Goal: Task Accomplishment & Management: Contribute content

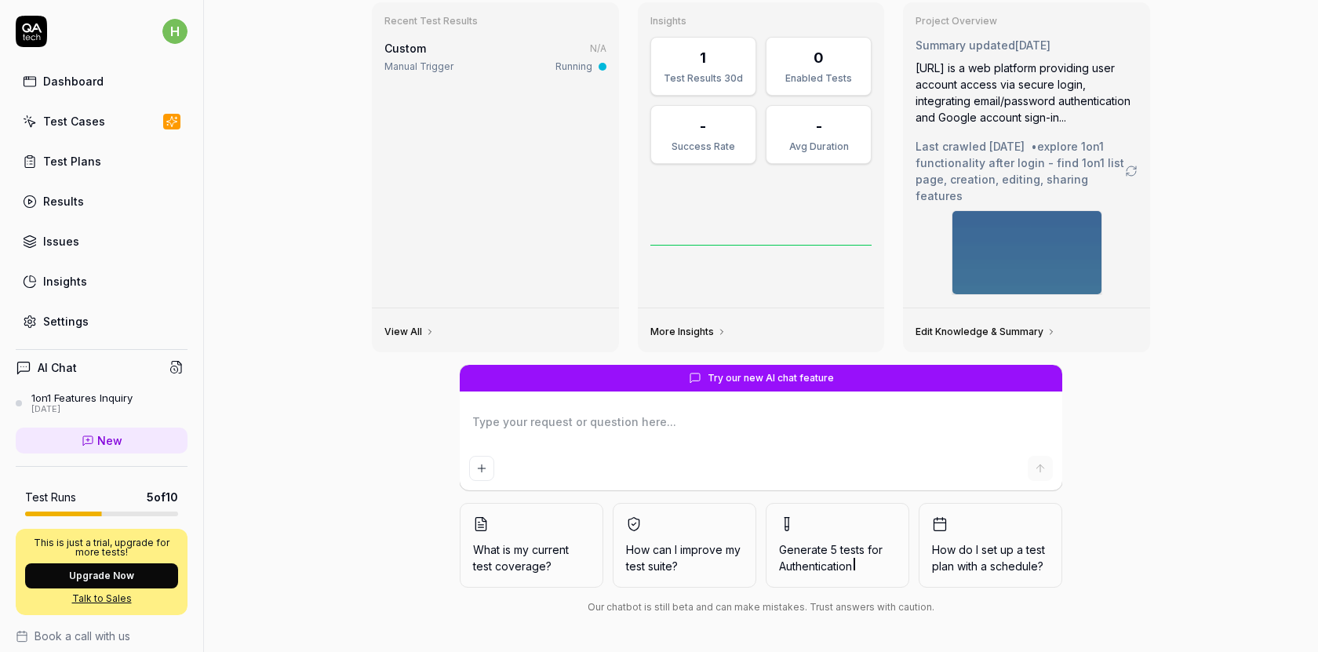
scroll to position [95, 0]
click at [97, 293] on link "Insights" at bounding box center [102, 281] width 172 height 31
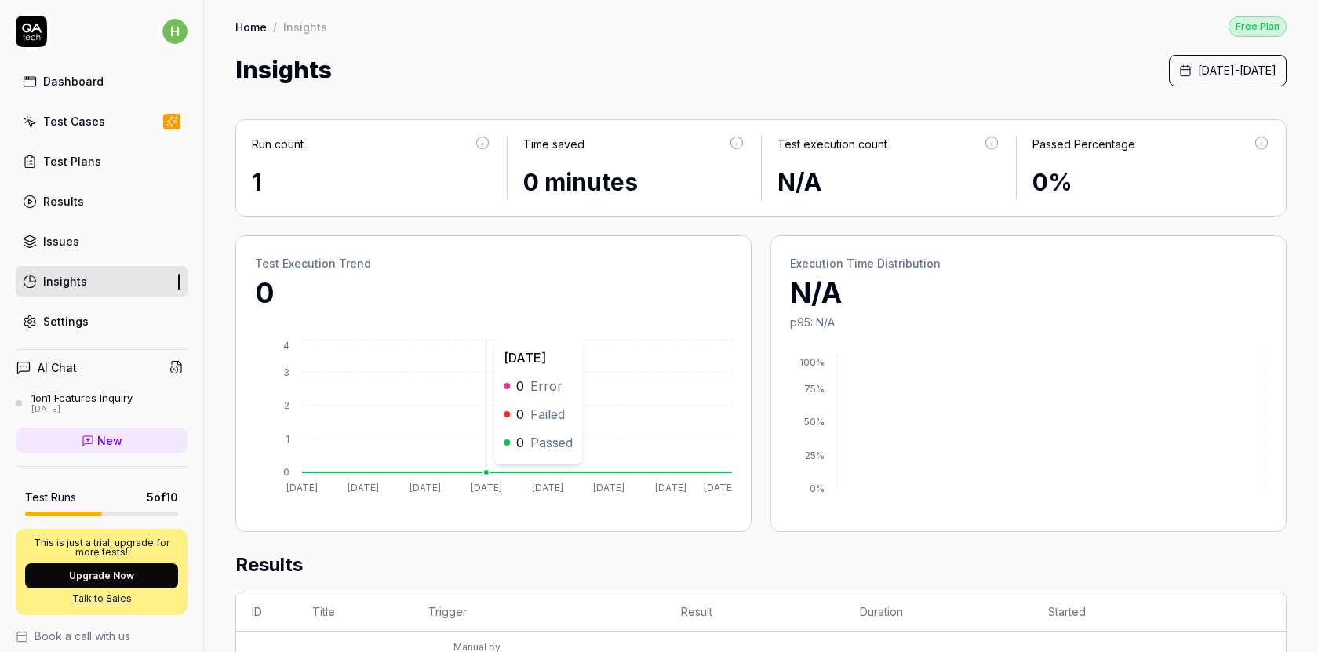
scroll to position [406, 0]
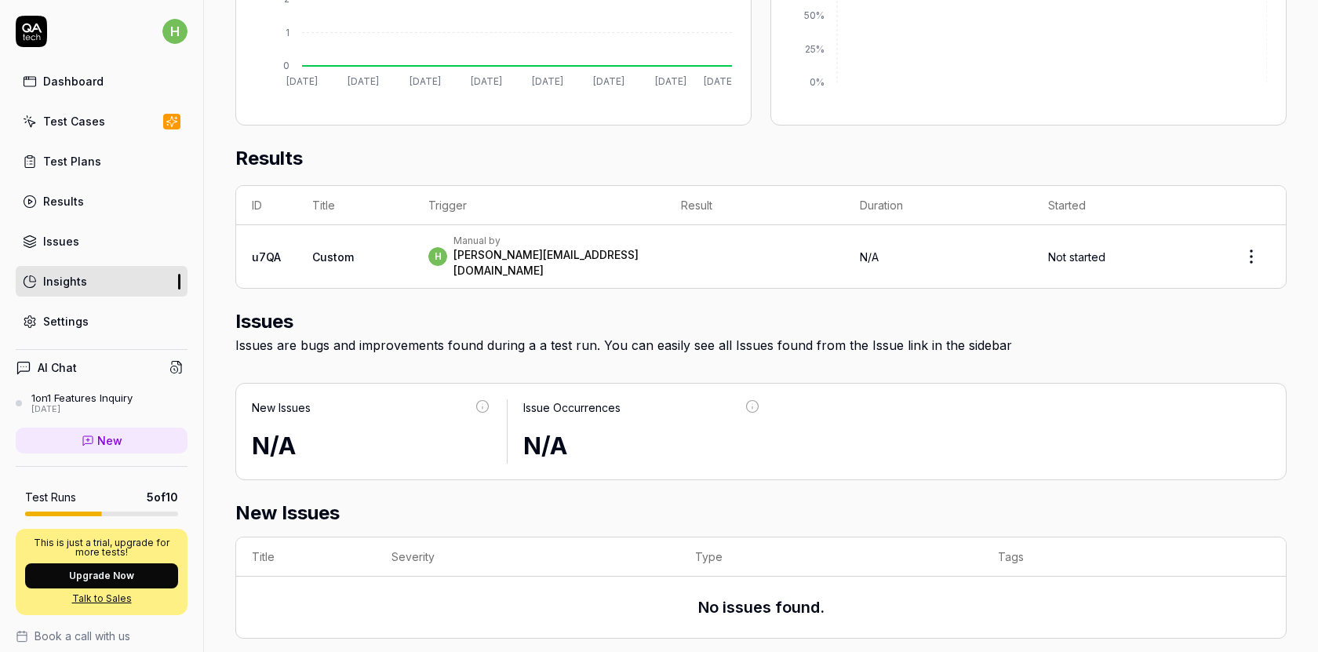
click at [123, 230] on link "Issues" at bounding box center [102, 241] width 172 height 31
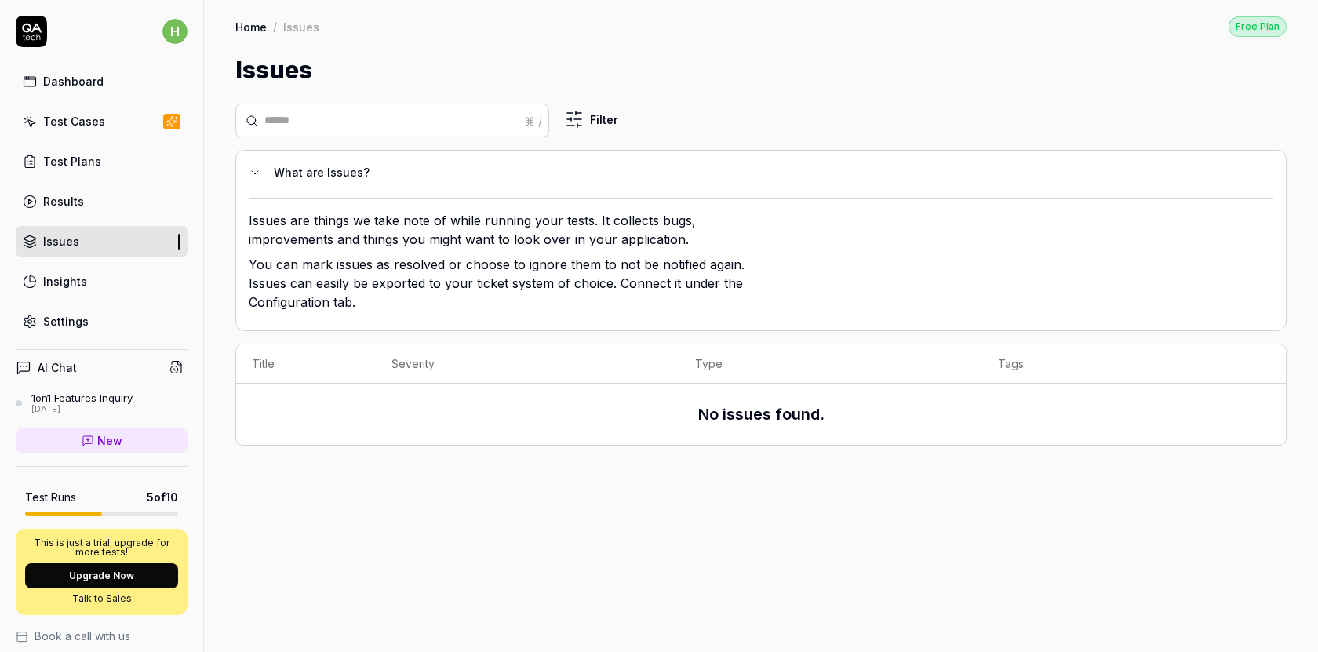
click at [587, 108] on html "h Dashboard Test Cases Test Plans Results Issues Insights Settings AI Chat 1on1…" at bounding box center [659, 326] width 1318 height 652
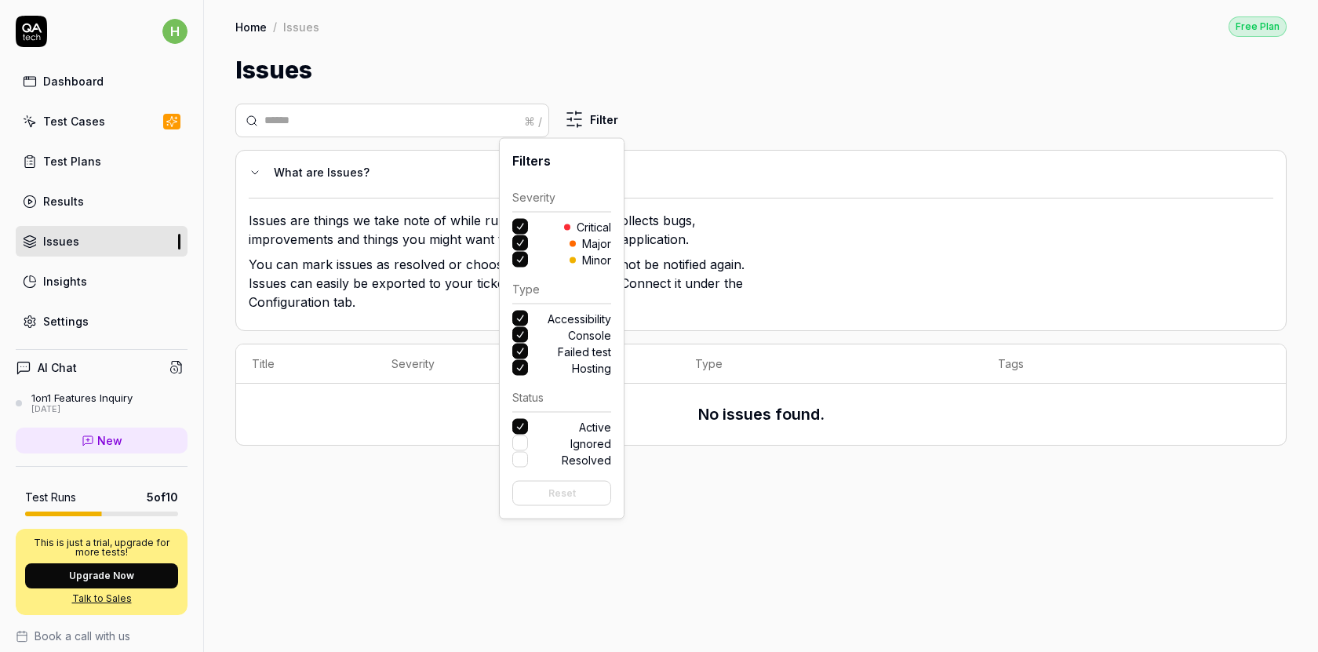
click at [672, 472] on html "h Dashboard Test Cases Test Plans Results Issues Insights Settings AI Chat 1on1…" at bounding box center [659, 326] width 1318 height 652
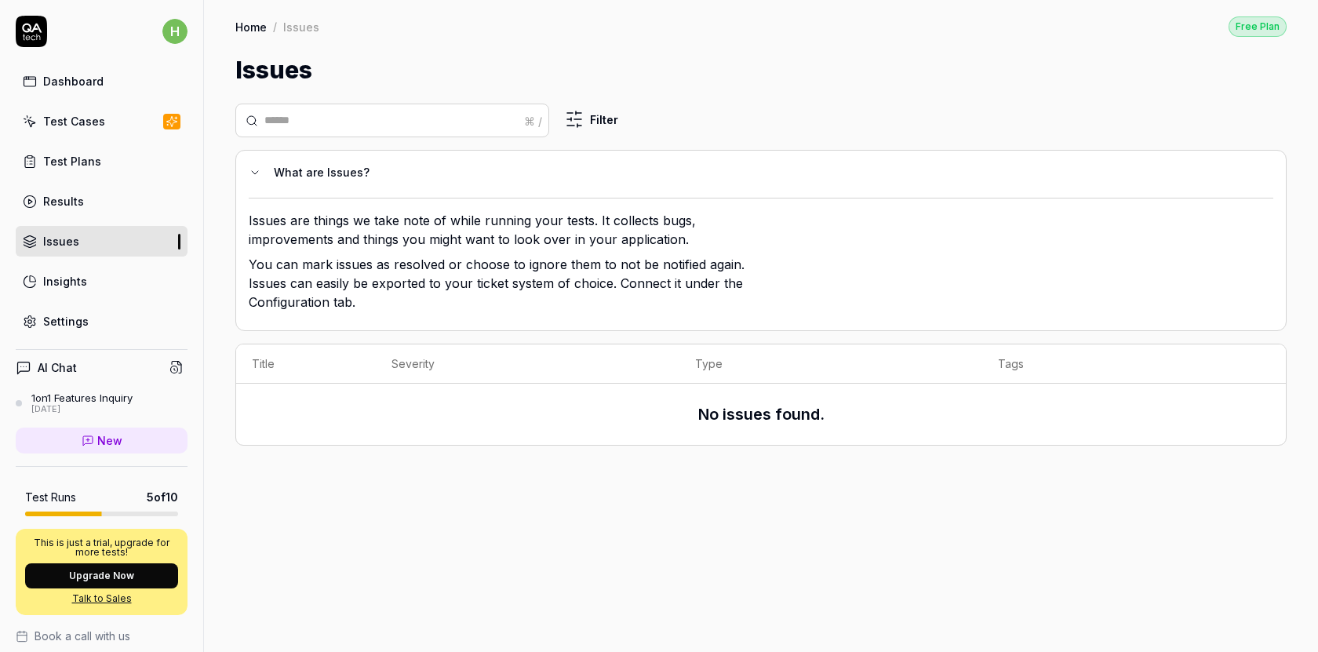
click at [112, 272] on link "Insights" at bounding box center [102, 281] width 172 height 31
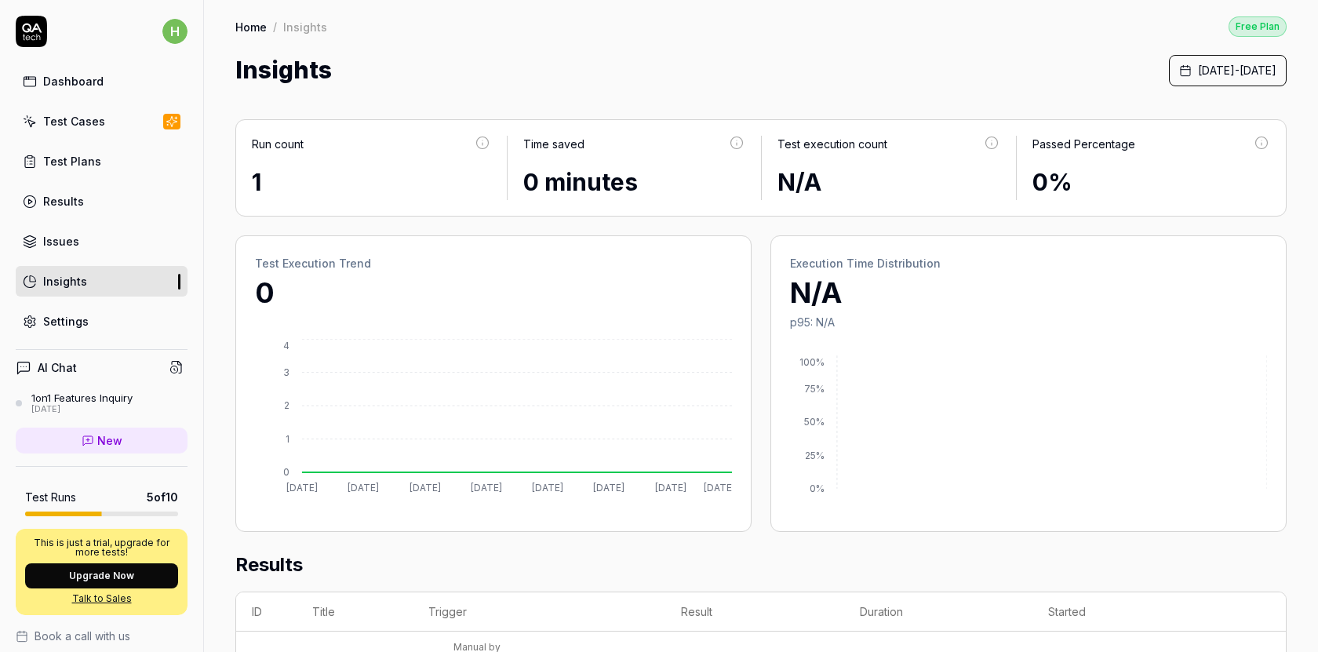
click at [1169, 53] on div "September 1st, 2025 - September 8th, 2025" at bounding box center [1228, 70] width 118 height 35
click at [1198, 69] on span "September 1st, 2025 - September 8th, 2025" at bounding box center [1237, 70] width 78 height 16
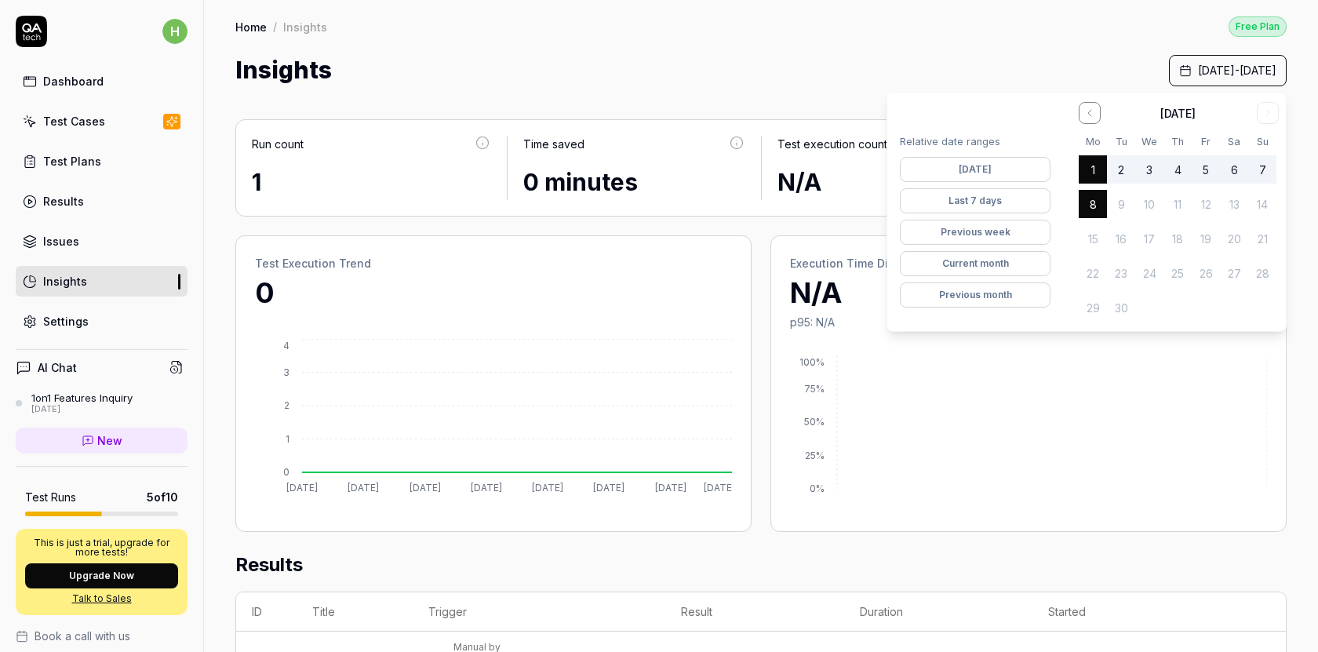
click at [996, 203] on button "Last 7 days" at bounding box center [975, 200] width 151 height 25
click at [1019, 211] on button "Last 7 days" at bounding box center [975, 200] width 151 height 25
click at [1004, 235] on button "Previous week" at bounding box center [975, 232] width 151 height 25
click at [1003, 257] on button "Current month" at bounding box center [975, 263] width 151 height 25
click at [1016, 423] on icon "0% 25% 50% 75% 100%" at bounding box center [1028, 433] width 477 height 157
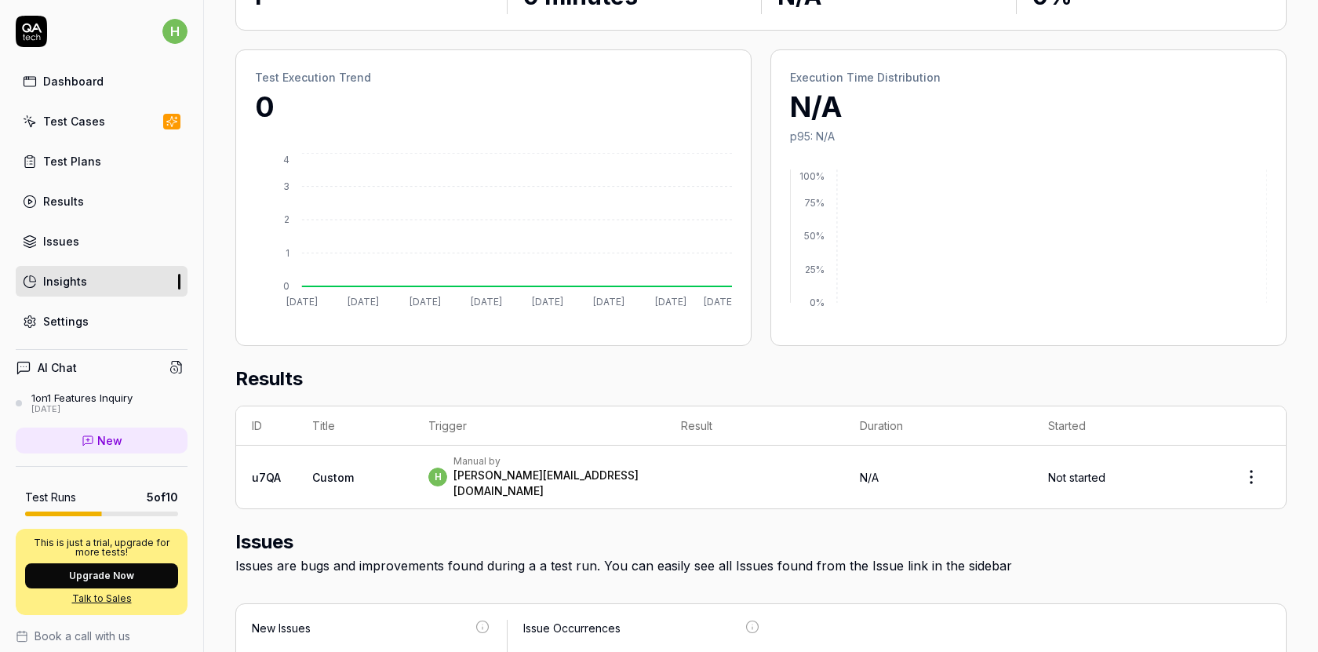
scroll to position [406, 0]
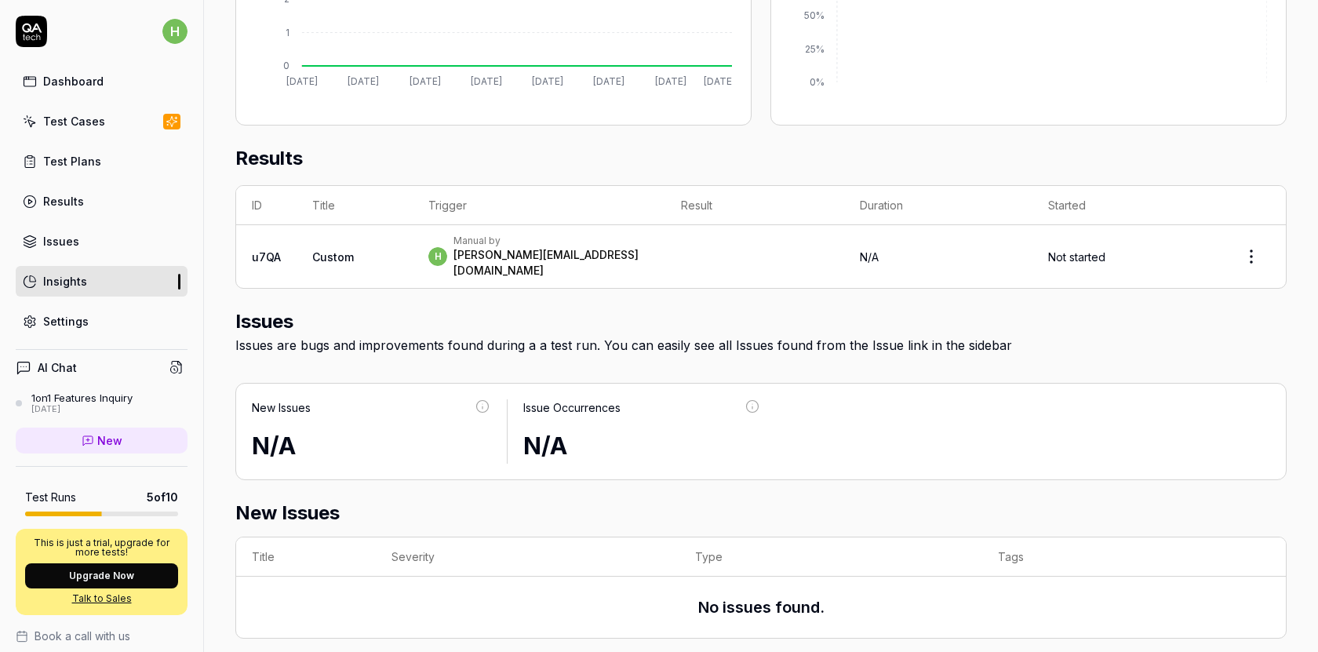
click at [121, 405] on div "[DATE]" at bounding box center [81, 409] width 101 height 11
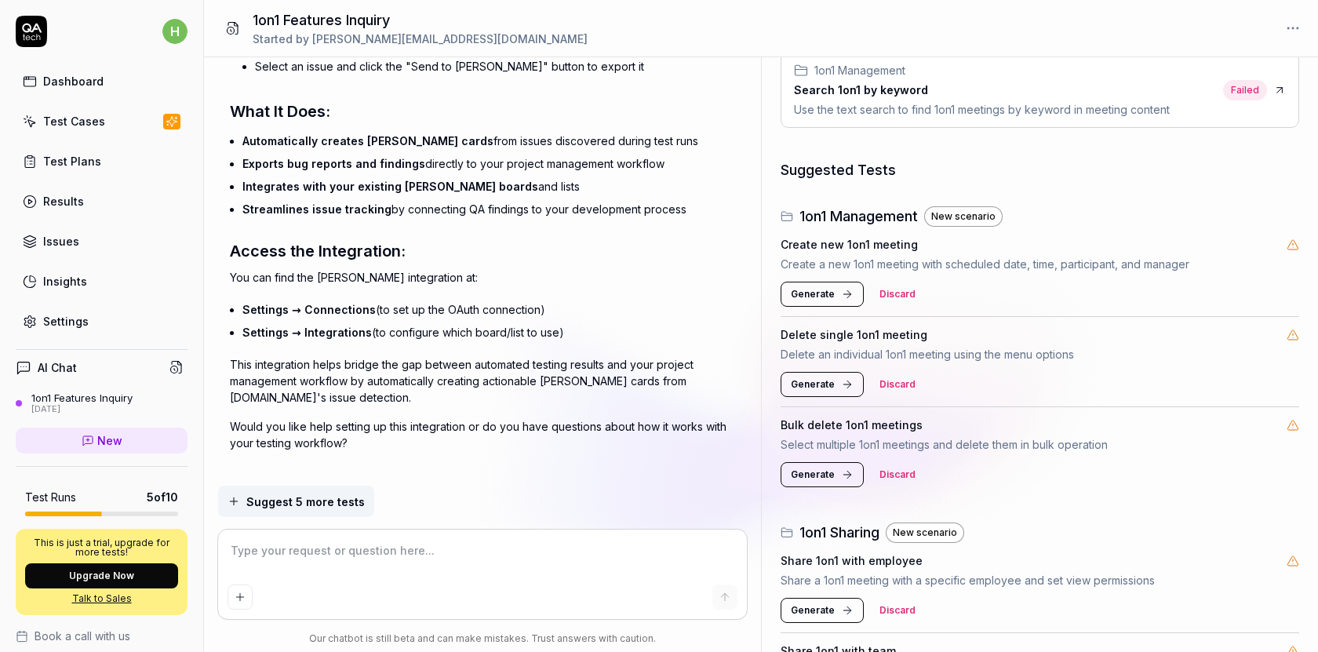
scroll to position [315, 0]
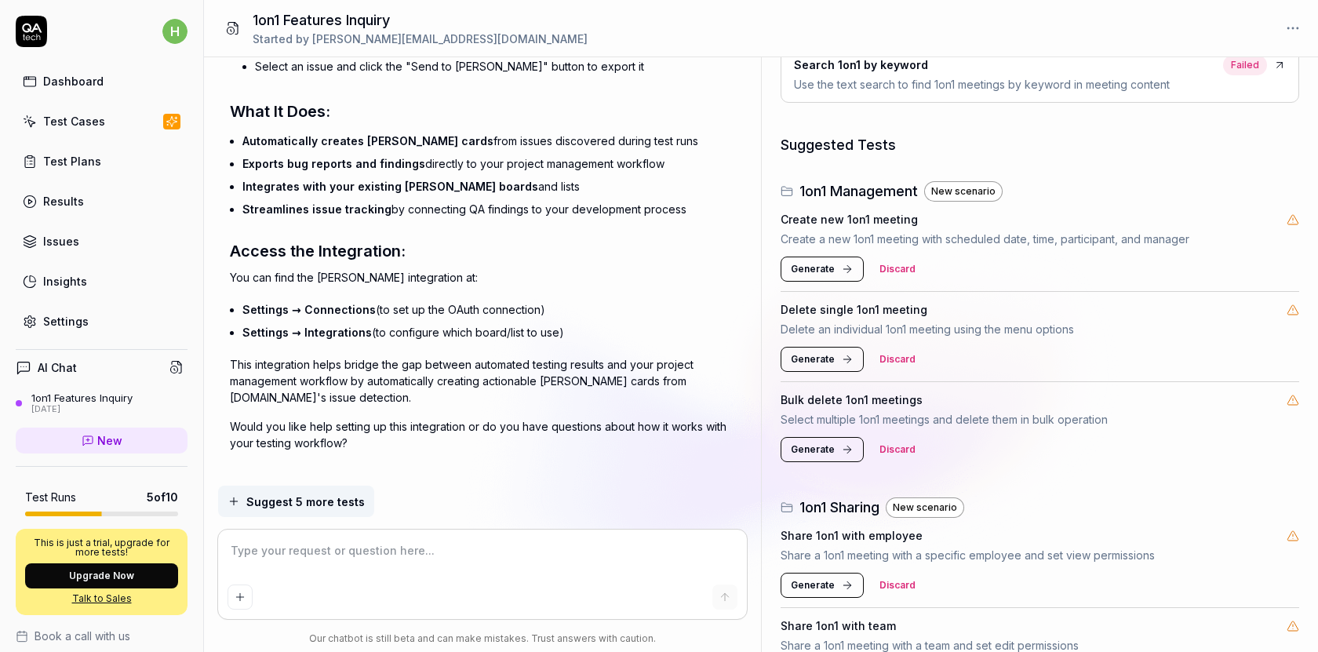
click at [849, 273] on icon at bounding box center [847, 269] width 13 height 13
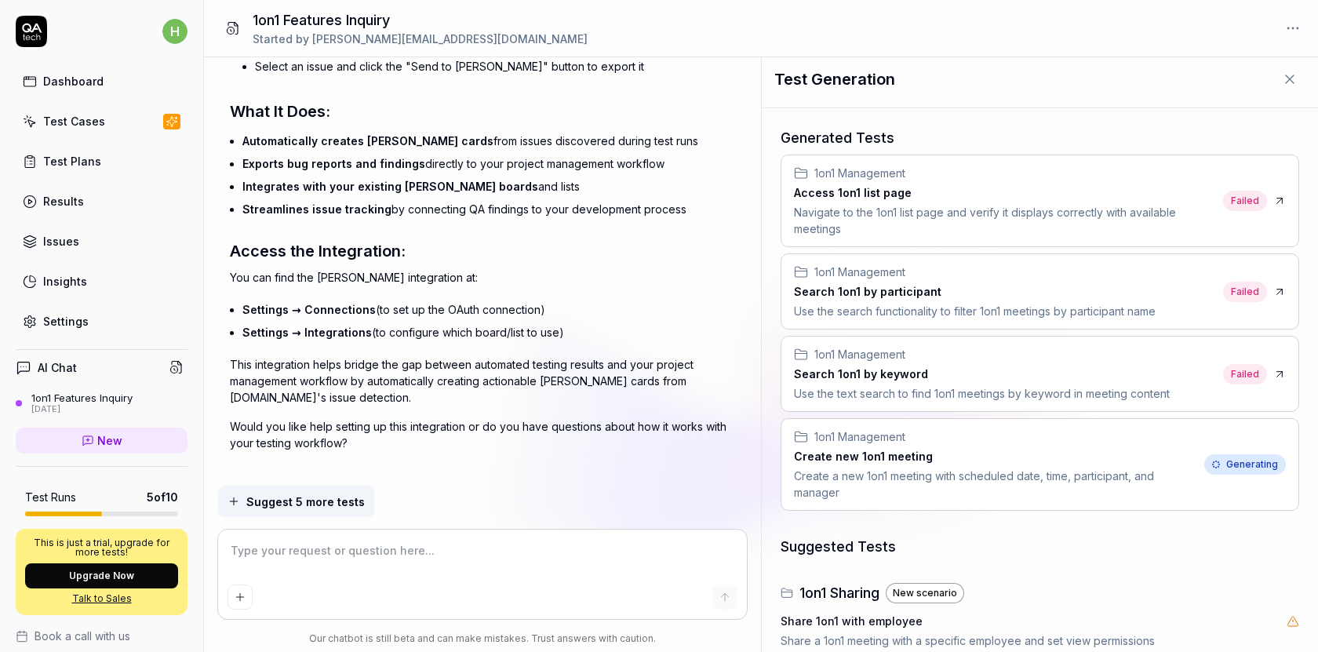
scroll to position [0, 0]
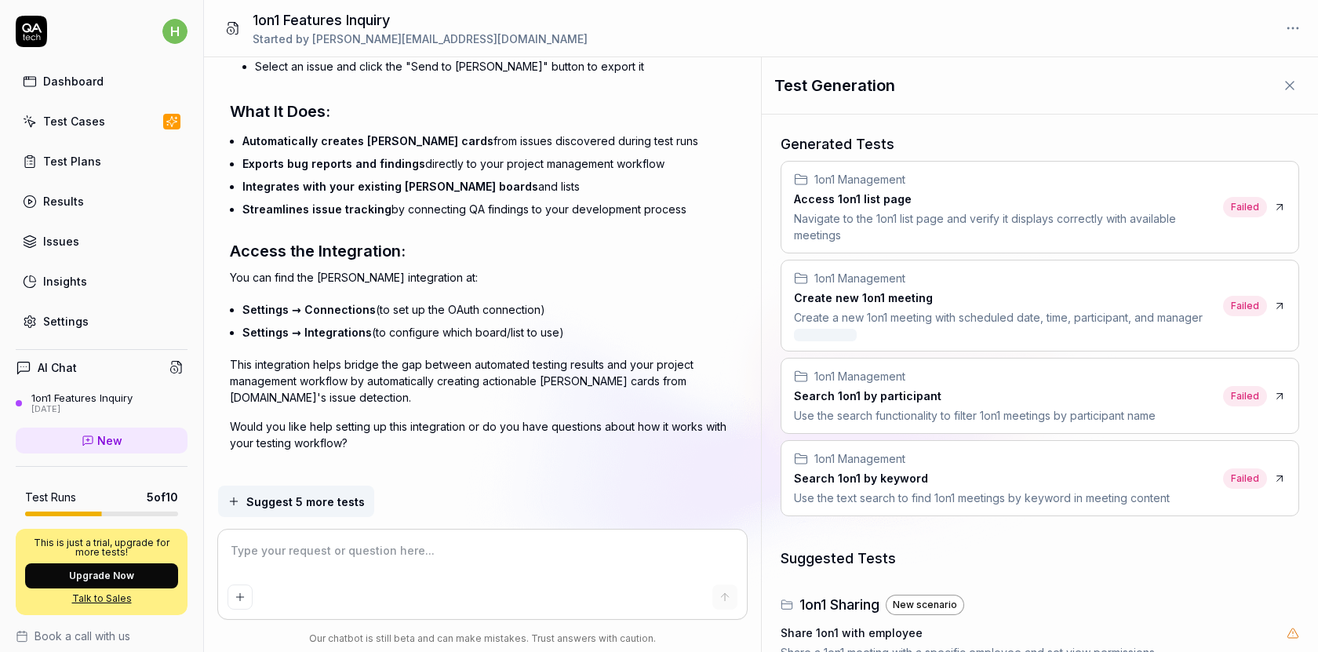
type textarea "*"
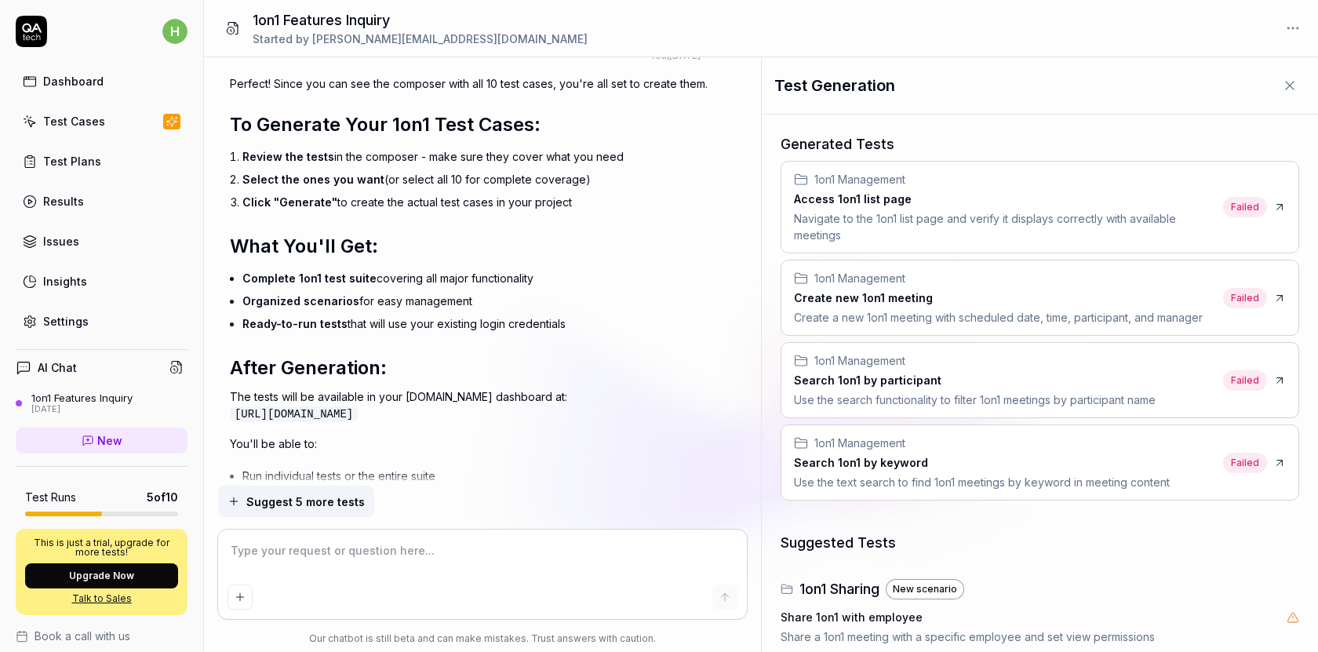
scroll to position [4019, 0]
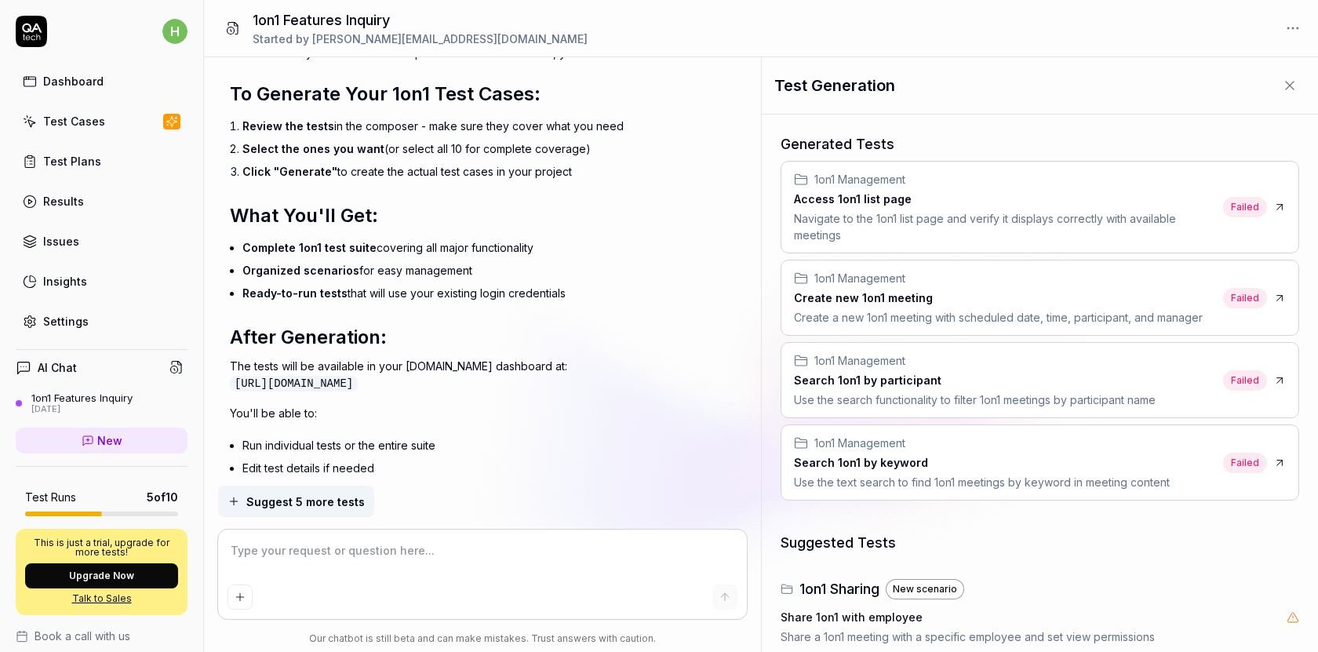
click at [1005, 481] on div "Use the text search to find 1on1 meetings by keyword in meeting content" at bounding box center [982, 482] width 376 height 16
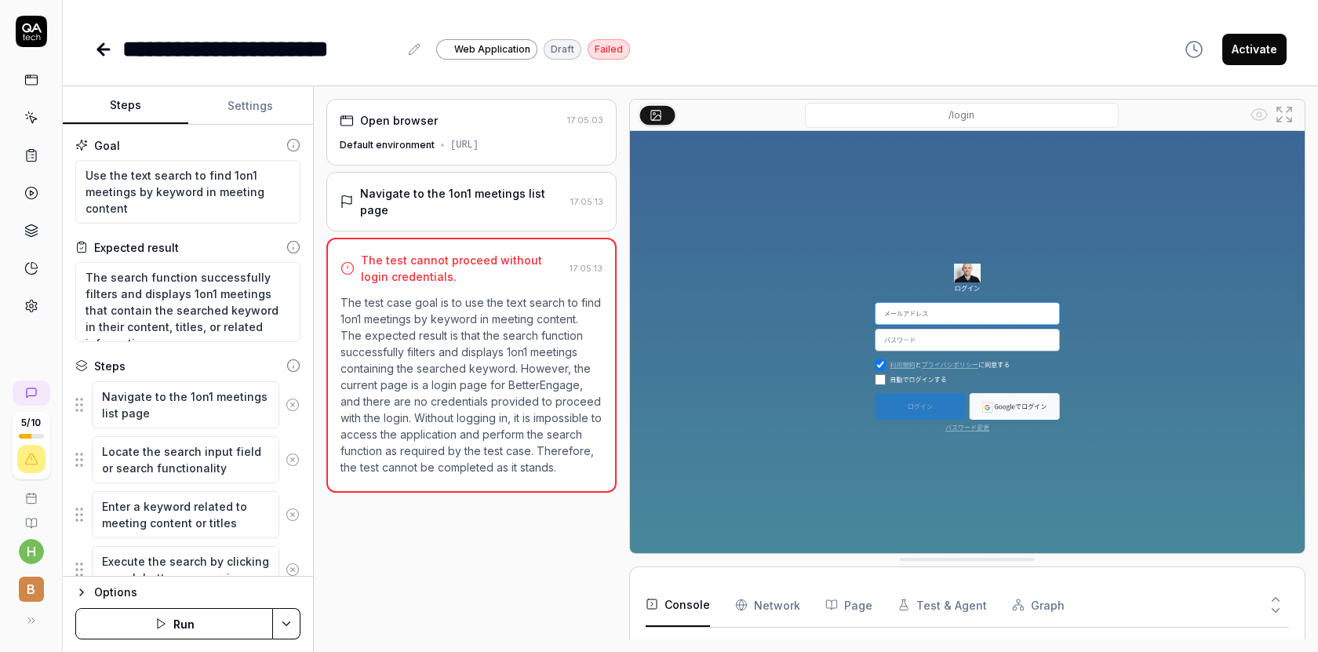
scroll to position [25, 0]
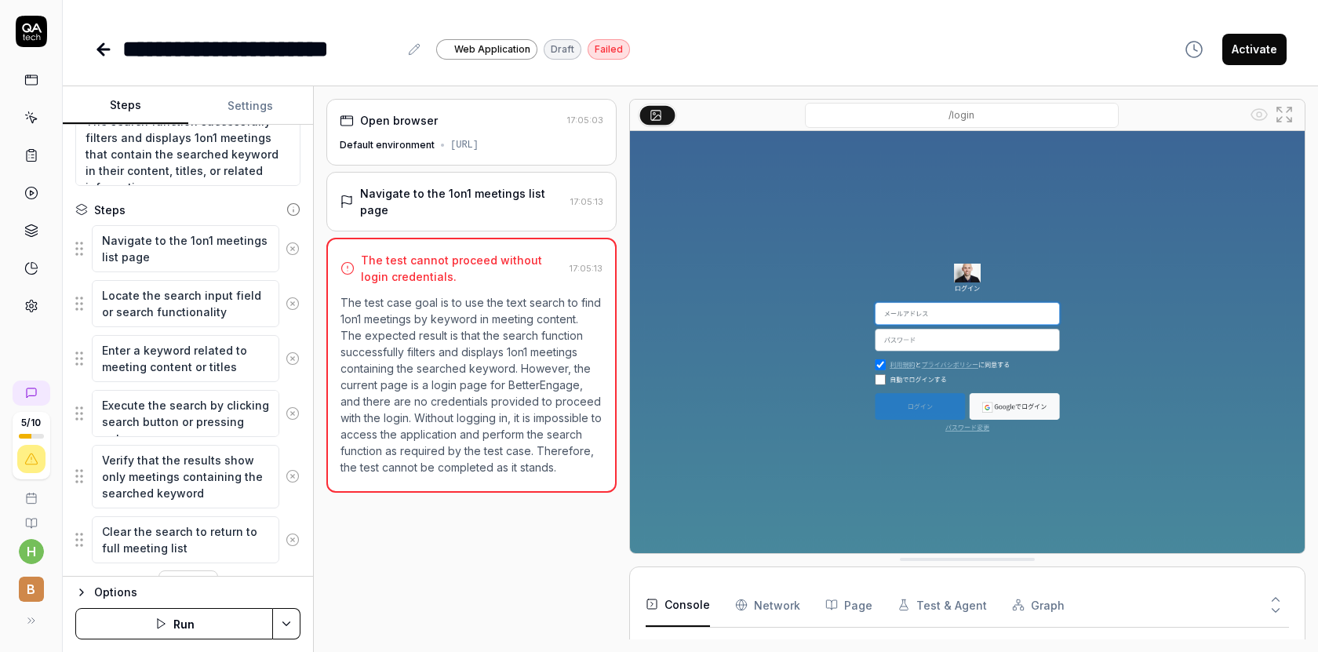
scroll to position [169, 0]
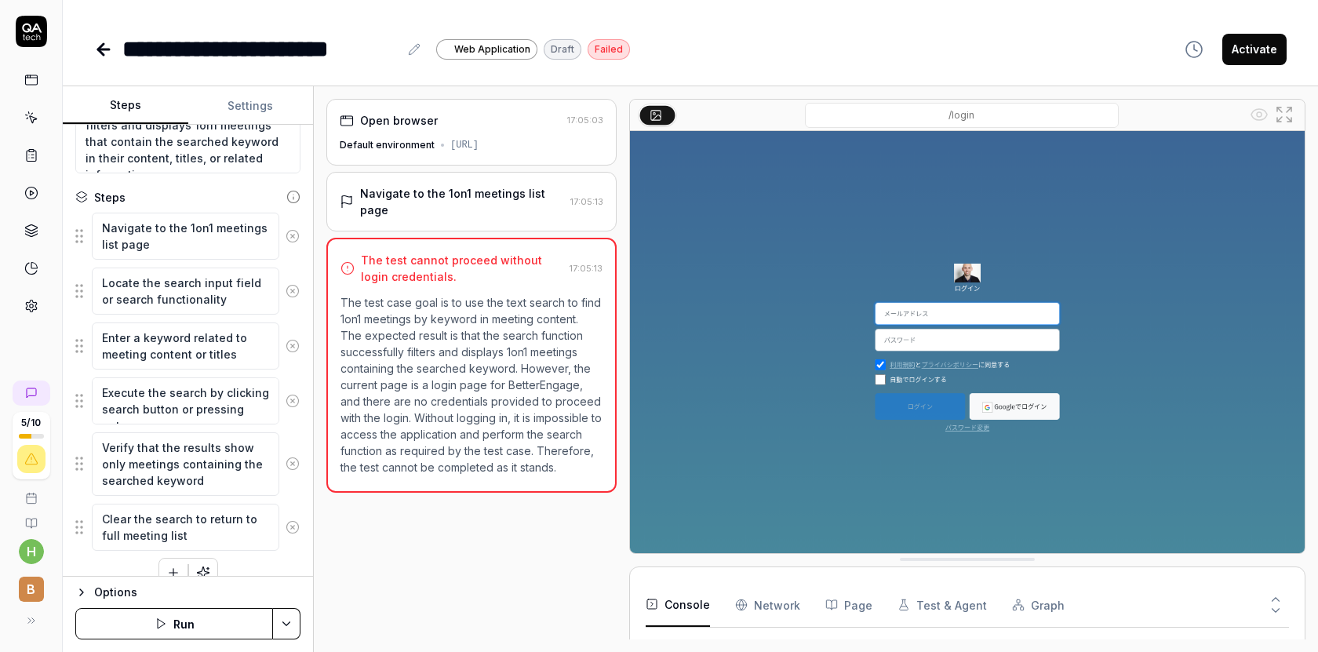
click at [116, 592] on div "Options" at bounding box center [197, 592] width 206 height 19
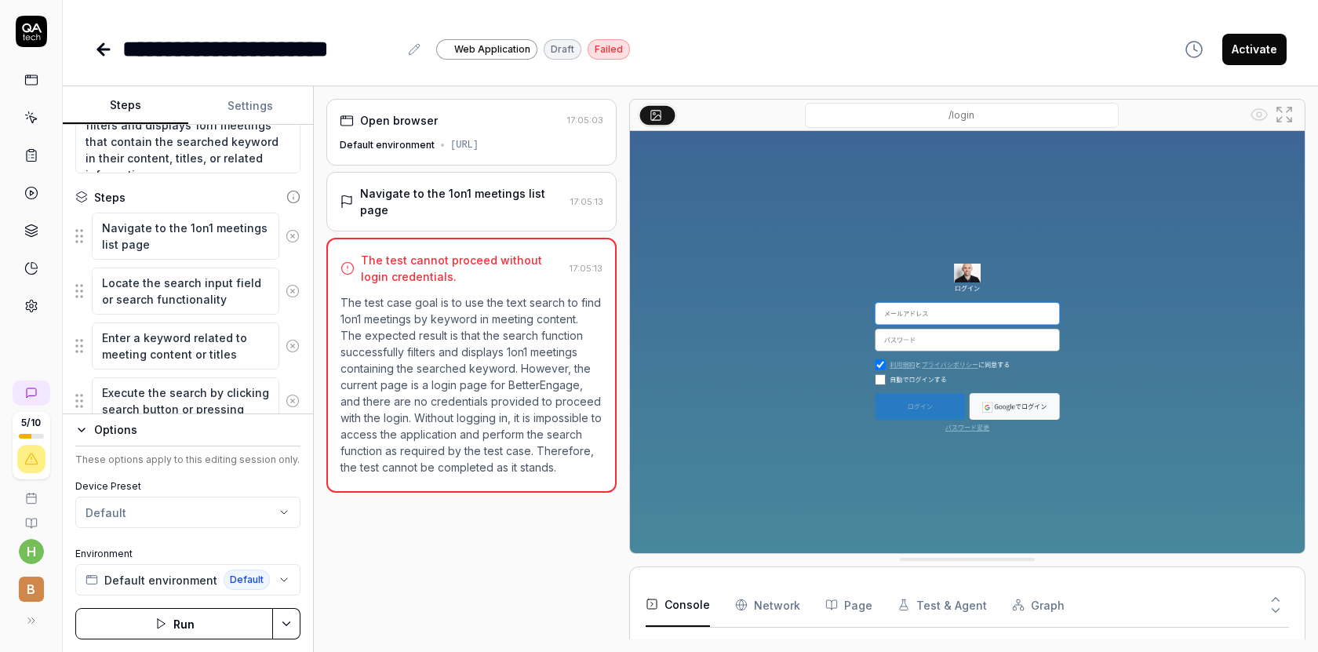
click at [171, 623] on button "Run" at bounding box center [174, 623] width 198 height 31
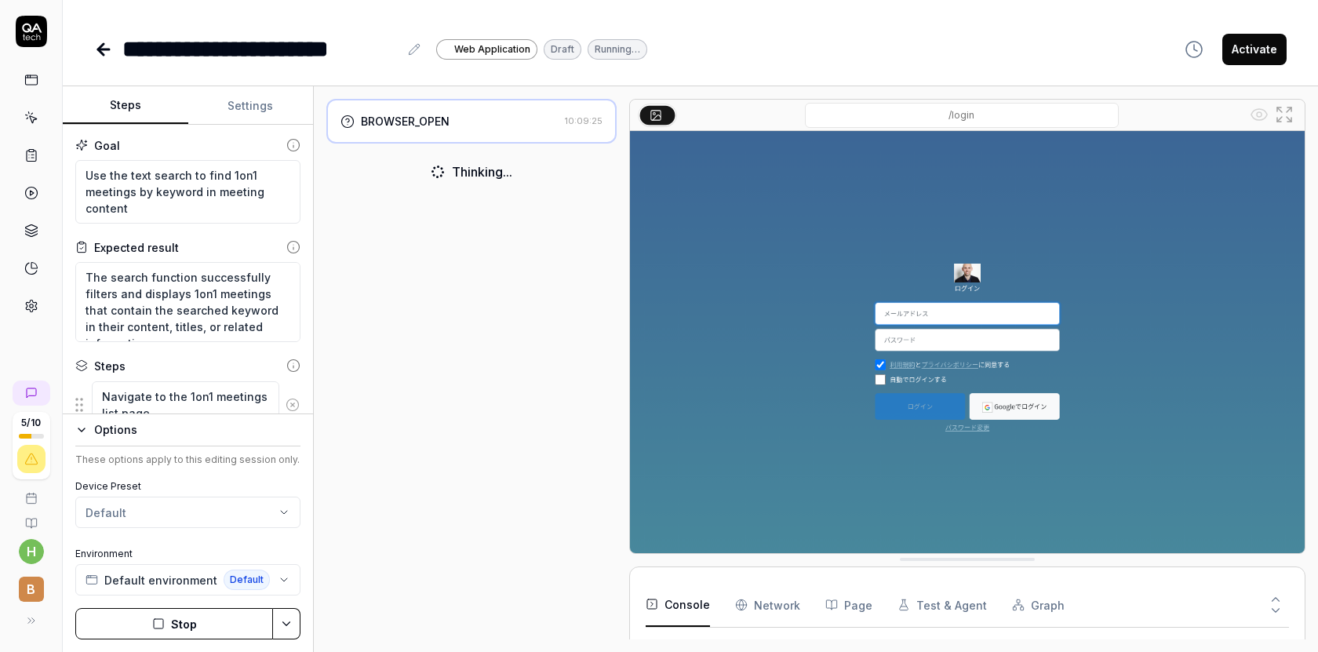
scroll to position [101, 0]
click at [974, 312] on img at bounding box center [967, 342] width 675 height 422
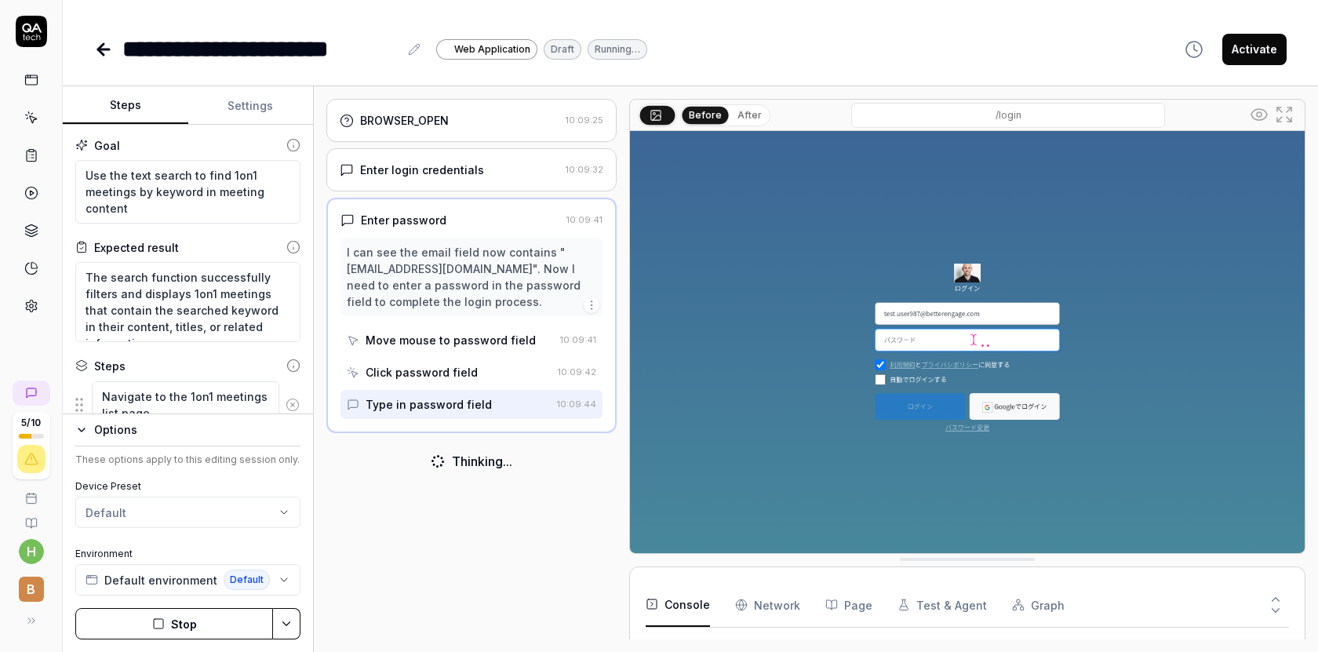
click at [939, 348] on img at bounding box center [967, 342] width 675 height 422
click at [968, 333] on img at bounding box center [967, 342] width 675 height 422
click at [924, 338] on img at bounding box center [967, 342] width 675 height 422
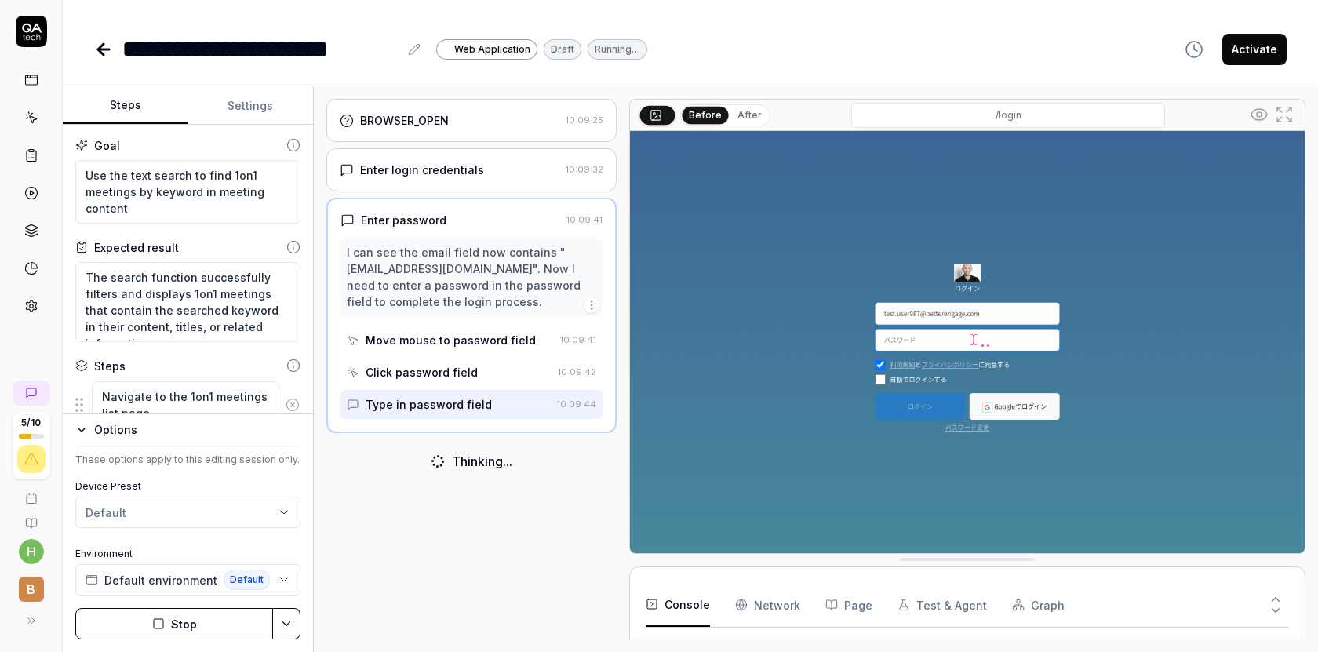
click at [926, 324] on img at bounding box center [967, 342] width 675 height 422
click at [935, 313] on img at bounding box center [967, 342] width 675 height 422
click at [928, 326] on img at bounding box center [967, 342] width 675 height 422
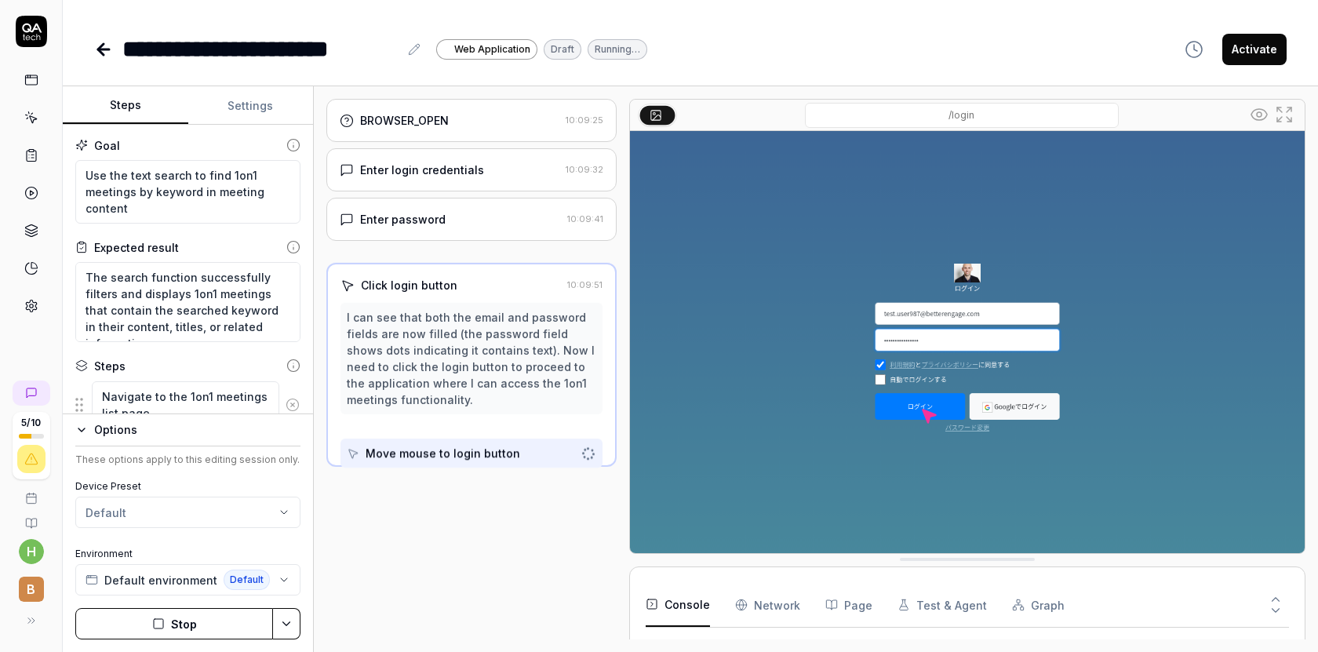
click at [924, 337] on img at bounding box center [967, 342] width 675 height 422
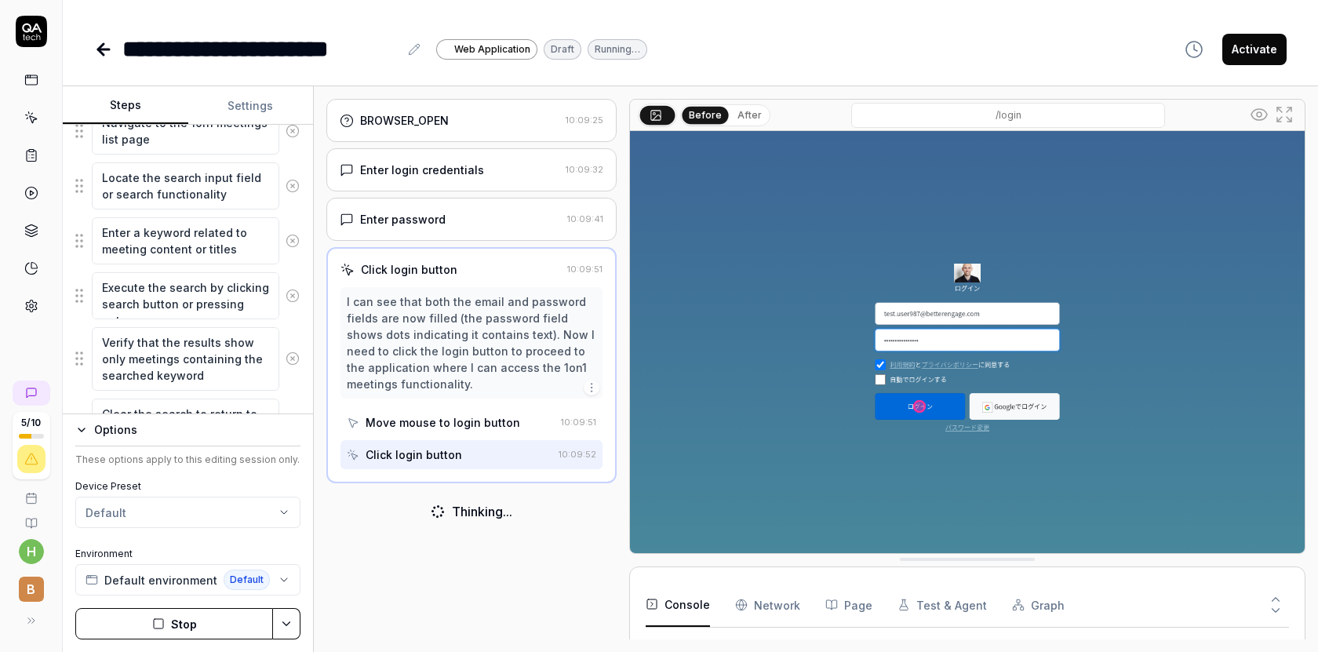
scroll to position [326, 0]
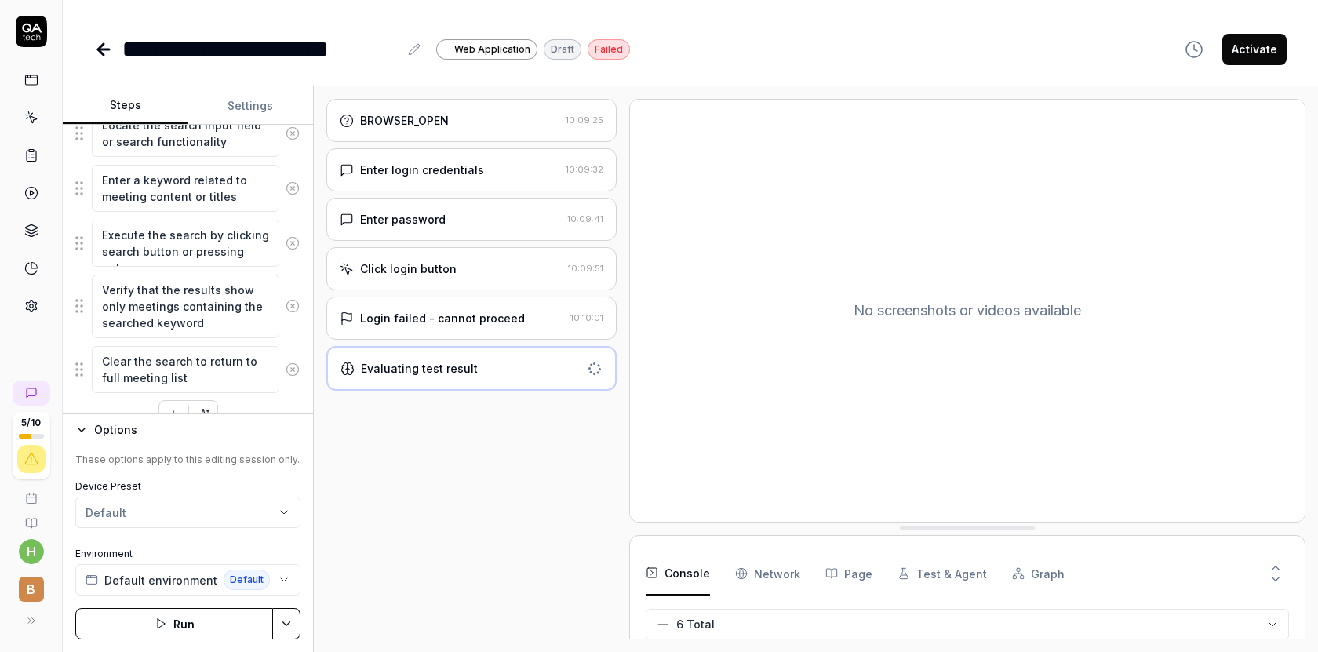
click at [31, 559] on html "**********" at bounding box center [659, 326] width 1318 height 652
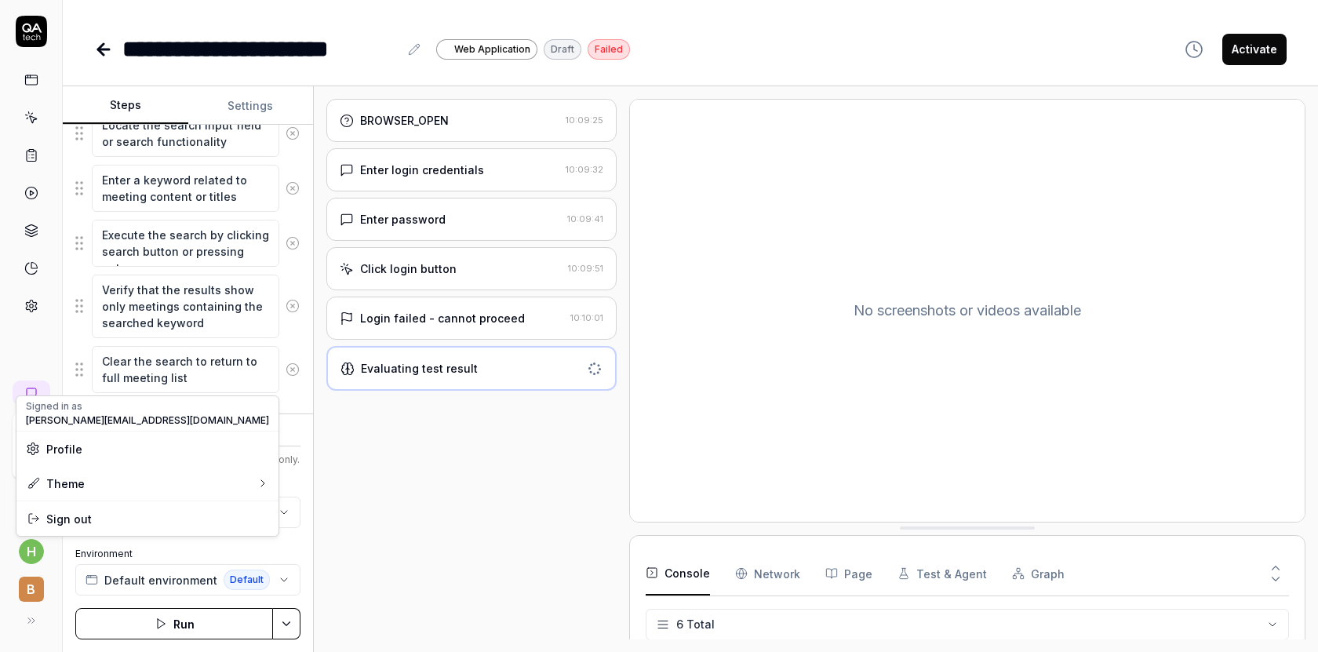
click at [31, 582] on html "**********" at bounding box center [659, 326] width 1318 height 652
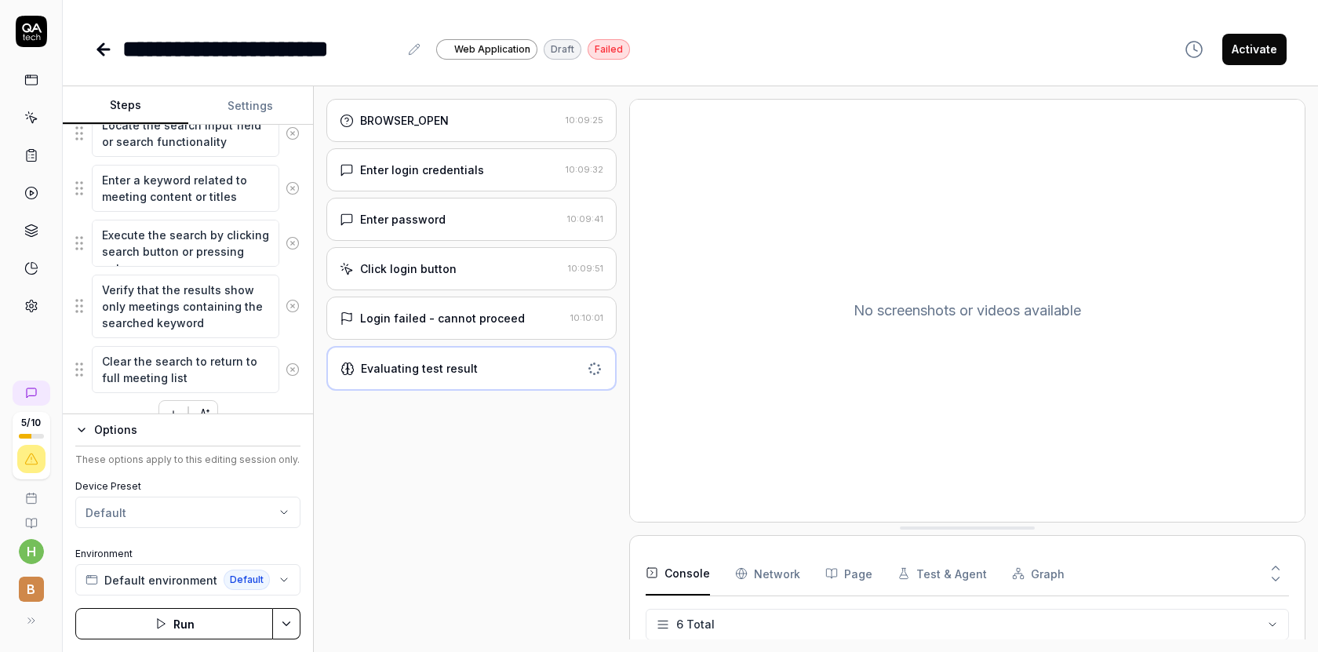
click at [31, 582] on span "B" at bounding box center [31, 589] width 25 height 25
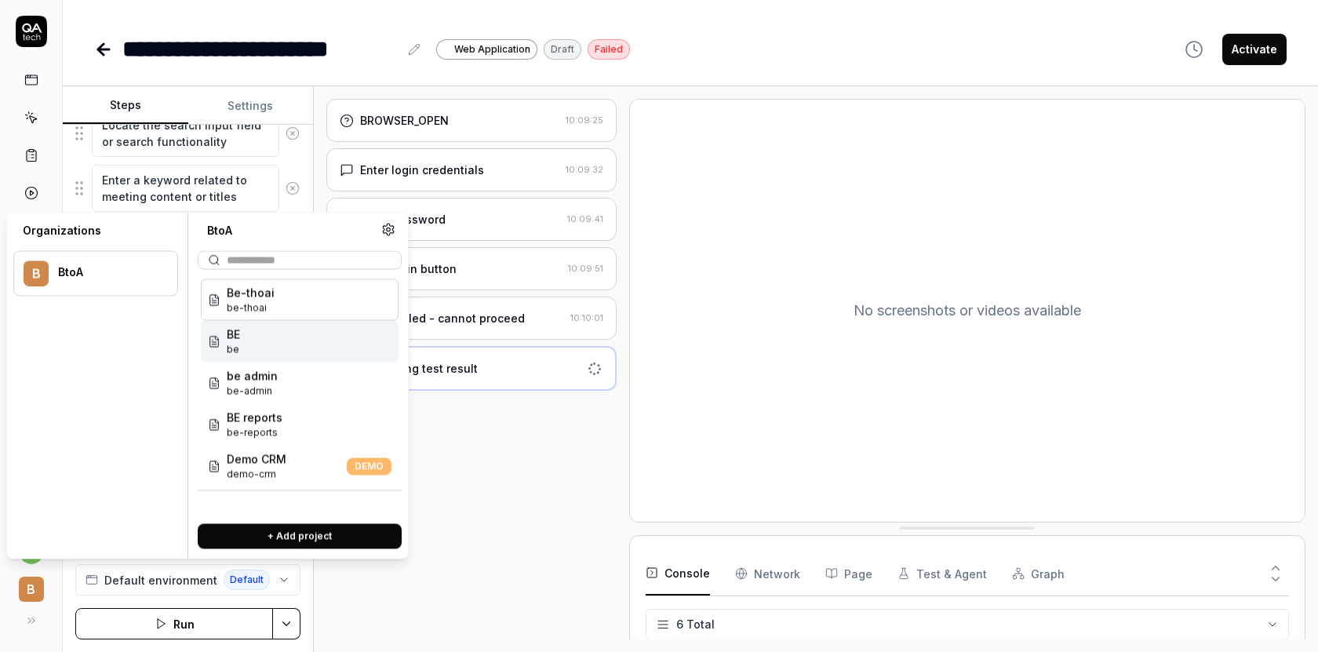
click at [229, 344] on span "be" at bounding box center [233, 350] width 13 height 14
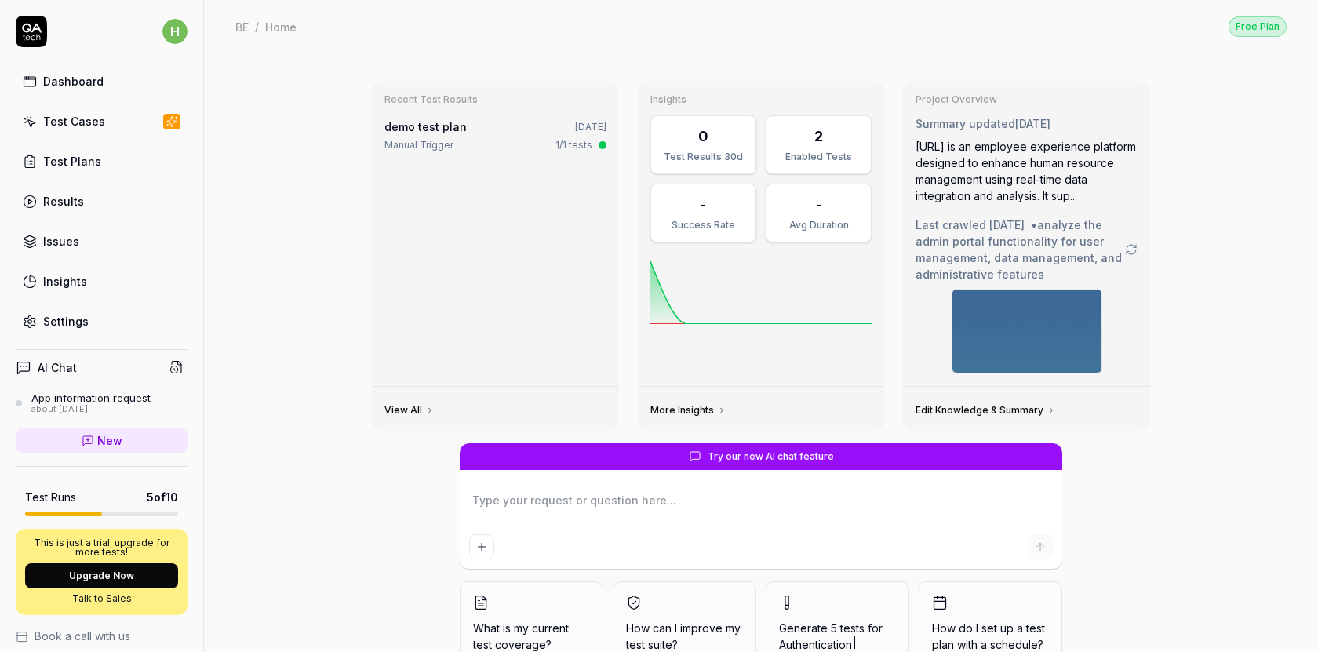
click at [97, 122] on div "Test Cases" at bounding box center [74, 121] width 62 height 16
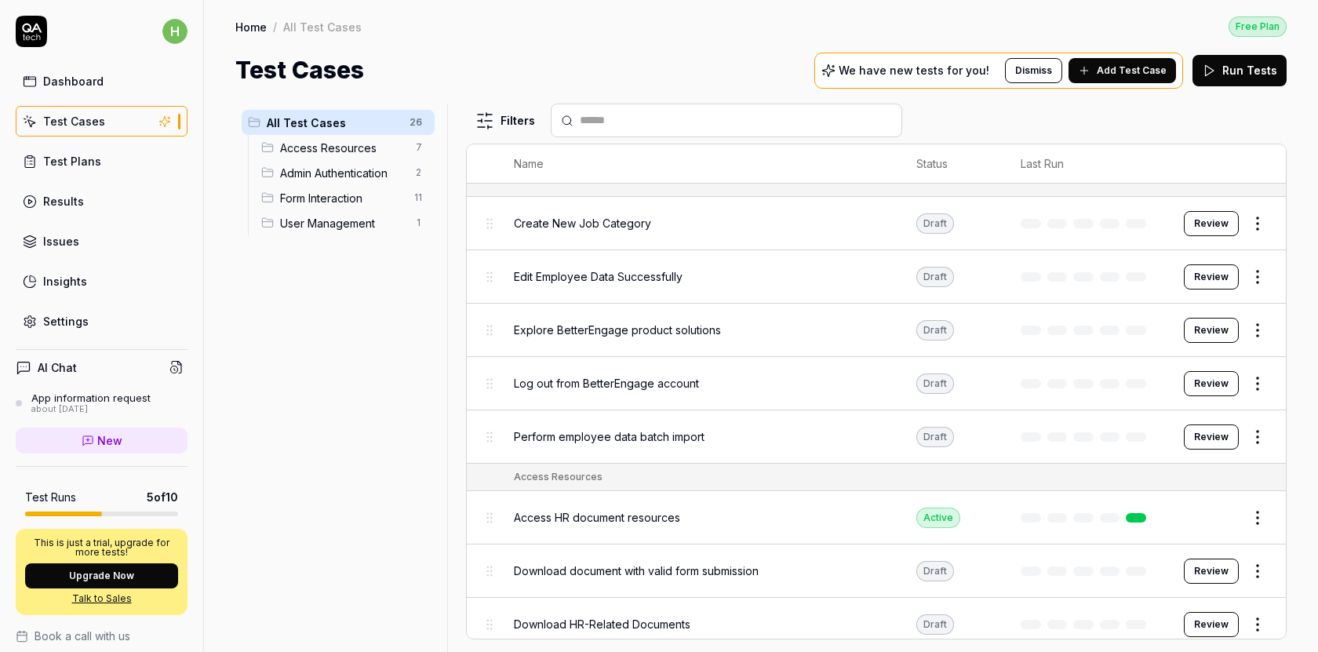
click at [621, 224] on span "Create New Job Category" at bounding box center [582, 223] width 137 height 16
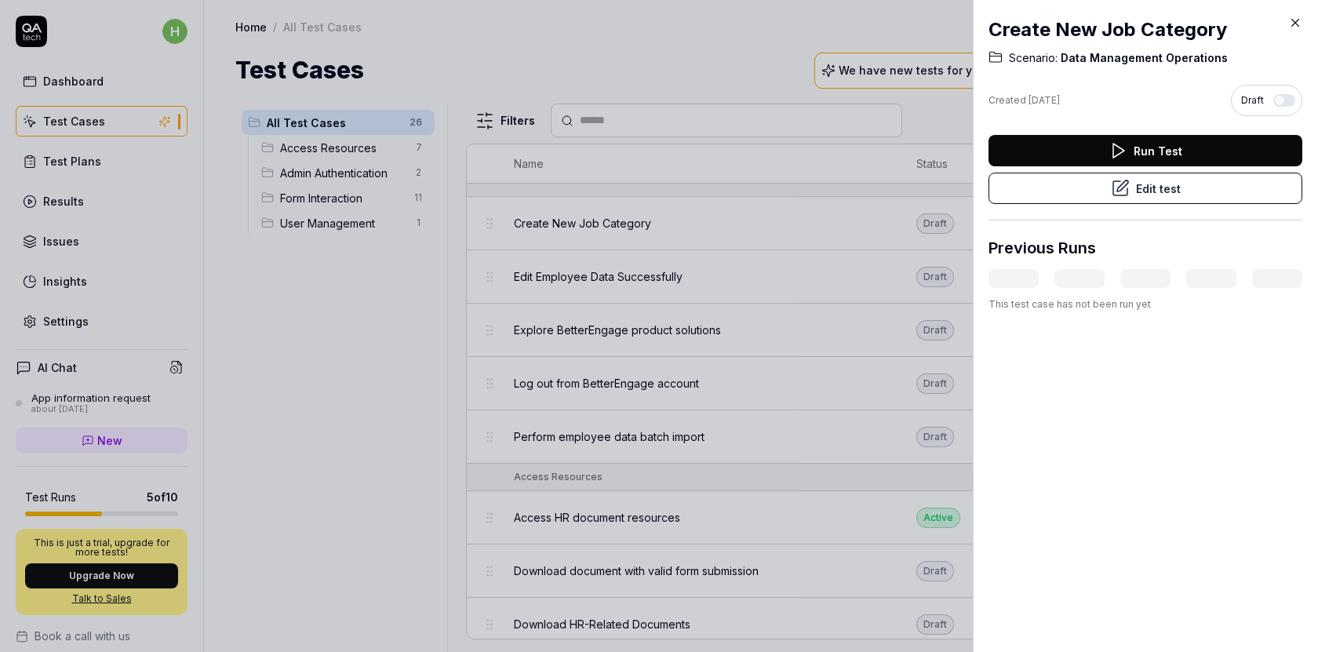
click at [1157, 183] on button "Edit test" at bounding box center [1146, 188] width 314 height 31
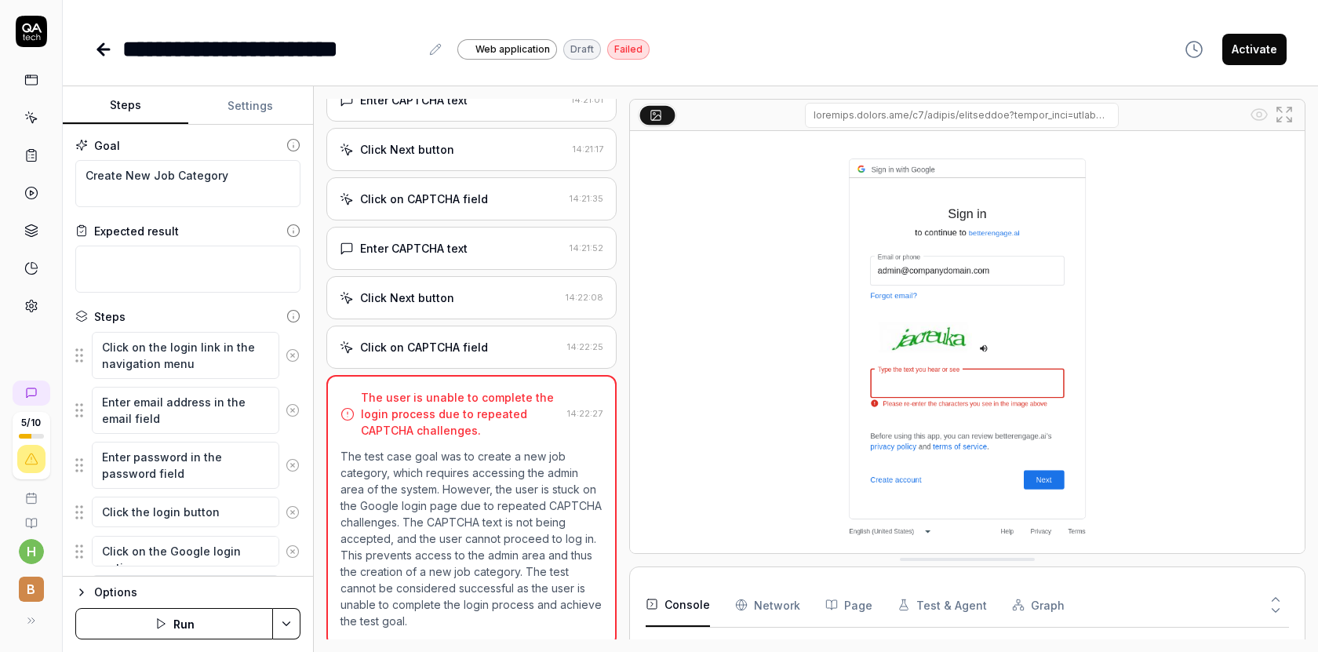
scroll to position [2252, 0]
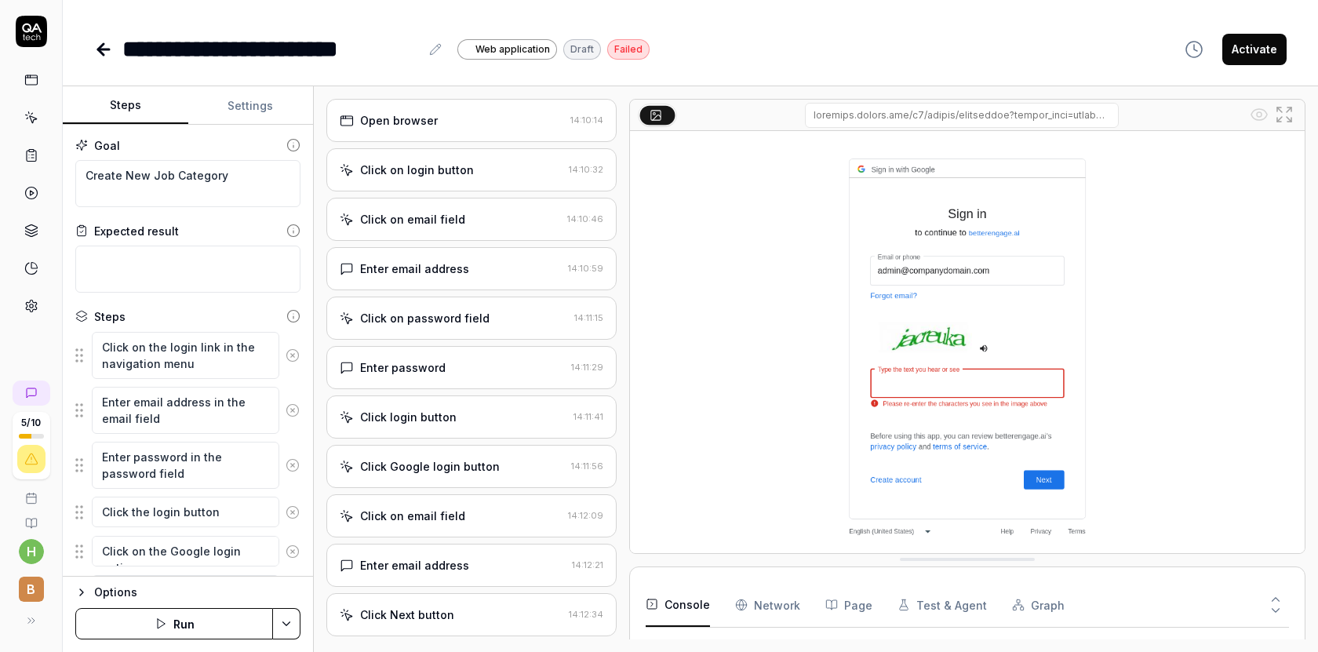
click at [206, 622] on button "Run" at bounding box center [174, 623] width 198 height 31
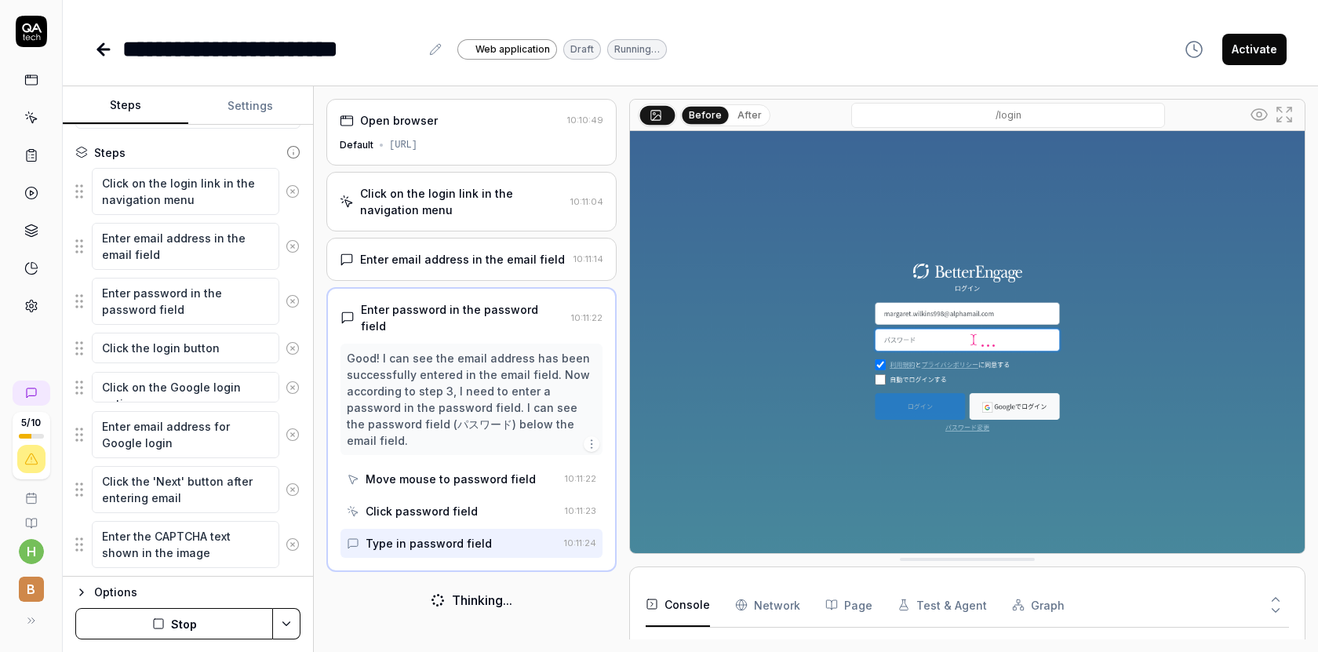
scroll to position [260, 0]
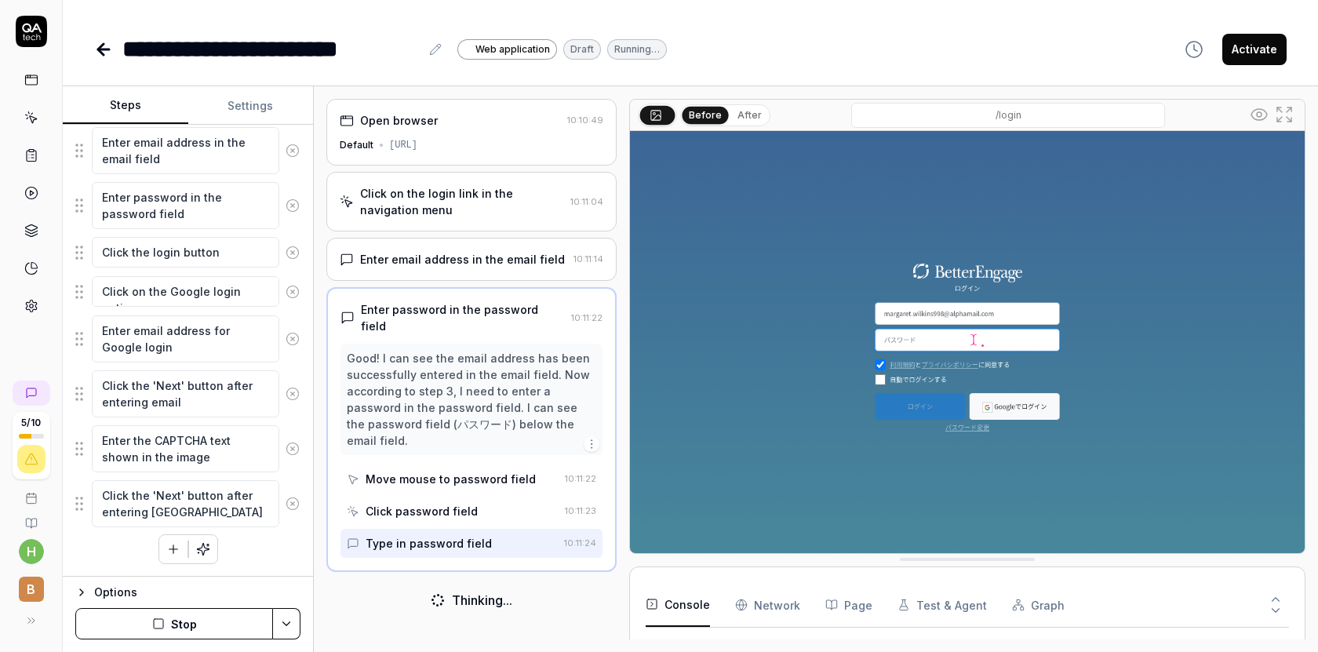
click at [184, 622] on button "Stop" at bounding box center [174, 623] width 198 height 31
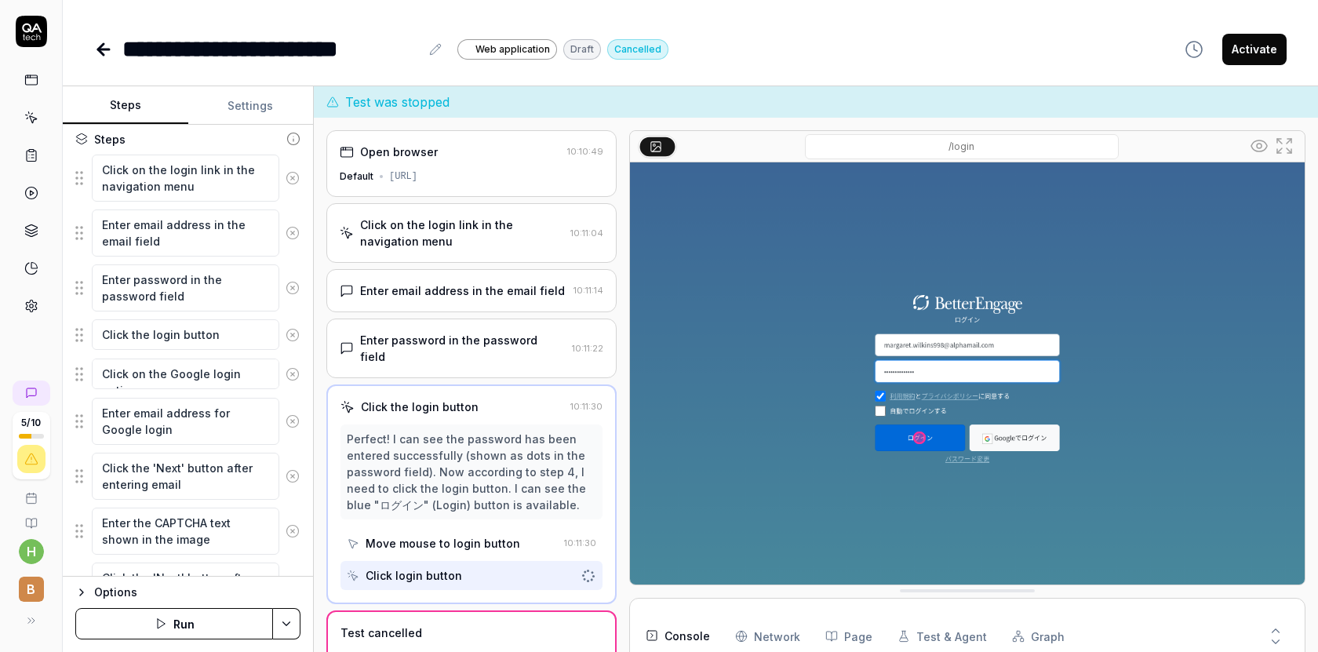
scroll to position [0, 0]
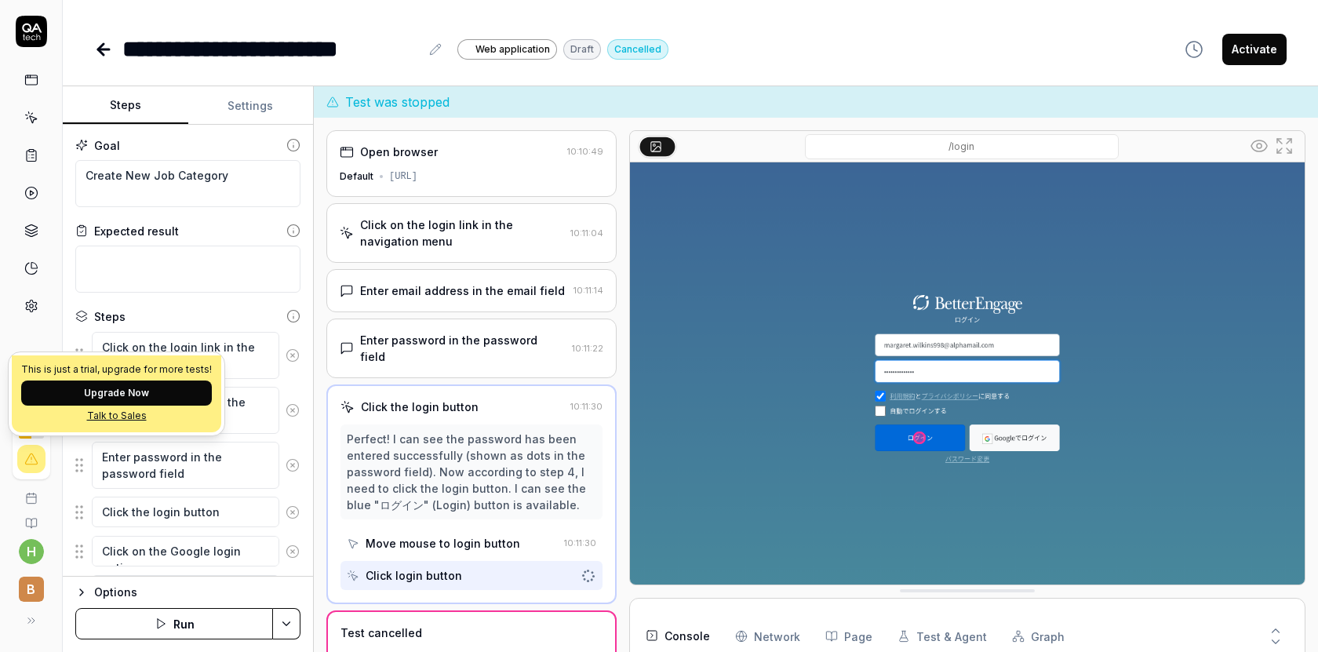
click at [35, 585] on span "B" at bounding box center [31, 589] width 25 height 25
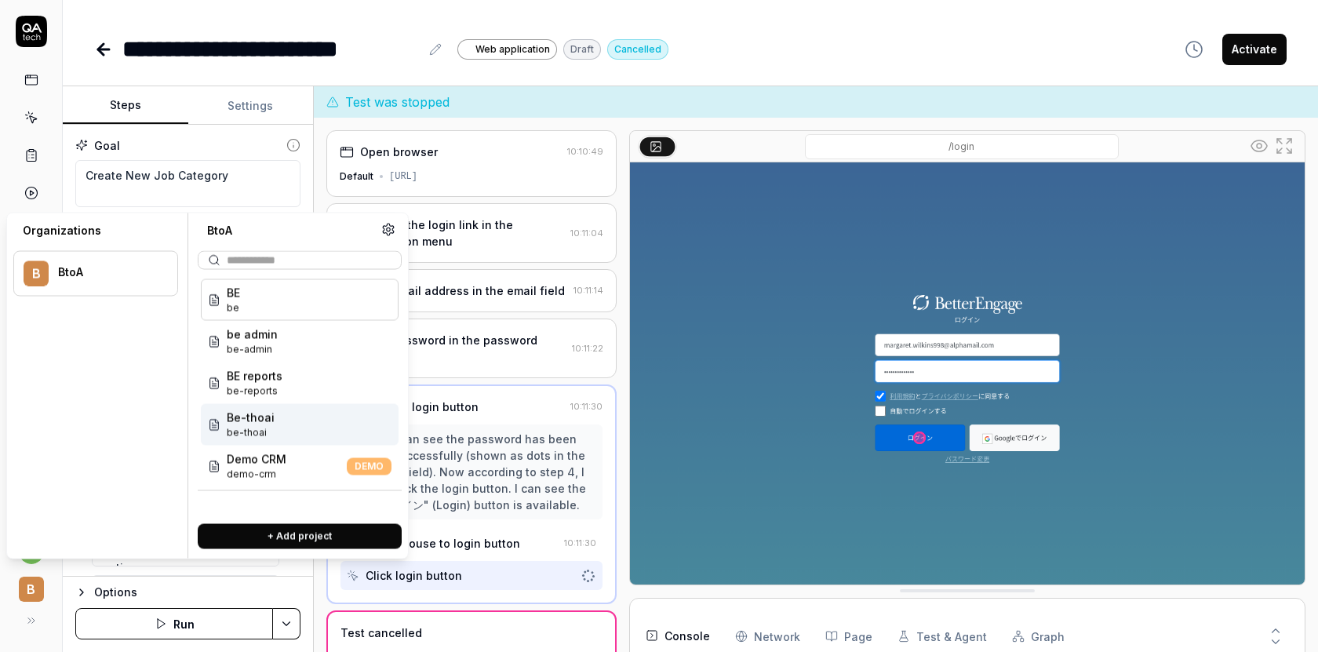
scroll to position [25, 0]
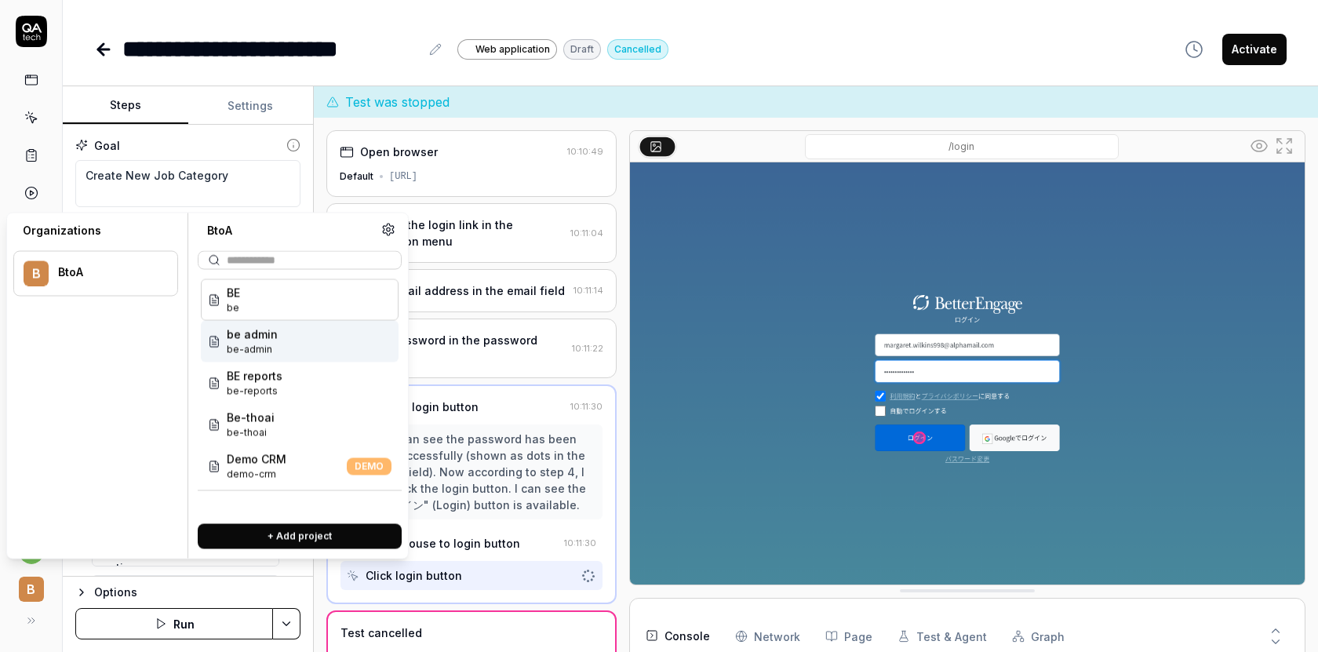
click at [290, 357] on div "be admin be-admin" at bounding box center [300, 342] width 198 height 42
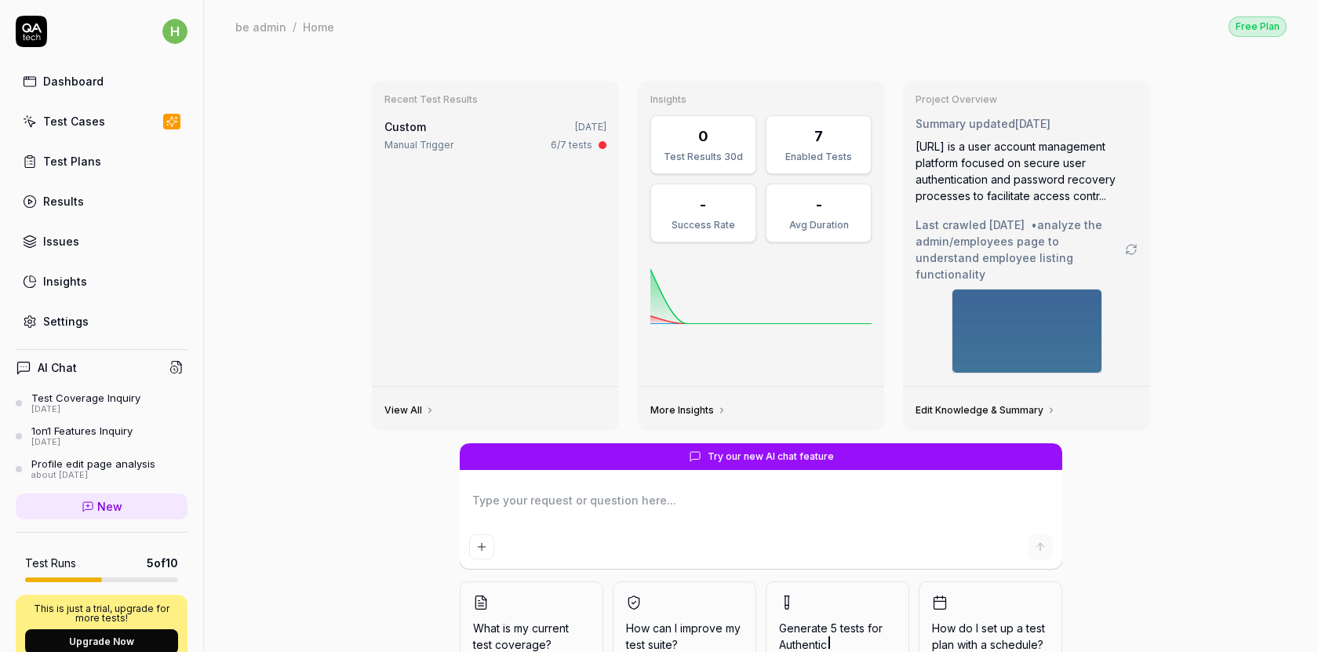
click at [93, 131] on link "Test Cases" at bounding box center [102, 121] width 172 height 31
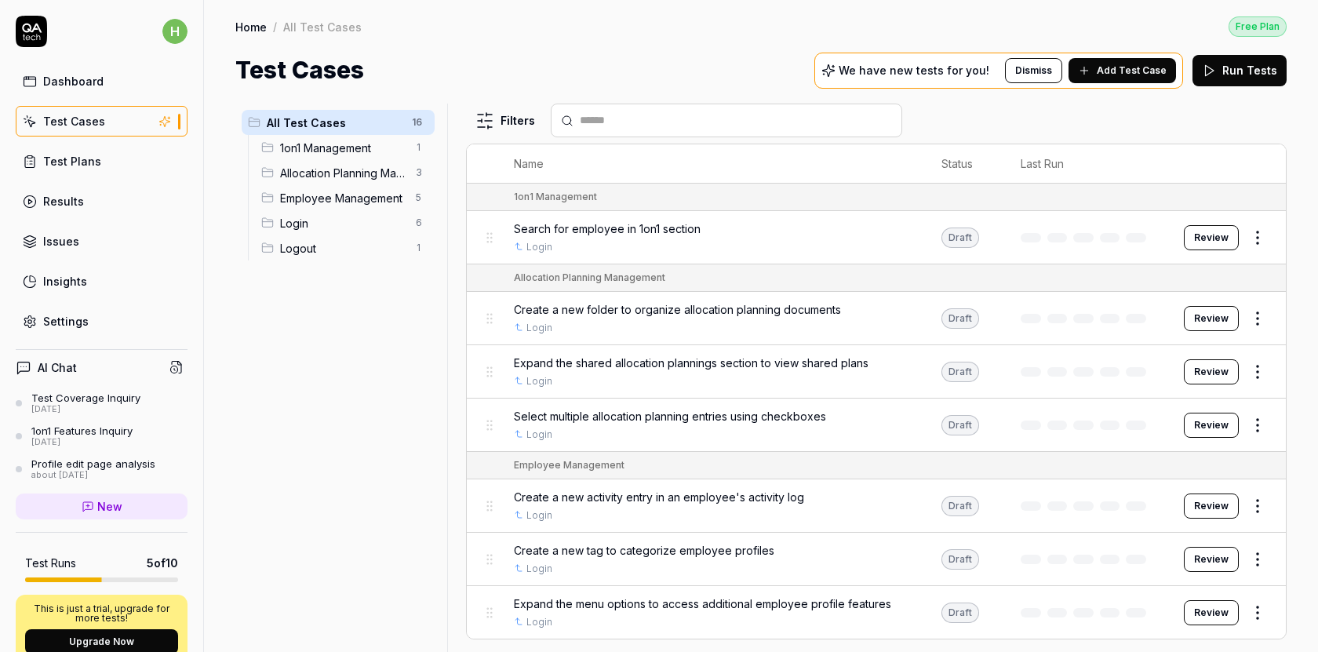
click at [366, 155] on div "1on1 Management 1" at bounding box center [345, 147] width 180 height 25
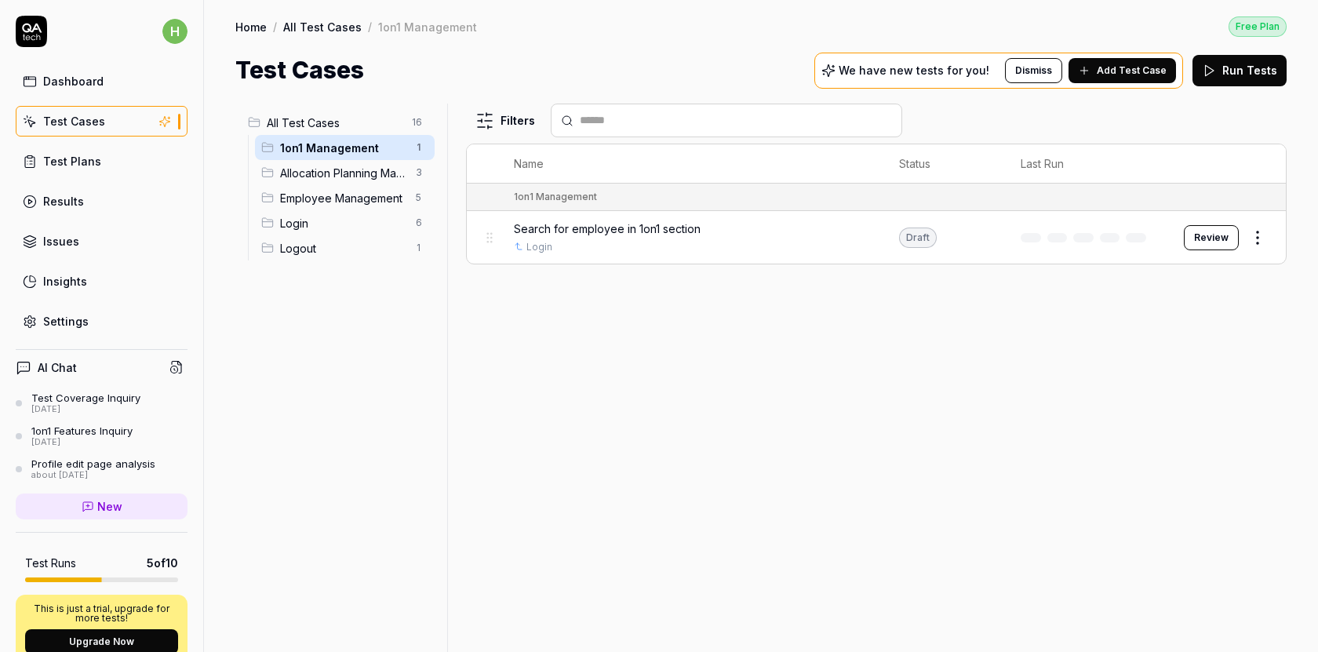
click at [348, 184] on div "Allocation Planning Management 3" at bounding box center [345, 172] width 180 height 25
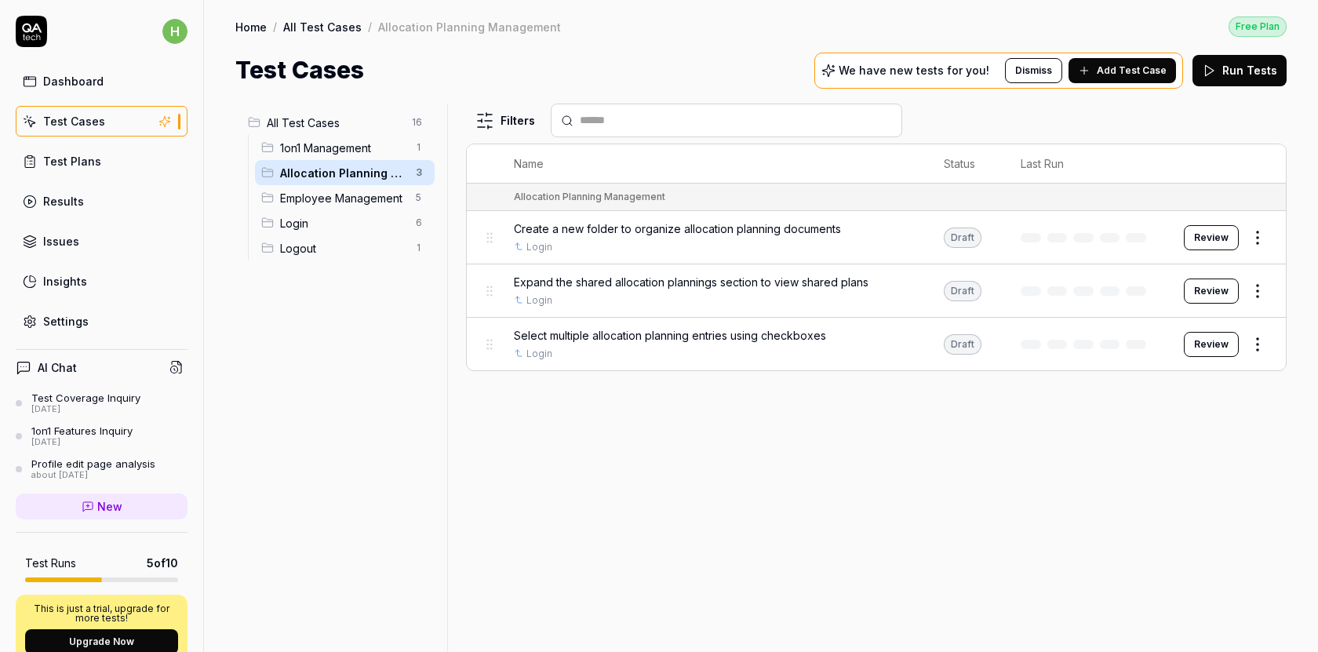
click at [334, 210] on div "Login 6" at bounding box center [345, 222] width 180 height 25
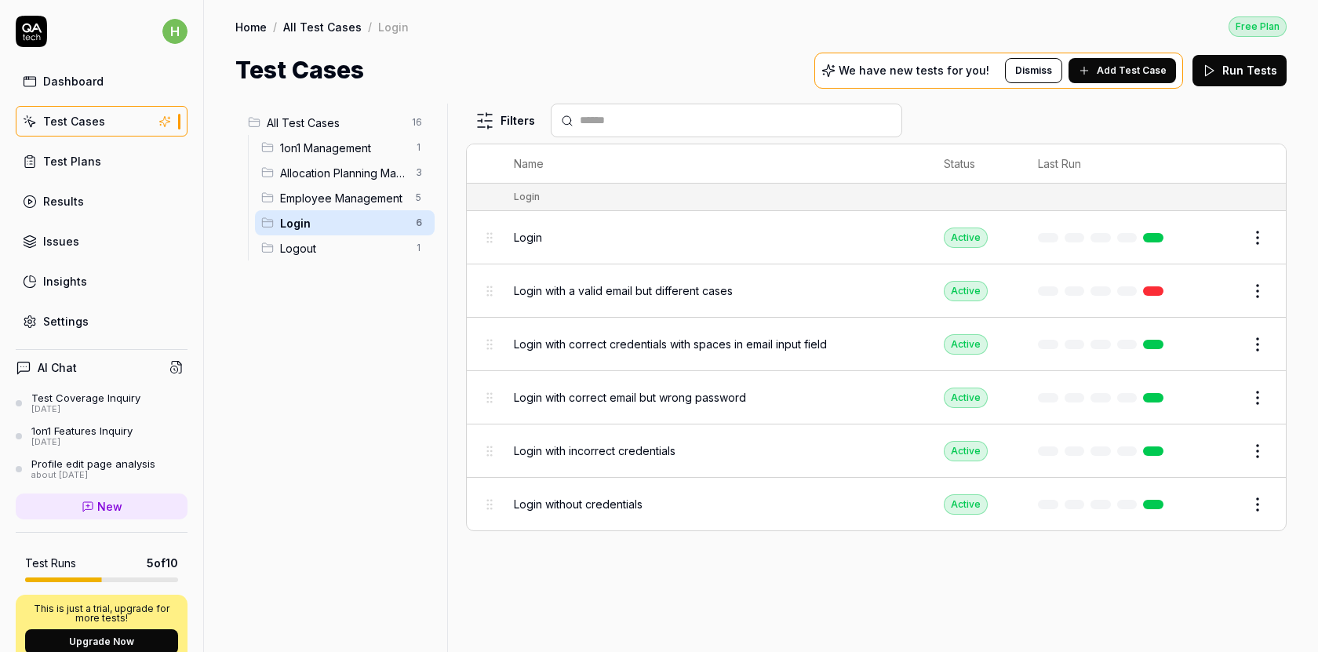
click at [352, 250] on span "Logout" at bounding box center [343, 248] width 126 height 16
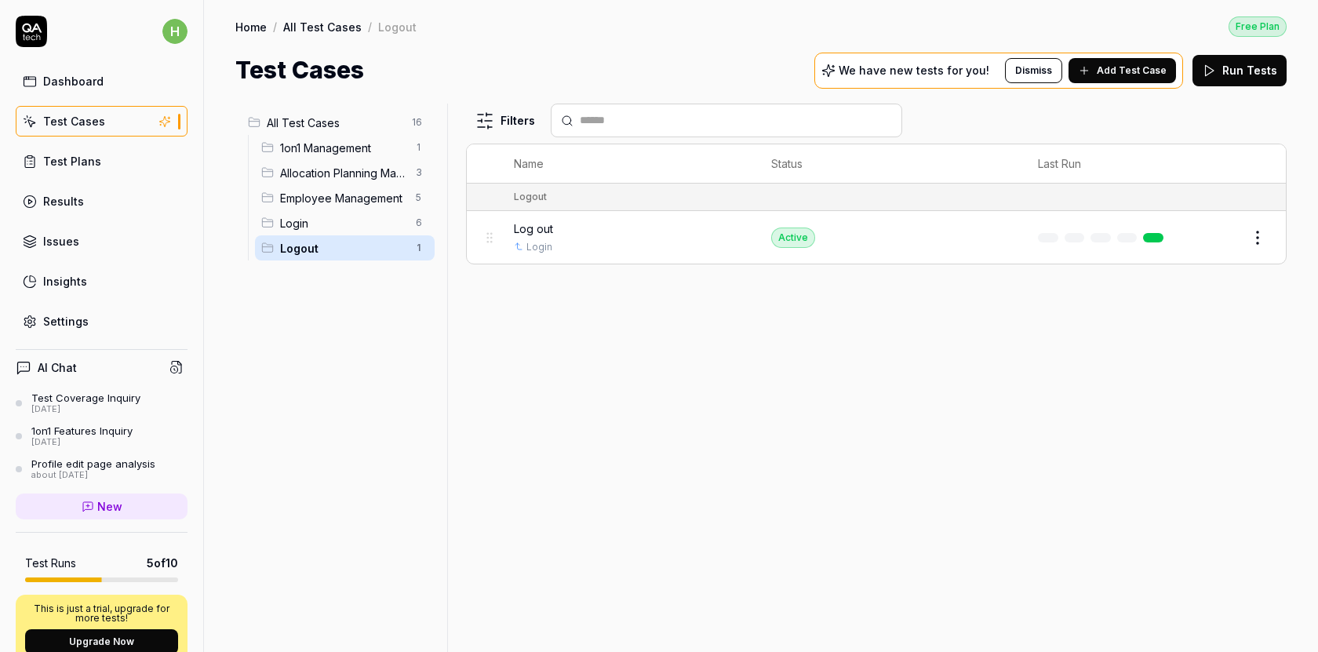
click at [338, 224] on span "Login" at bounding box center [343, 223] width 126 height 16
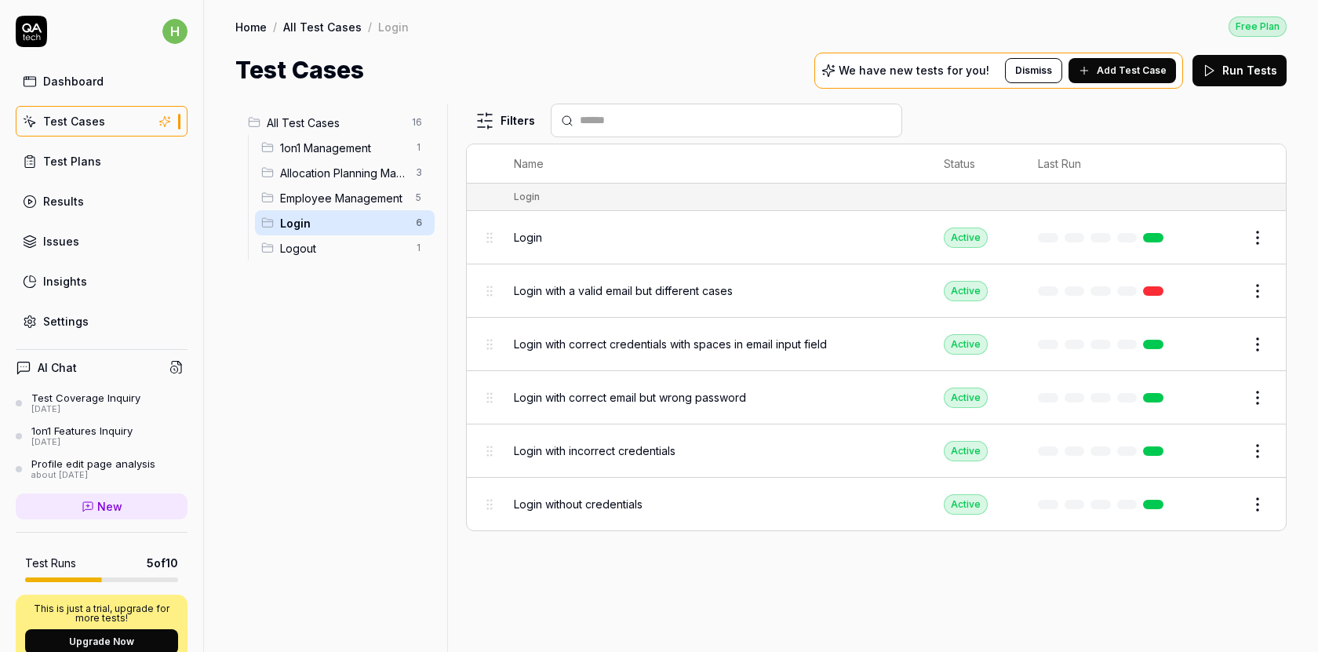
click at [338, 193] on span "Employee Management" at bounding box center [343, 198] width 126 height 16
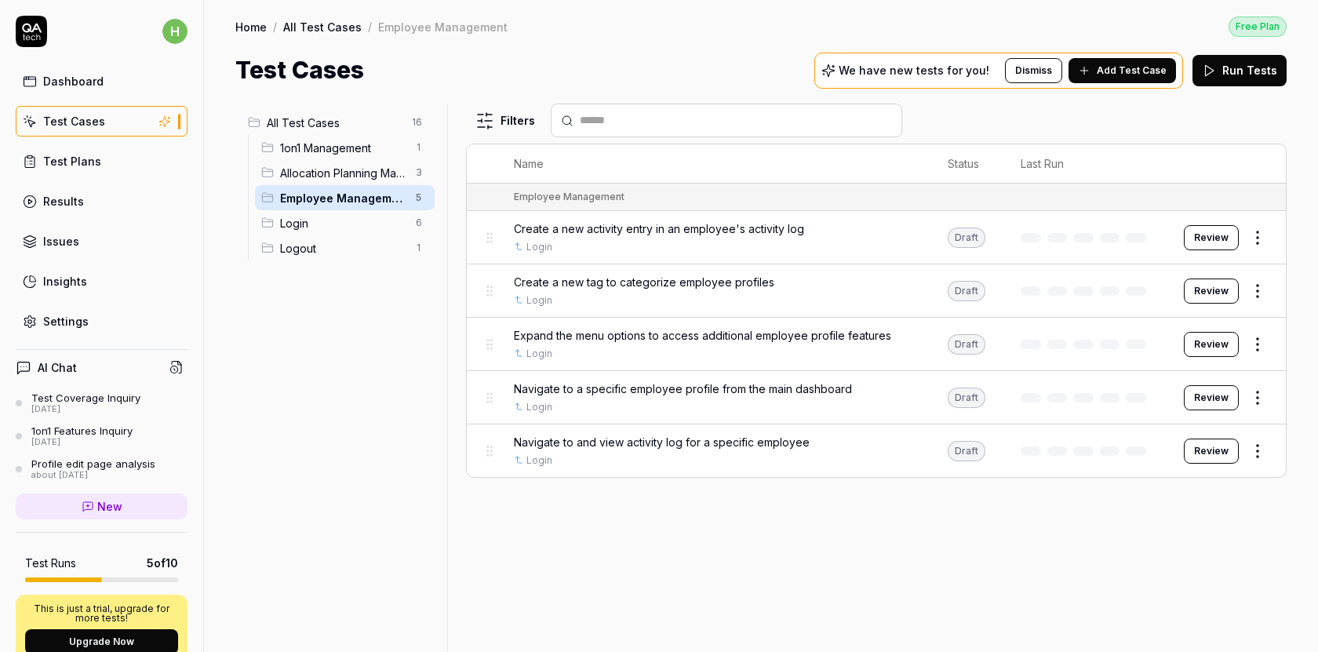
click at [330, 219] on span "Login" at bounding box center [343, 223] width 126 height 16
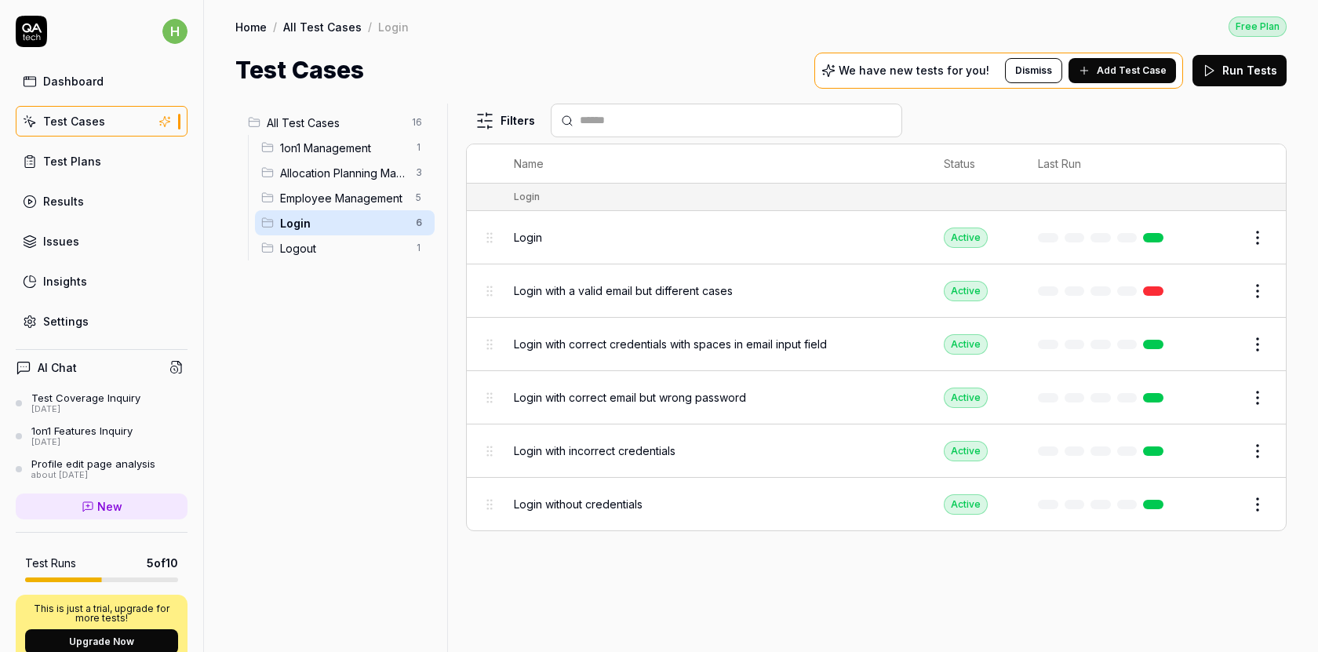
click at [596, 341] on span "Login with correct credentials with spaces in email input field" at bounding box center [670, 344] width 313 height 16
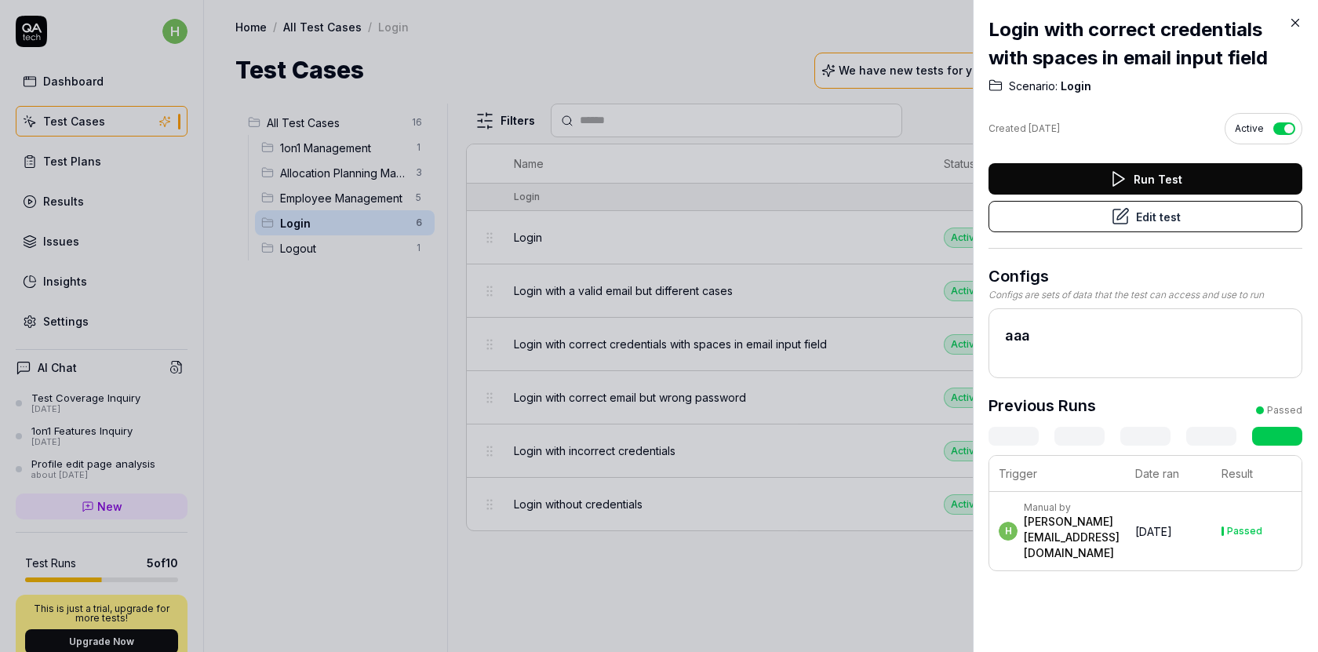
click at [1191, 212] on button "Edit test" at bounding box center [1146, 216] width 314 height 31
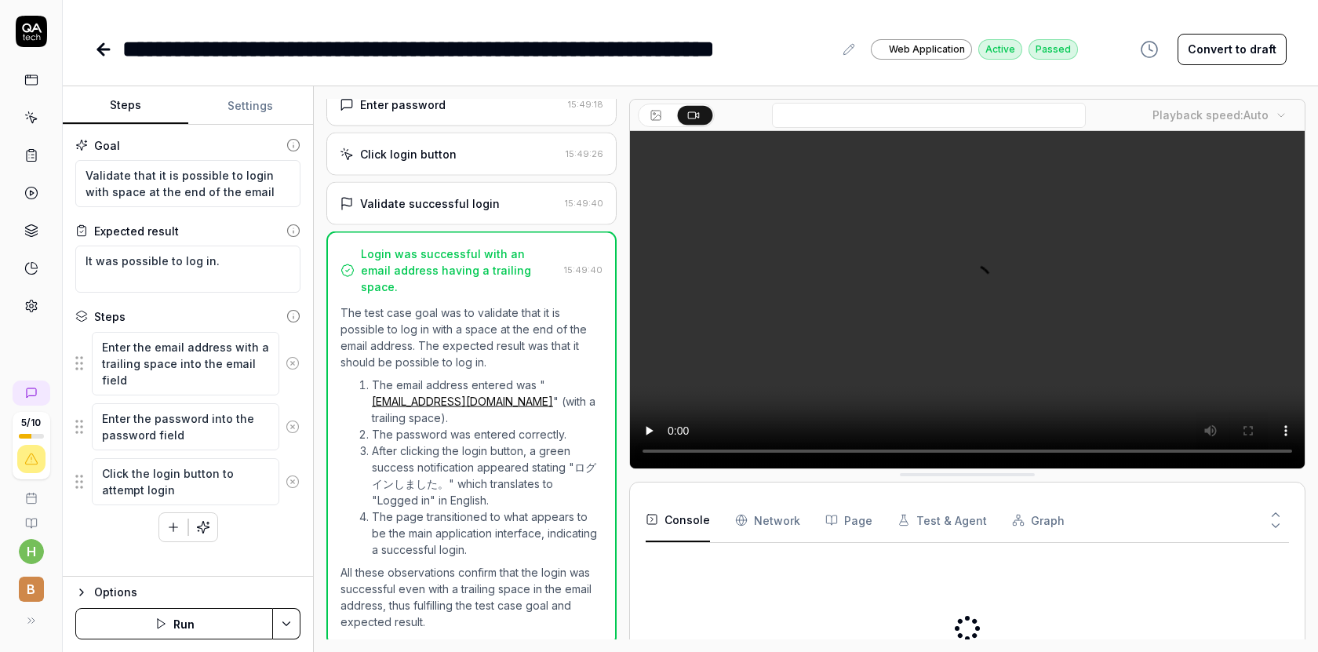
scroll to position [144, 0]
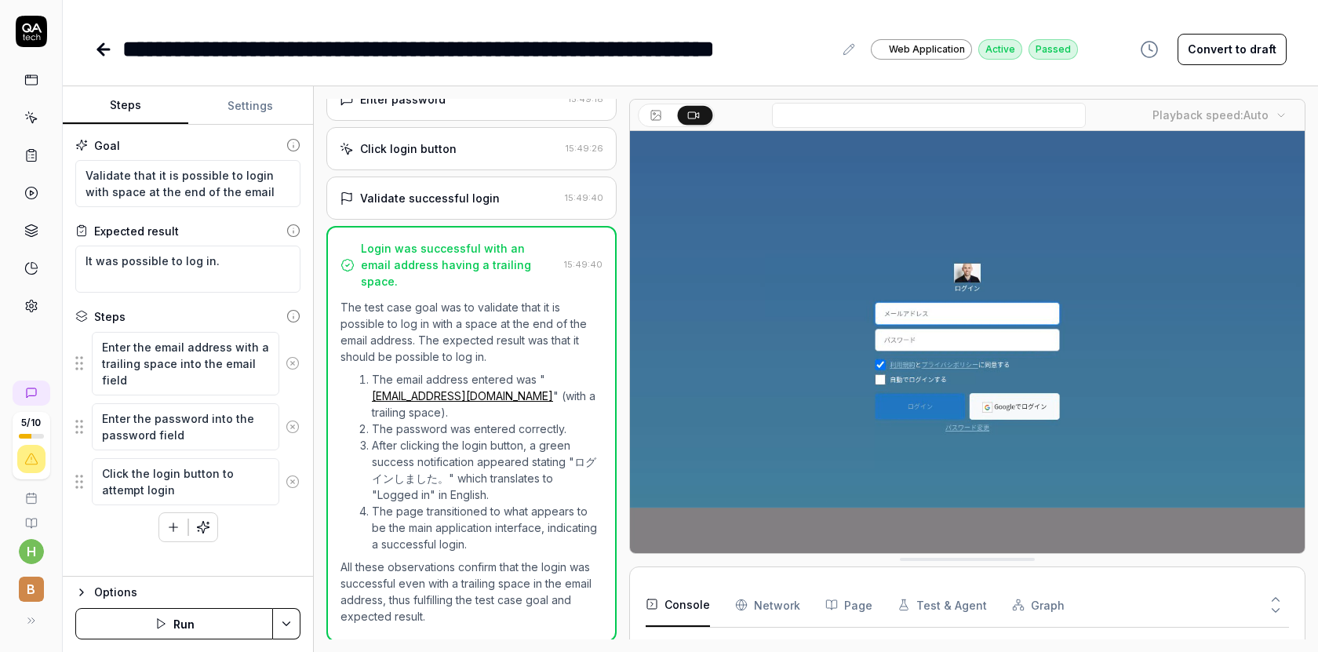
scroll to position [3366, 0]
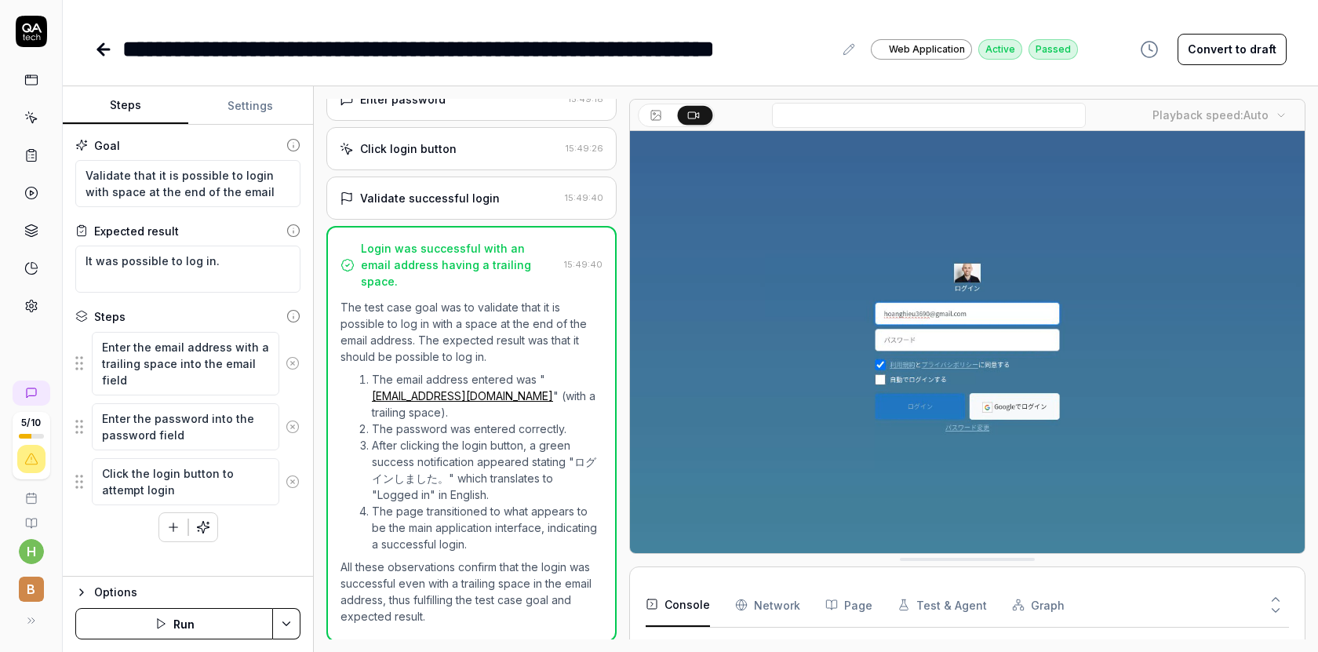
click at [100, 49] on icon at bounding box center [103, 49] width 11 height 0
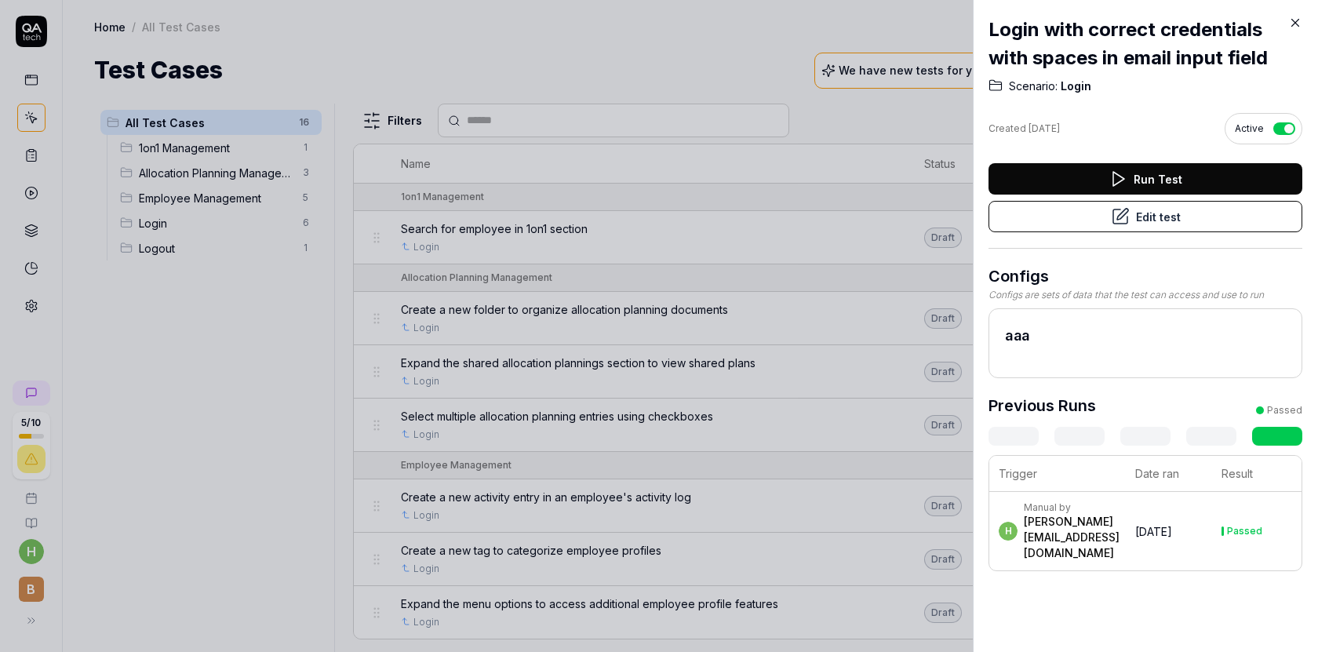
click at [1292, 17] on icon at bounding box center [1295, 23] width 14 height 14
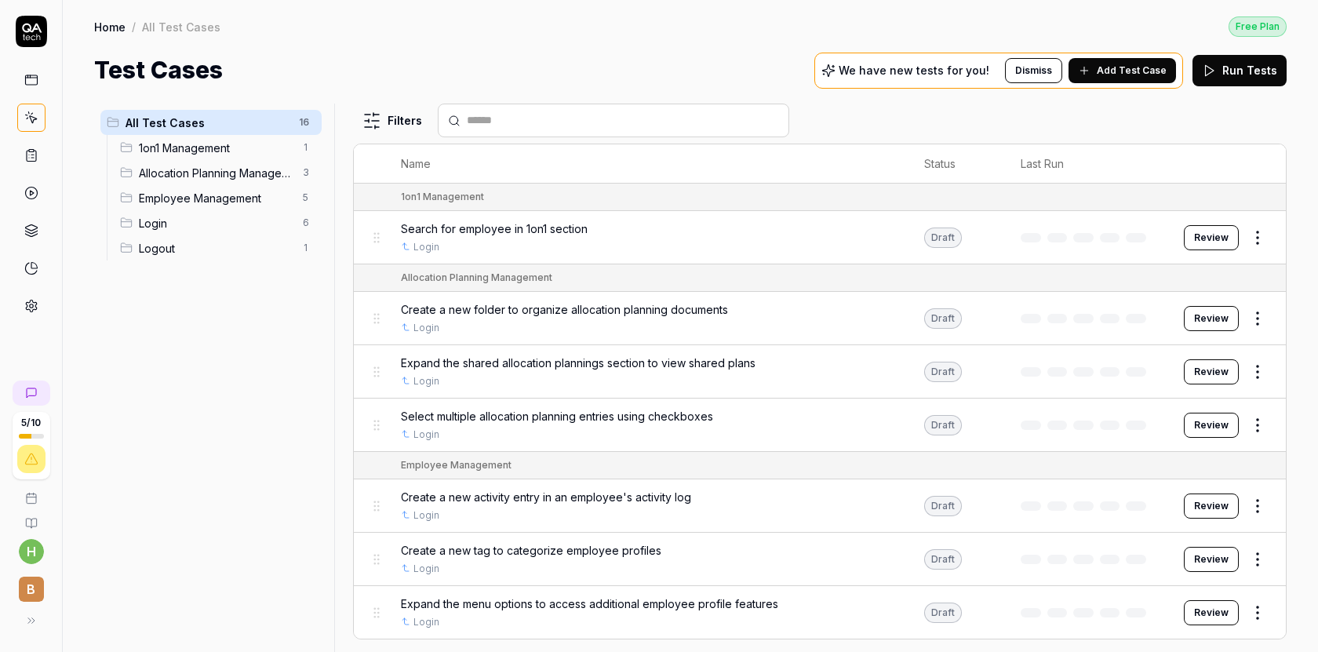
click at [514, 213] on td "Search for employee in 1on1 section Login" at bounding box center [646, 237] width 523 height 53
click at [498, 234] on span "Search for employee in 1on1 section" at bounding box center [494, 229] width 187 height 16
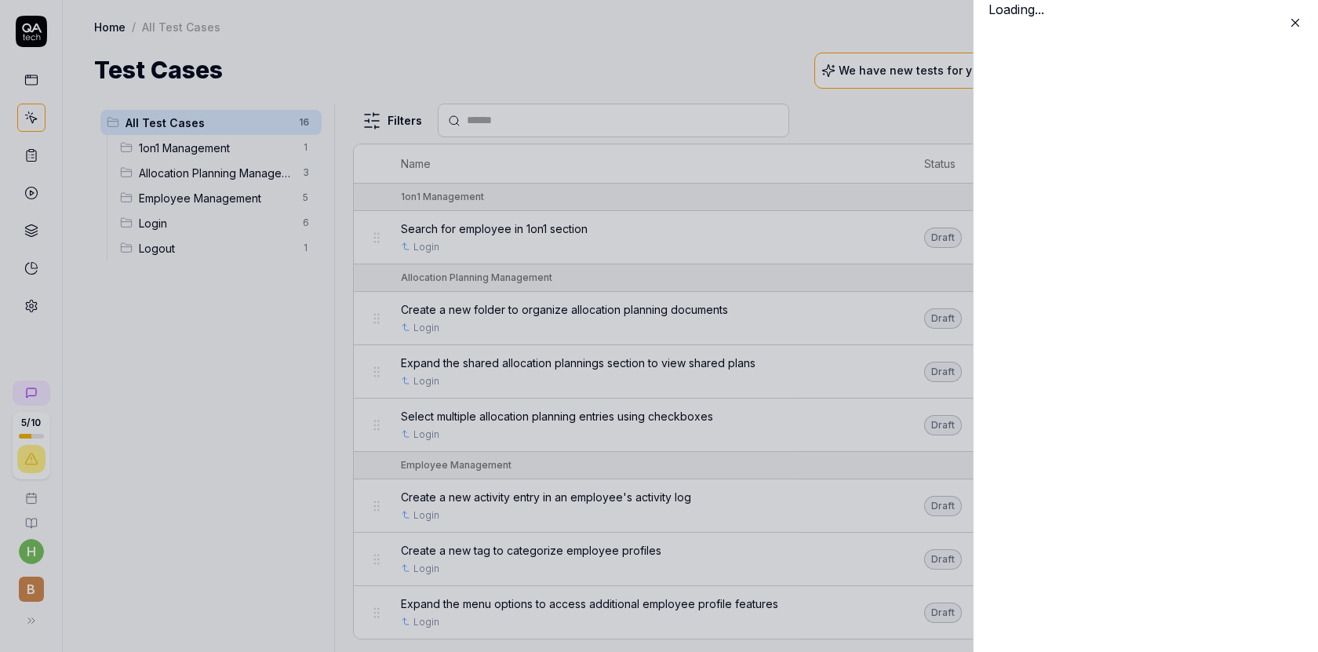
click at [498, 234] on div at bounding box center [659, 326] width 1318 height 652
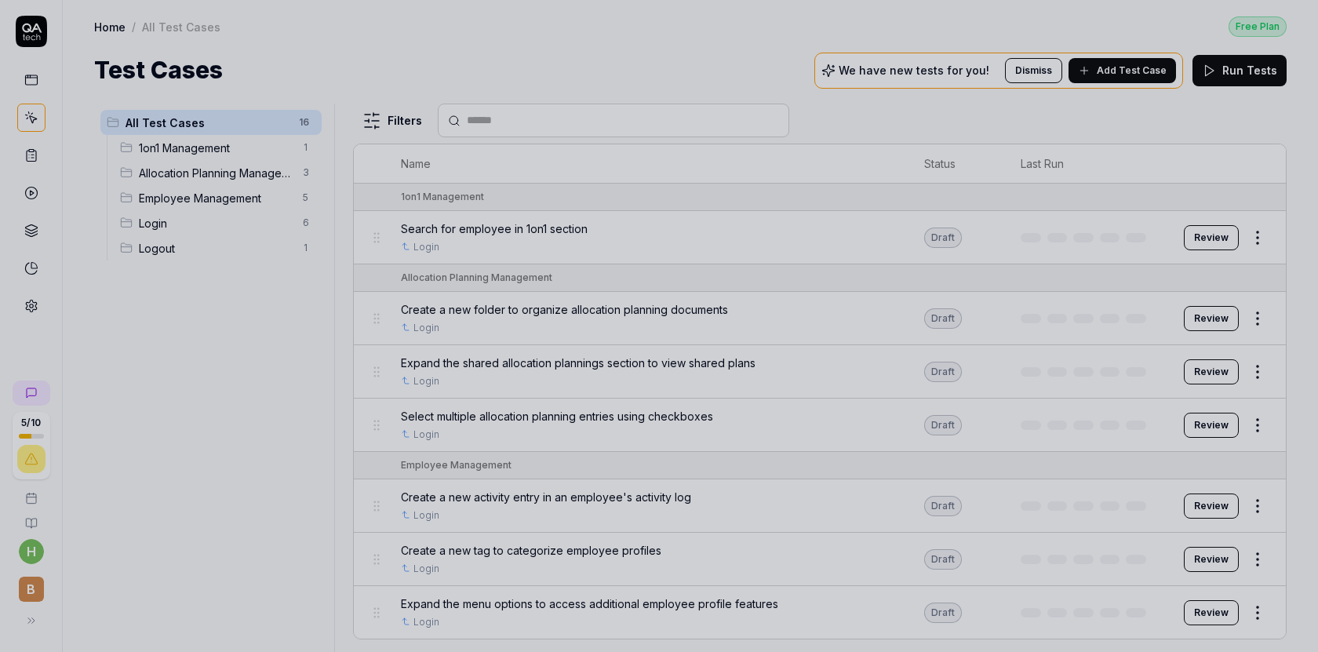
click at [498, 234] on div at bounding box center [659, 326] width 1318 height 652
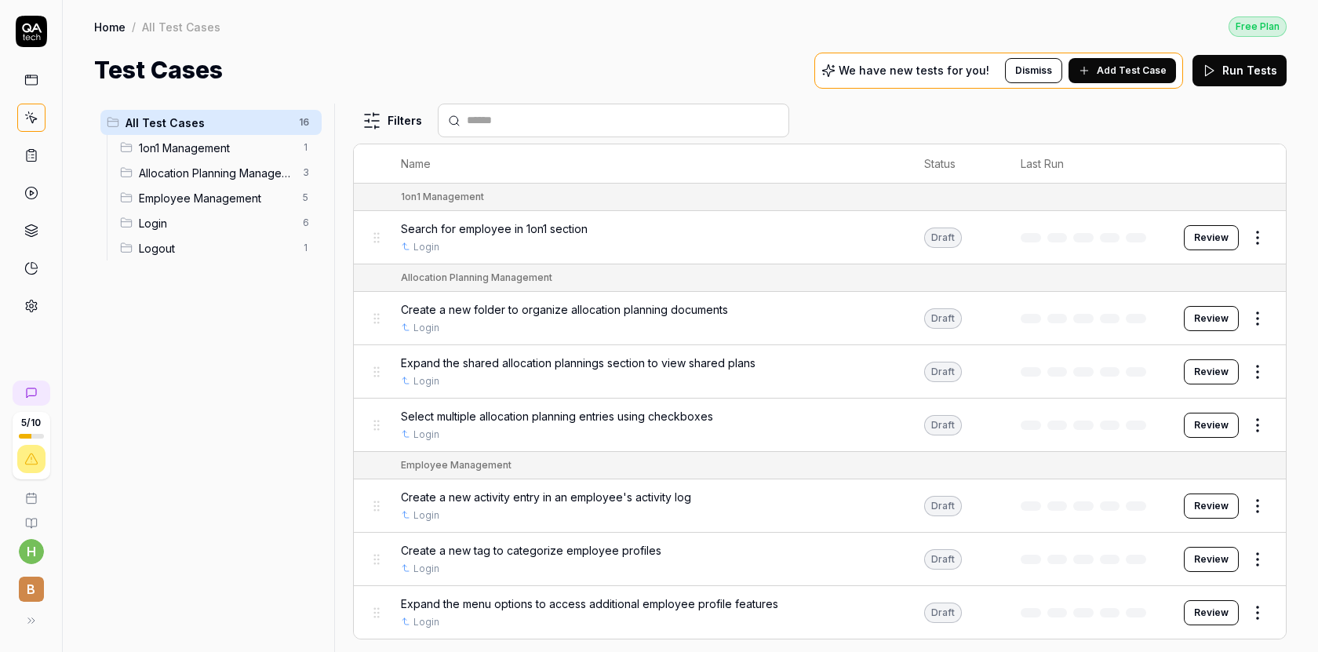
click at [498, 234] on span "Search for employee in 1on1 section" at bounding box center [494, 229] width 187 height 16
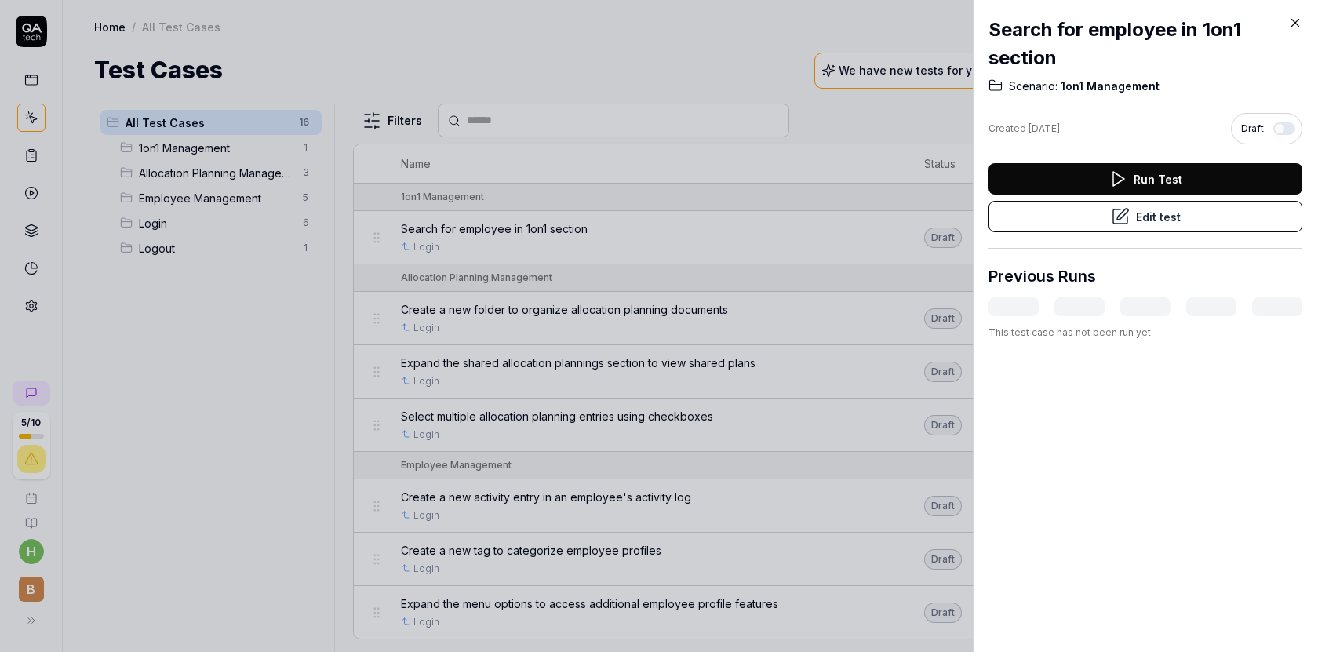
click at [1143, 180] on button "Run Test" at bounding box center [1146, 178] width 314 height 31
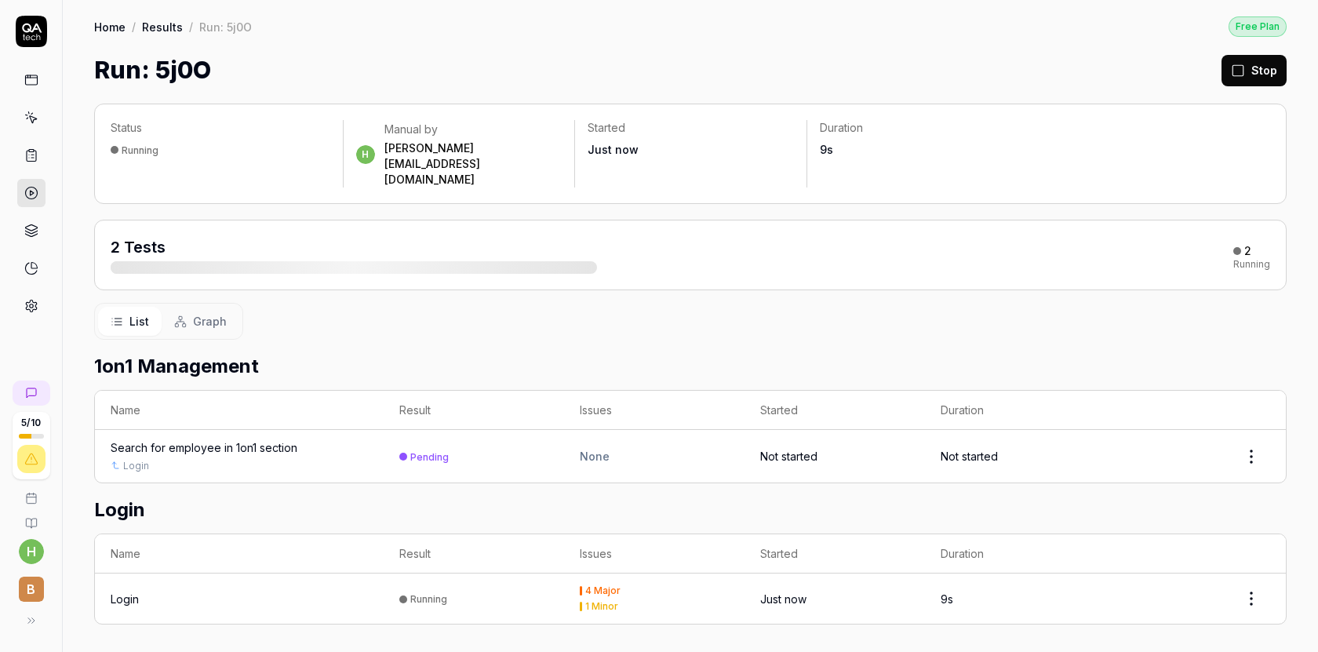
click at [1259, 418] on html "5 / 10 h B Home / Results / Run: 5j0O Free Plan Home / Results / Run: 5j0O Free…" at bounding box center [659, 326] width 1318 height 652
click at [415, 421] on html "6 / 10 h B Home / Results / Run: 5j0O Free Plan Home / Results / Run: 5j0O Free…" at bounding box center [659, 326] width 1318 height 652
click at [243, 439] on div "Search for employee in 1on1 section" at bounding box center [204, 447] width 187 height 16
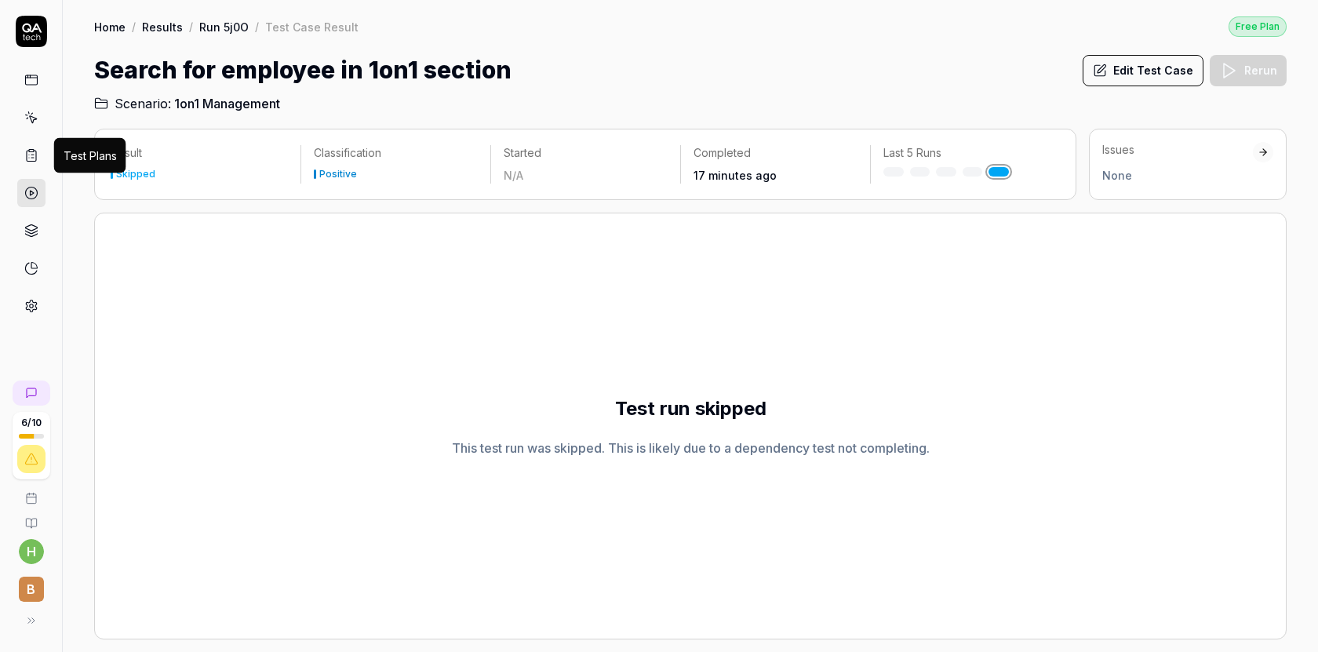
click at [31, 151] on icon at bounding box center [31, 155] width 14 height 14
click at [28, 115] on icon at bounding box center [31, 118] width 14 height 14
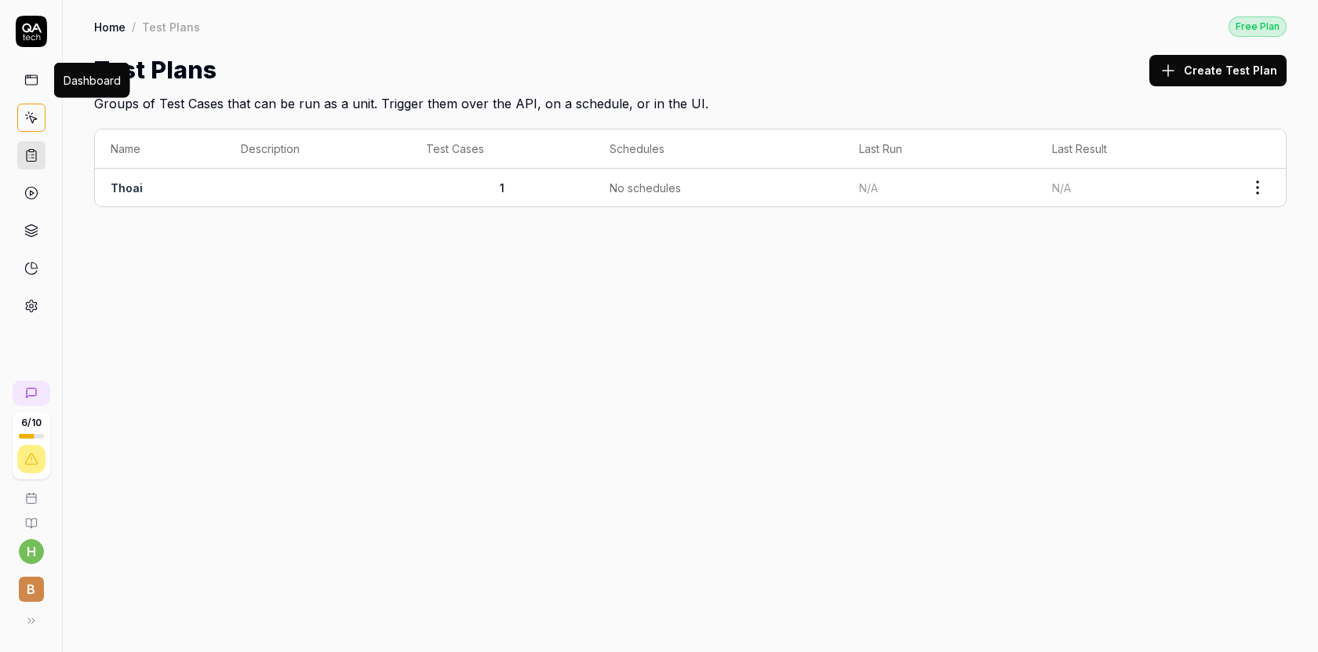
click at [27, 78] on icon at bounding box center [31, 80] width 14 height 14
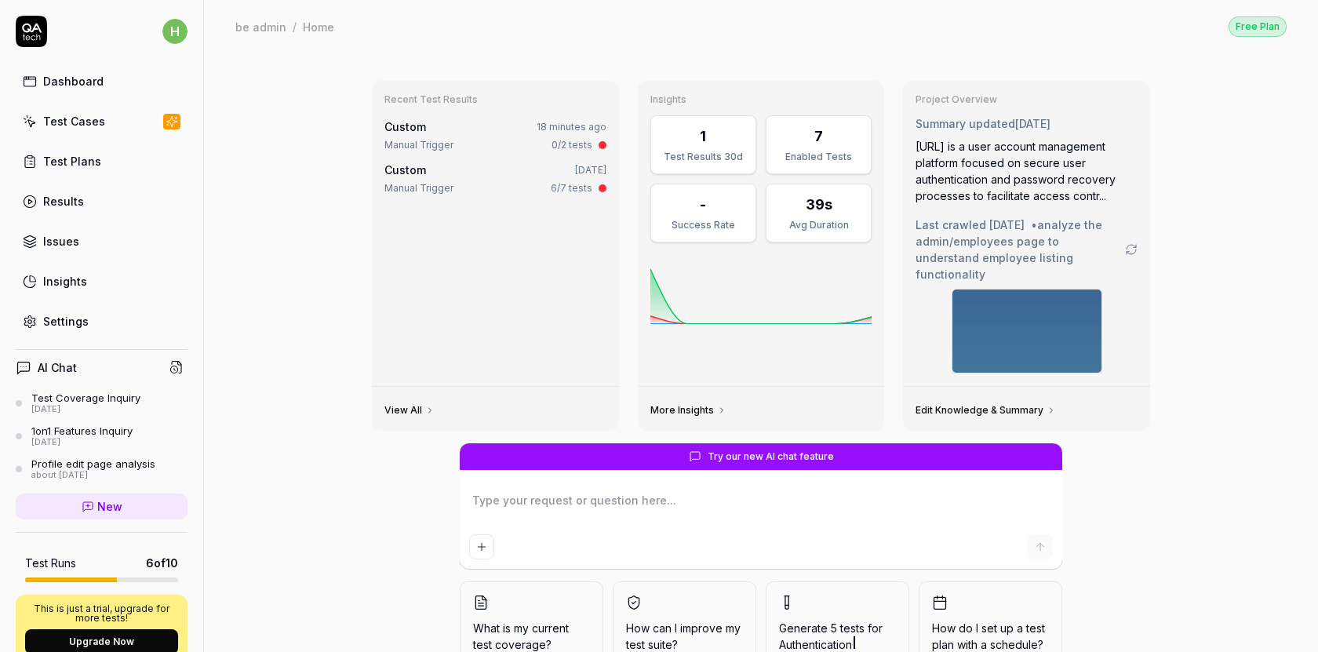
click at [64, 245] on div "Issues" at bounding box center [61, 241] width 36 height 16
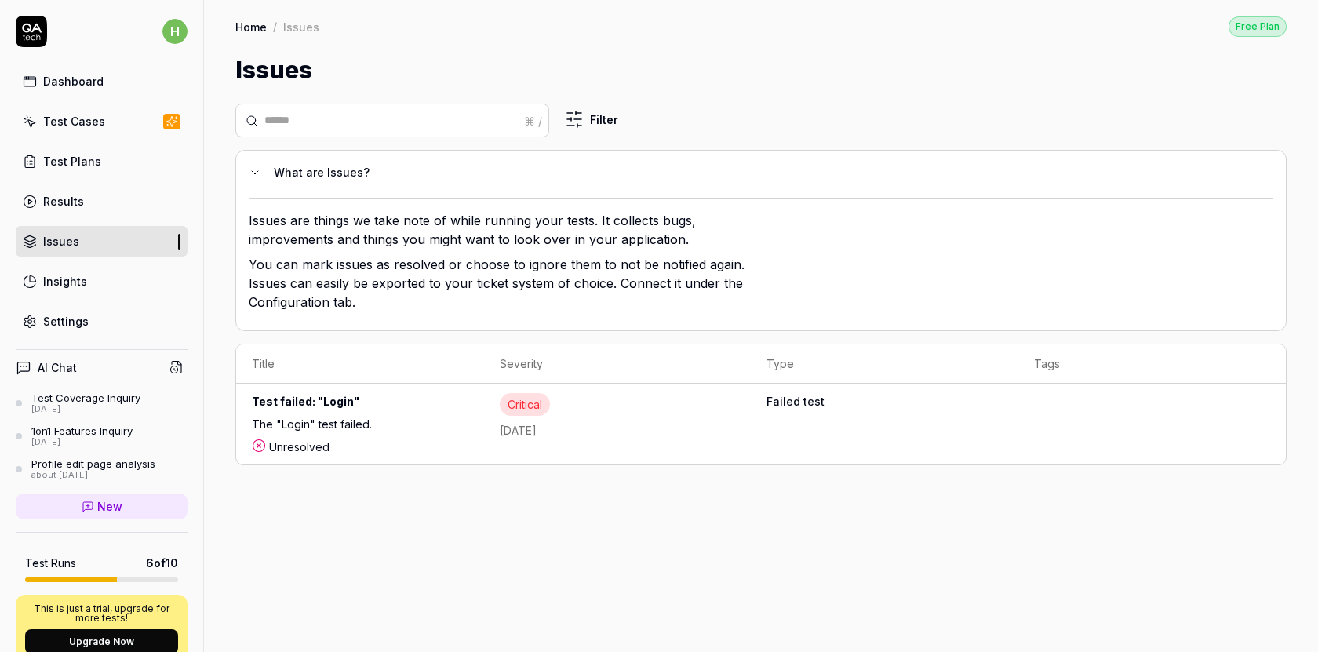
click at [68, 294] on link "Insights" at bounding box center [102, 281] width 172 height 31
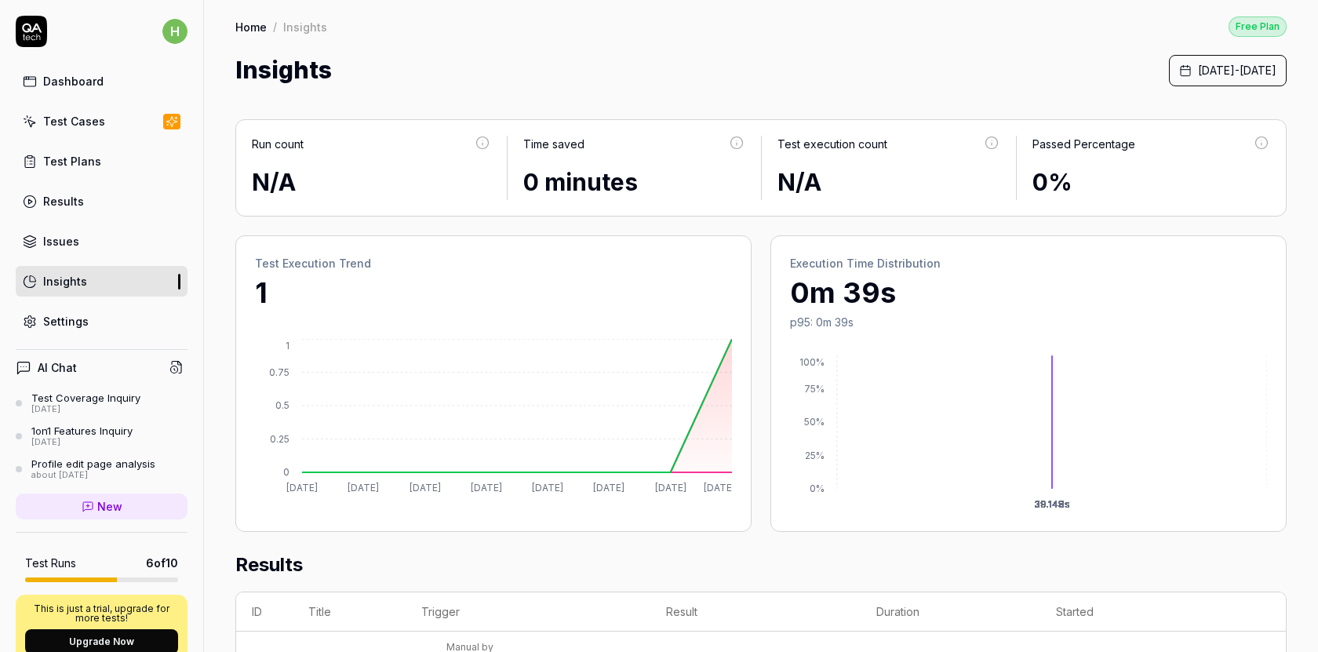
click at [70, 326] on div "Settings" at bounding box center [66, 321] width 46 height 16
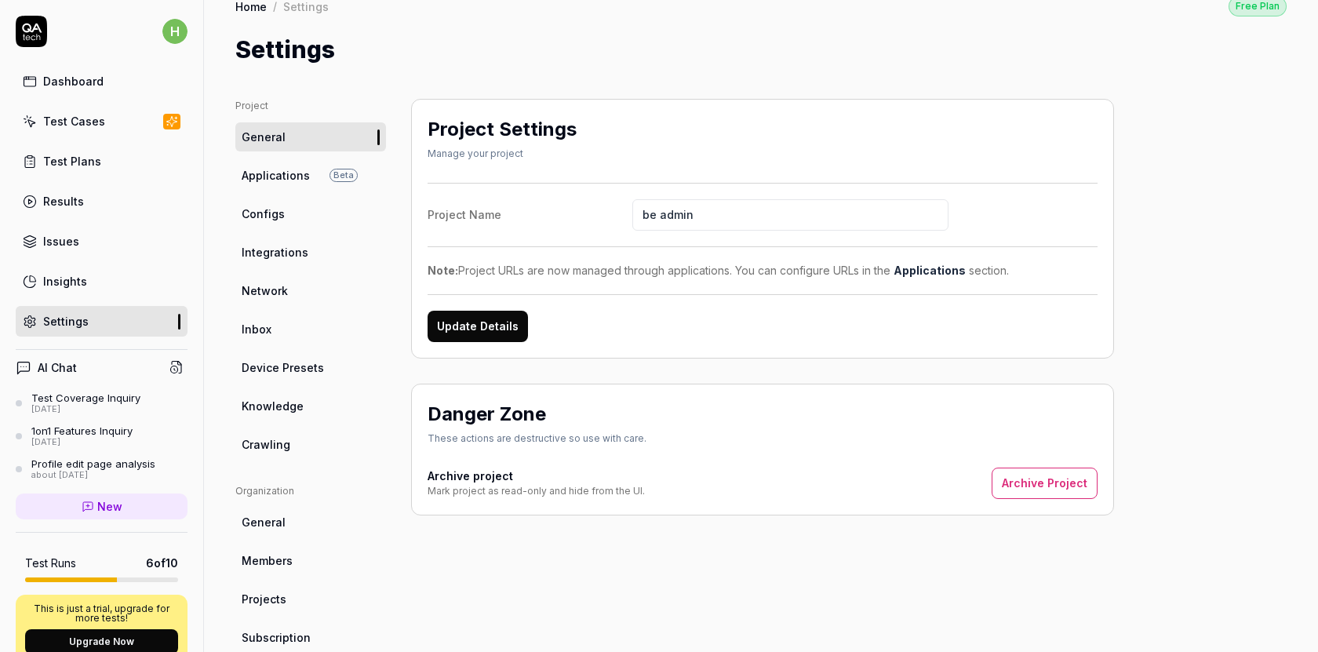
scroll to position [25, 0]
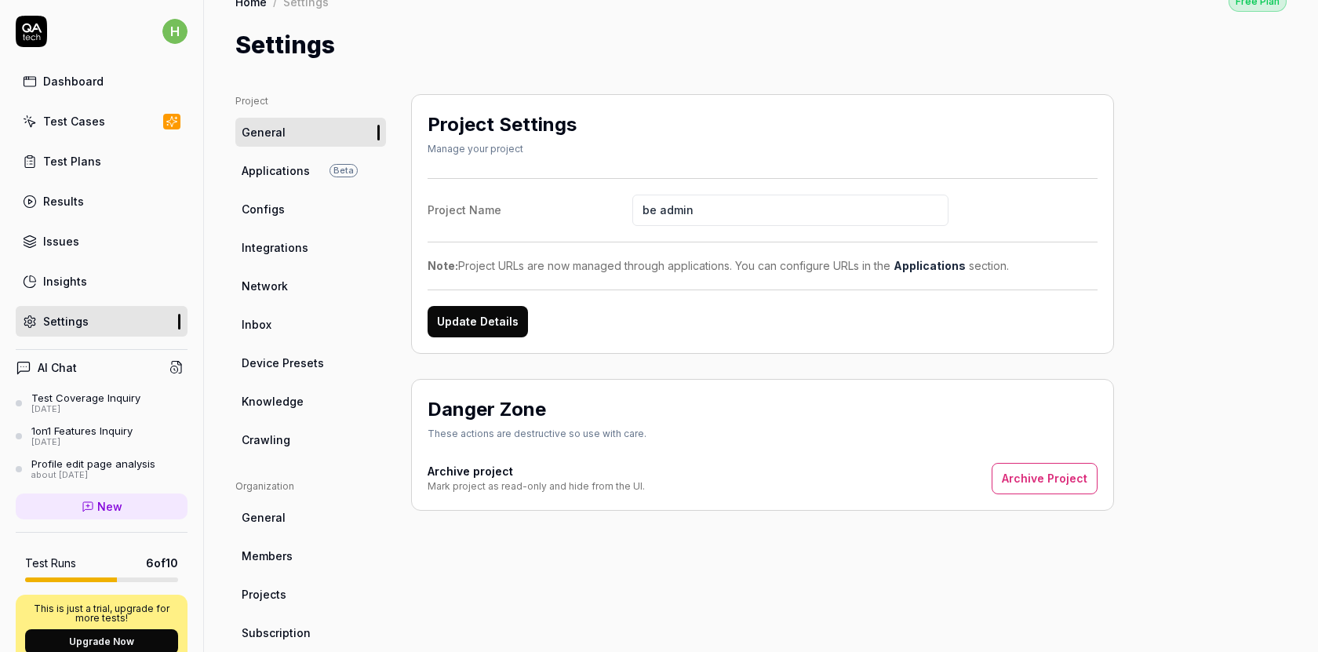
click at [303, 282] on link "Network" at bounding box center [310, 286] width 151 height 29
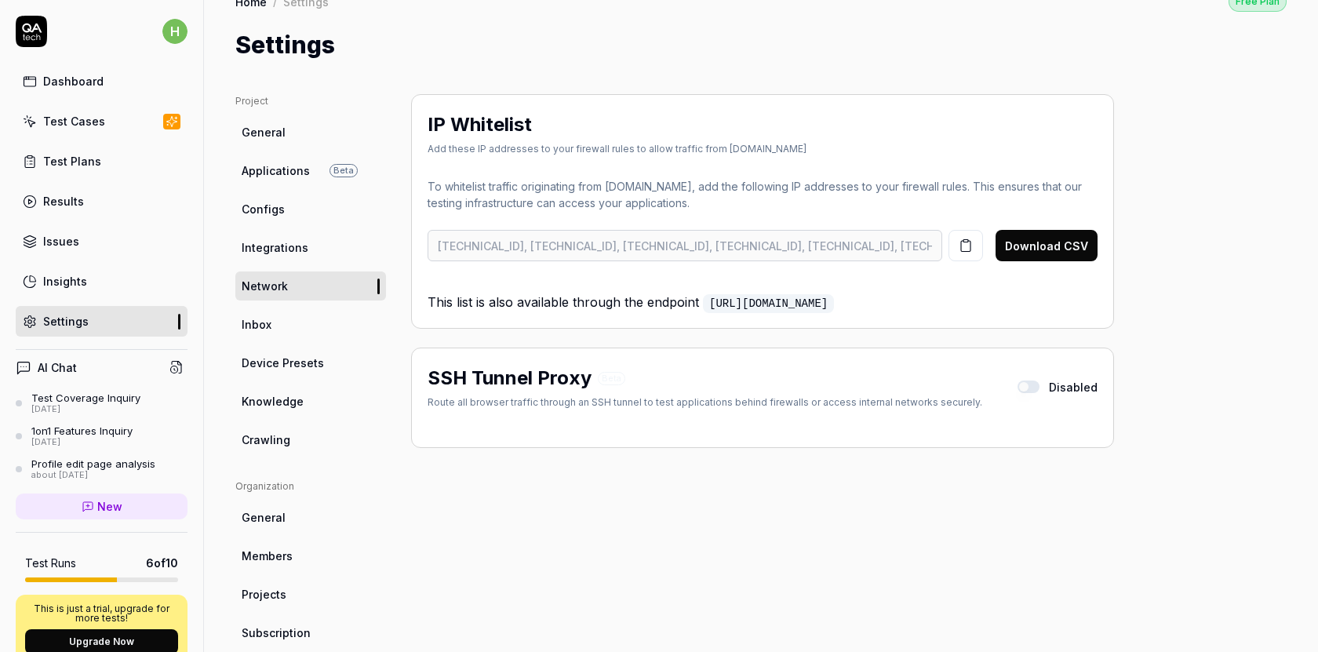
click at [308, 253] on link "Integrations" at bounding box center [310, 247] width 151 height 29
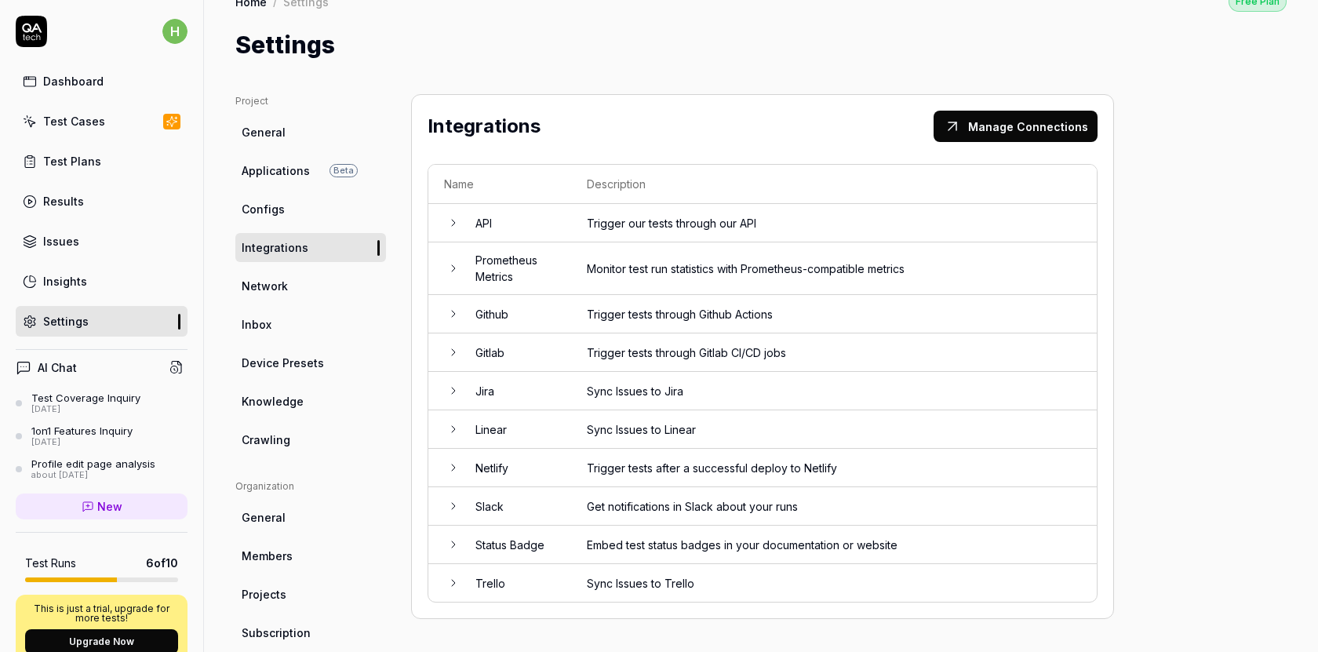
click at [465, 434] on td "Linear" at bounding box center [515, 429] width 111 height 38
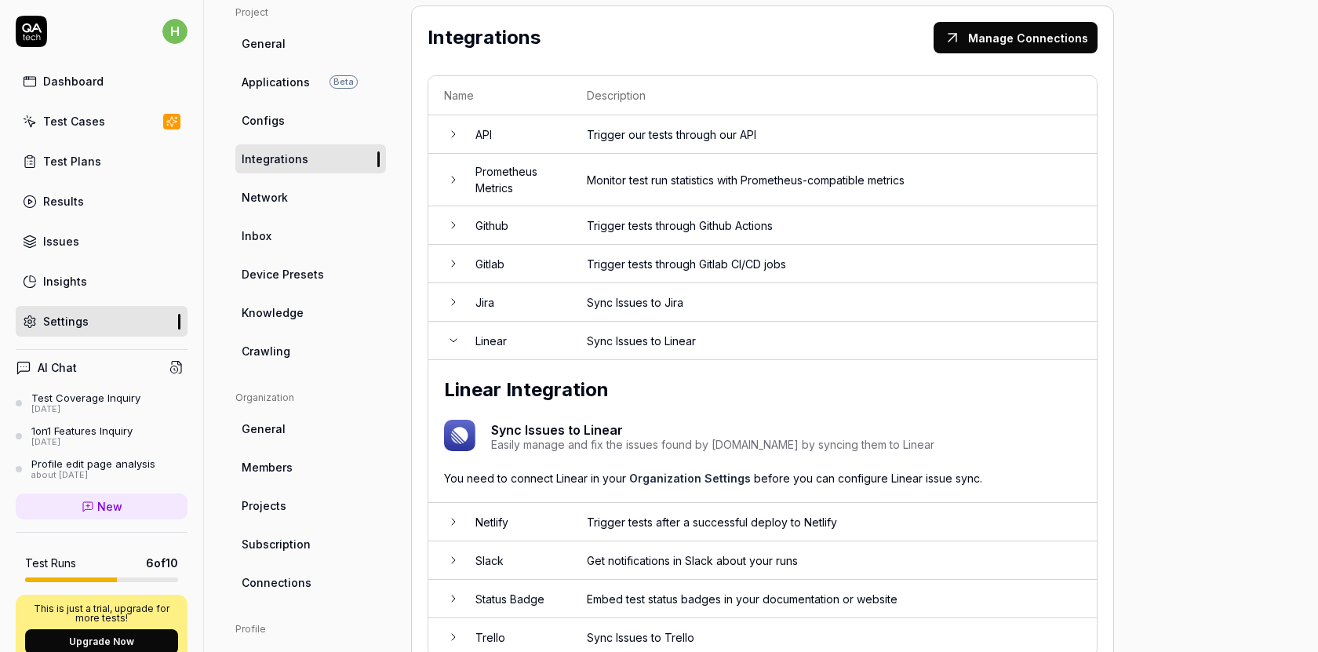
scroll to position [169, 0]
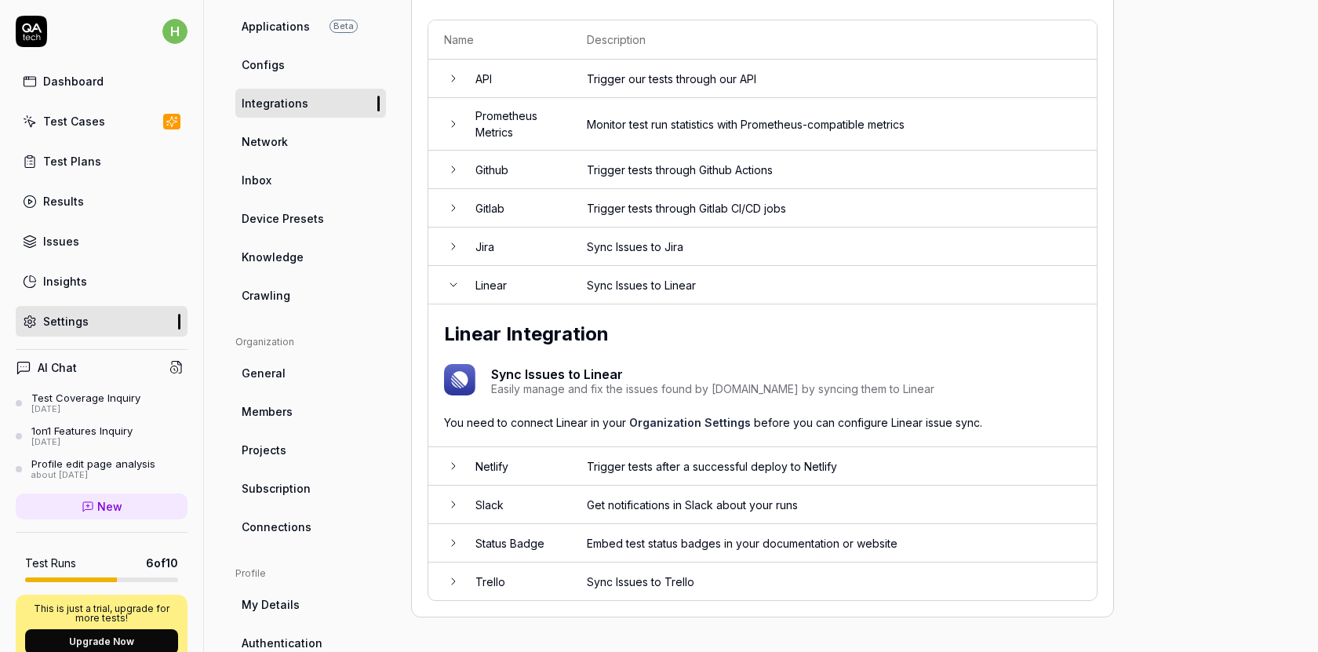
click at [487, 79] on td "API" at bounding box center [515, 79] width 111 height 38
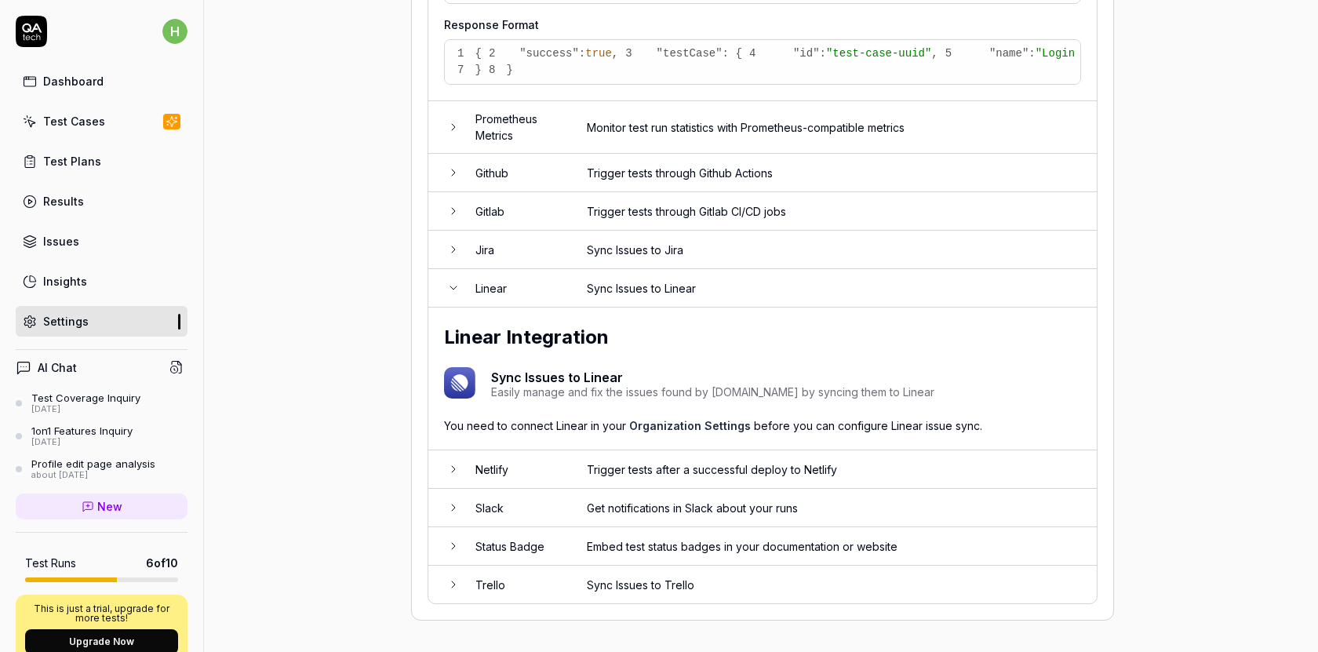
scroll to position [1496, 0]
click at [612, 154] on td "Monitor test run statistics with Prometheus-compatible metrics" at bounding box center [834, 127] width 526 height 53
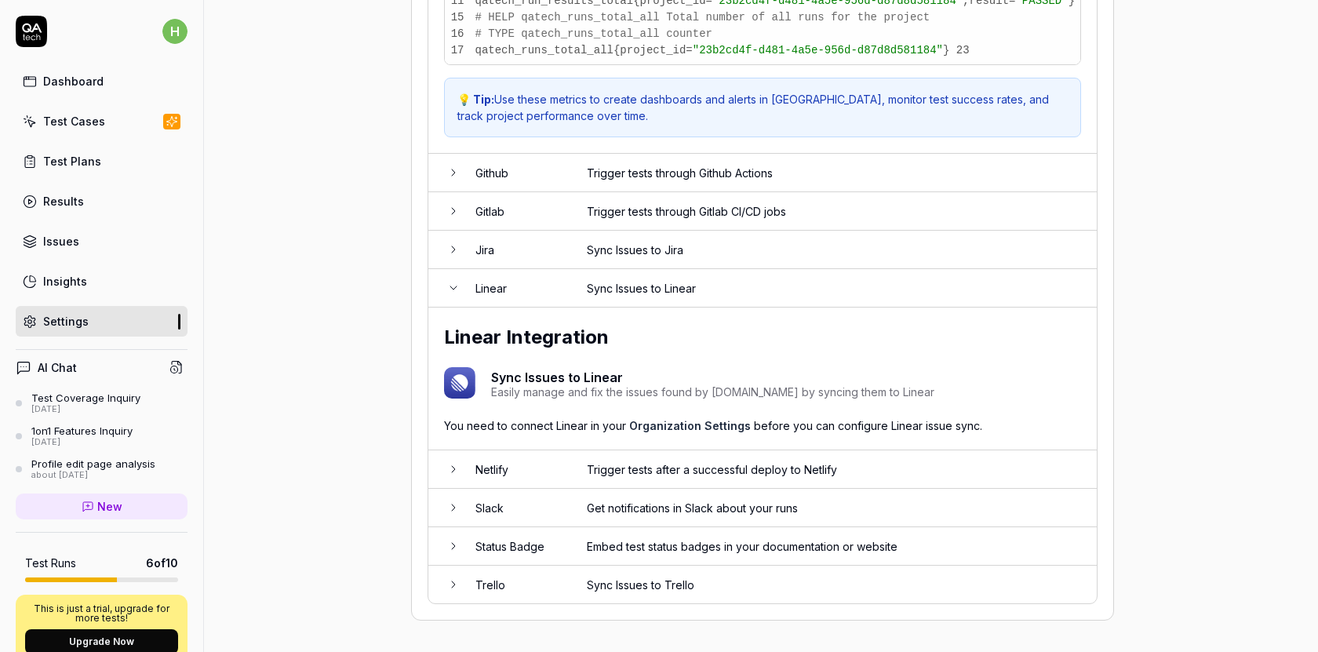
scroll to position [3014, 0]
click at [592, 187] on td "Trigger tests through Github Actions" at bounding box center [834, 173] width 526 height 38
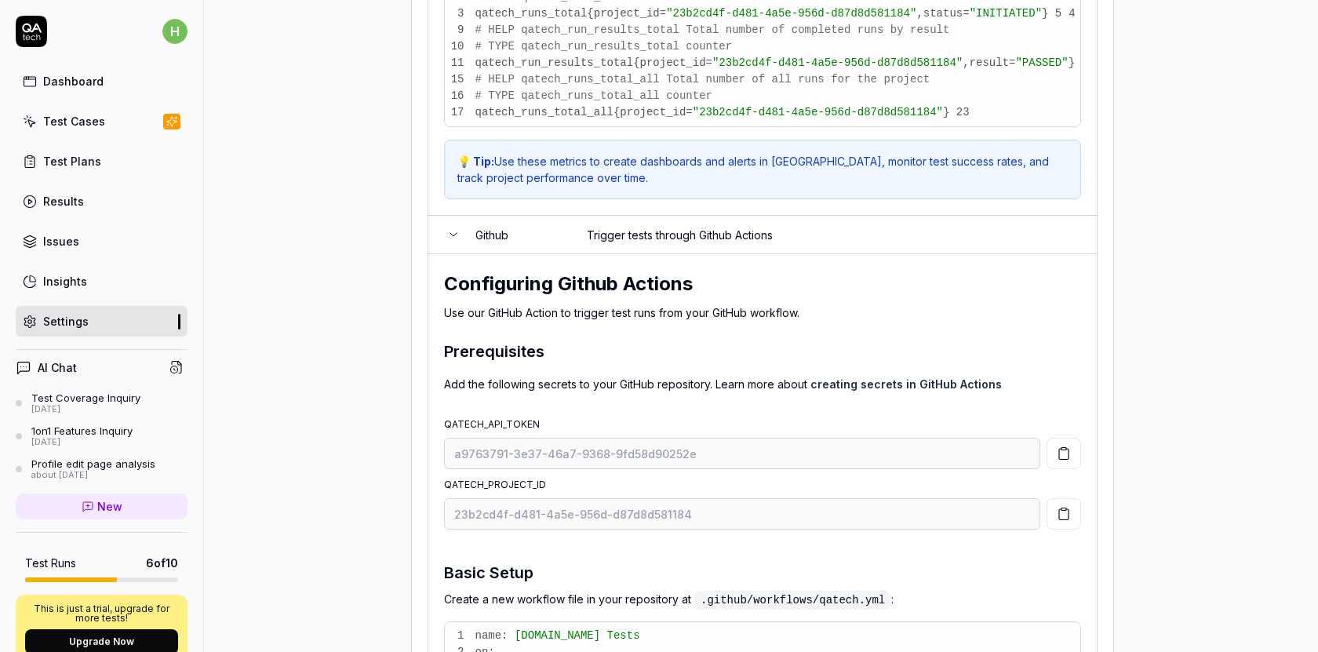
scroll to position [2485, 0]
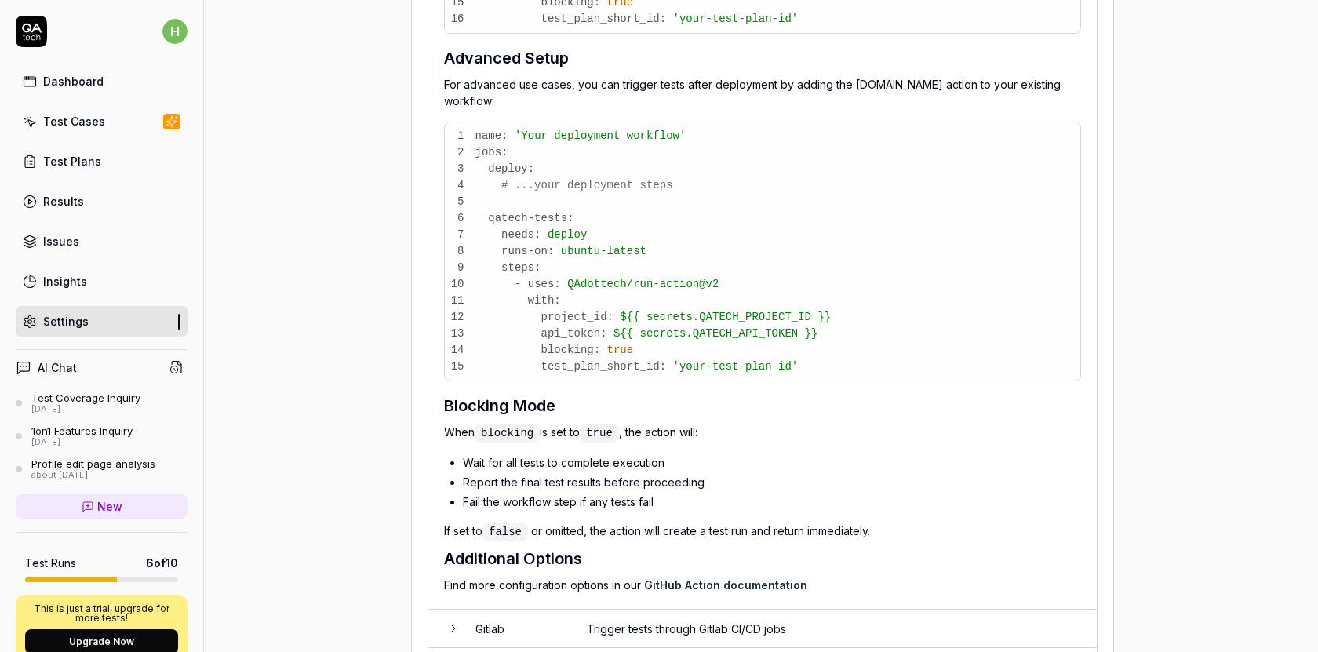
scroll to position [3419, 0]
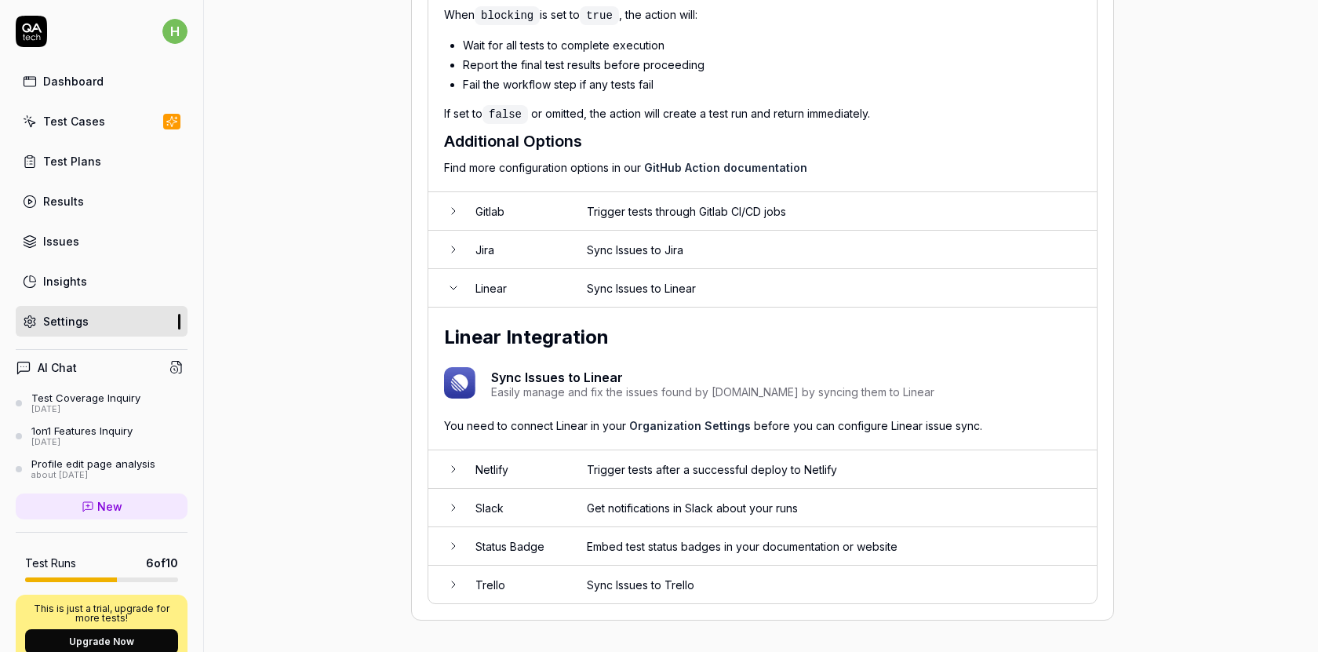
scroll to position [3780, 0]
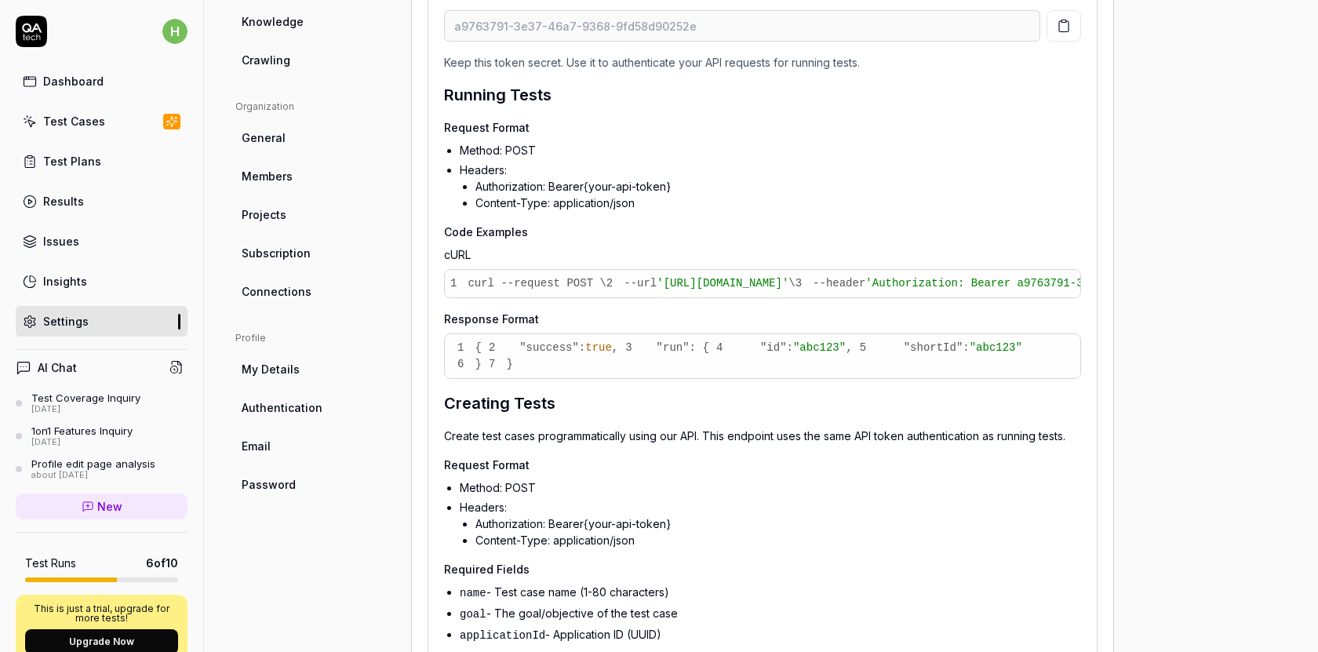
scroll to position [0, 0]
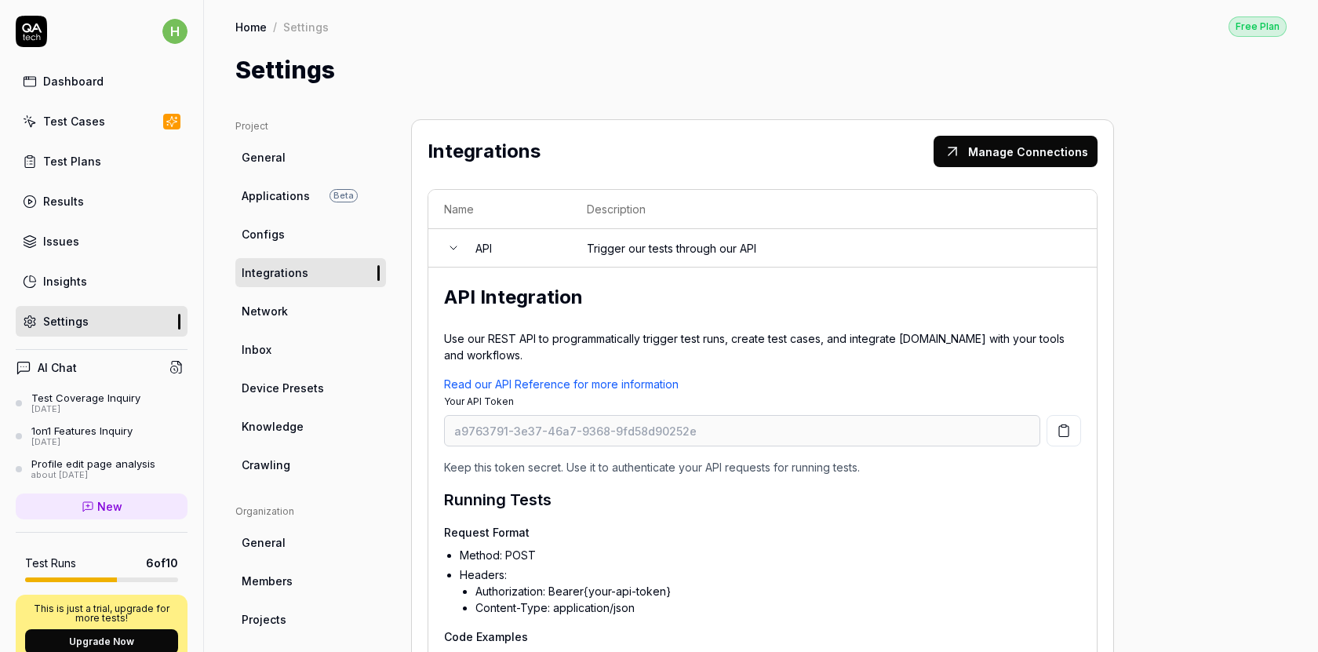
click at [277, 233] on span "Configs" at bounding box center [263, 234] width 43 height 16
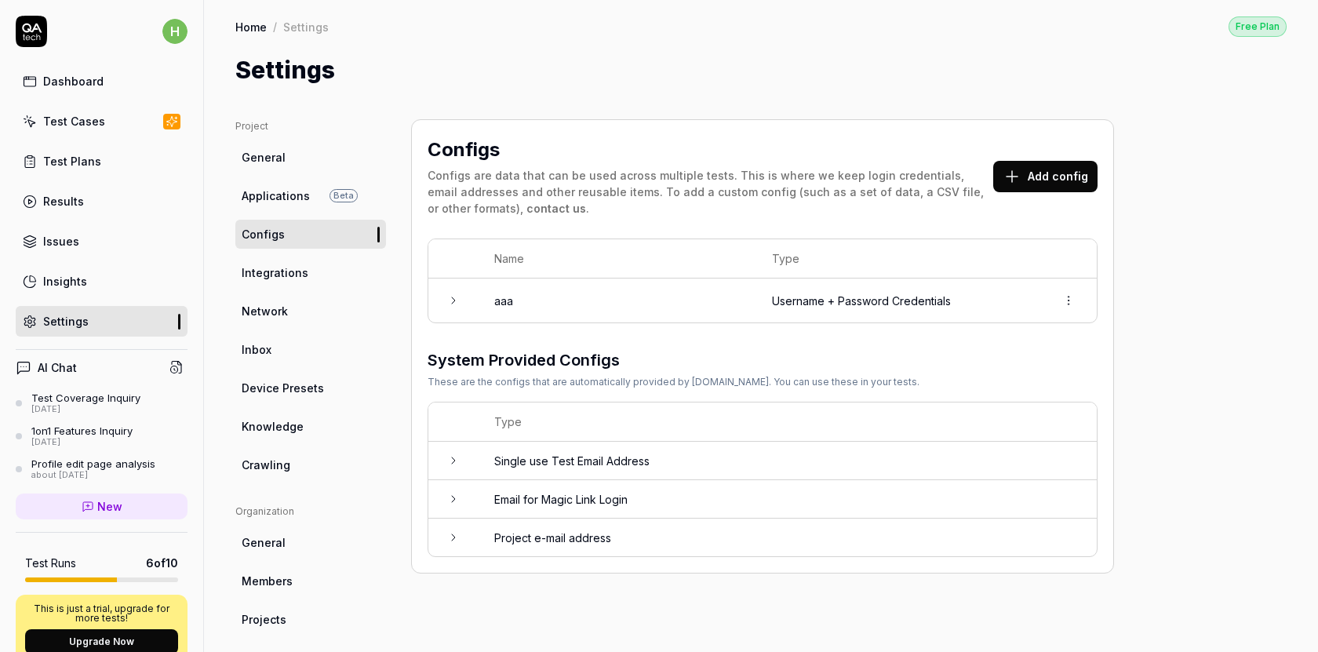
click at [280, 462] on span "Crawling" at bounding box center [266, 465] width 49 height 16
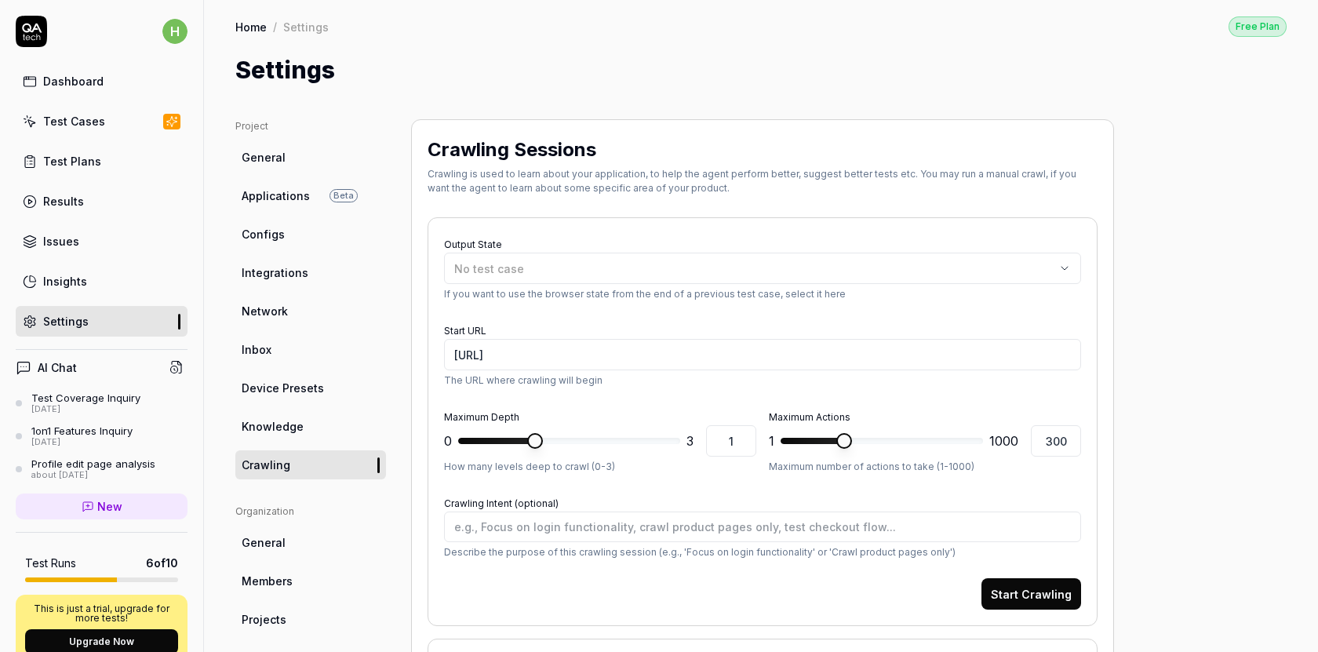
click at [280, 542] on span "General" at bounding box center [264, 542] width 44 height 16
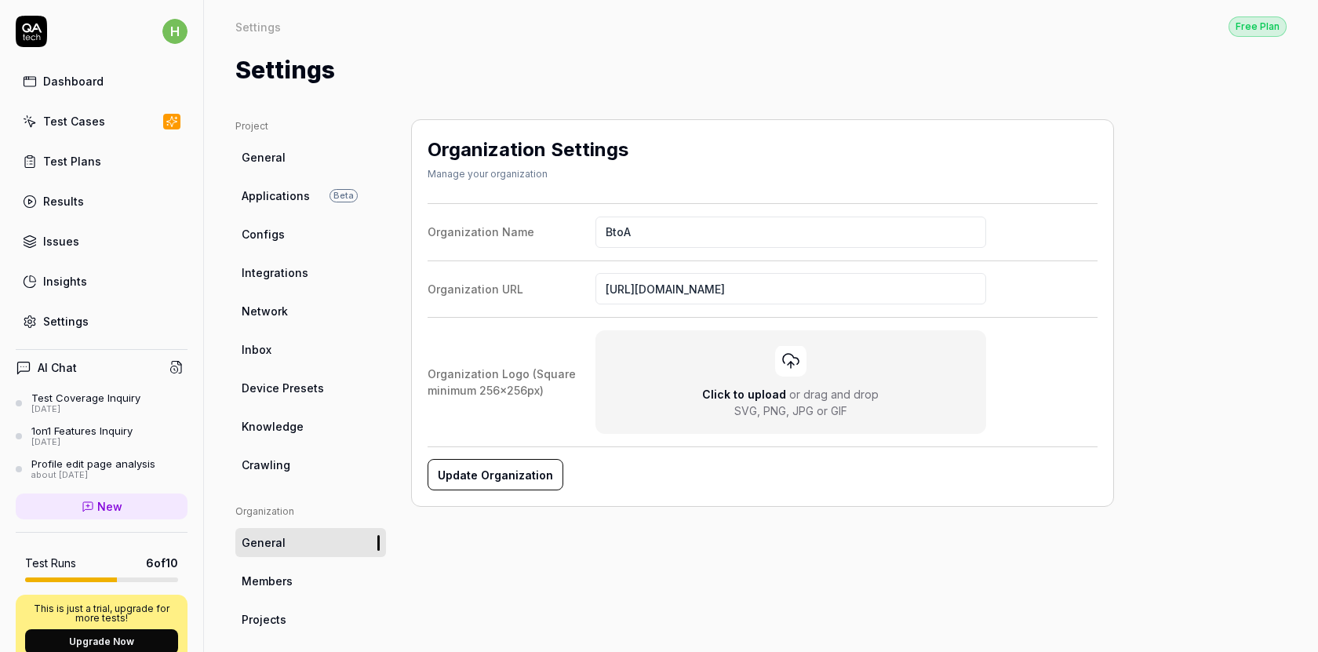
click at [84, 162] on div "Test Plans" at bounding box center [72, 161] width 58 height 16
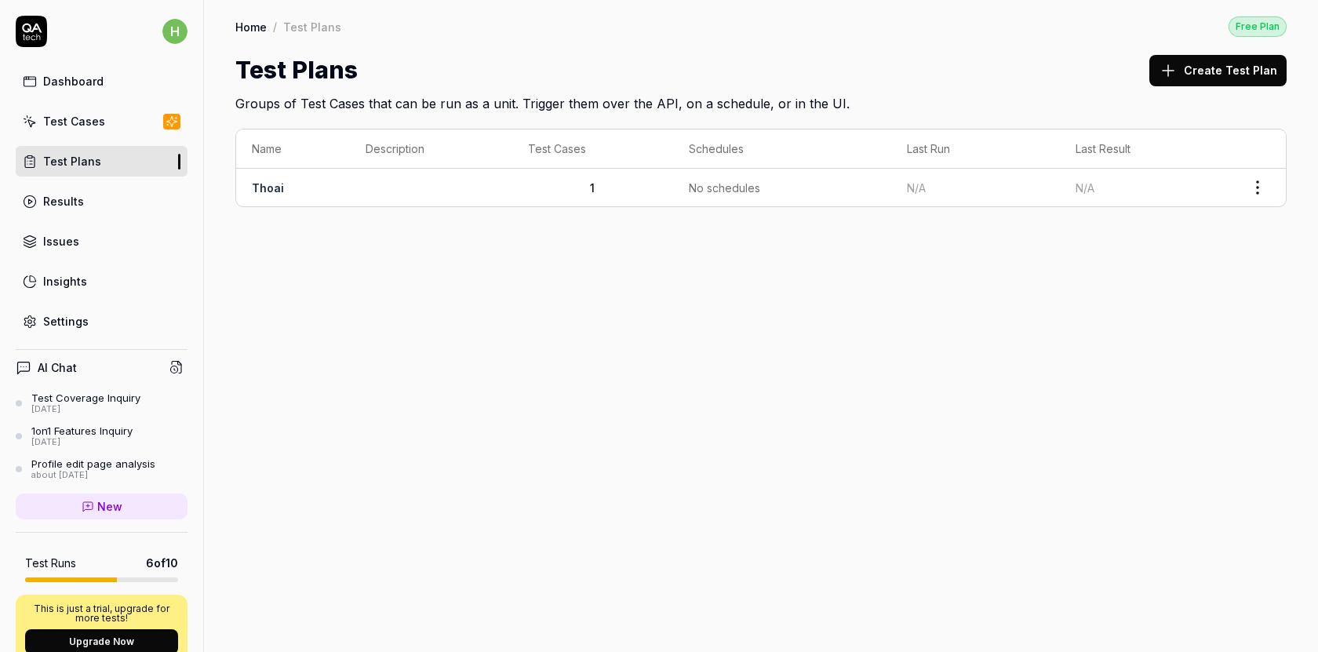
click at [271, 182] on link "Thoai" at bounding box center [268, 187] width 32 height 13
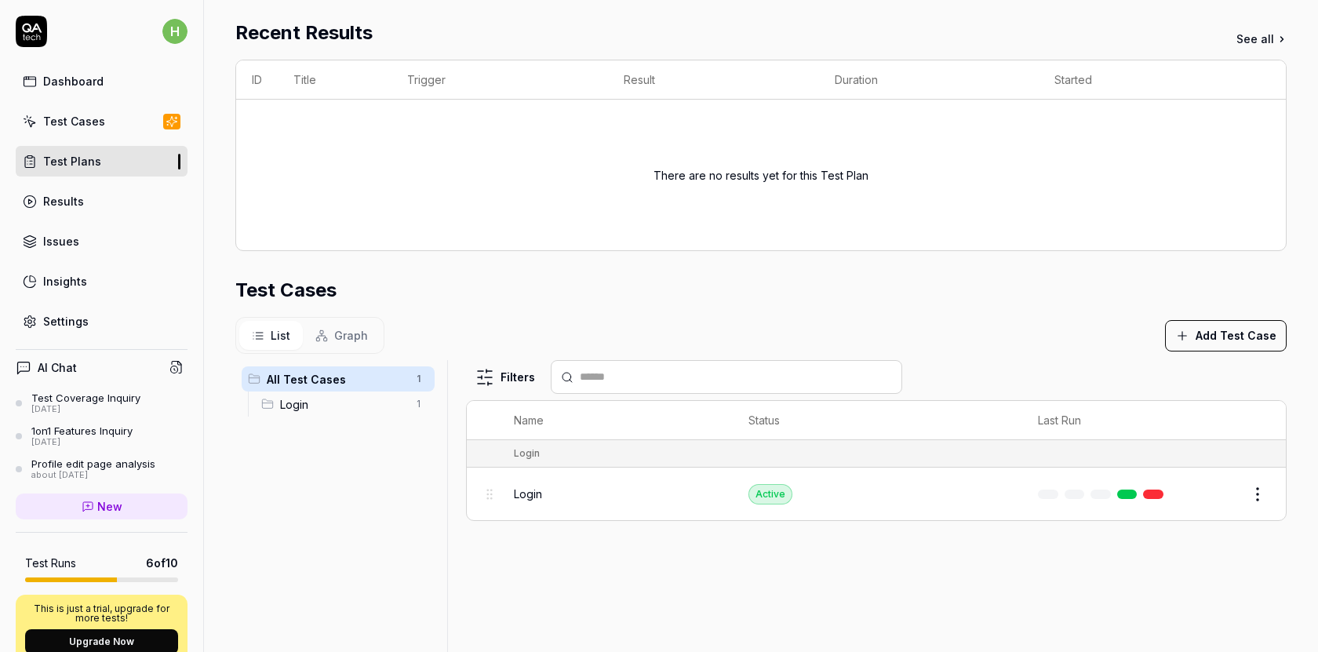
scroll to position [428, 0]
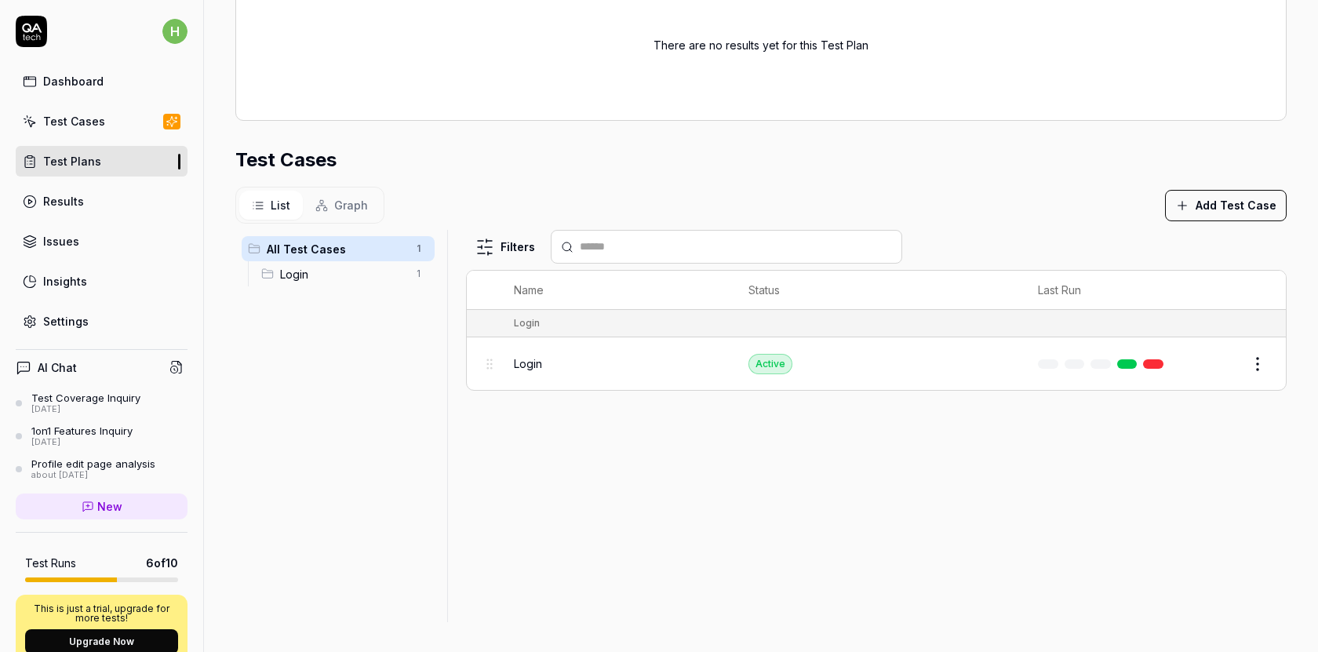
click at [617, 366] on div "Login" at bounding box center [616, 363] width 204 height 16
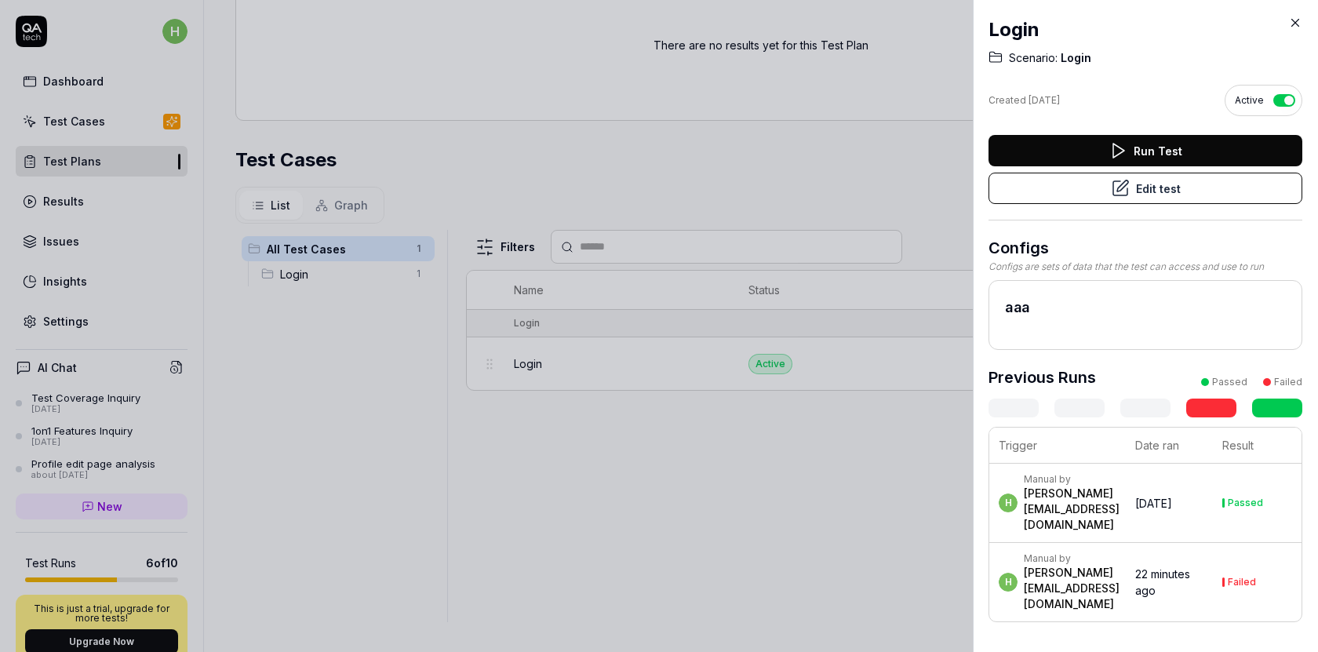
click at [1181, 184] on button "Edit test" at bounding box center [1146, 188] width 314 height 31
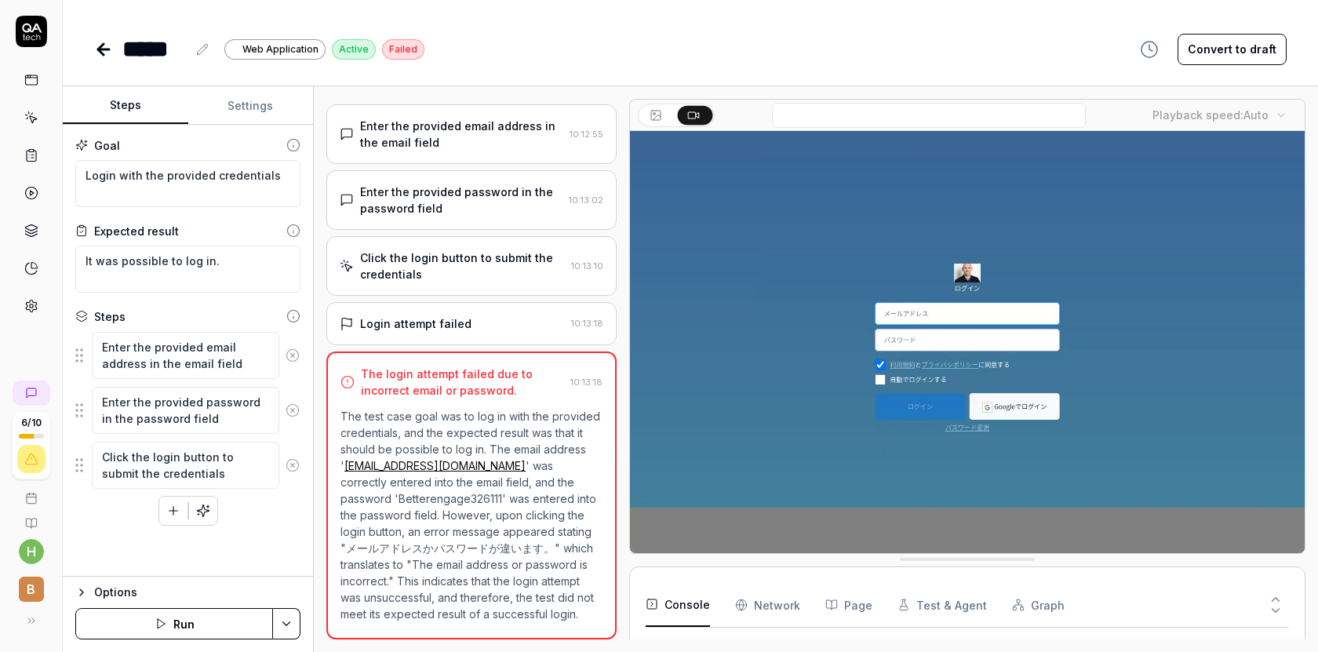
scroll to position [101, 0]
click at [193, 626] on button "Run" at bounding box center [174, 623] width 198 height 31
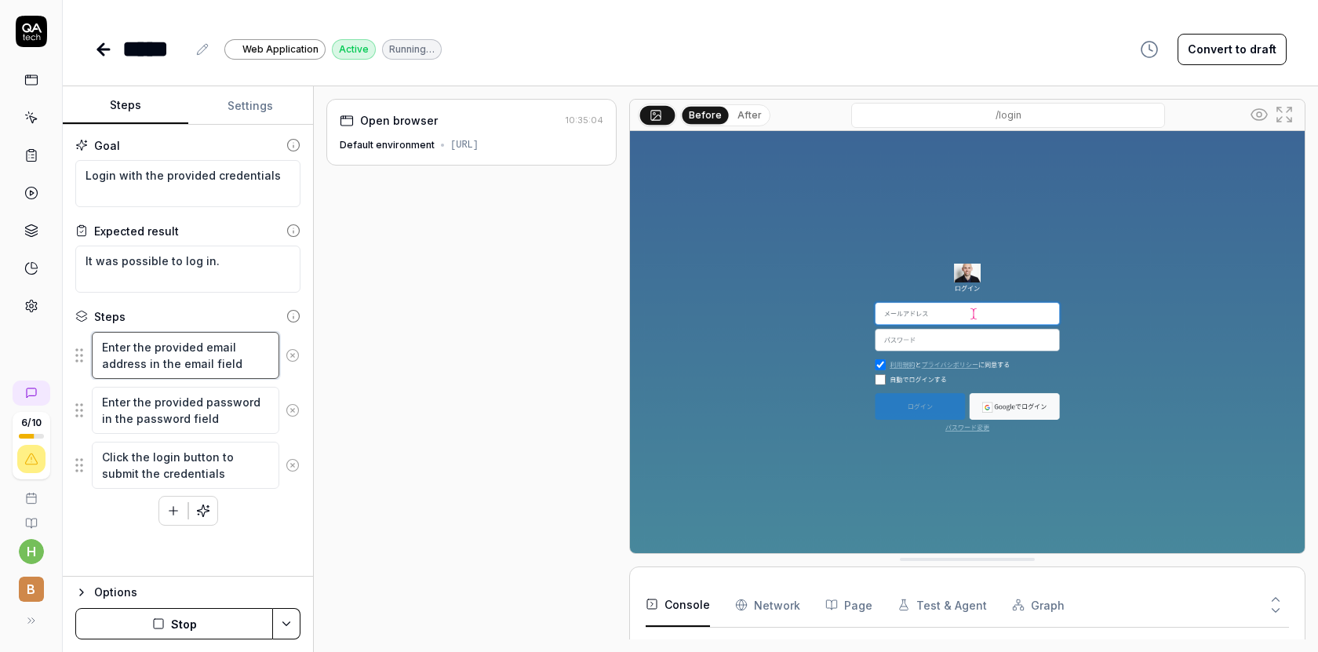
click at [236, 354] on textarea "Enter the provided email address in the email field" at bounding box center [186, 355] width 188 height 47
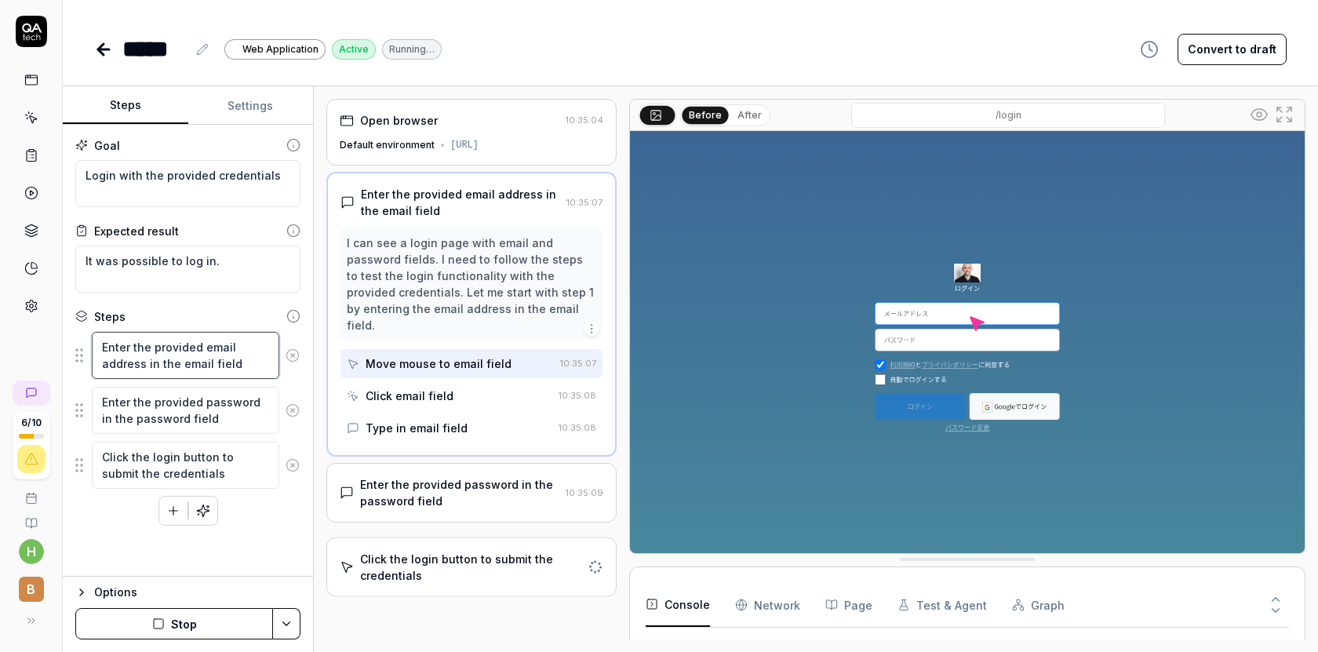
click at [227, 366] on textarea "Enter the provided email address in the email field" at bounding box center [186, 355] width 188 height 47
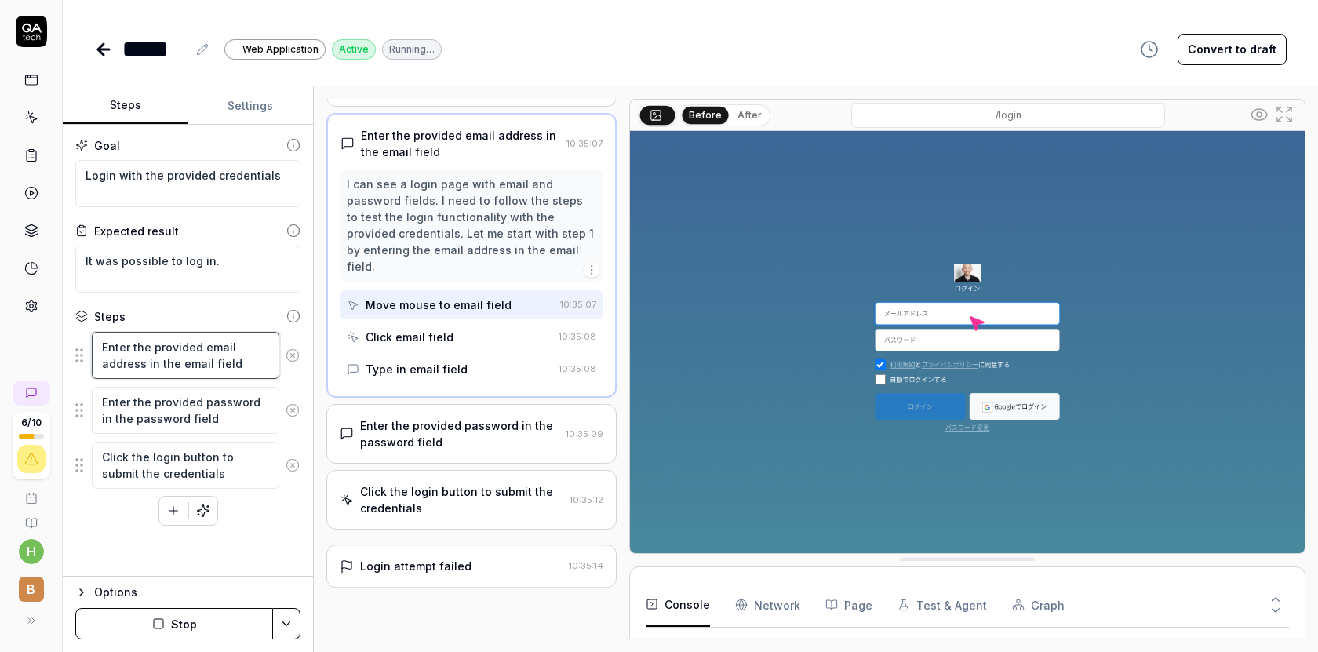
scroll to position [56, 0]
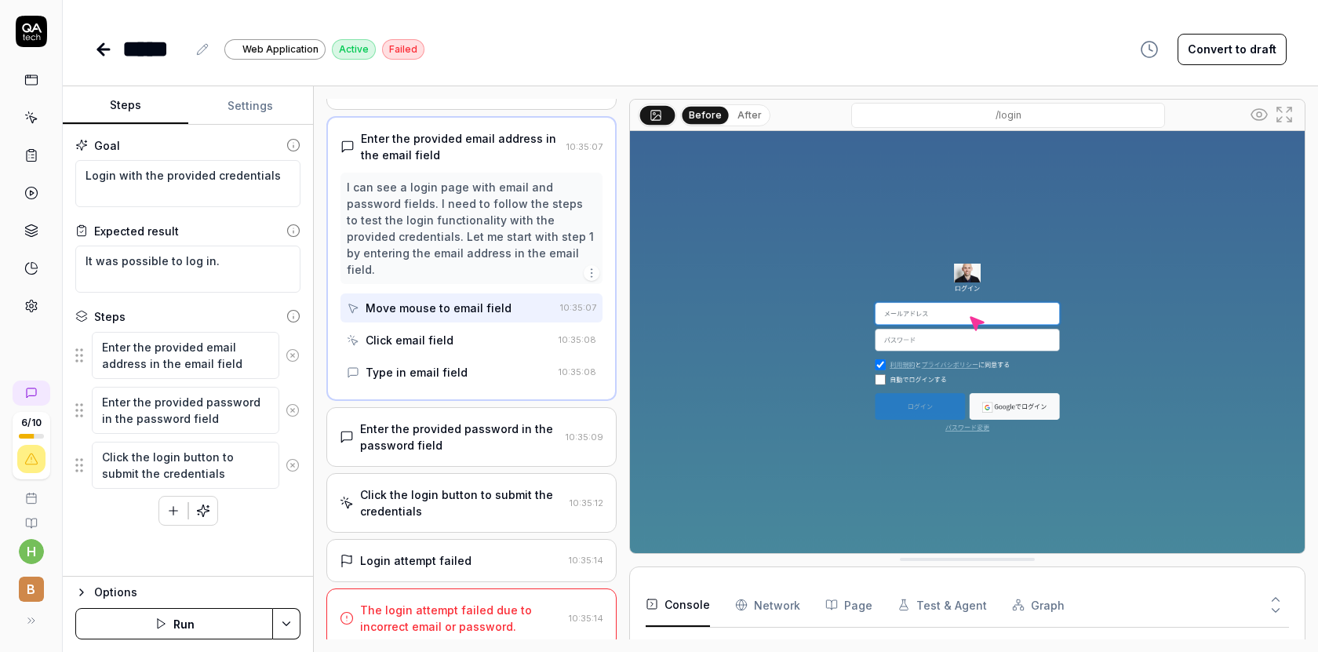
click at [153, 618] on button "Run" at bounding box center [174, 623] width 198 height 31
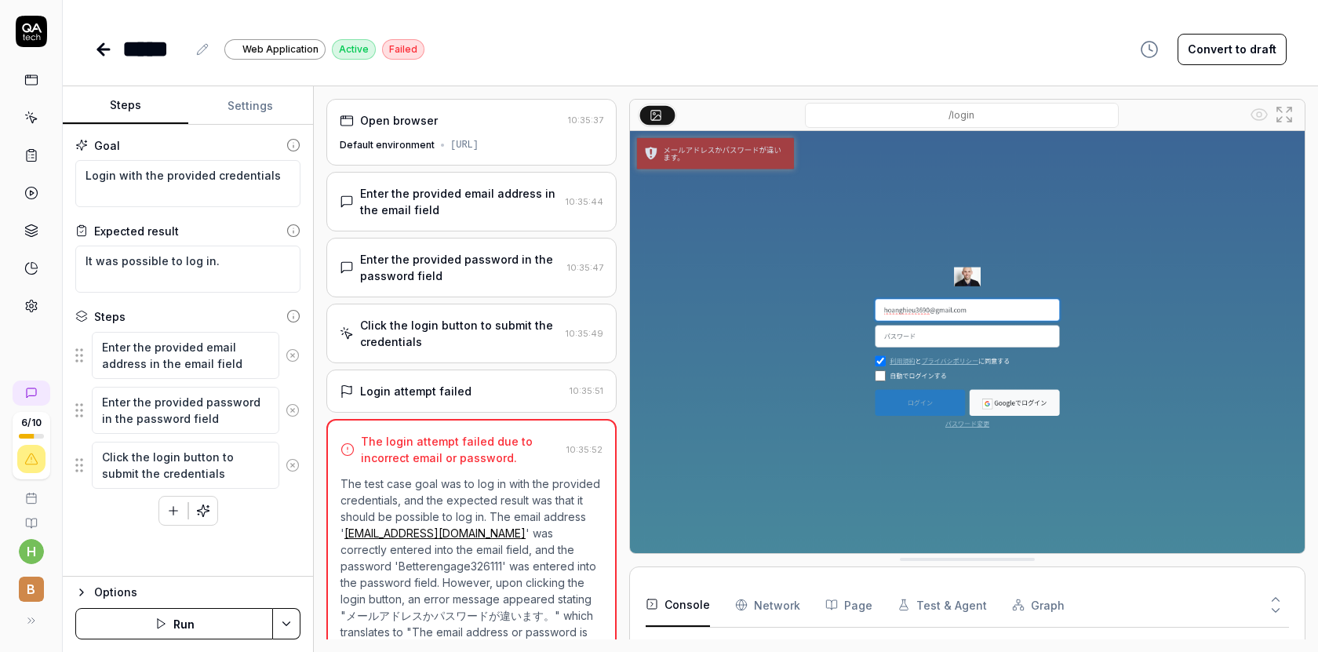
click at [782, 593] on Requests "Network" at bounding box center [767, 605] width 65 height 44
click at [843, 592] on button "Page" at bounding box center [849, 605] width 47 height 44
click at [926, 611] on button "Test & Agent" at bounding box center [942, 605] width 89 height 44
click at [1021, 606] on button "Graph" at bounding box center [1038, 605] width 53 height 44
click at [912, 600] on button "Test & Agent" at bounding box center [942, 605] width 89 height 44
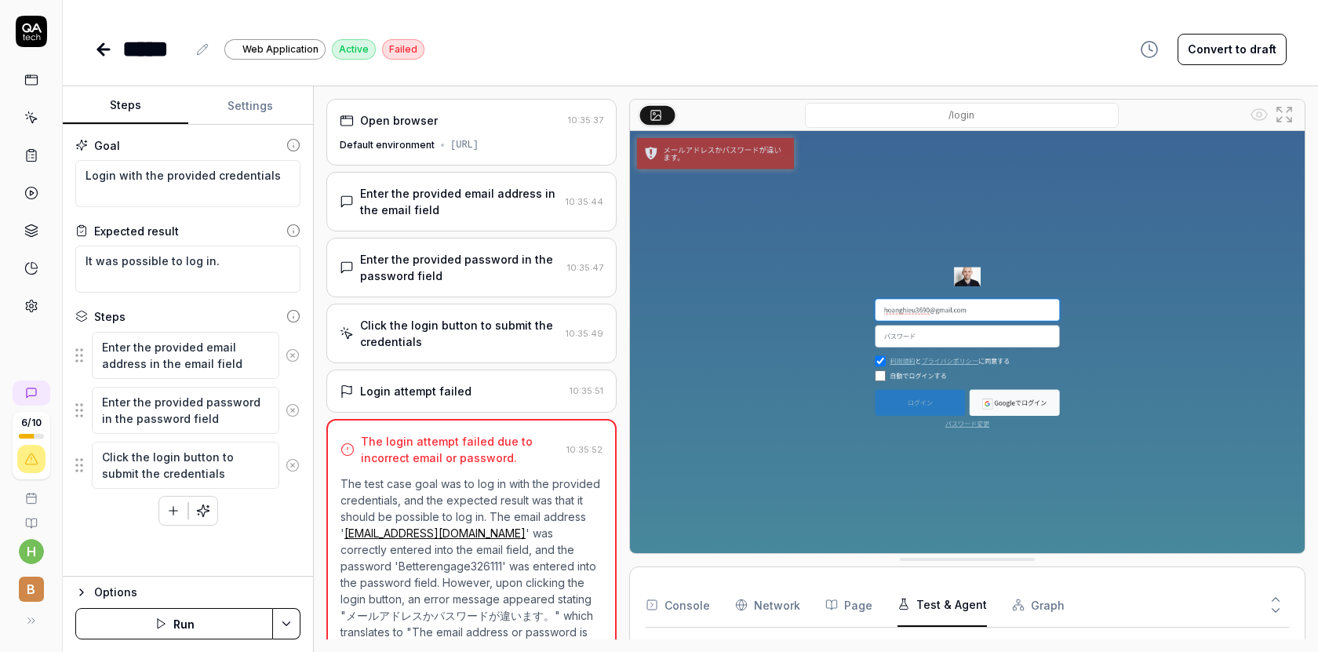
click at [728, 595] on div "Console Network Page Test & Agent Graph" at bounding box center [967, 605] width 643 height 45
click at [677, 597] on button "Console" at bounding box center [678, 605] width 64 height 44
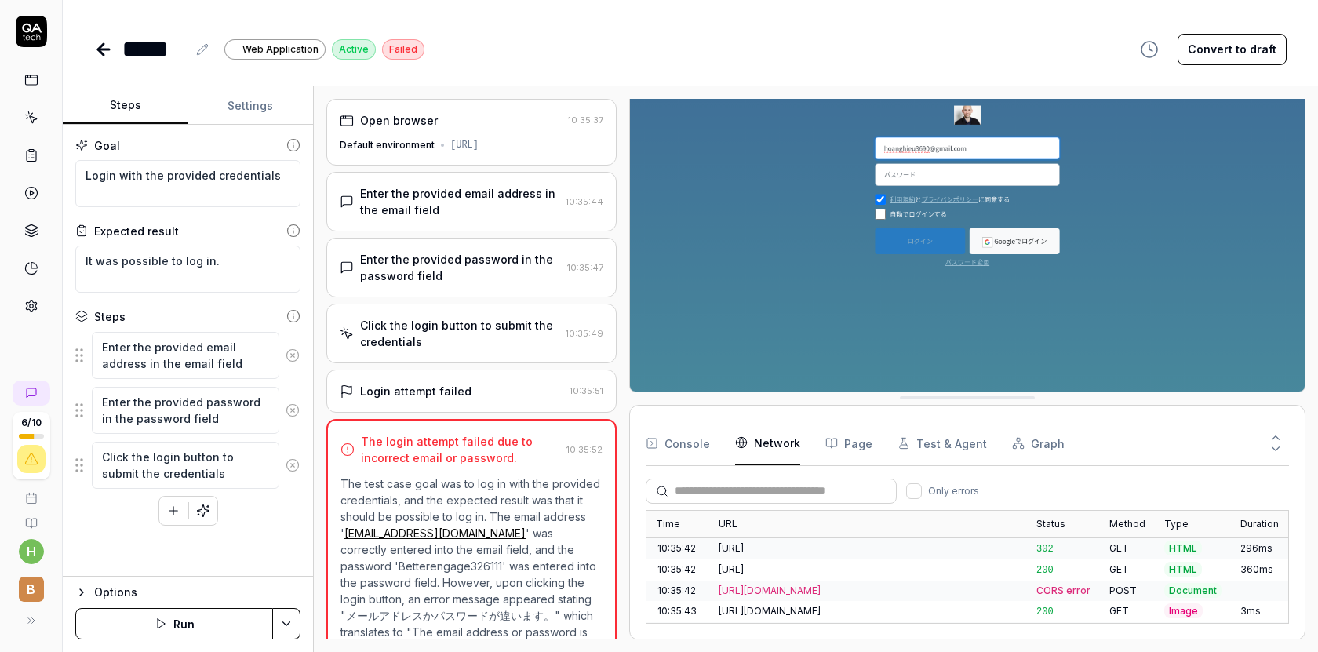
scroll to position [179, 0]
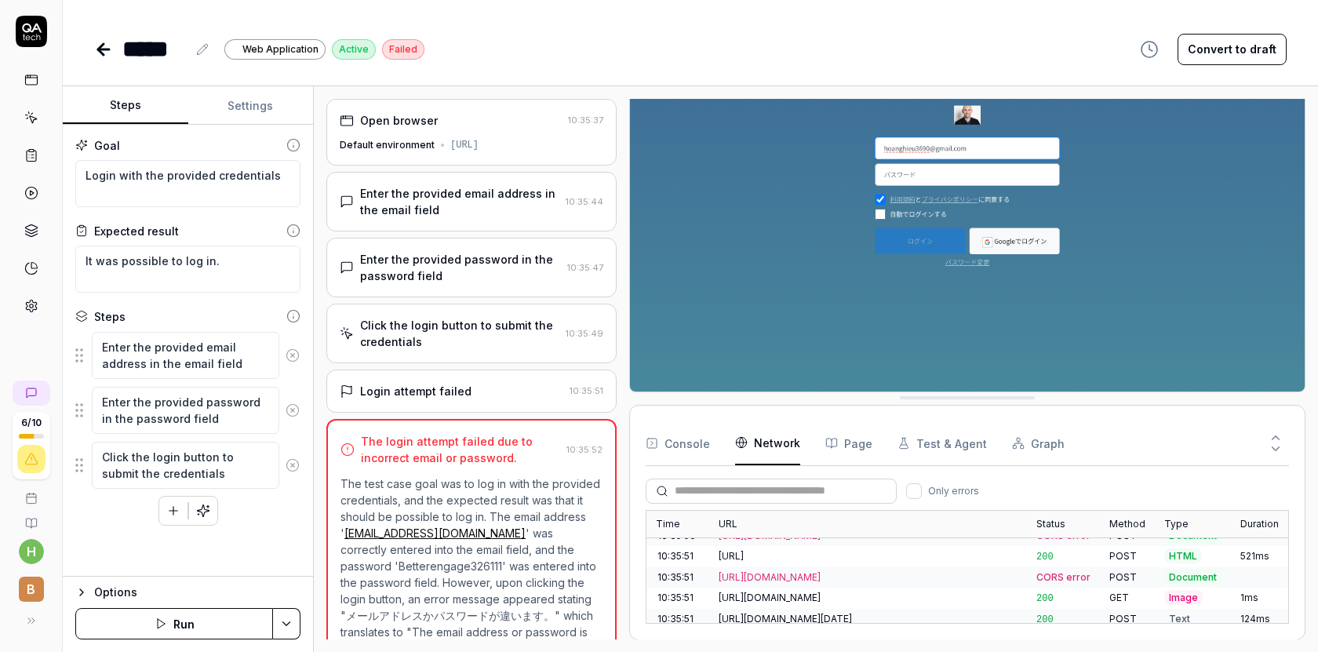
click at [694, 450] on button "Console" at bounding box center [678, 443] width 64 height 44
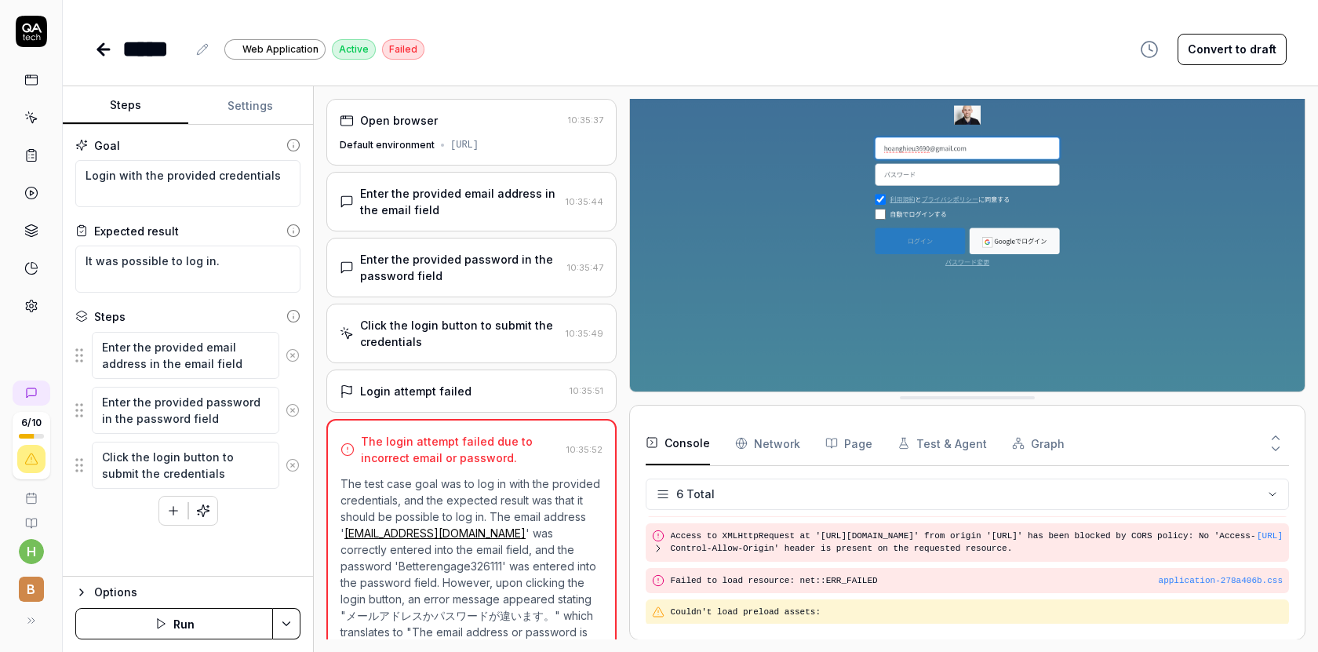
scroll to position [101, 0]
click at [727, 483] on html "6 / 10 h B ***** Web Application Active Failed Convert to draft Steps Settings …" at bounding box center [659, 326] width 1318 height 652
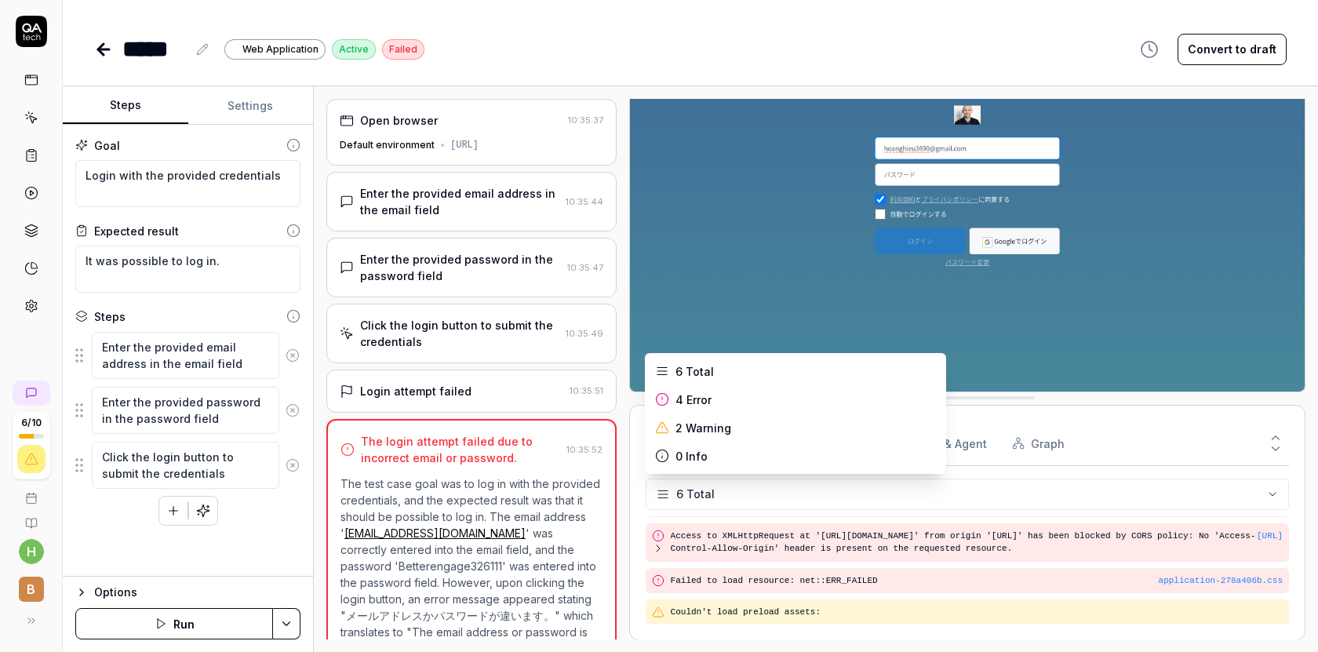
click at [736, 491] on html "6 / 10 h B ***** Web Application Active Failed Convert to draft Steps Settings …" at bounding box center [659, 326] width 1318 height 652
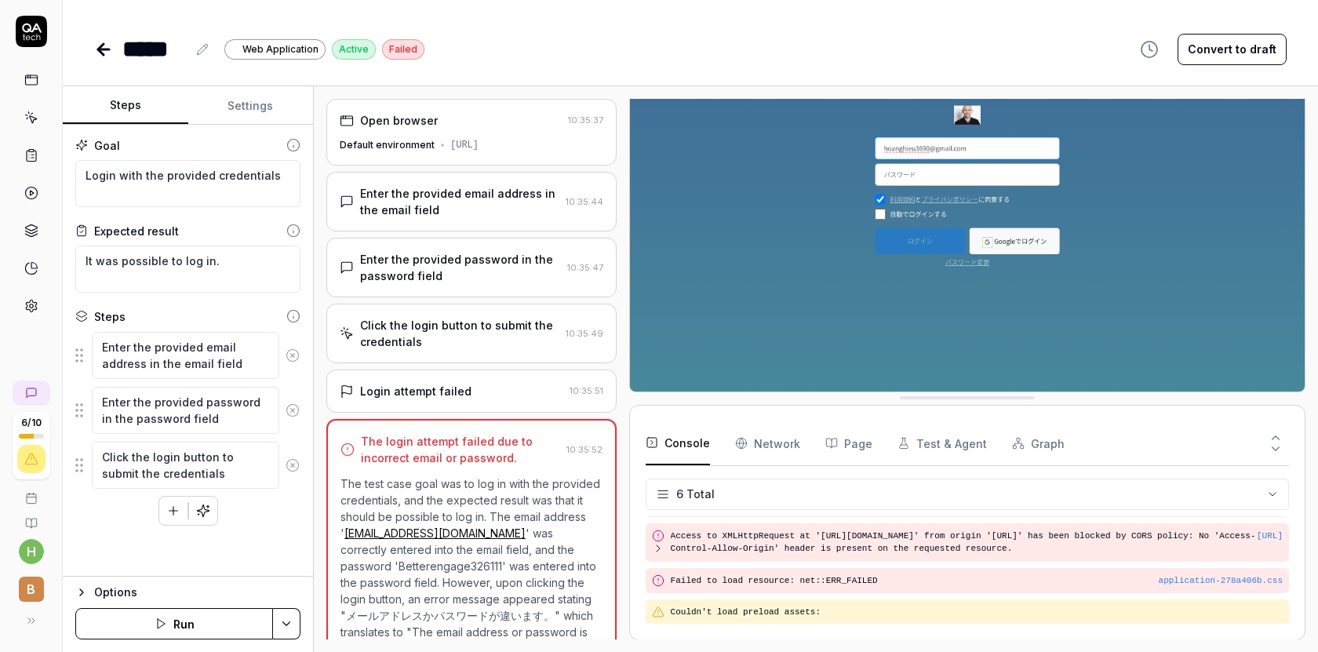
click at [769, 440] on Requests "Network" at bounding box center [767, 443] width 65 height 44
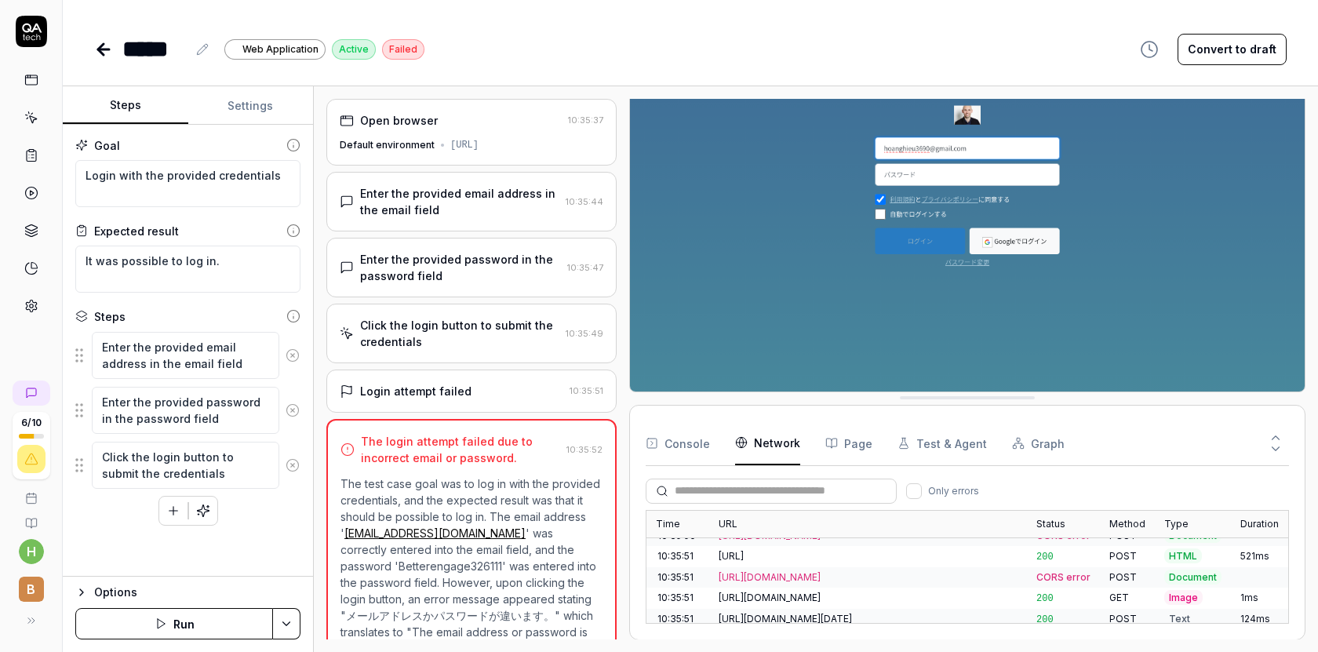
scroll to position [179, 0]
click at [858, 556] on div "https://testp.betterengage.ai/login" at bounding box center [868, 556] width 299 height 14
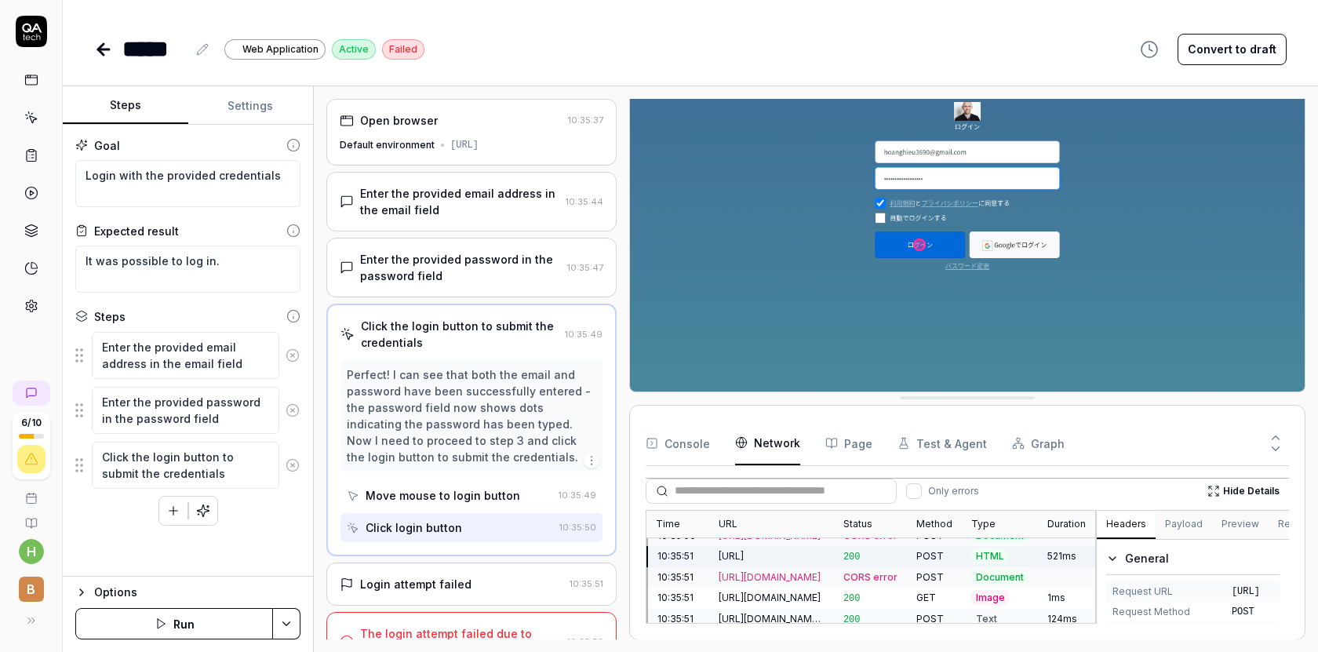
scroll to position [0, 84]
click at [1206, 521] on button "Response" at bounding box center [1218, 525] width 67 height 28
click at [1170, 522] on button "Preview" at bounding box center [1156, 525] width 56 height 28
click at [1116, 521] on button "Payload" at bounding box center [1100, 525] width 56 height 28
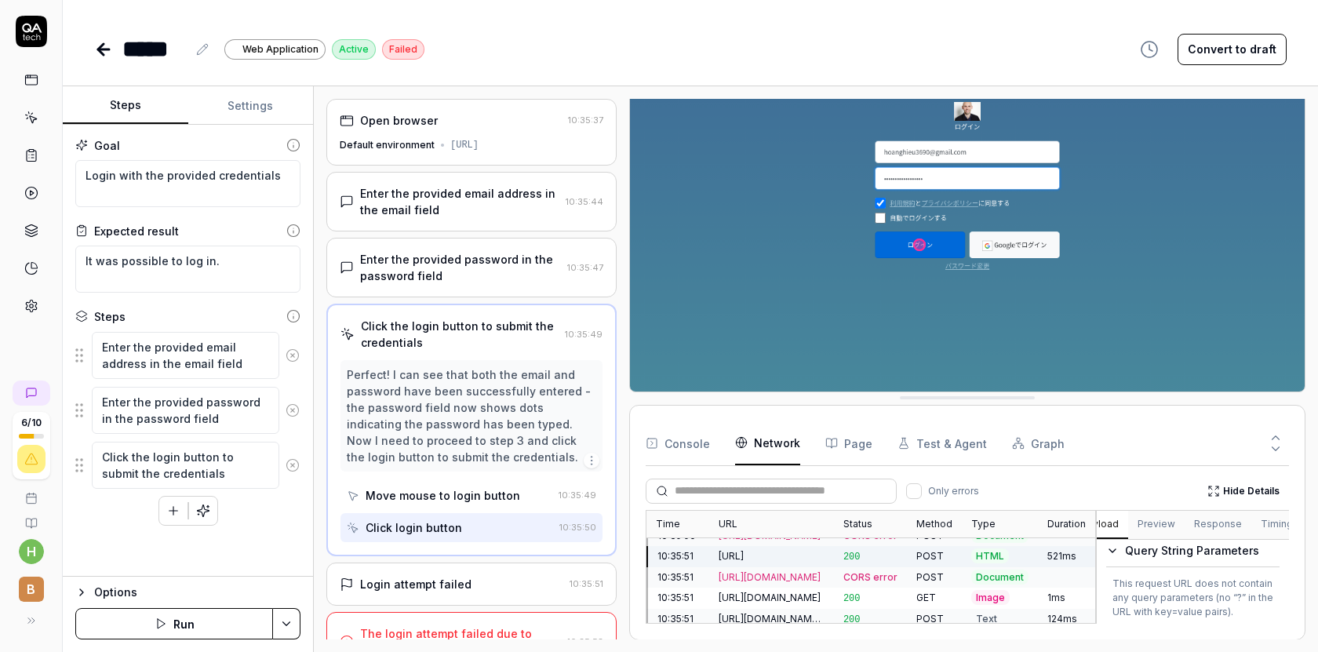
scroll to position [0, 0]
click at [1117, 556] on icon "button" at bounding box center [1112, 558] width 13 height 13
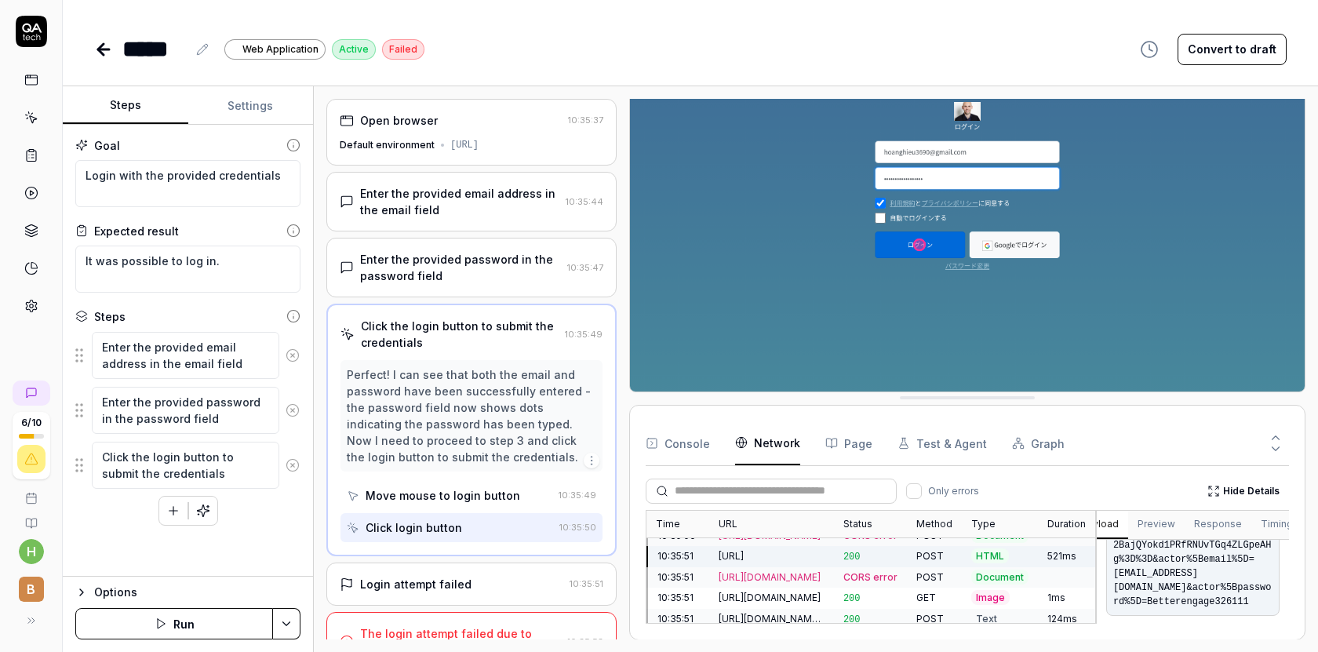
scroll to position [121, 0]
click at [856, 440] on button "Page" at bounding box center [849, 443] width 47 height 44
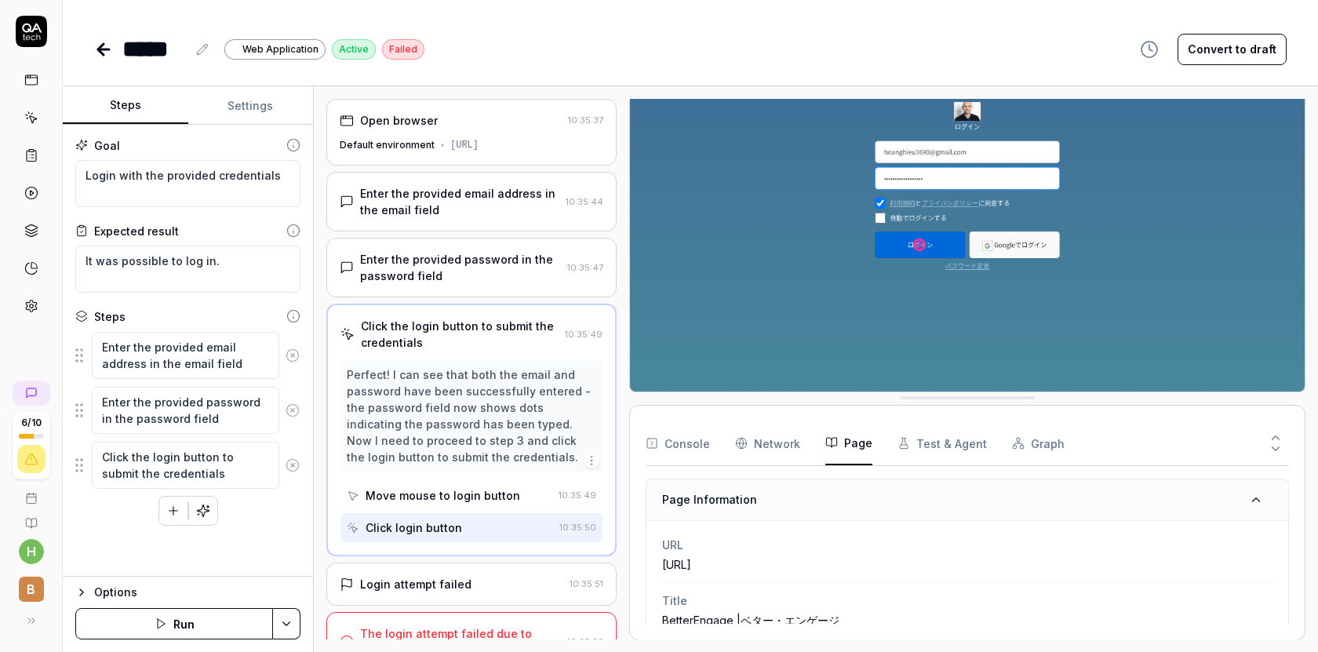
click at [802, 444] on div "Console Network Page Test & Agent Graph" at bounding box center [967, 443] width 643 height 45
click at [772, 449] on Requests "Network" at bounding box center [767, 443] width 65 height 44
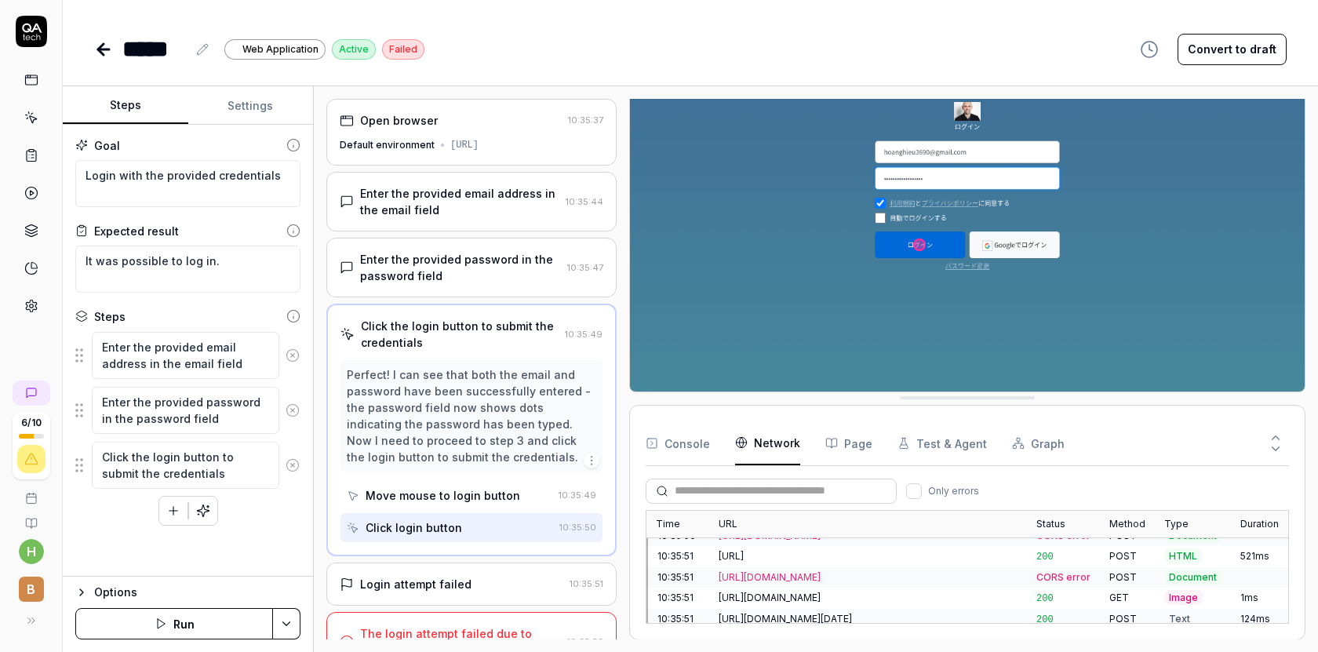
scroll to position [179, 0]
click at [924, 432] on button "Test & Agent" at bounding box center [942, 443] width 89 height 44
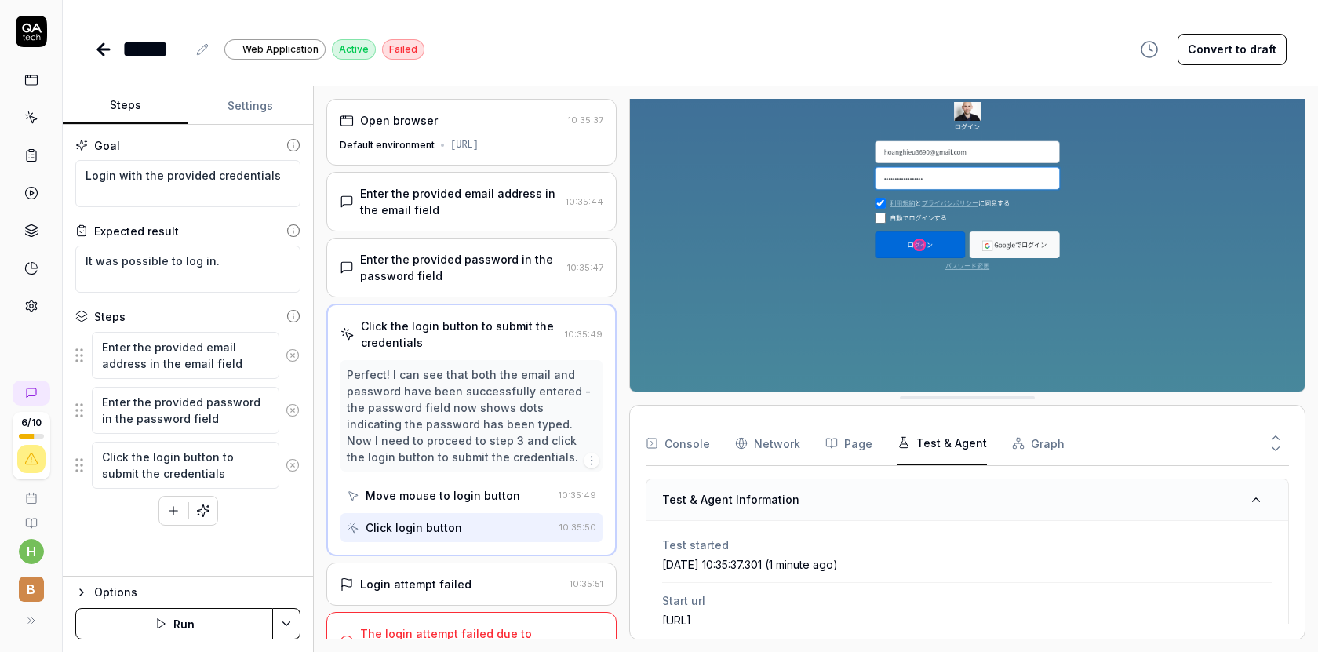
click at [1017, 443] on button "Graph" at bounding box center [1038, 443] width 53 height 44
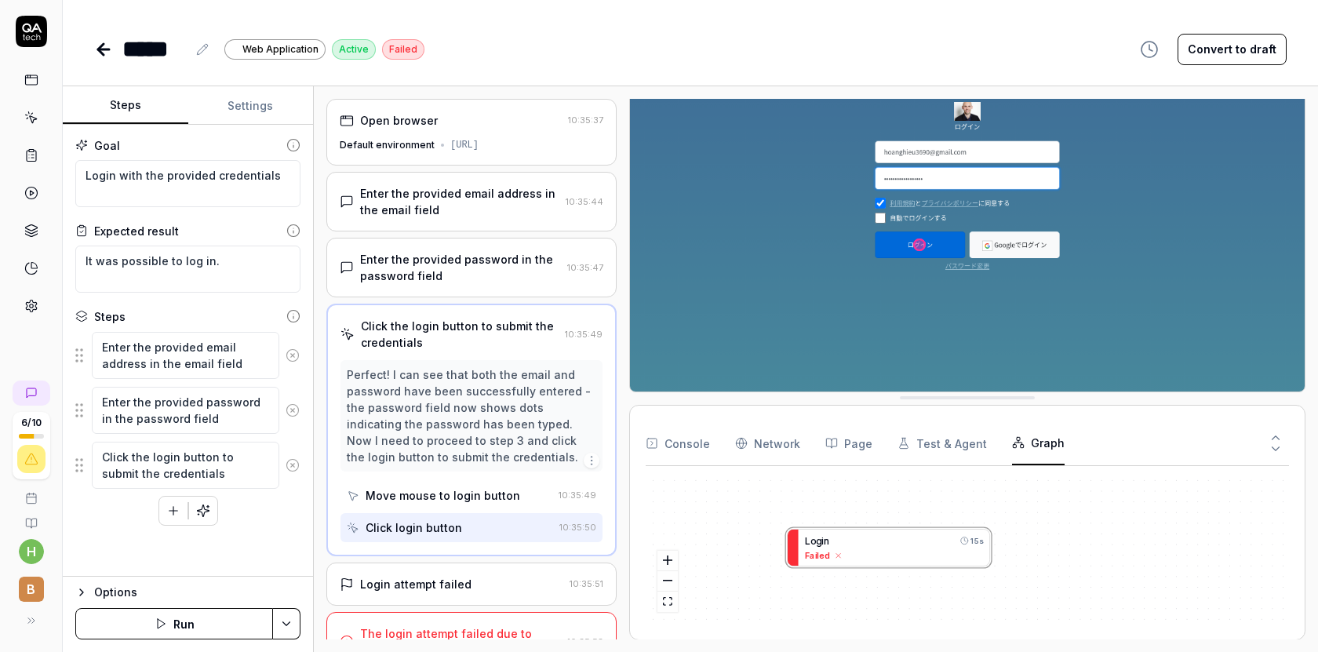
click at [951, 454] on button "Test & Agent" at bounding box center [942, 443] width 89 height 44
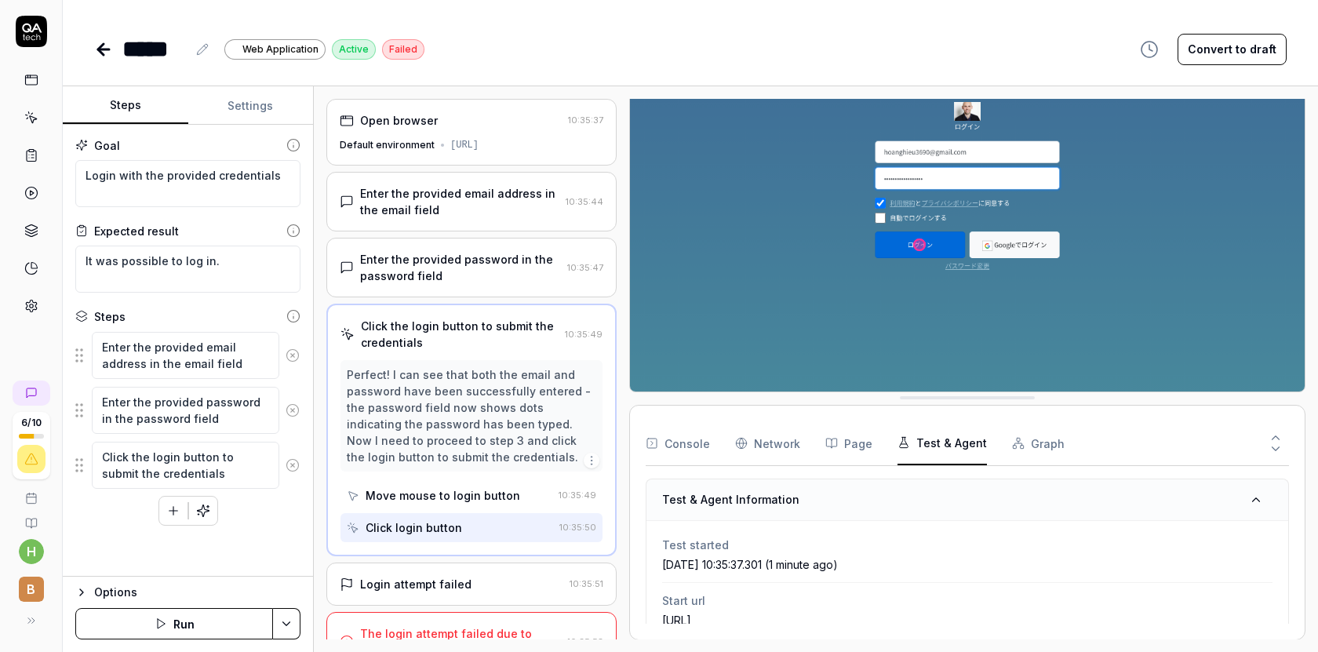
click at [877, 448] on div "Console Network Page Test & Agent Graph" at bounding box center [967, 443] width 643 height 45
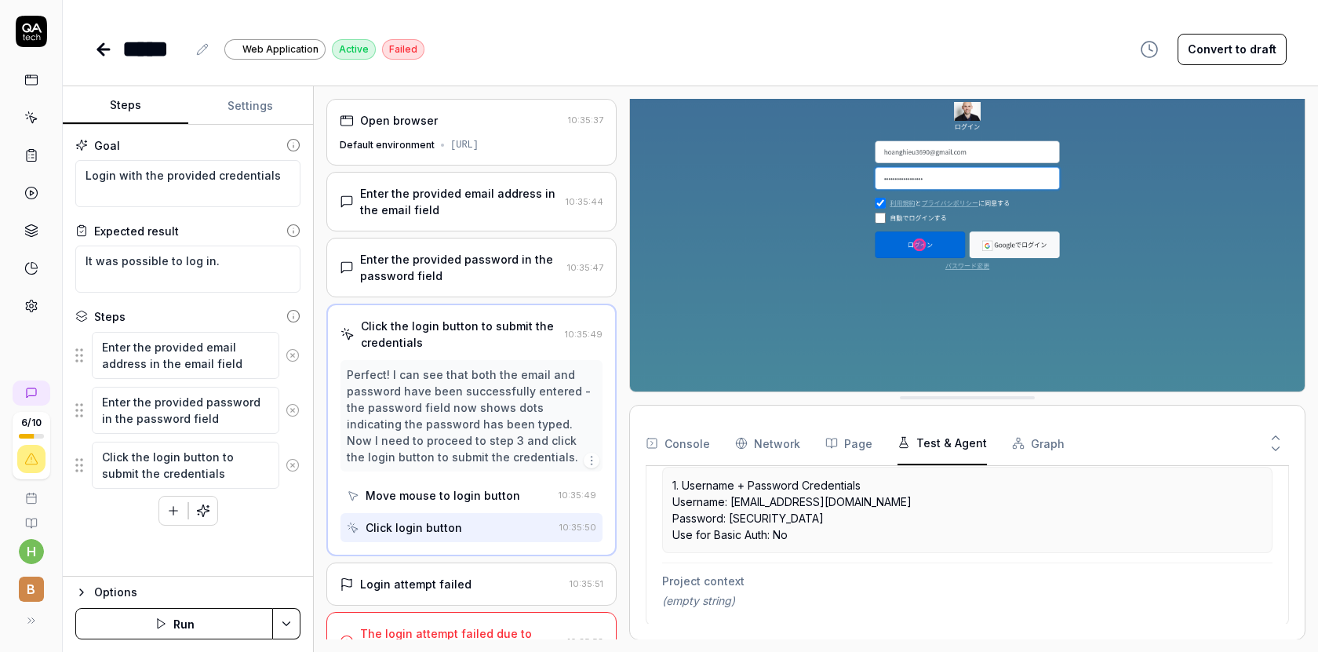
scroll to position [0, 0]
click at [30, 86] on icon at bounding box center [31, 80] width 14 height 14
click at [35, 122] on icon at bounding box center [31, 118] width 14 height 14
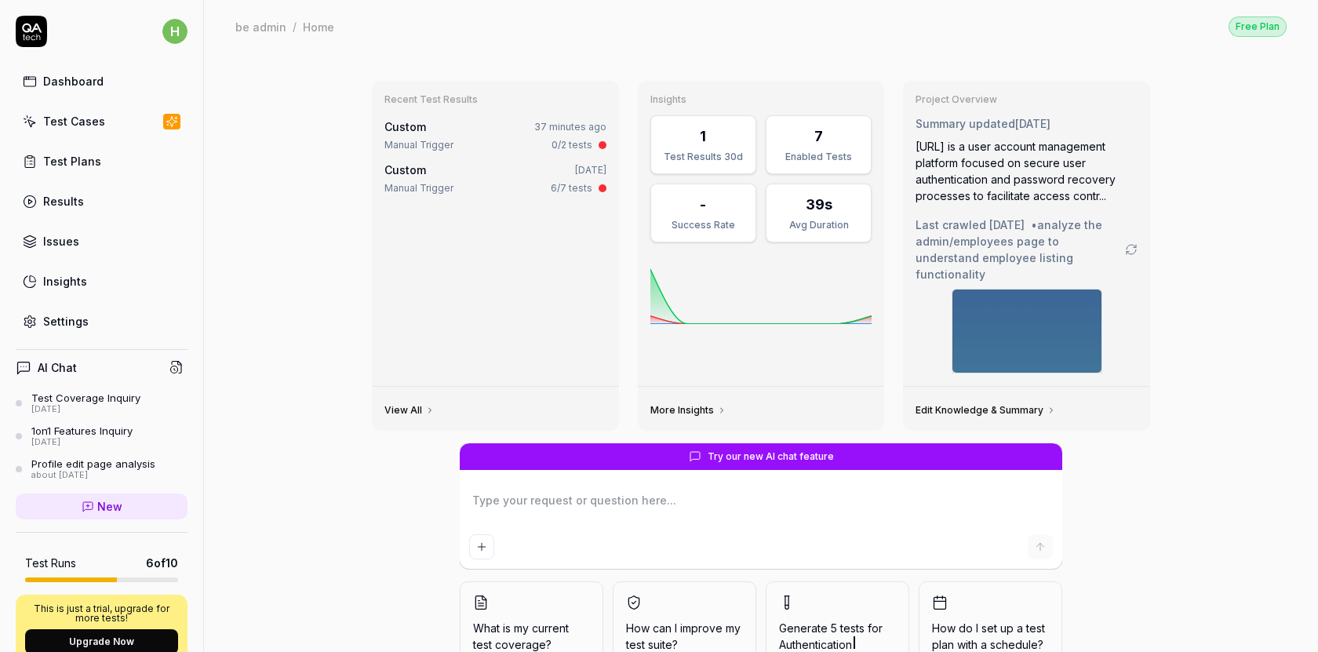
click at [31, 173] on link "Test Plans" at bounding box center [102, 161] width 172 height 31
type textarea "*"
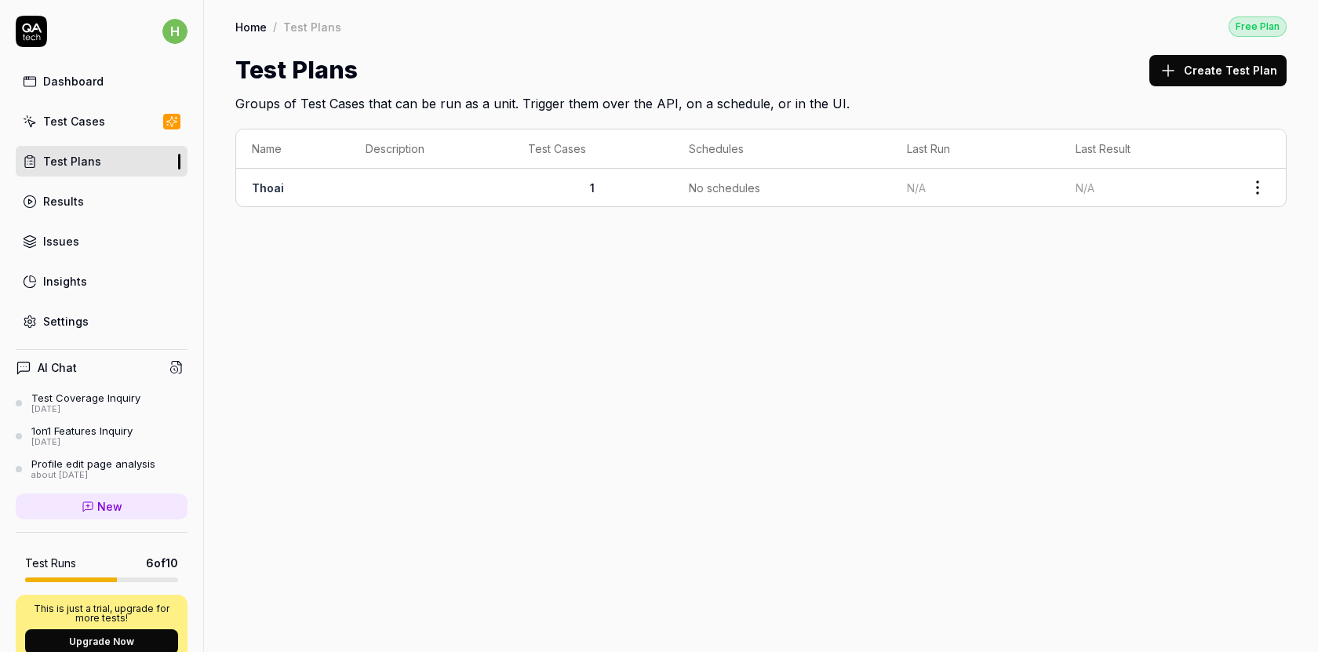
click at [33, 206] on circle at bounding box center [30, 201] width 12 height 12
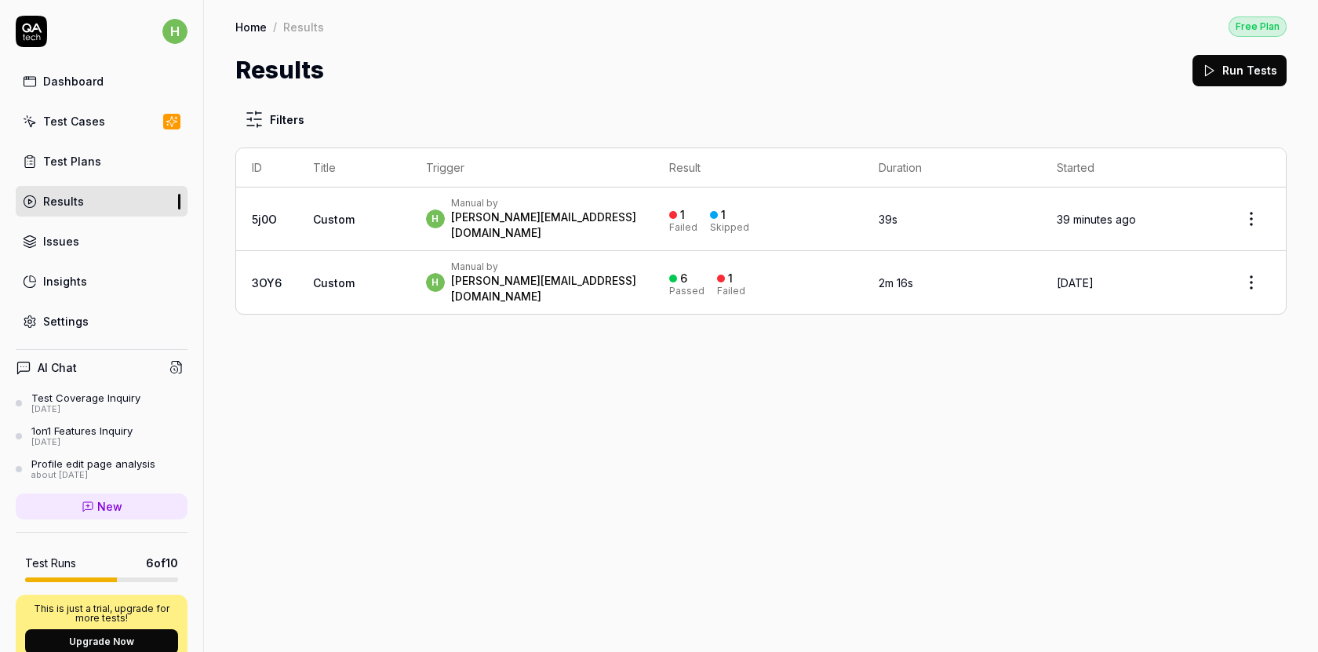
click at [111, 240] on link "Issues" at bounding box center [102, 241] width 172 height 31
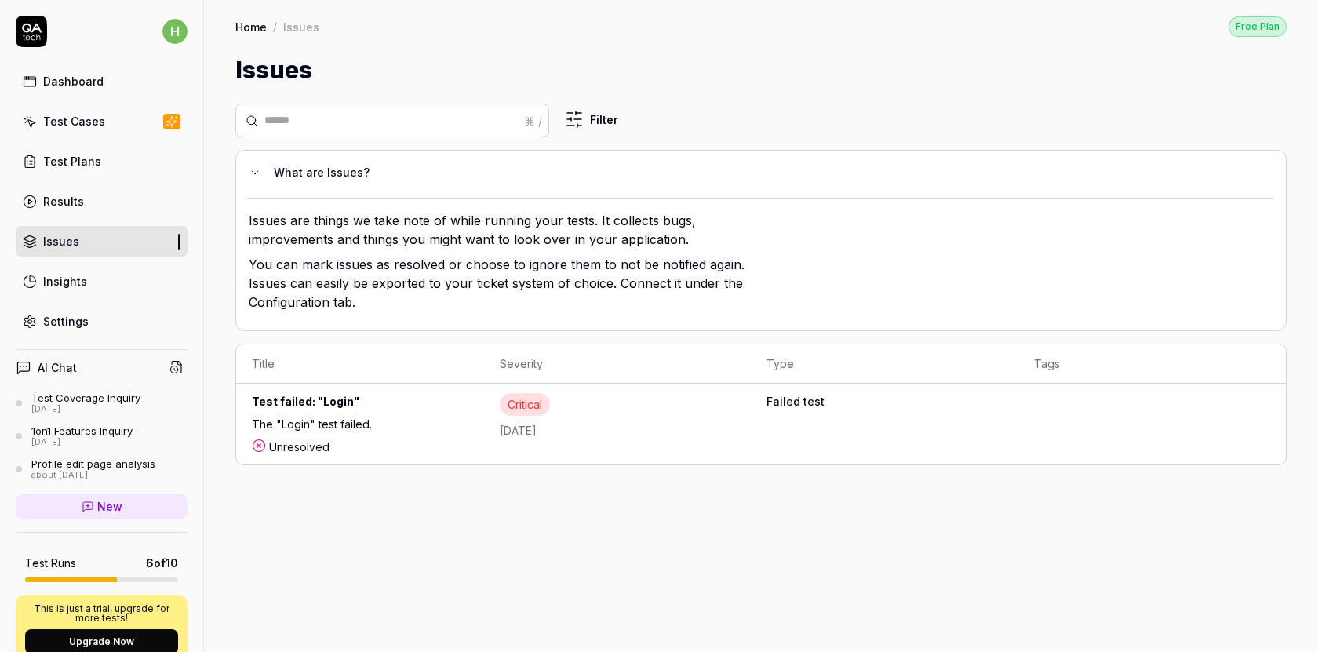
click at [109, 508] on span "New" at bounding box center [109, 506] width 25 height 16
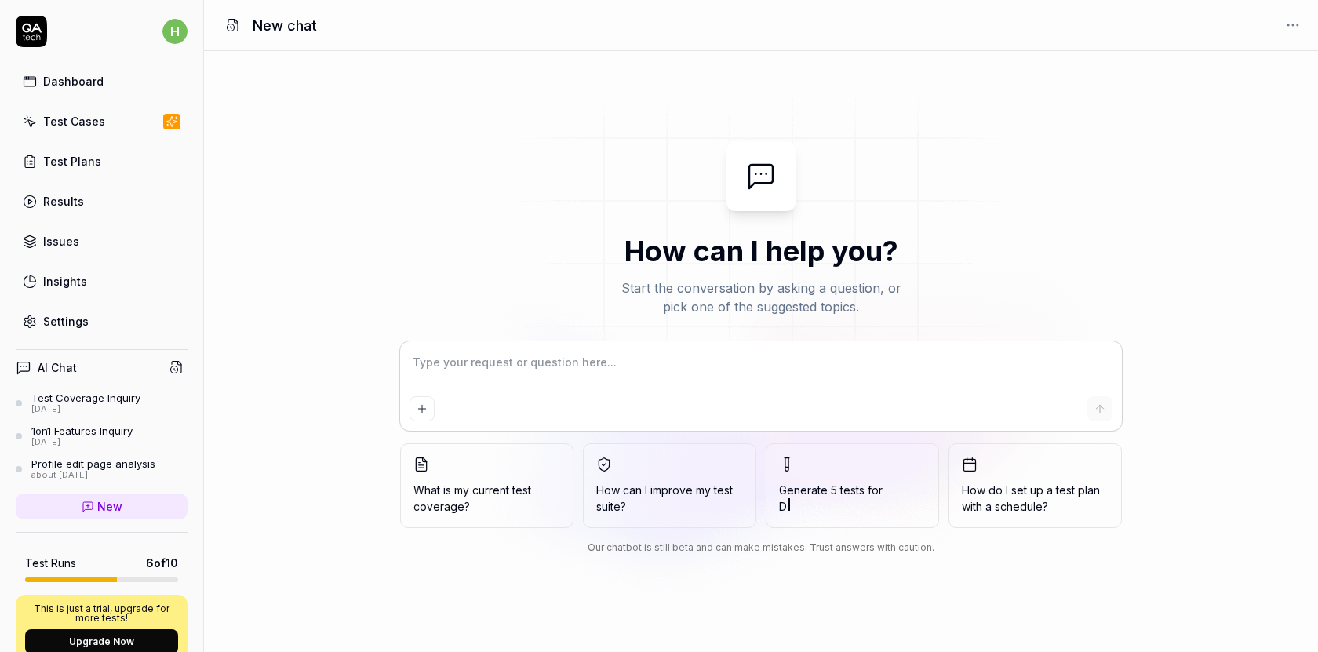
click at [1286, 23] on html "h Dashboard Test Cases Test Plans Results Issues Insights Settings AI Chat Test…" at bounding box center [659, 326] width 1318 height 652
click at [1237, 35] on html "h Dashboard Test Cases Test Plans Results Issues Insights Settings AI Chat Test…" at bounding box center [659, 326] width 1318 height 652
click at [1230, 29] on div "New chat" at bounding box center [761, 25] width 1114 height 51
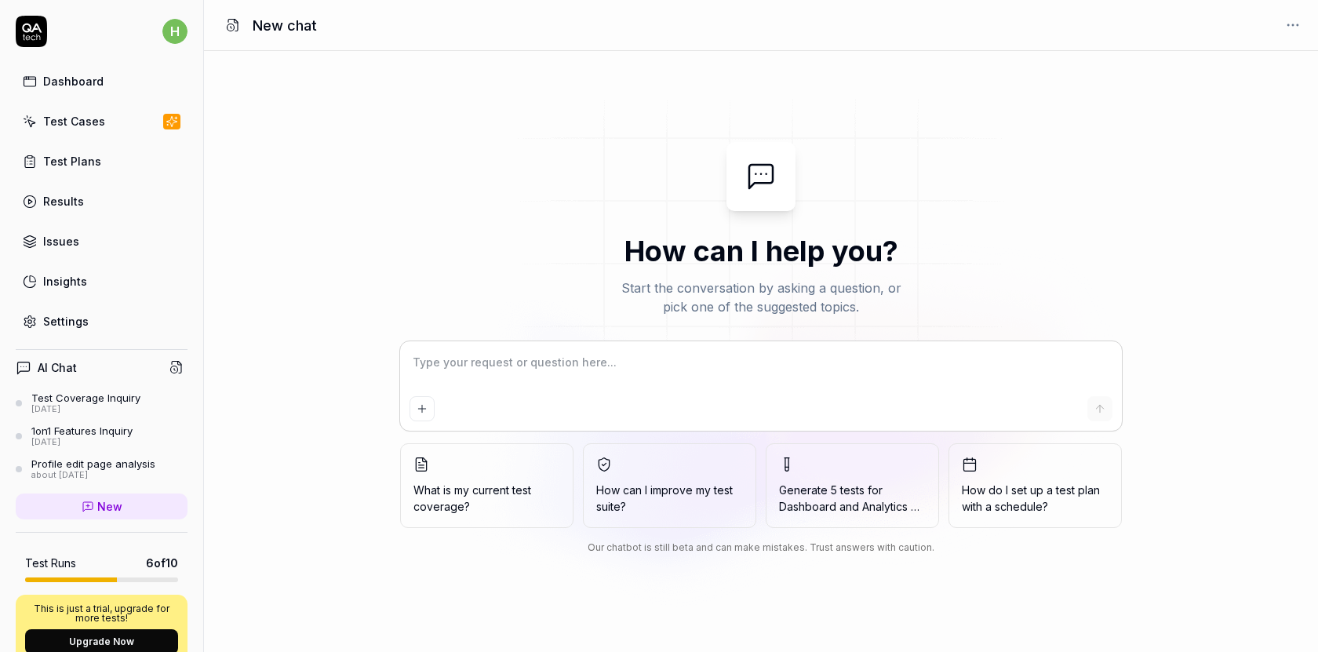
click at [1314, 38] on div "New chat" at bounding box center [761, 25] width 1114 height 51
click at [1301, 22] on html "h Dashboard Test Cases Test Plans Results Issues Insights Settings AI Chat Test…" at bounding box center [659, 326] width 1318 height 652
click at [1250, 42] on html "h Dashboard Test Cases Test Plans Results Issues Insights Settings AI Chat Test…" at bounding box center [659, 326] width 1318 height 652
click at [92, 400] on div "Test Coverage Inquiry" at bounding box center [85, 398] width 109 height 13
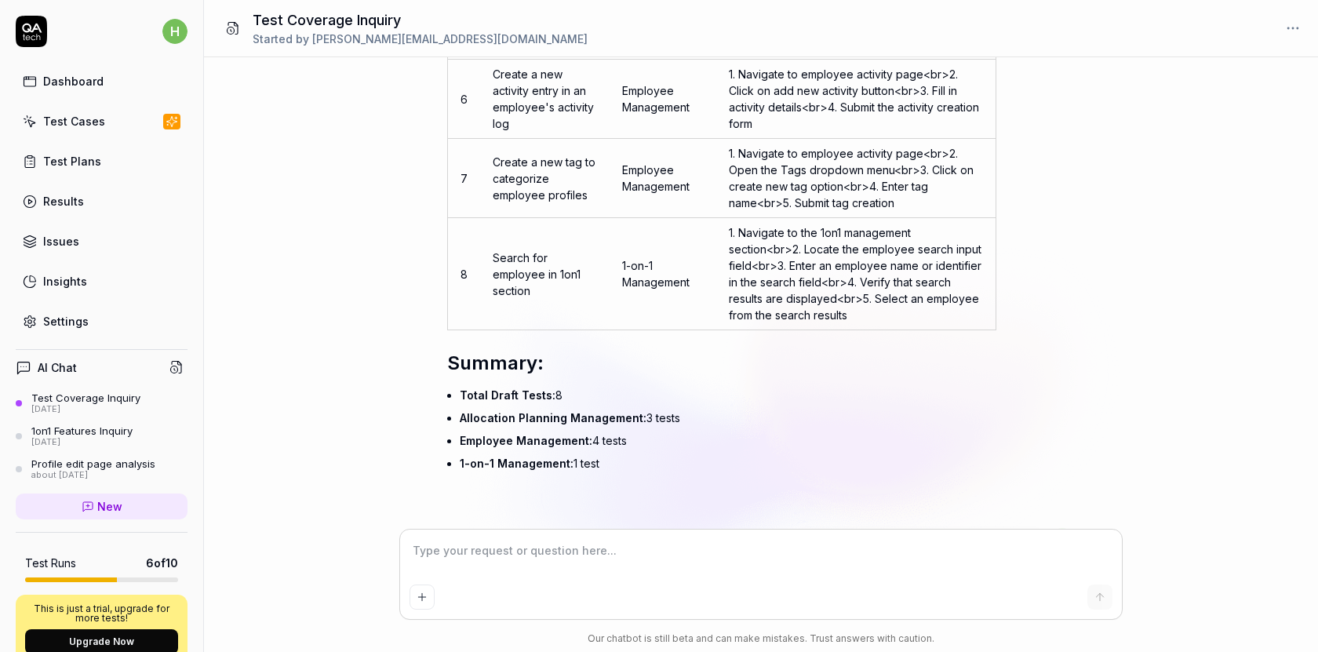
scroll to position [7215, 0]
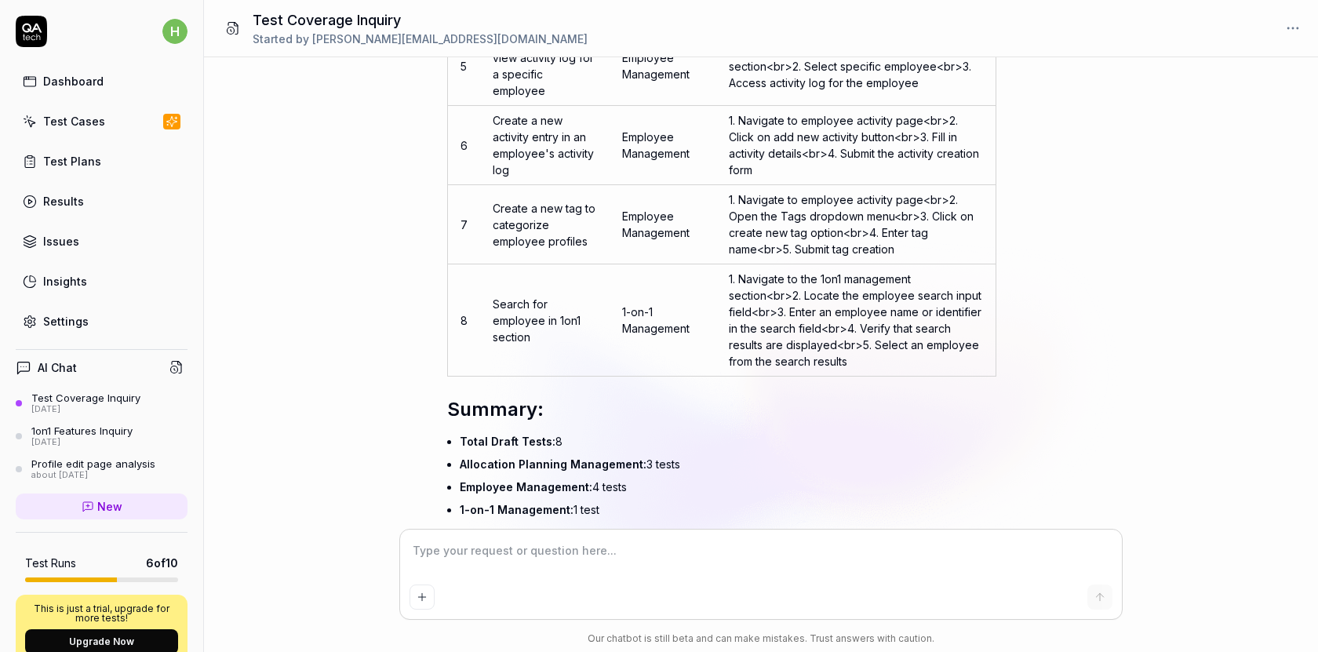
click at [1303, 37] on html "h Dashboard Test Cases Test Plans Results Issues Insights Settings AI Chat Test…" at bounding box center [659, 326] width 1318 height 652
type textarea "*"
click at [1270, 60] on div "Rename" at bounding box center [1240, 62] width 124 height 35
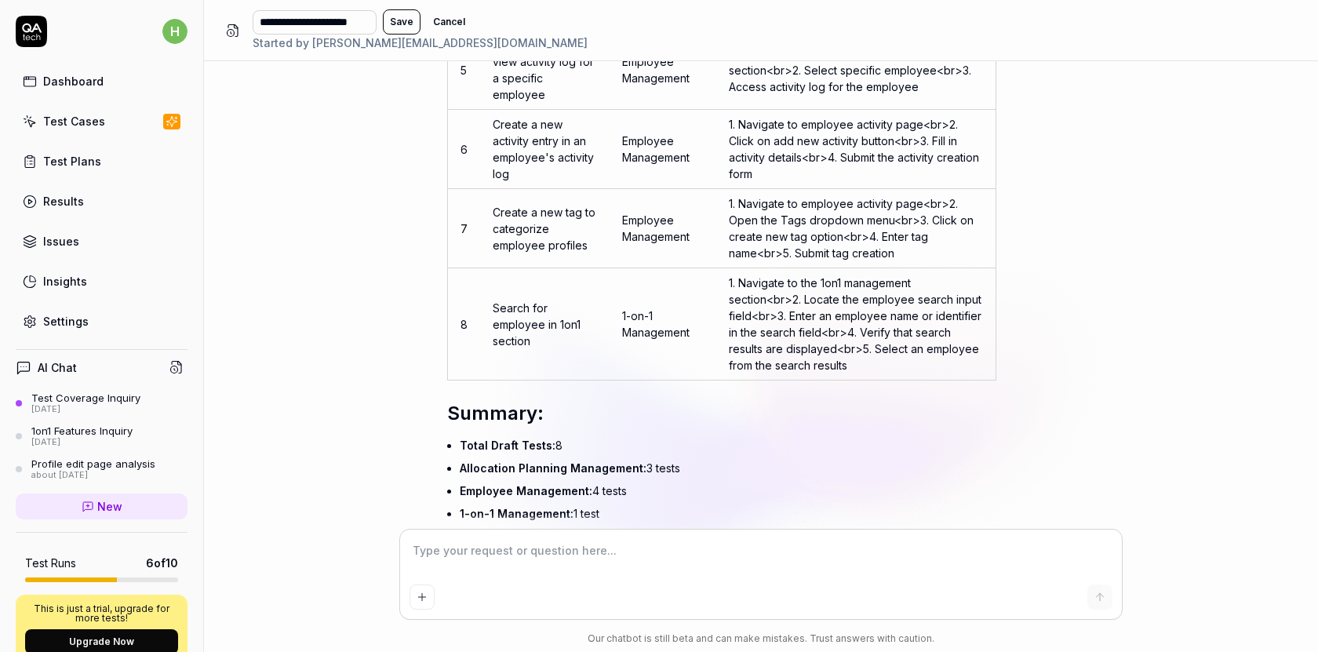
type input "**********"
click at [421, 12] on button "Save" at bounding box center [402, 21] width 38 height 25
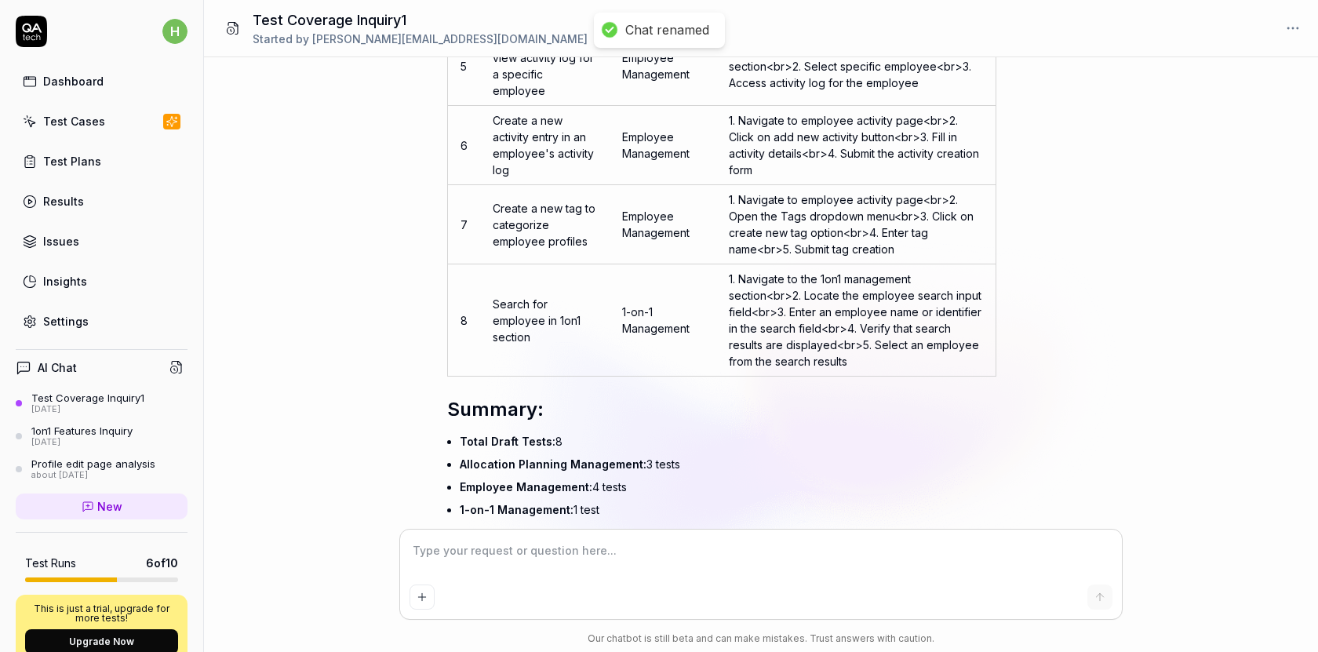
click at [1246, 333] on div "What is my current test coverage? You , 3 days ago h Show reasoning Test cases …" at bounding box center [761, 293] width 1114 height 472
click at [1300, 35] on html "Chat renamed h Dashboard Test Cases Test Plans Results Issues Insights Settings…" at bounding box center [659, 326] width 1318 height 652
click at [228, 28] on html "h Dashboard Test Cases Test Plans Results Issues Insights Settings AI Chat Test…" at bounding box center [659, 326] width 1318 height 652
click at [228, 28] on icon at bounding box center [233, 28] width 14 height 14
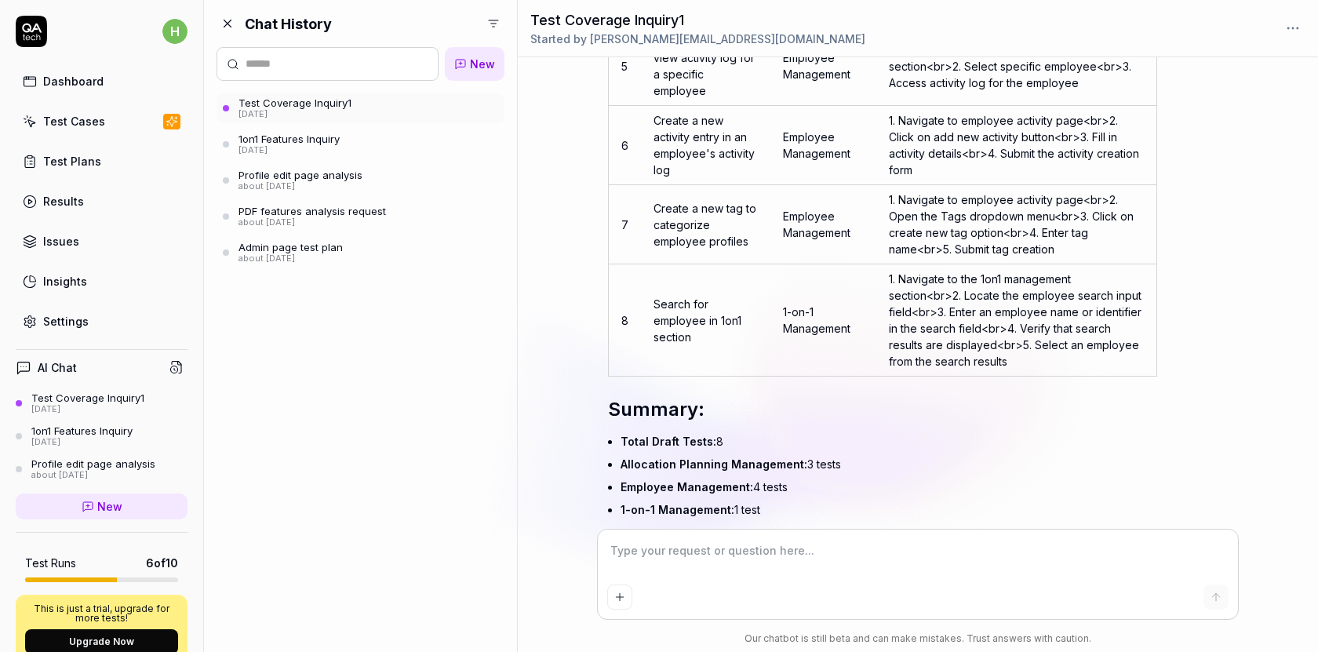
click at [228, 28] on icon at bounding box center [228, 23] width 14 height 14
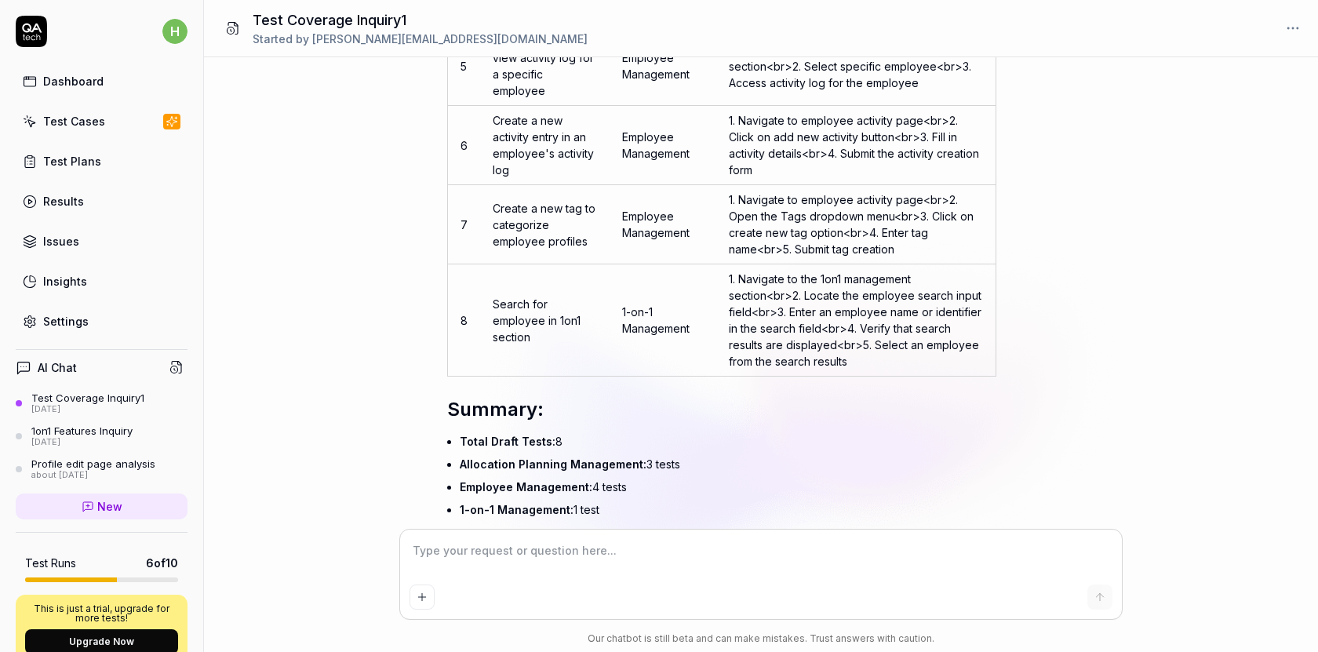
click at [228, 28] on icon at bounding box center [233, 28] width 14 height 14
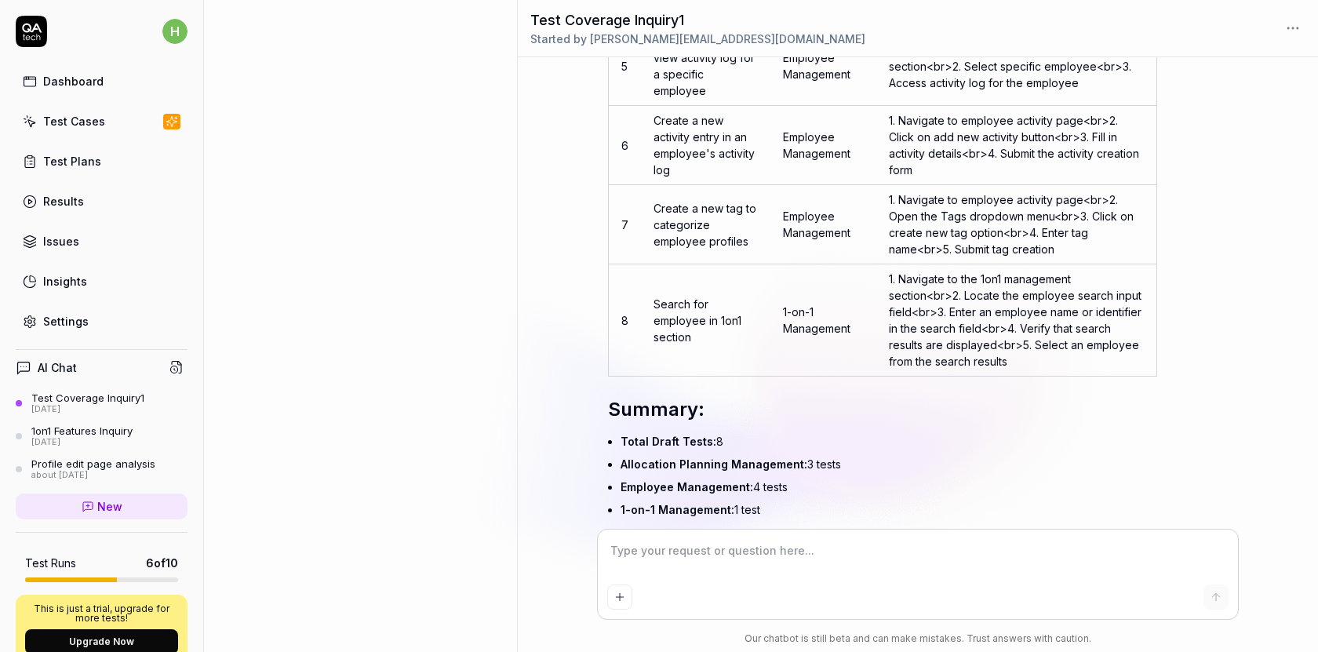
click at [228, 28] on icon at bounding box center [228, 23] width 14 height 14
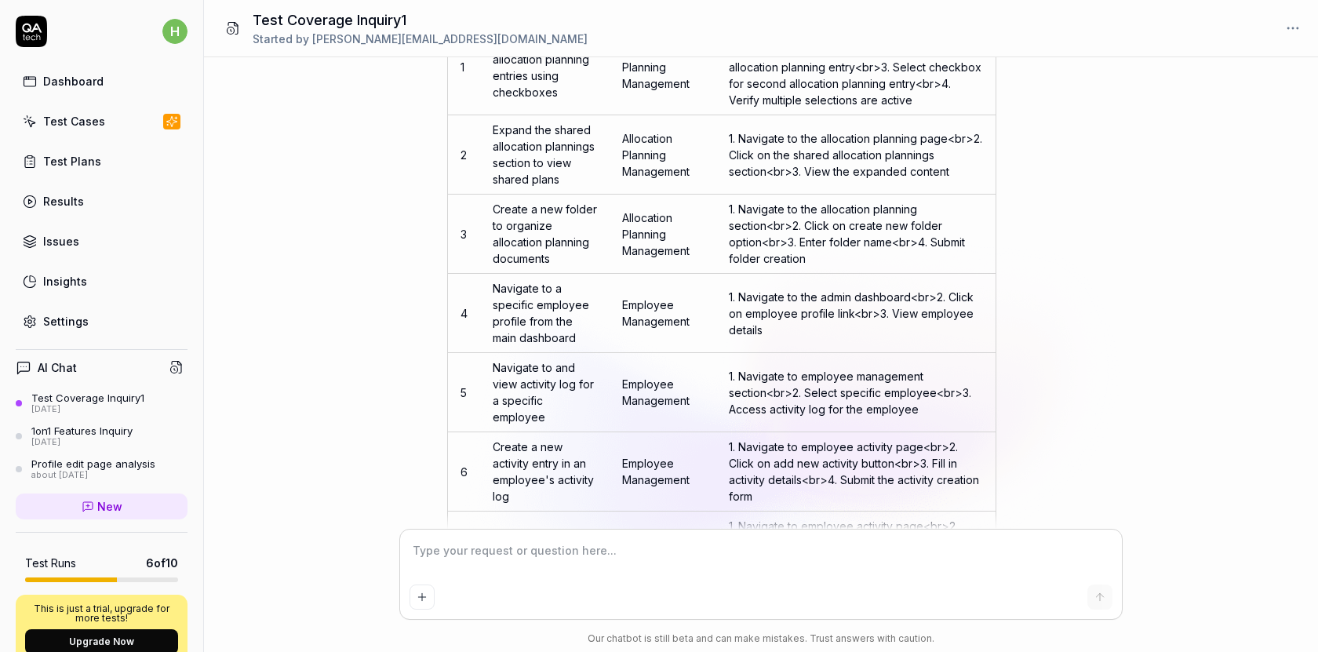
scroll to position [6597, 0]
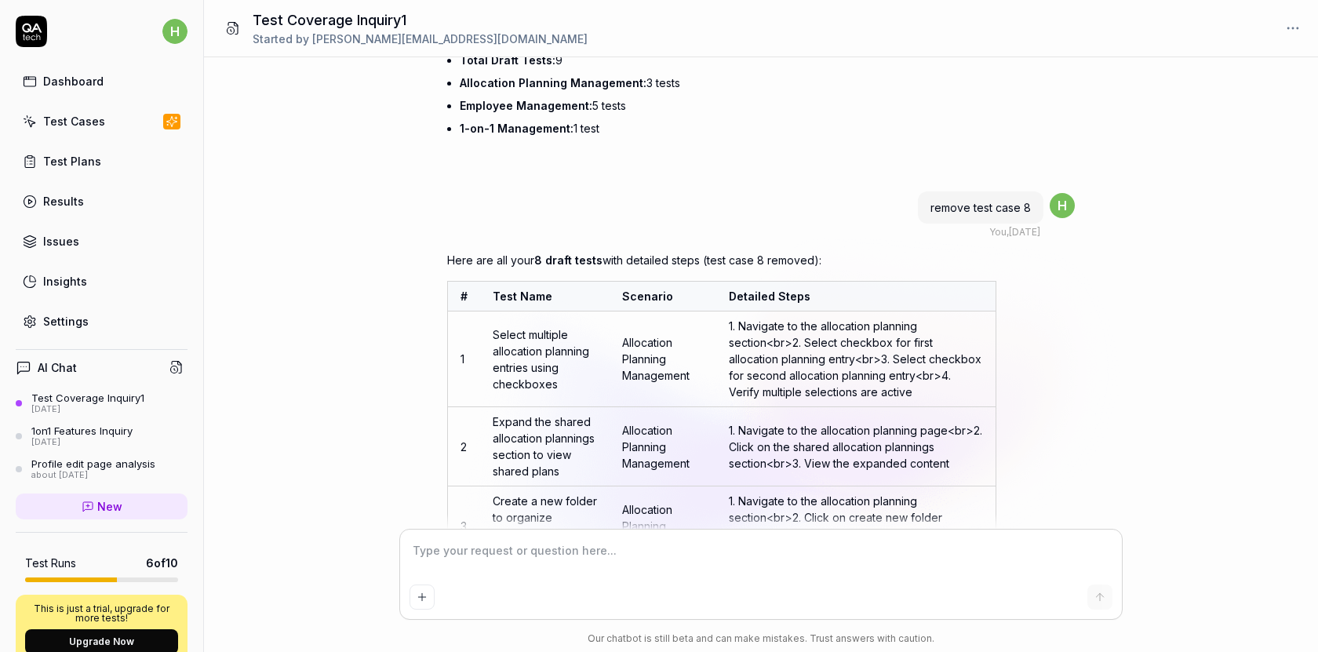
click at [103, 417] on div "Test Coverage Inquiry1 3 days ago 1on1 Features Inquiry 3 days ago Profile edit…" at bounding box center [102, 436] width 172 height 89
click at [108, 404] on div "[DATE]" at bounding box center [87, 409] width 113 height 11
click at [97, 439] on div "[DATE]" at bounding box center [81, 442] width 101 height 11
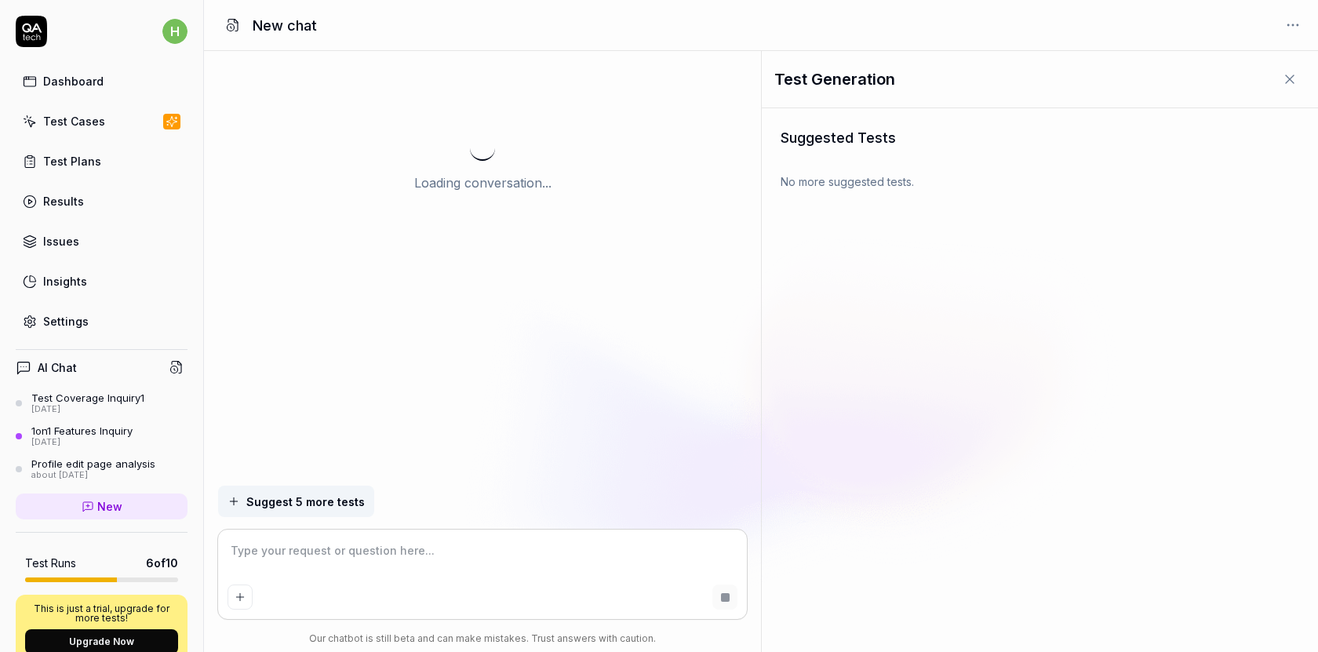
click at [105, 409] on div "[DATE]" at bounding box center [87, 409] width 113 height 11
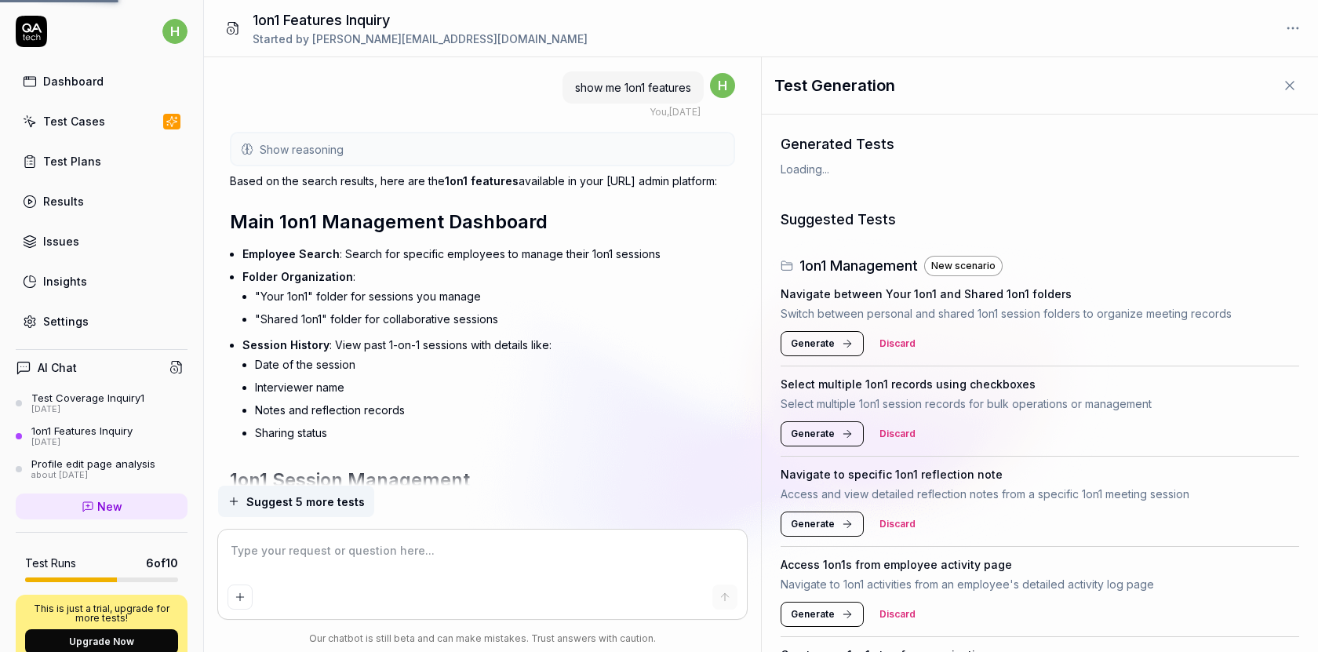
scroll to position [4744, 0]
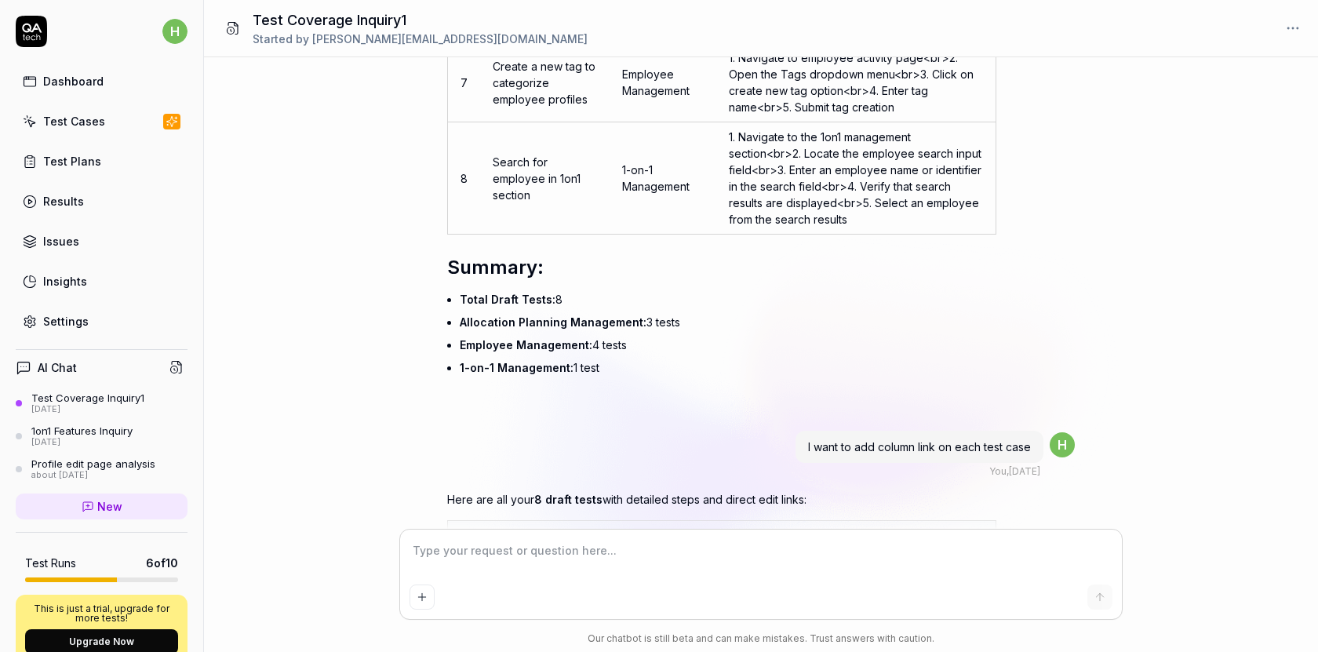
scroll to position [7701, 0]
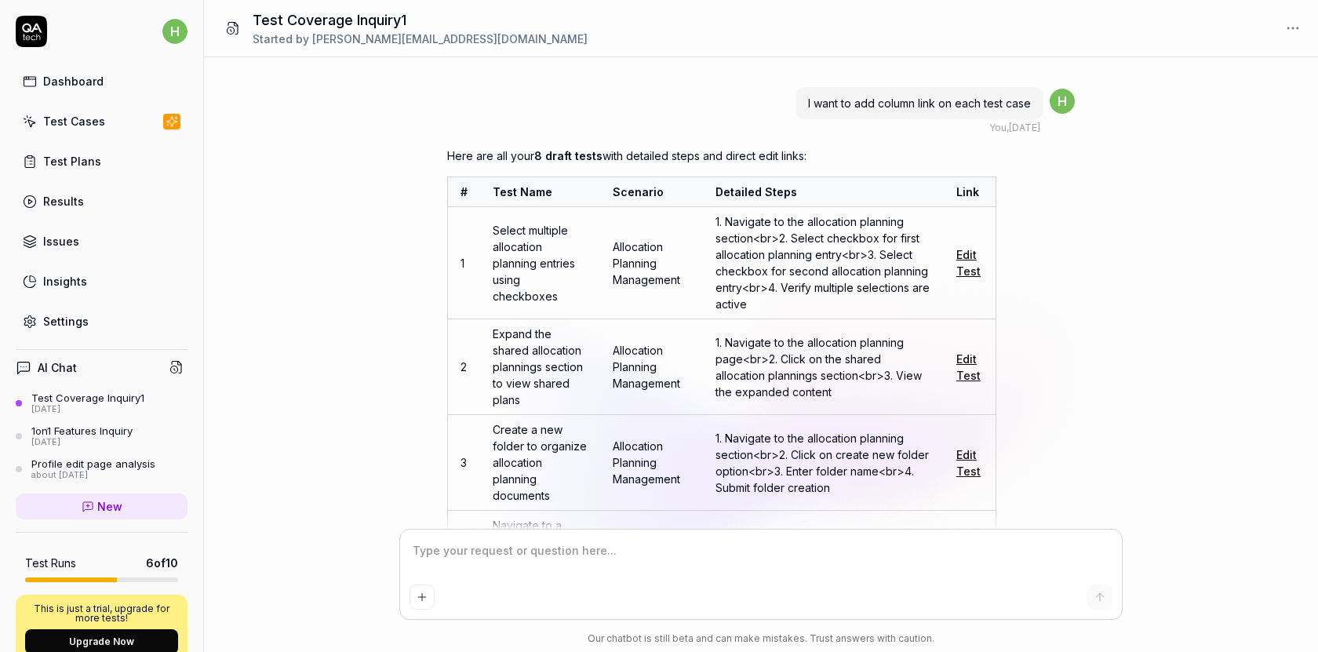
click at [963, 278] on link "Edit Test" at bounding box center [969, 263] width 24 height 30
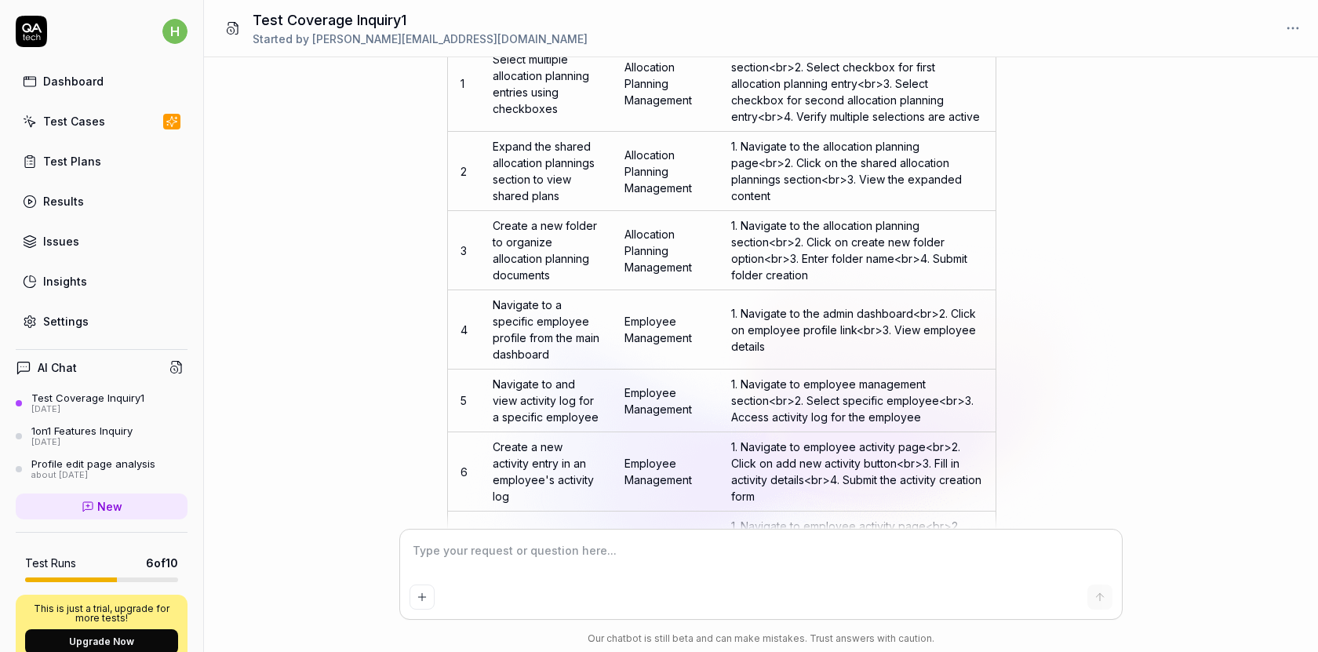
scroll to position [5712, 0]
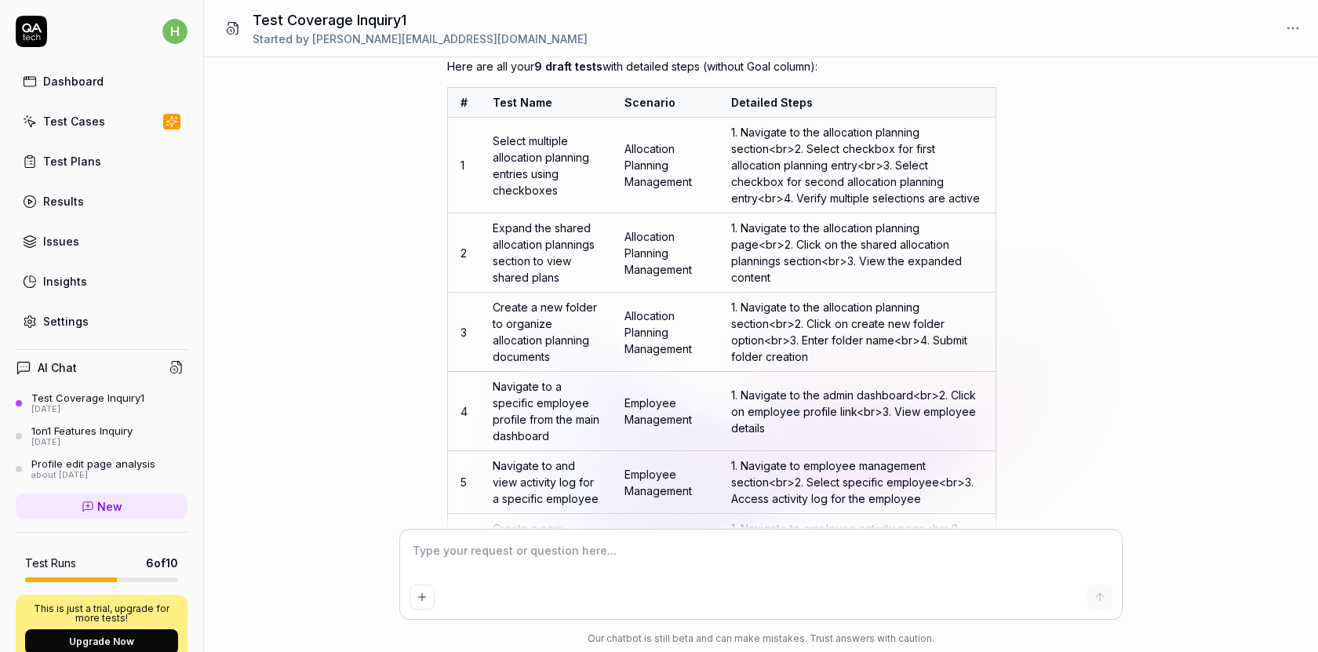
click at [75, 126] on div "Test Cases" at bounding box center [74, 121] width 62 height 16
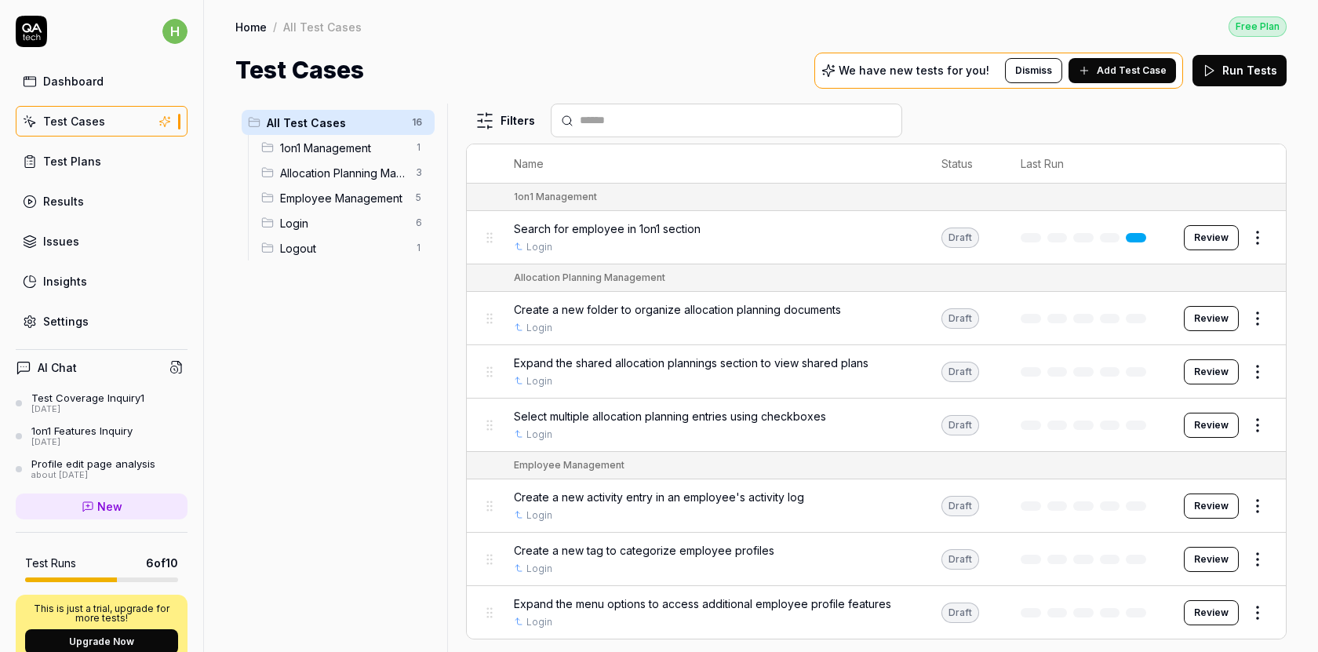
click at [328, 154] on span "1on1 Management" at bounding box center [343, 148] width 126 height 16
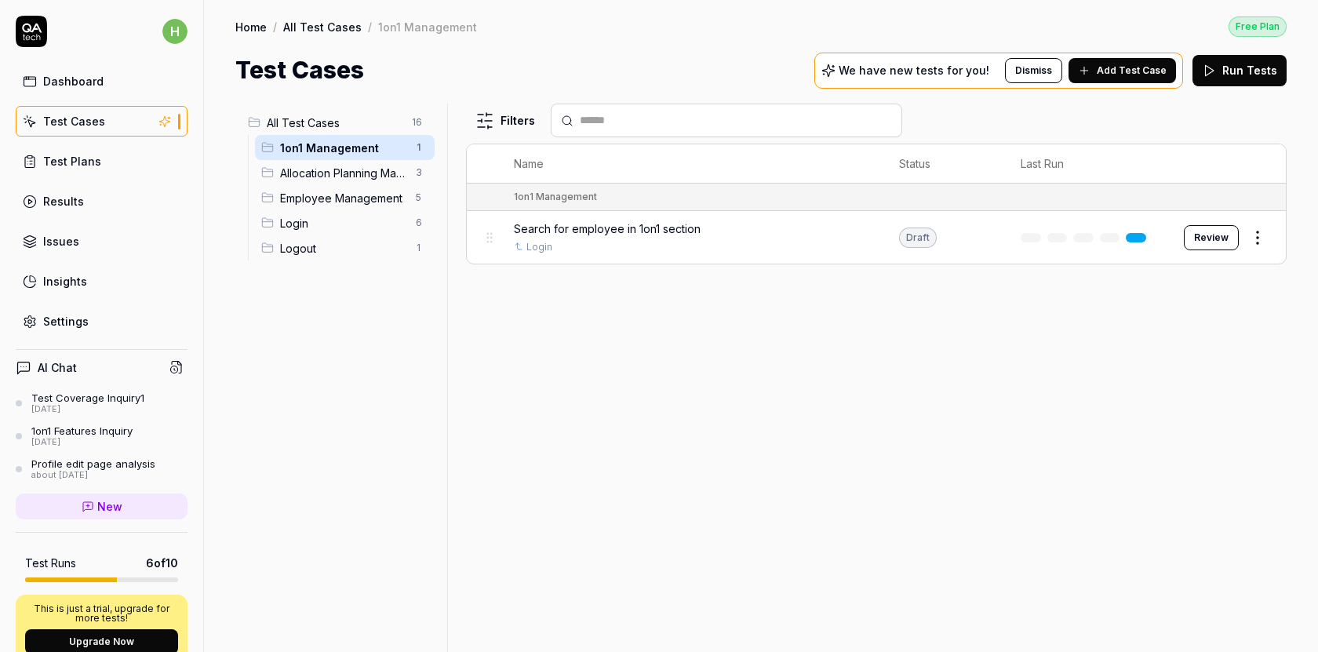
click at [328, 173] on span "Allocation Planning Management" at bounding box center [343, 173] width 126 height 16
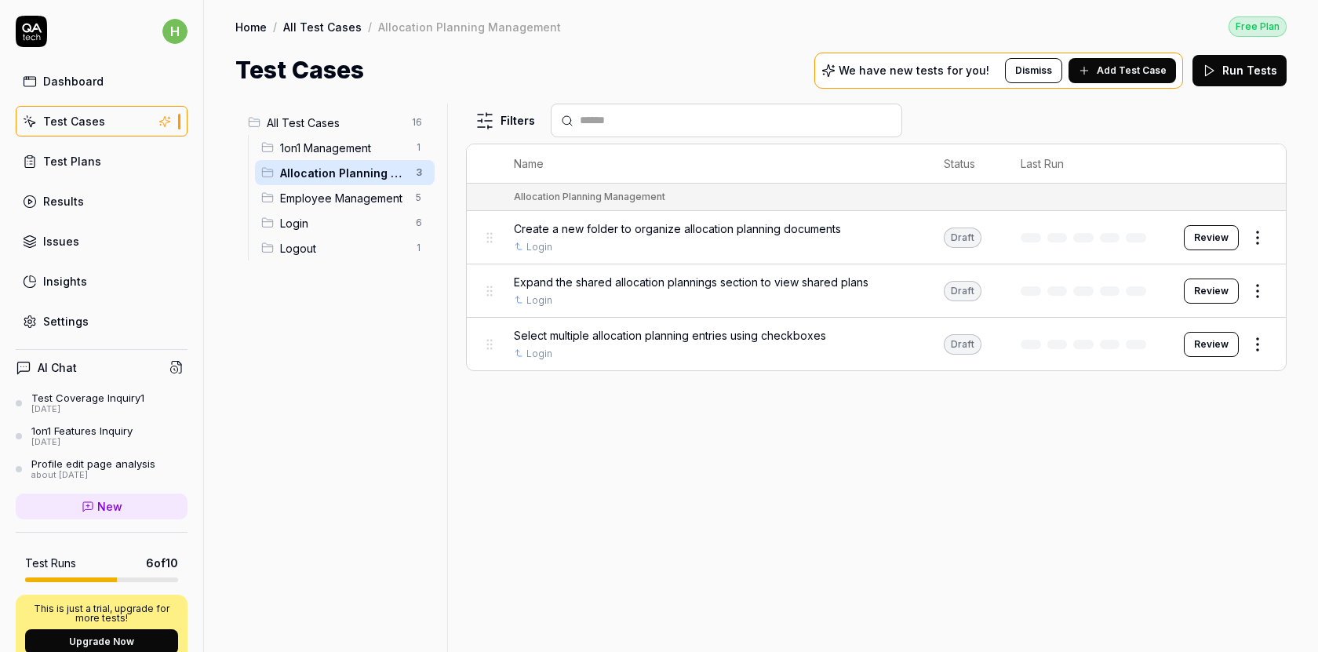
scroll to position [207, 0]
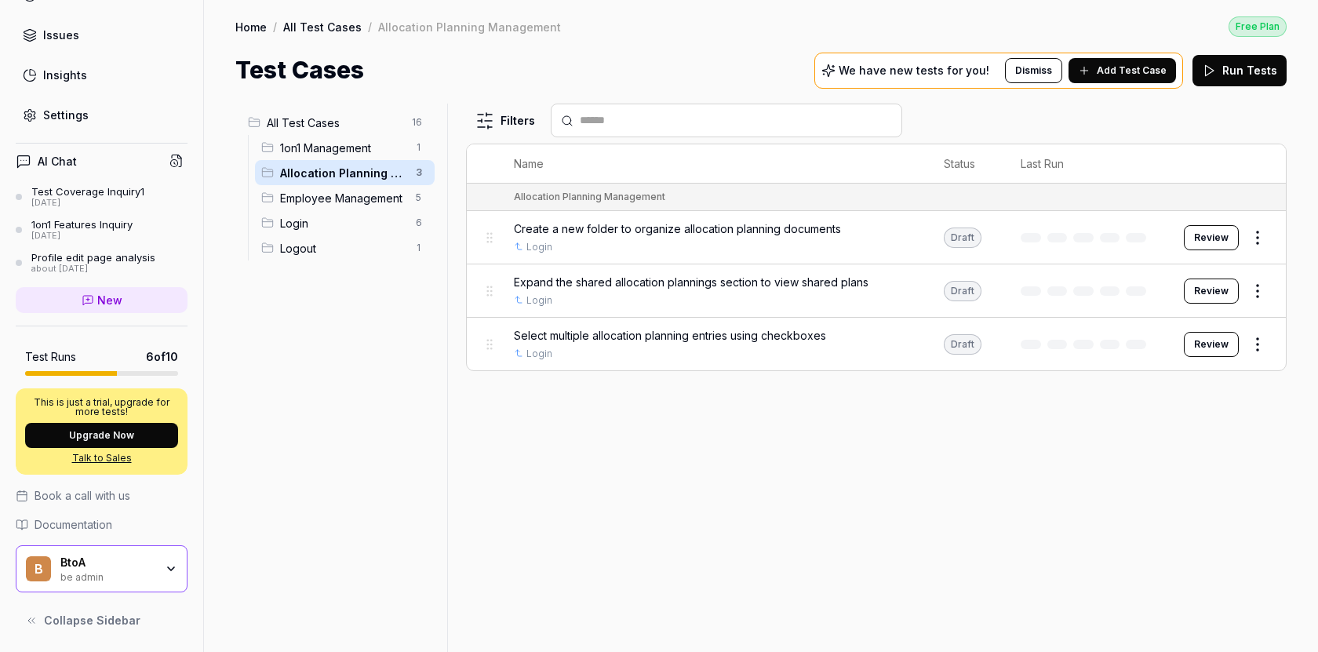
click at [102, 498] on span "Book a call with us" at bounding box center [83, 495] width 96 height 16
click at [89, 122] on link "Settings" at bounding box center [102, 115] width 172 height 31
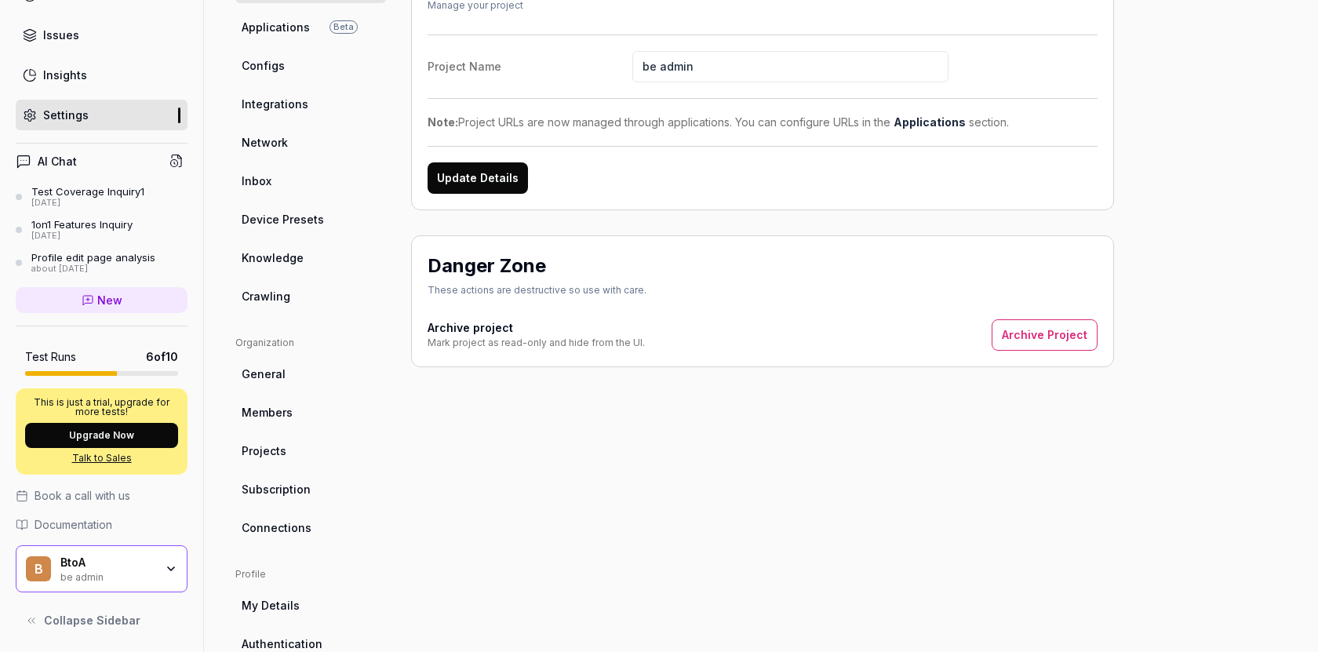
scroll to position [154, 0]
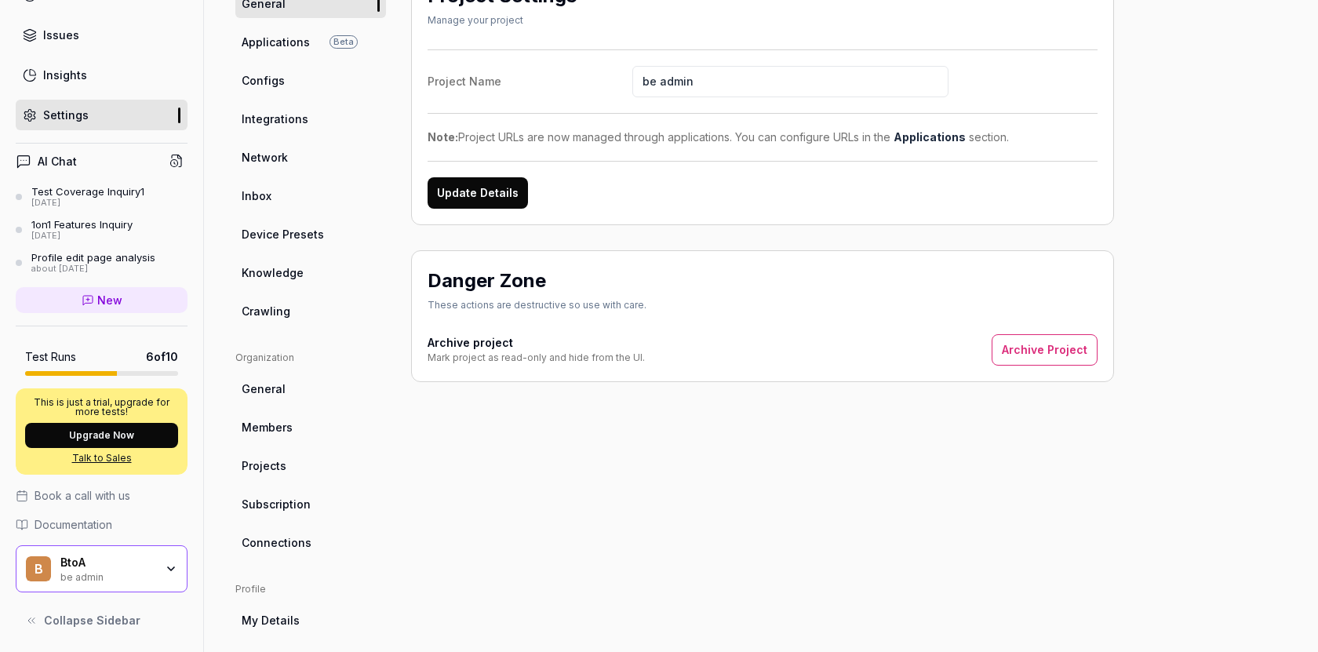
click at [285, 612] on span "My Details" at bounding box center [271, 620] width 58 height 16
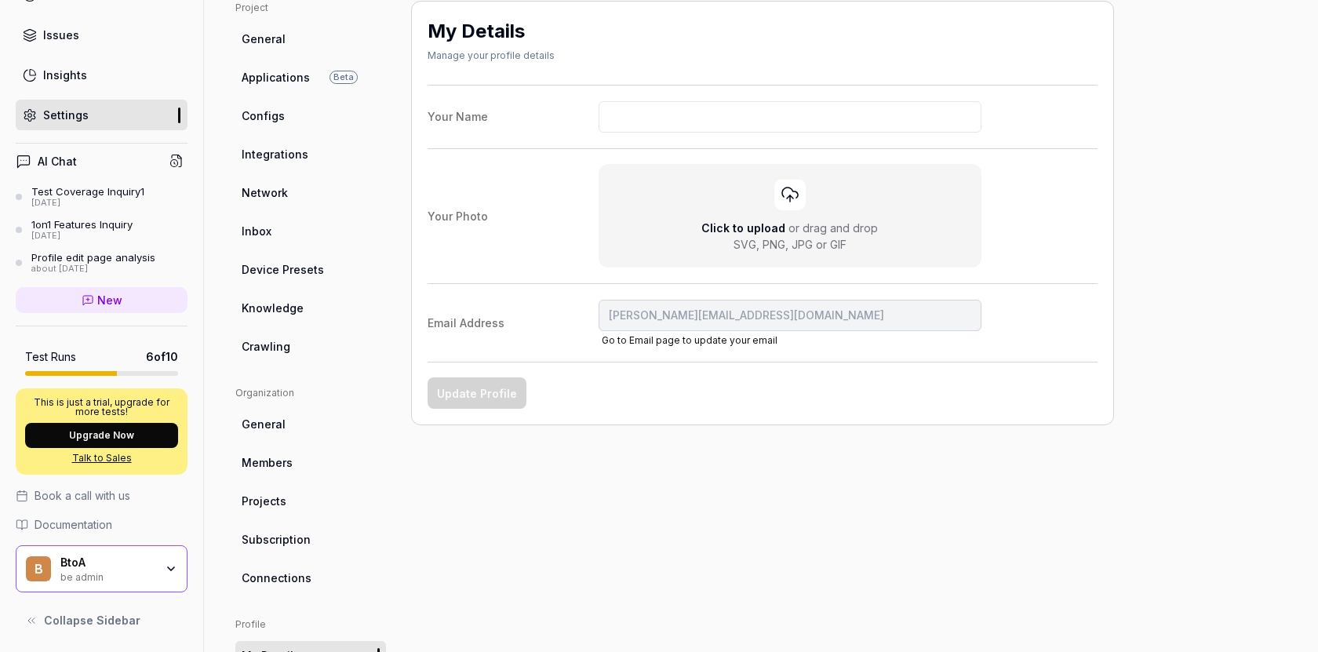
click at [286, 501] on link "Projects" at bounding box center [310, 501] width 151 height 29
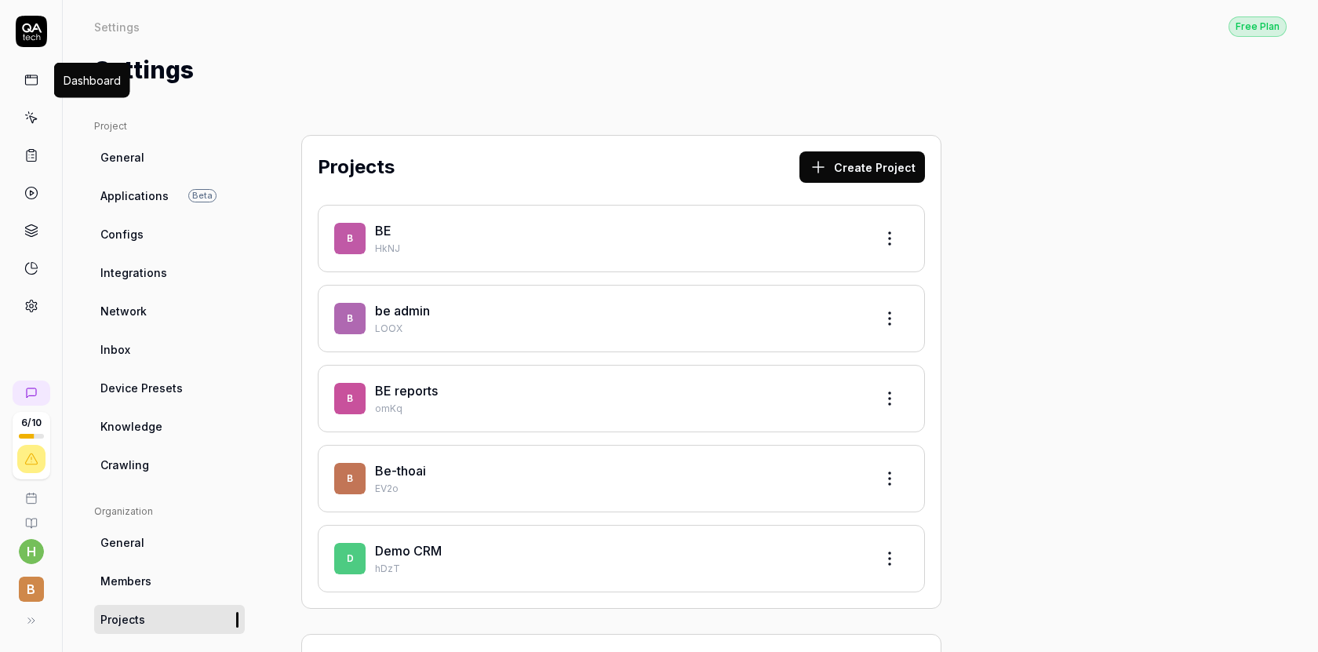
click at [28, 78] on icon at bounding box center [31, 78] width 12 height 0
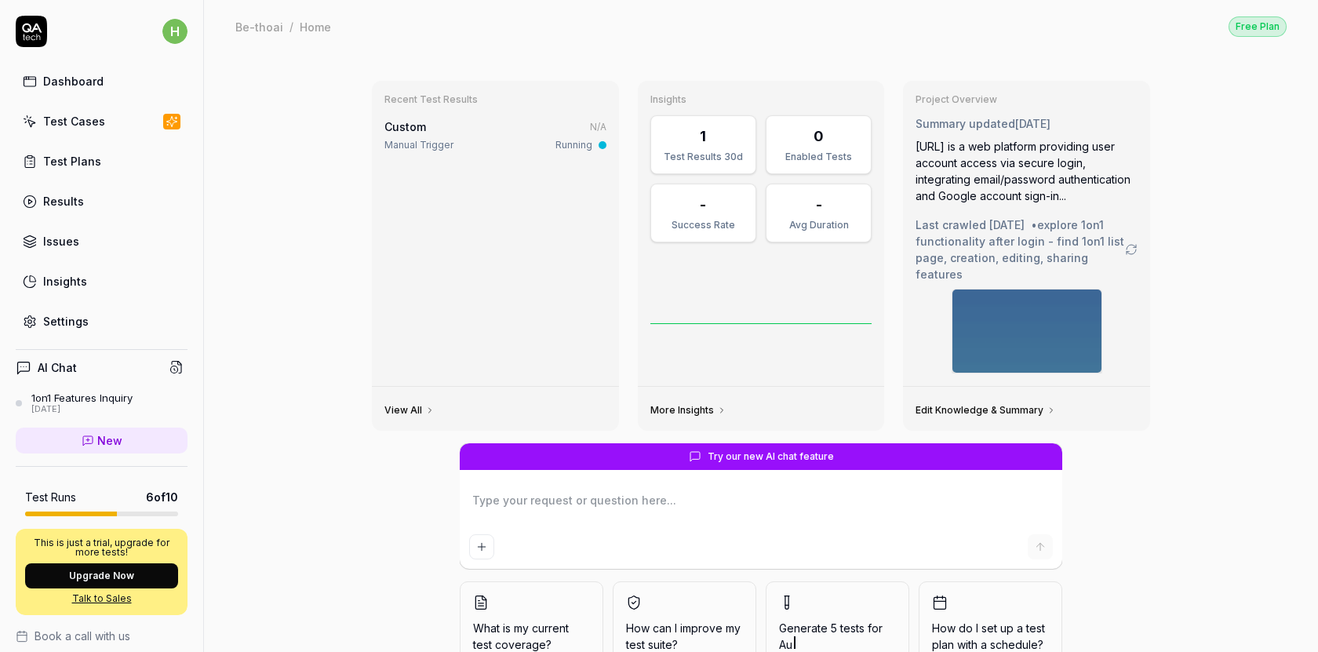
click at [92, 146] on link "Test Plans" at bounding box center [102, 161] width 172 height 31
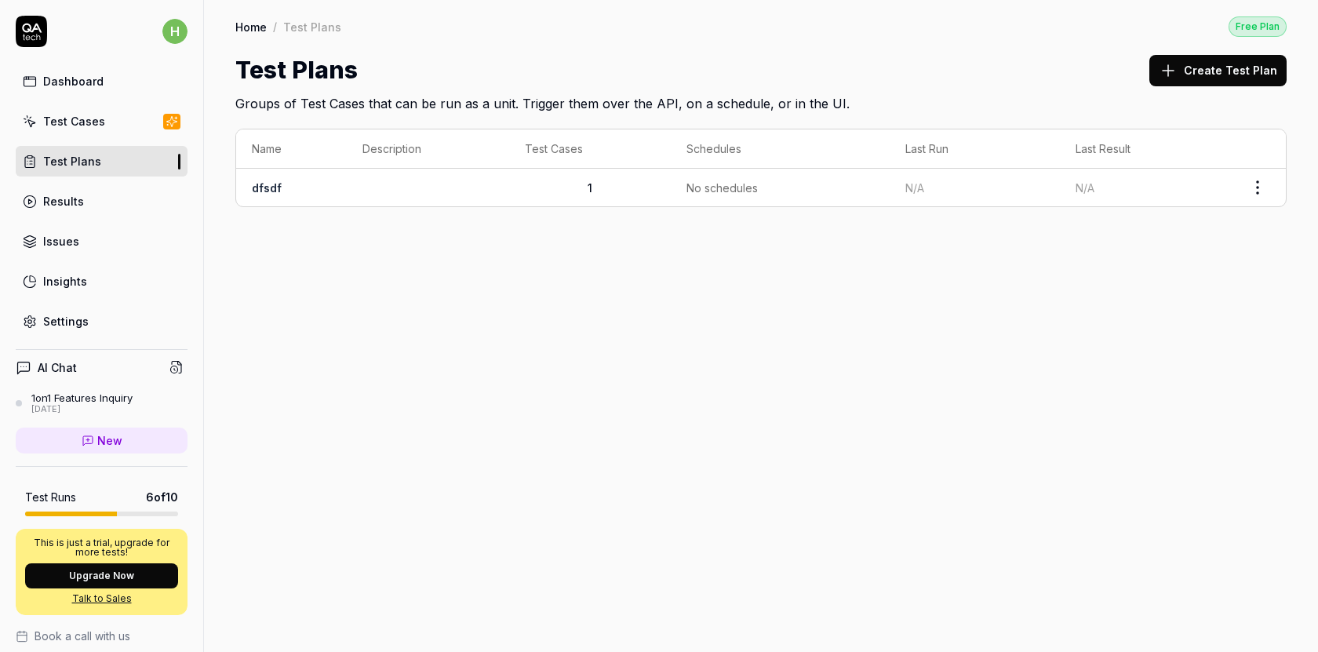
click at [271, 186] on link "dfsdf" at bounding box center [267, 187] width 30 height 13
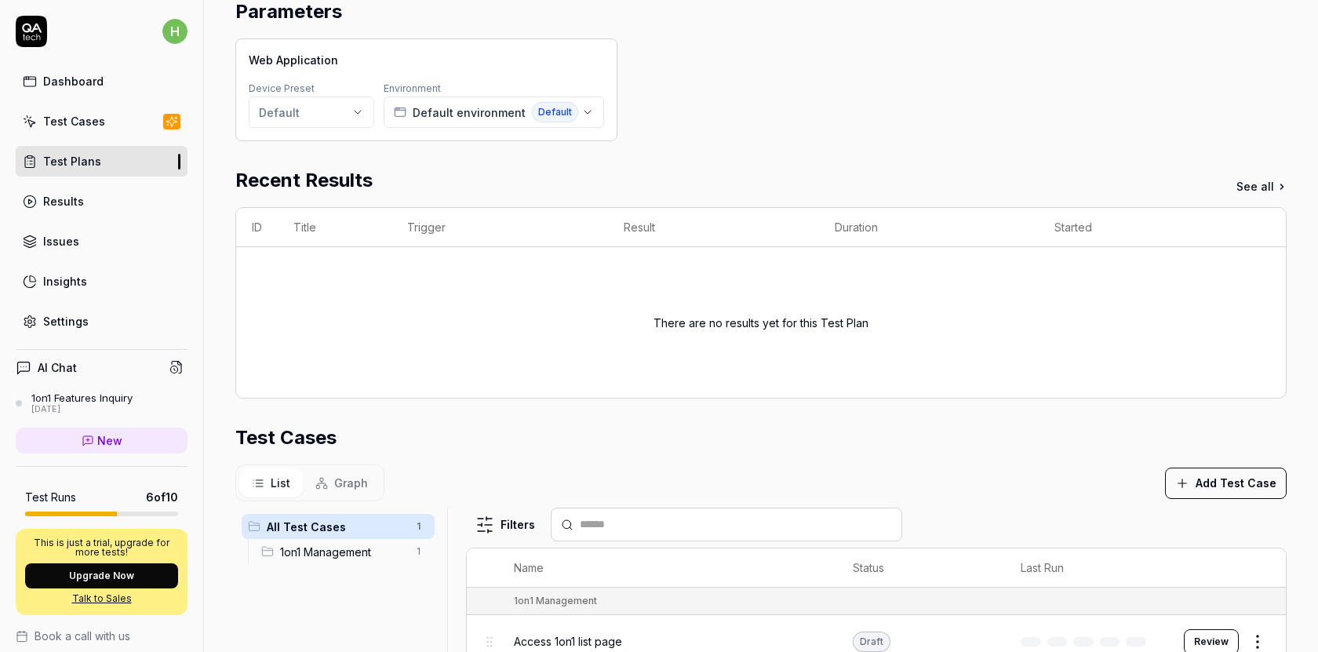
scroll to position [201, 0]
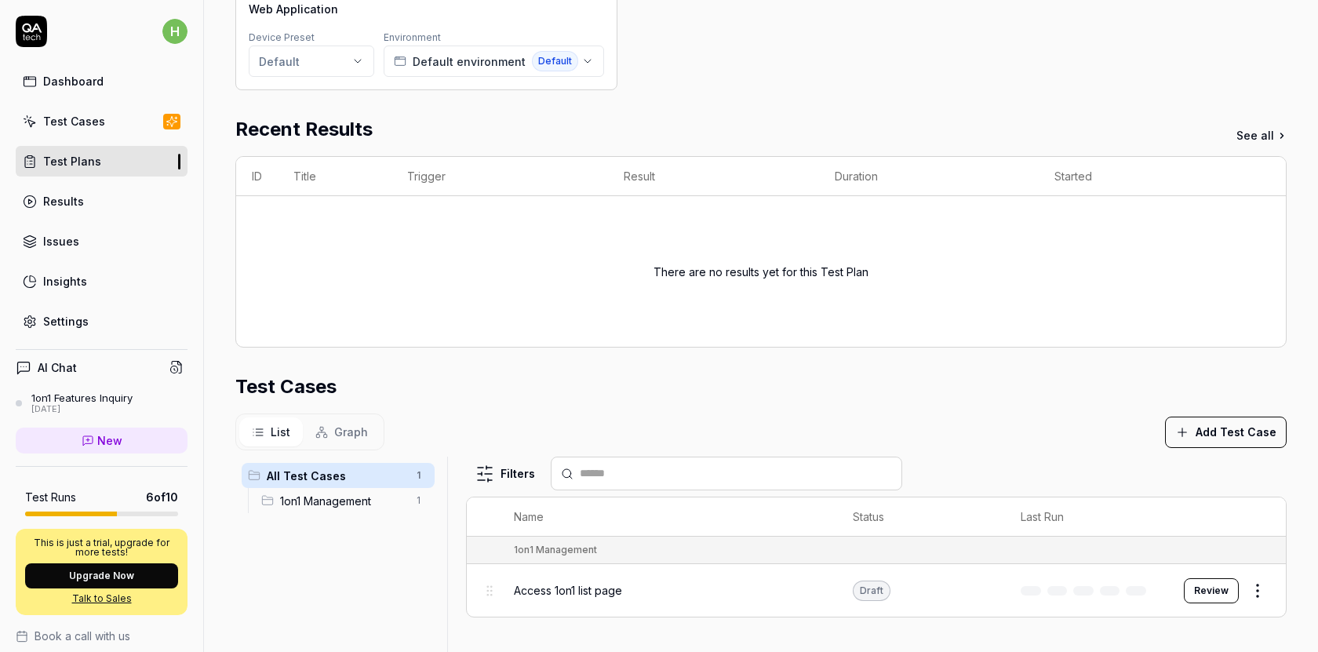
click at [91, 190] on link "Results" at bounding box center [102, 201] width 172 height 31
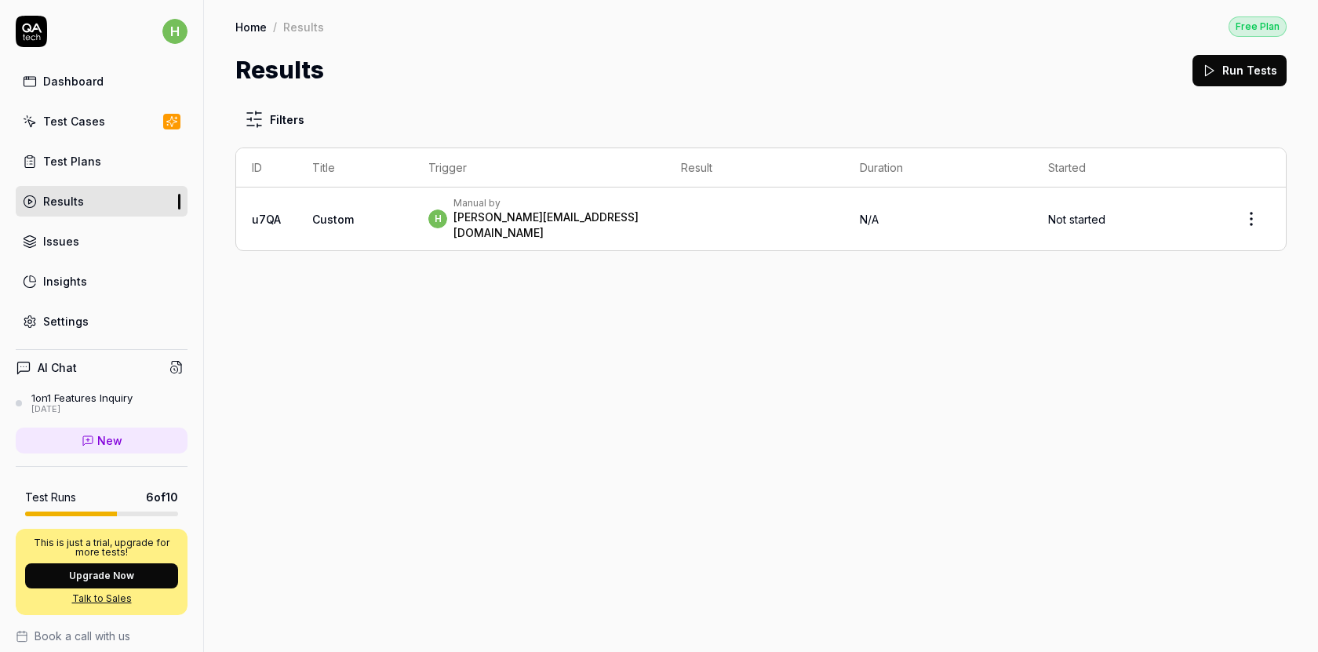
click at [77, 235] on link "Issues" at bounding box center [102, 241] width 172 height 31
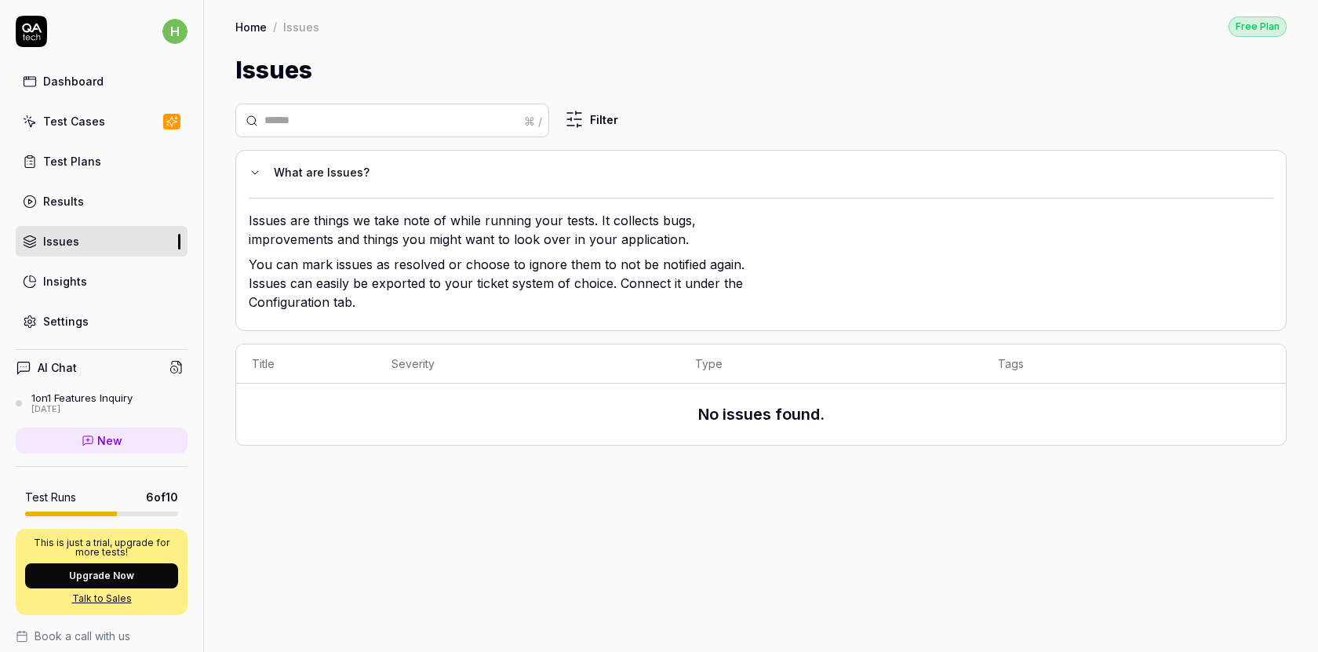
click at [94, 161] on div "Test Plans" at bounding box center [72, 161] width 58 height 16
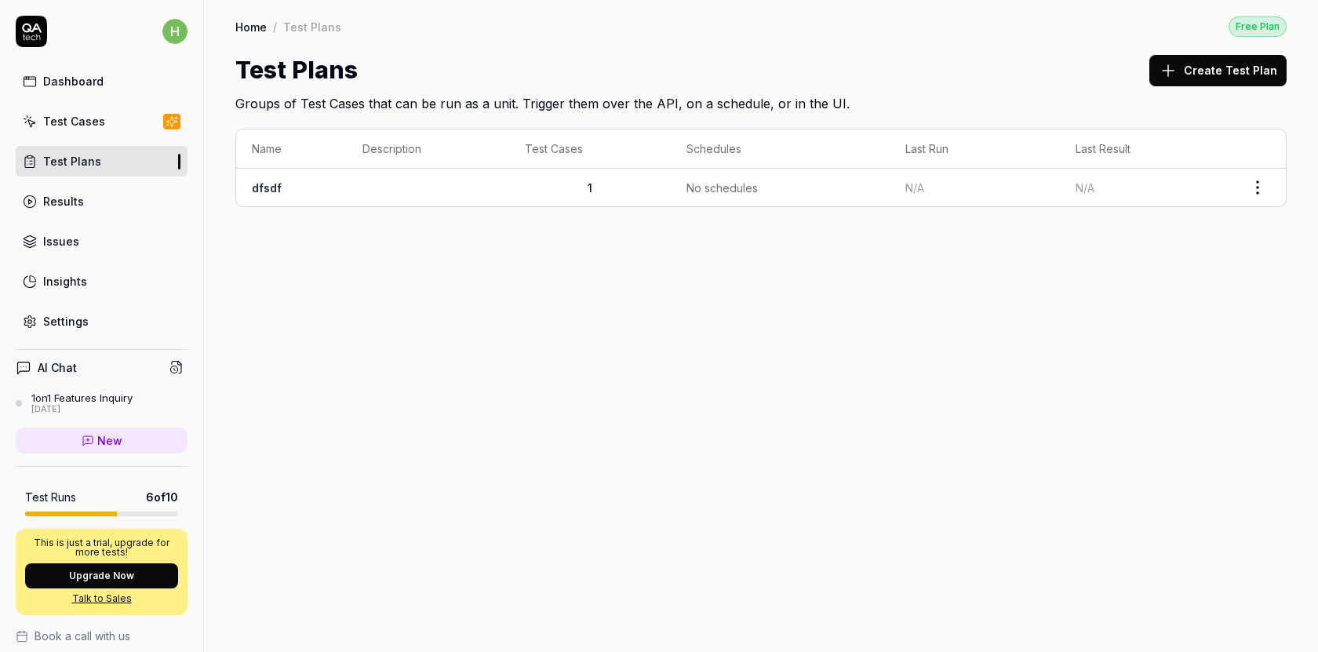
click at [44, 315] on div "Settings" at bounding box center [66, 321] width 46 height 16
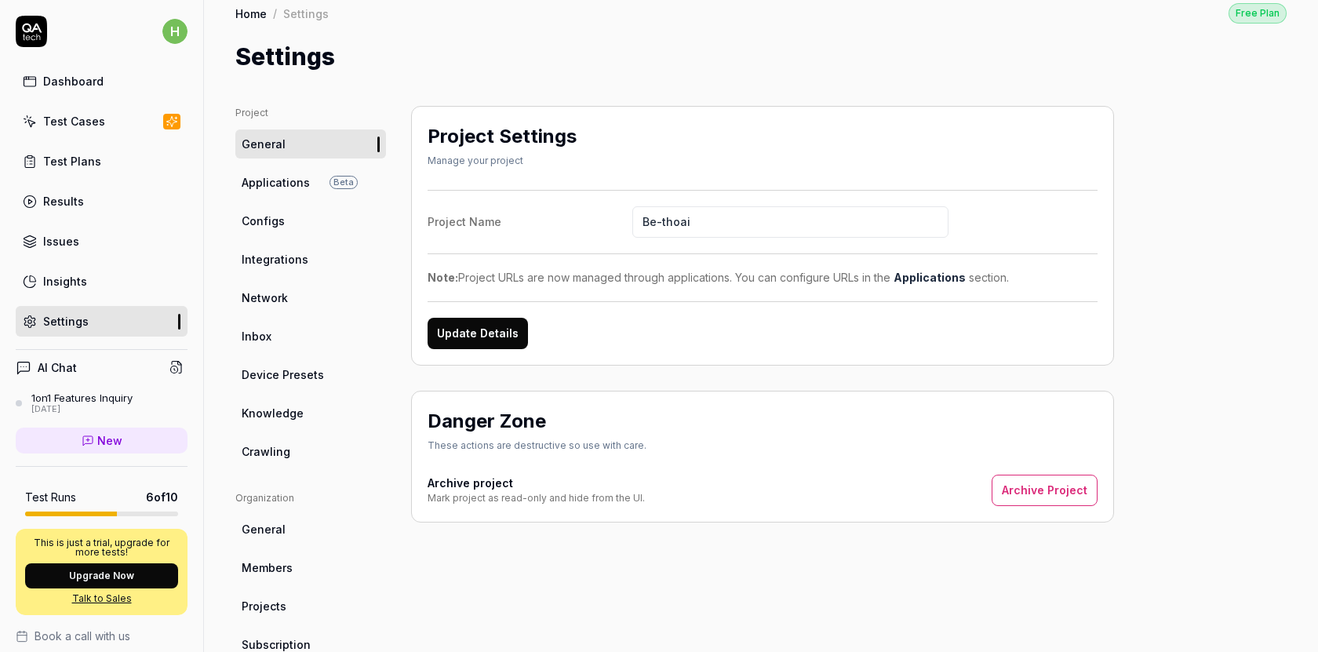
scroll to position [14, 0]
click at [333, 261] on link "Integrations" at bounding box center [310, 258] width 151 height 29
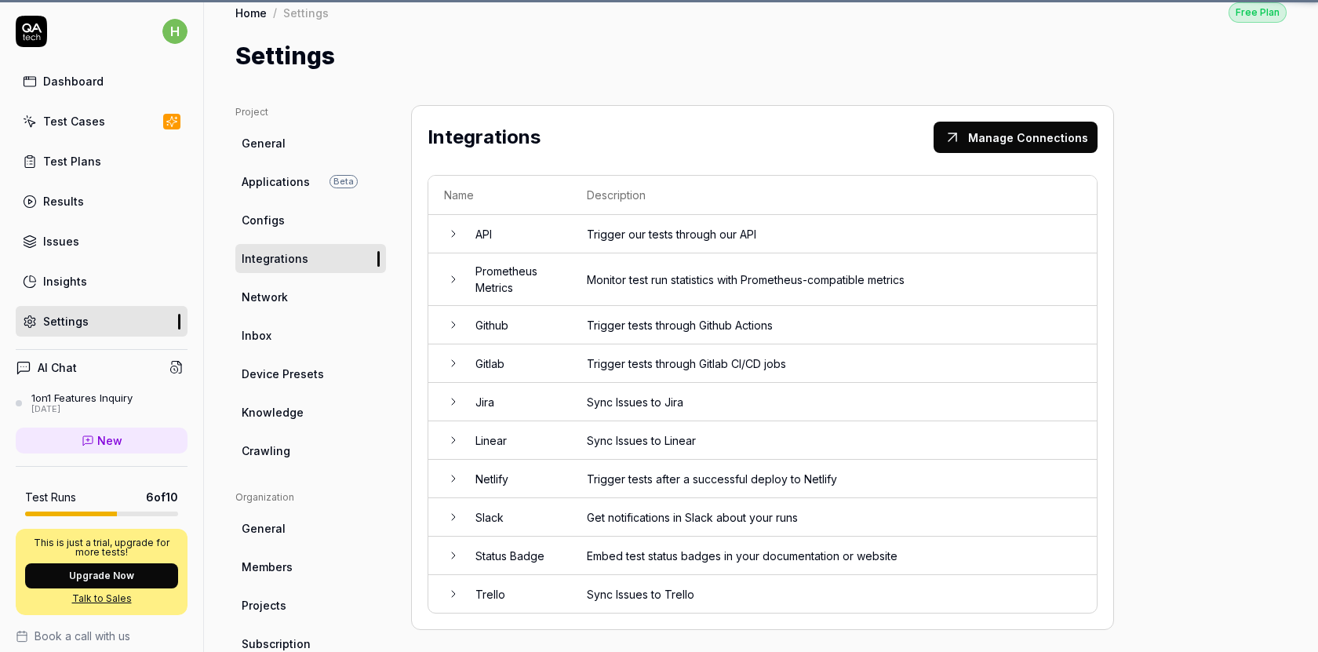
click at [297, 217] on link "Configs" at bounding box center [310, 220] width 151 height 29
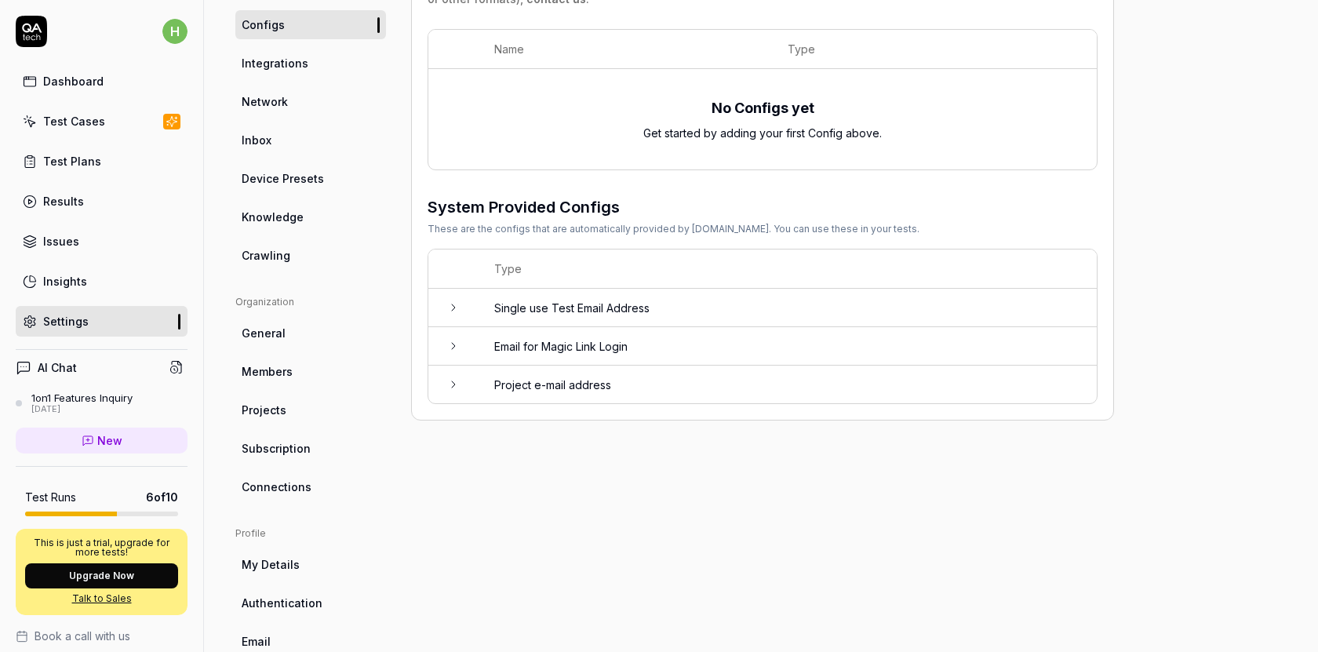
scroll to position [240, 0]
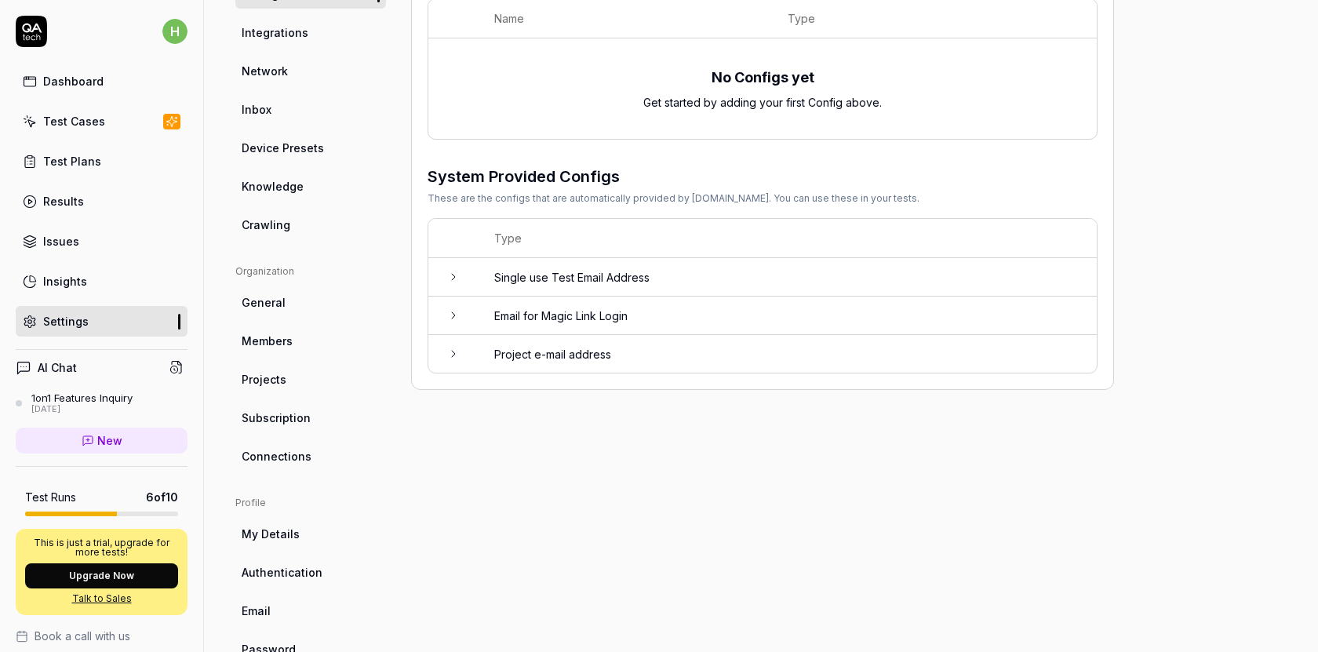
click at [303, 300] on link "General" at bounding box center [310, 302] width 151 height 29
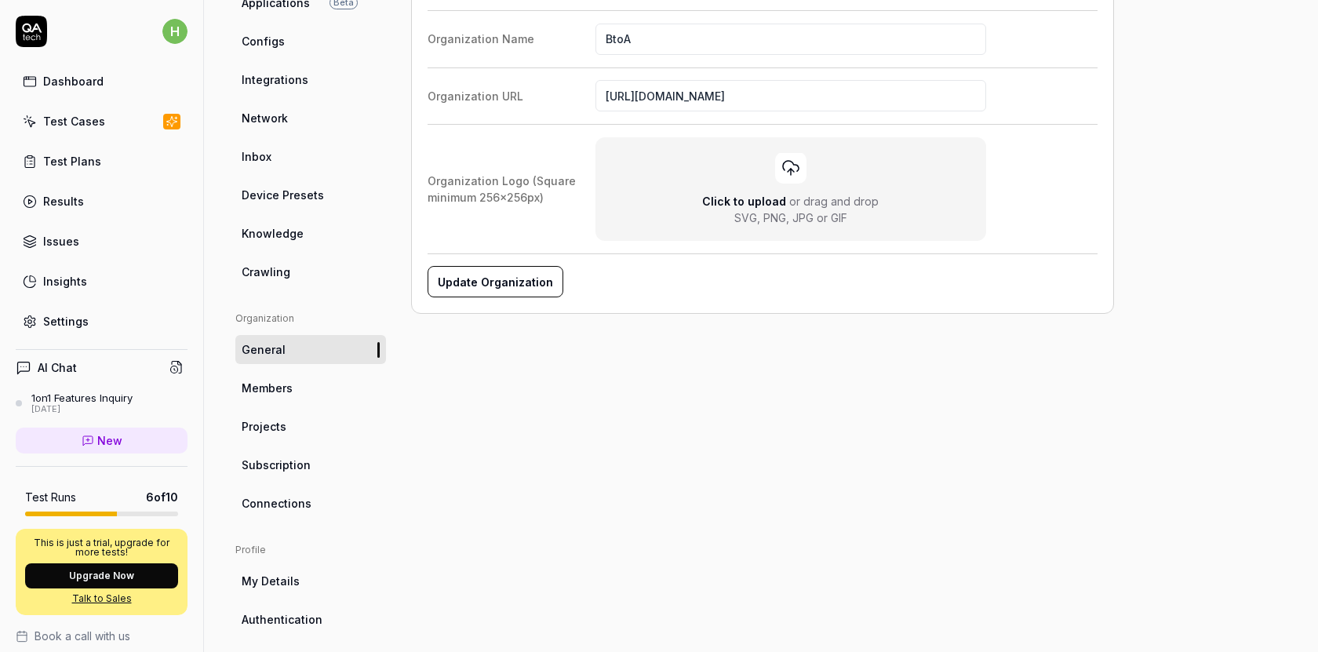
scroll to position [234, 0]
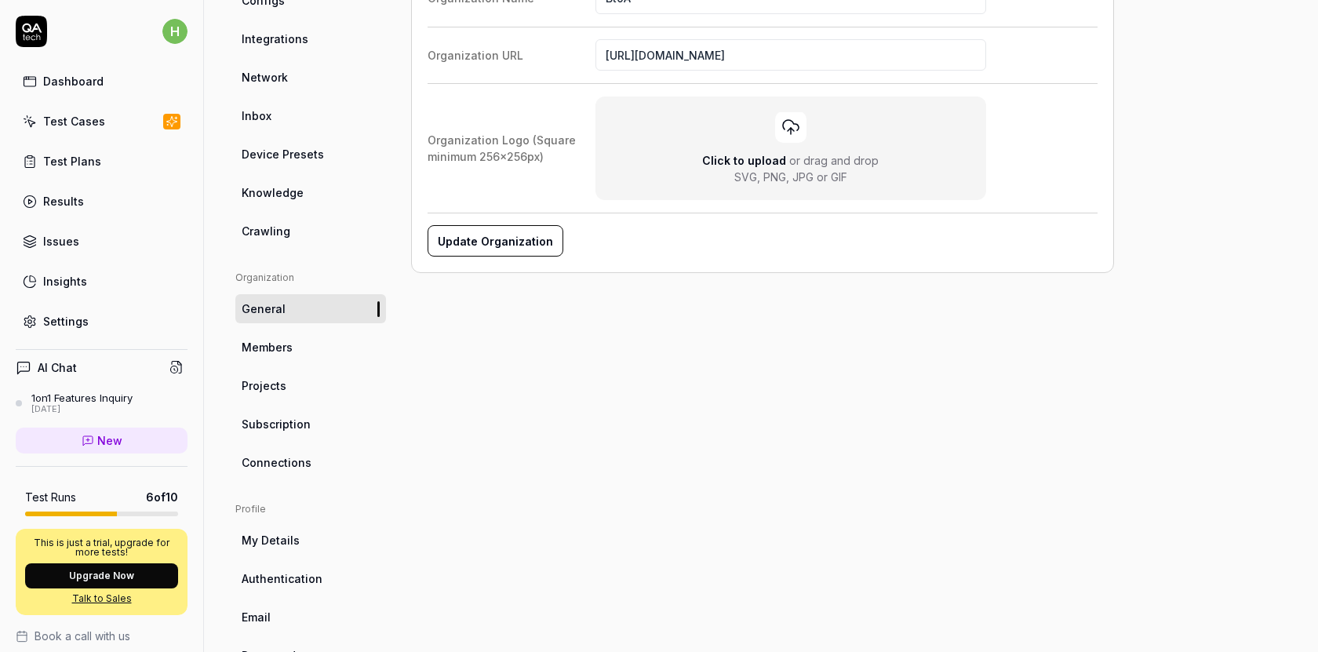
click at [315, 345] on link "Members" at bounding box center [310, 347] width 151 height 29
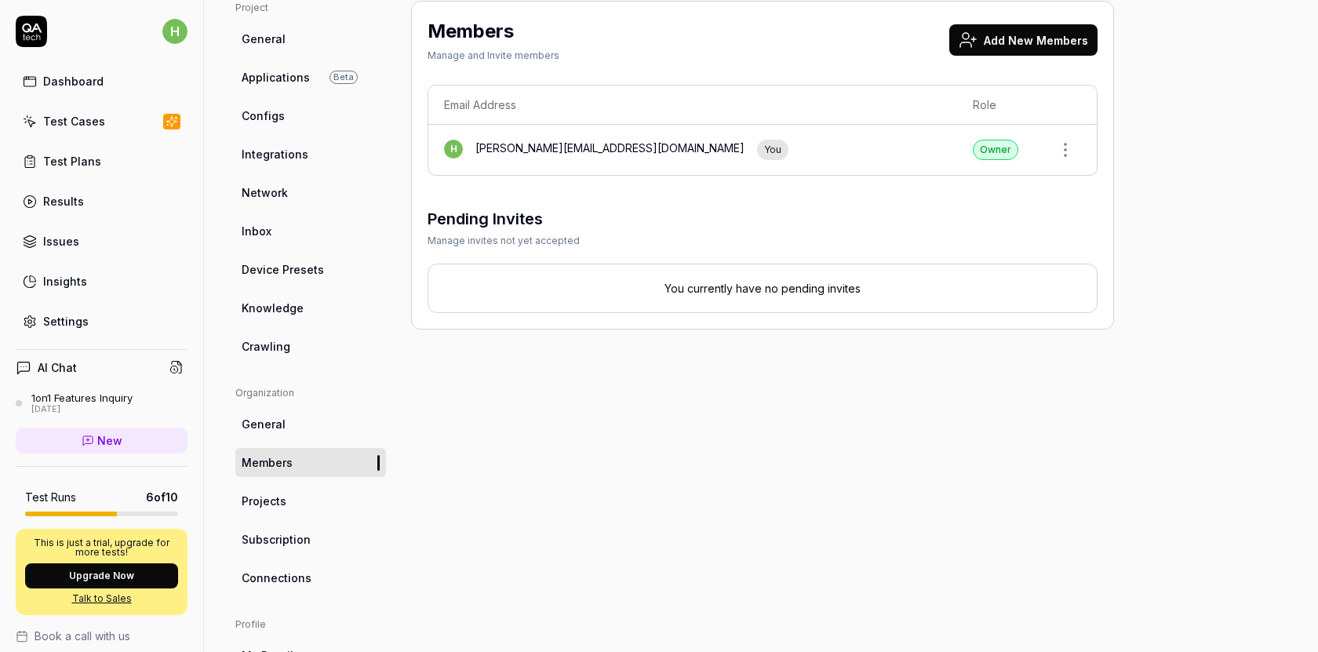
click at [282, 505] on span "Projects" at bounding box center [264, 501] width 45 height 16
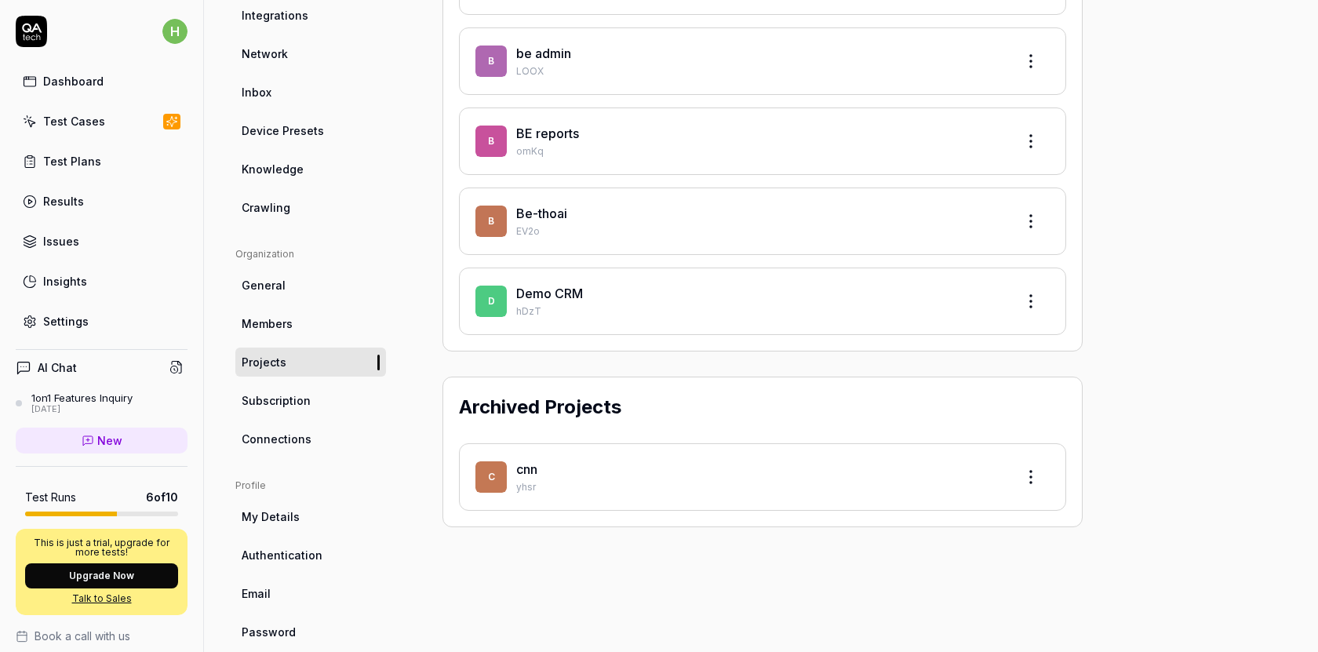
scroll to position [282, 0]
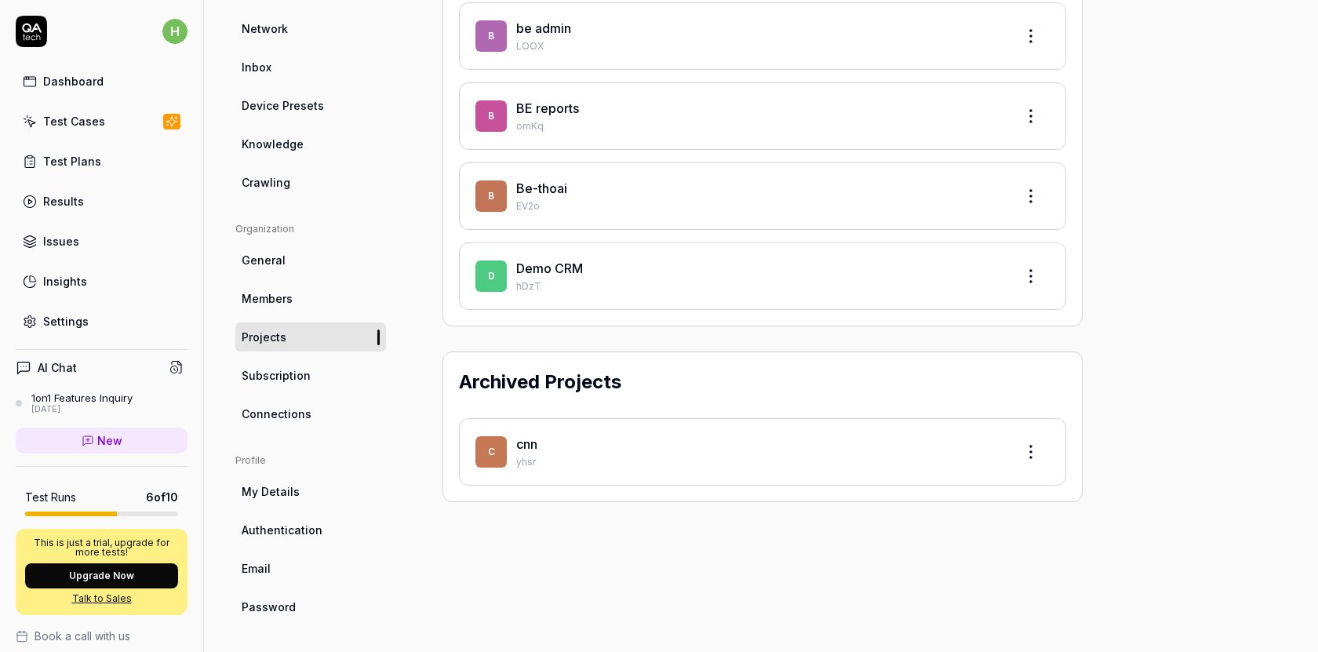
click at [310, 525] on span "Authentication" at bounding box center [282, 530] width 81 height 16
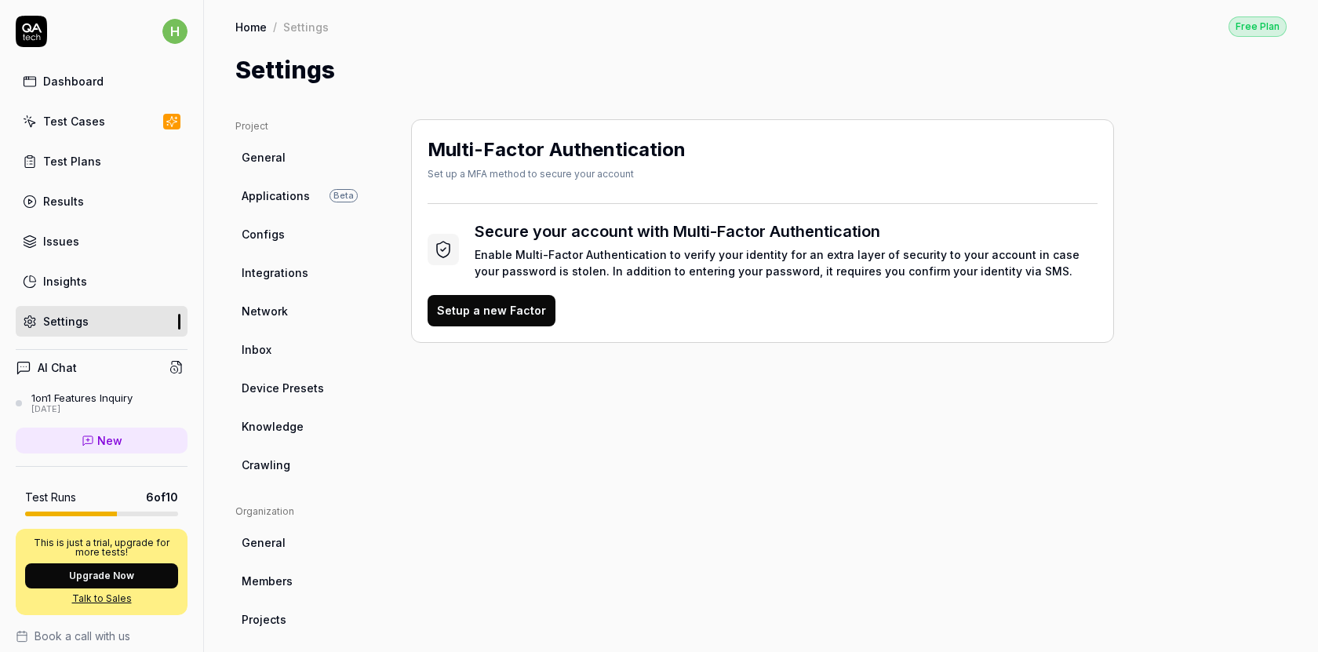
click at [293, 235] on link "Configs" at bounding box center [310, 234] width 151 height 29
click at [287, 271] on span "Integrations" at bounding box center [275, 272] width 67 height 16
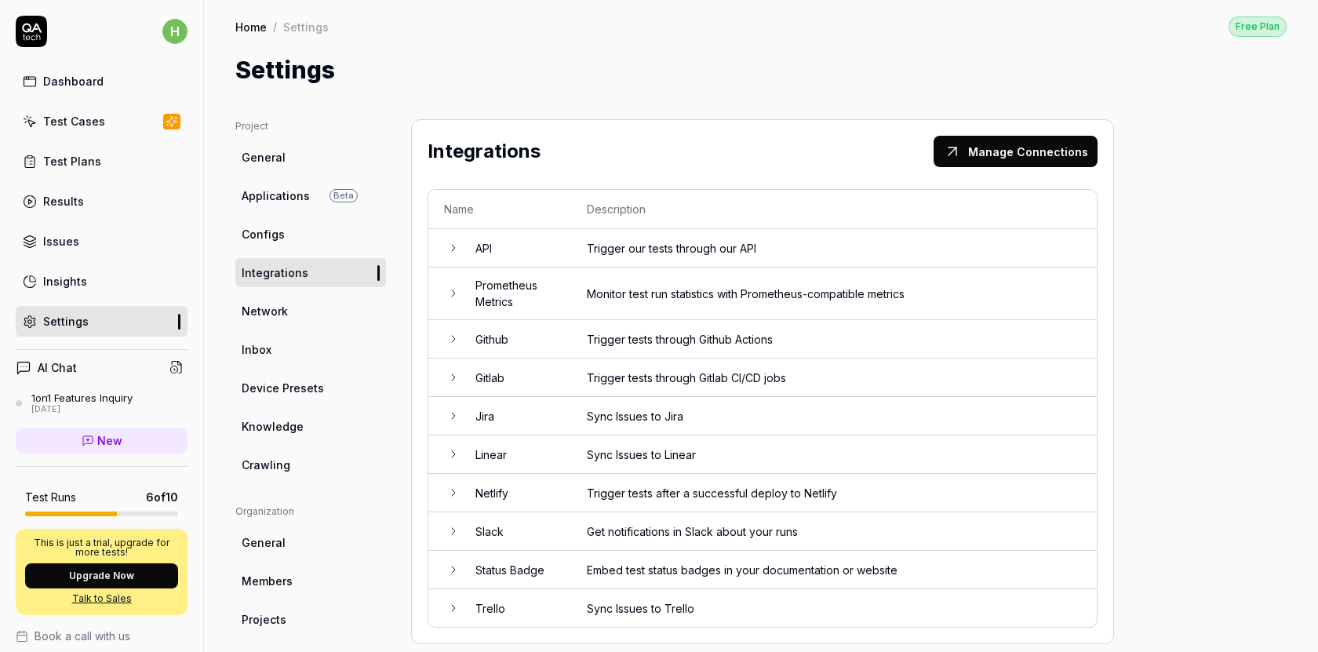
click at [516, 334] on td "Github" at bounding box center [515, 339] width 111 height 38
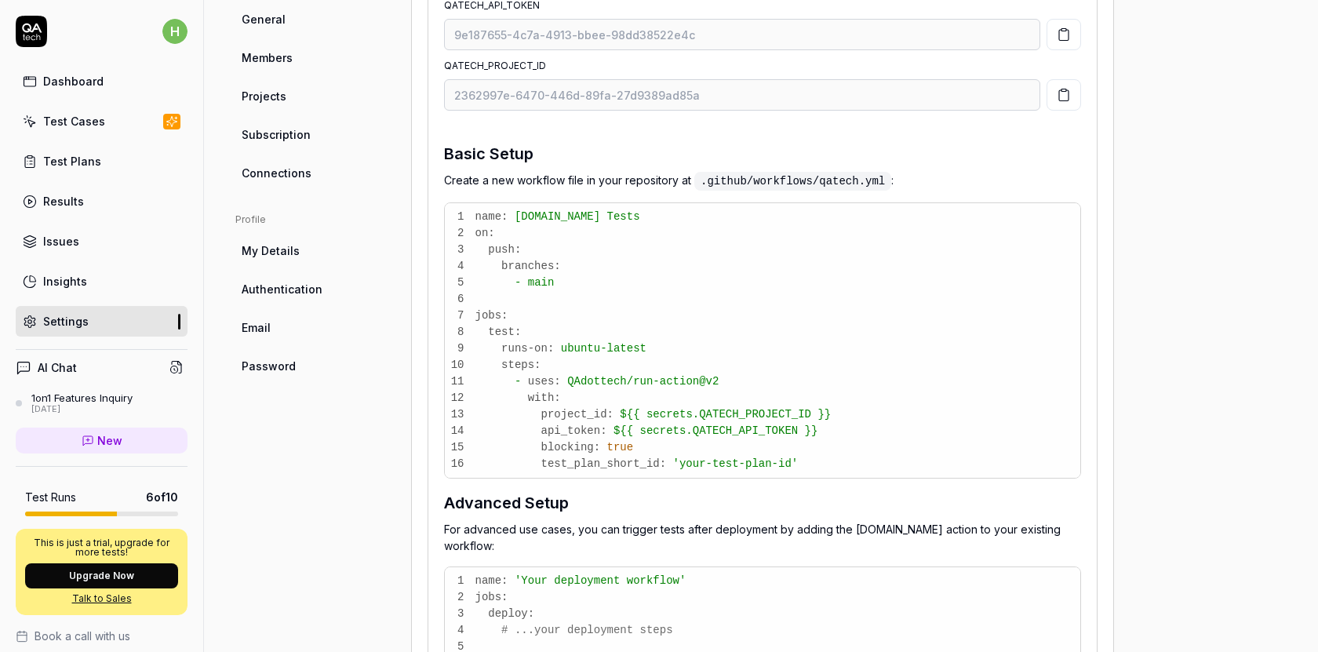
scroll to position [567, 0]
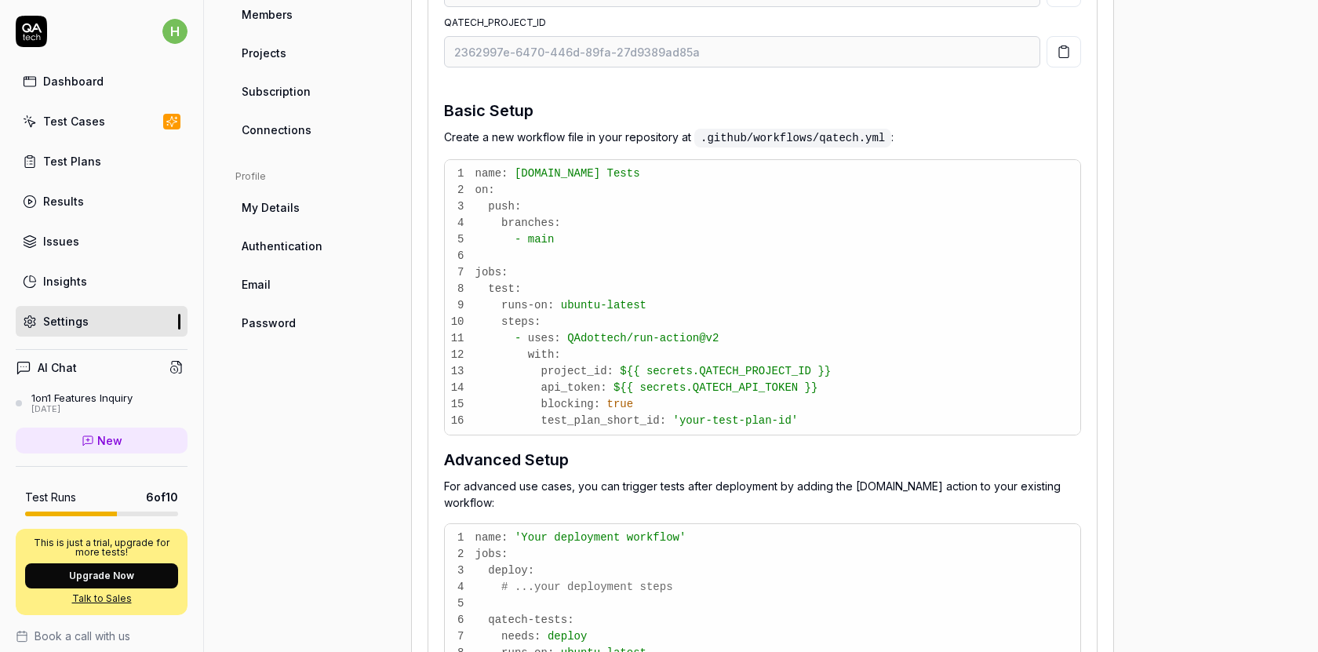
click at [285, 240] on span "Authentication" at bounding box center [282, 246] width 81 height 16
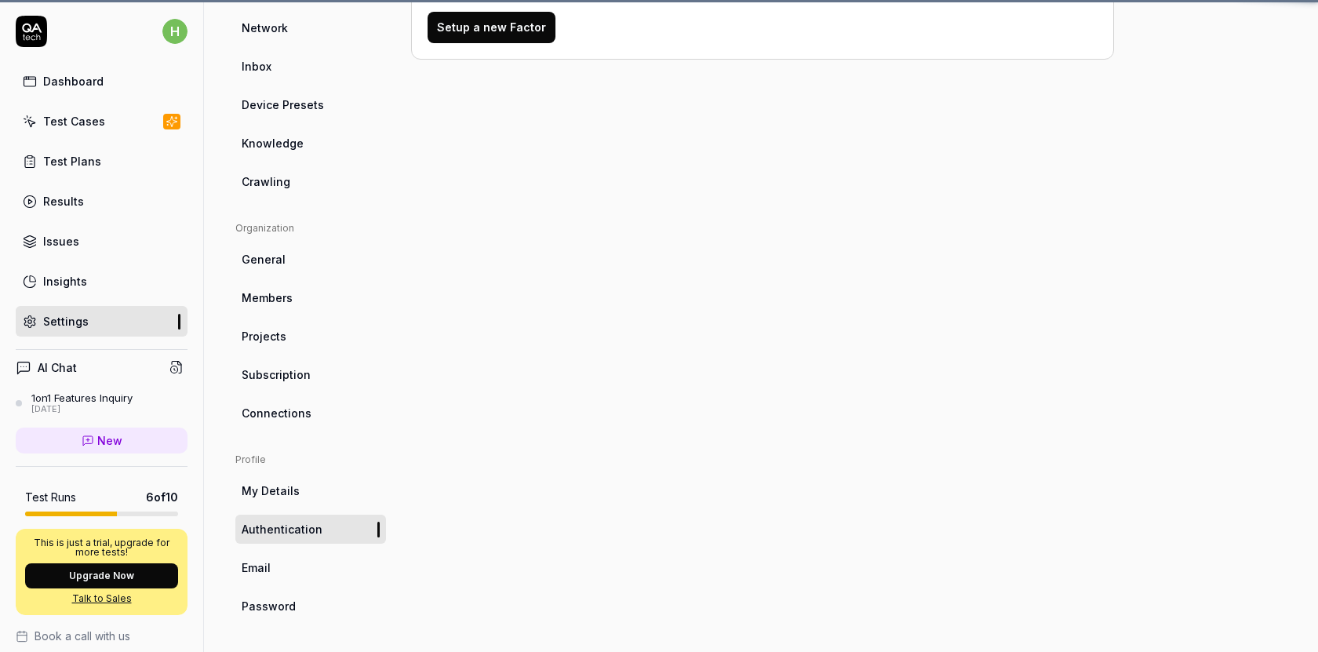
scroll to position [118, 0]
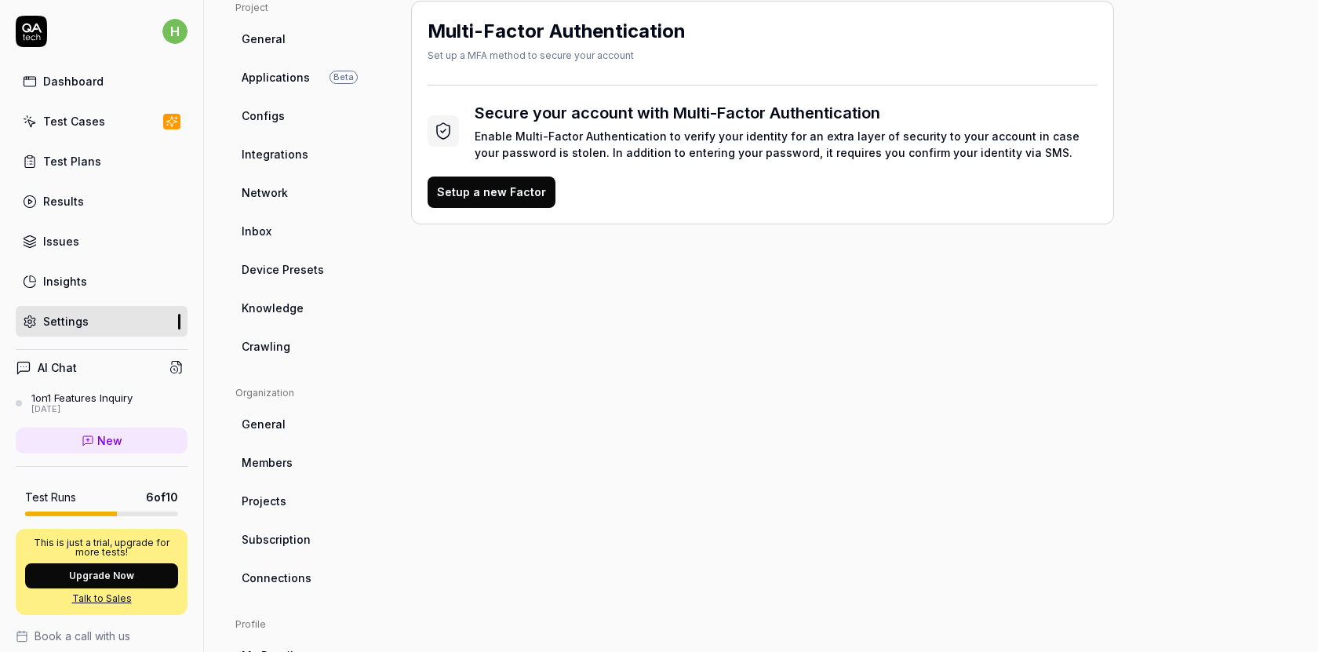
click at [282, 283] on ul "Project General Applications Beta Configs Integrations Network Inbox Device Pre…" at bounding box center [310, 181] width 151 height 360
click at [290, 275] on span "Device Presets" at bounding box center [283, 269] width 82 height 16
click at [285, 301] on span "Knowledge" at bounding box center [273, 308] width 62 height 16
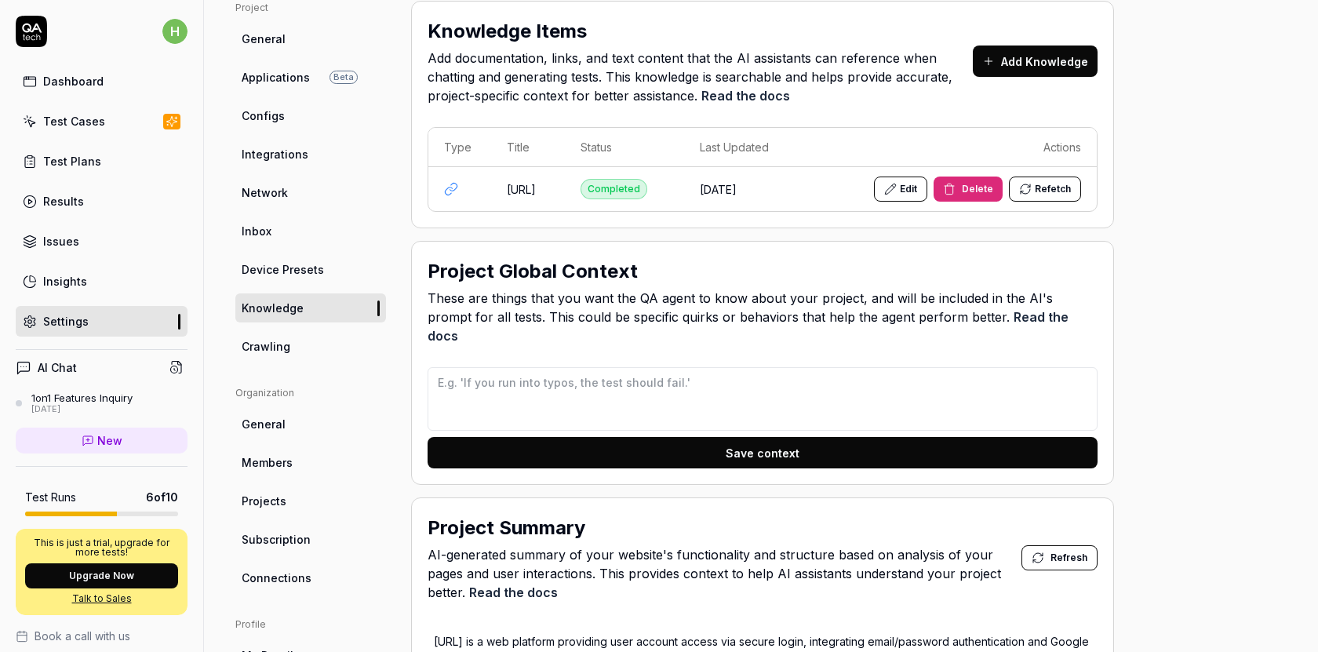
click at [312, 345] on link "Crawling" at bounding box center [310, 346] width 151 height 29
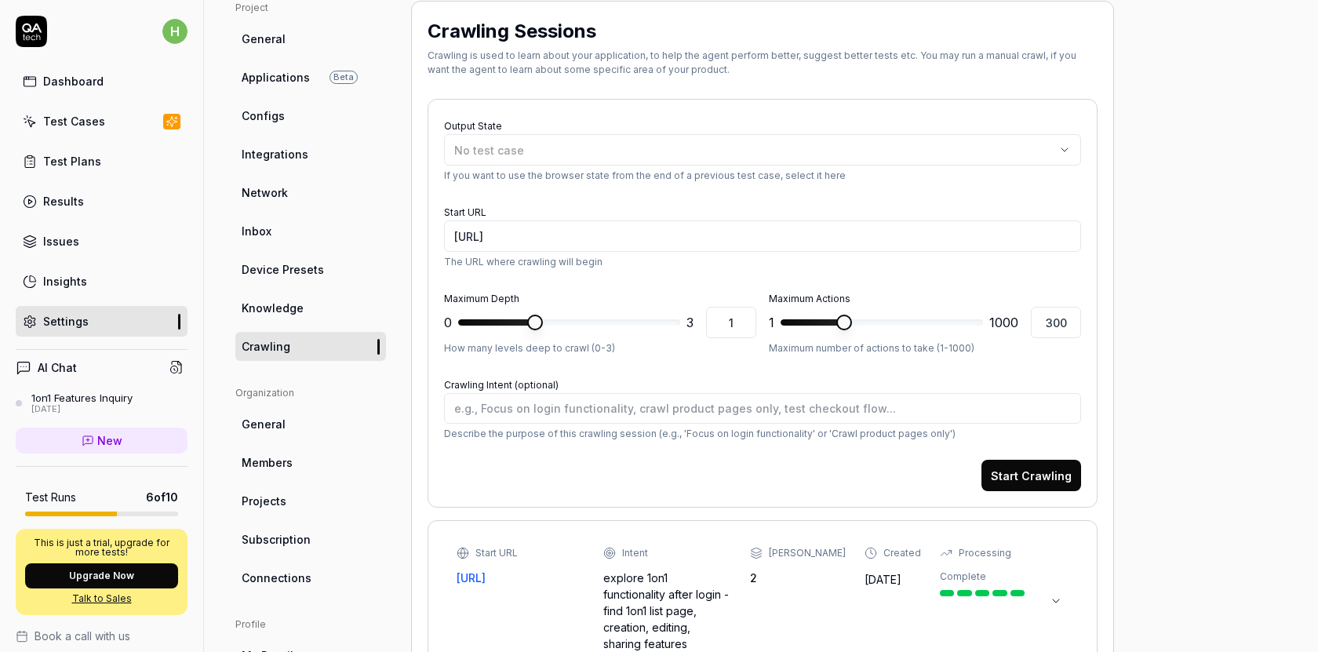
click at [309, 276] on span "Device Presets" at bounding box center [283, 269] width 82 height 16
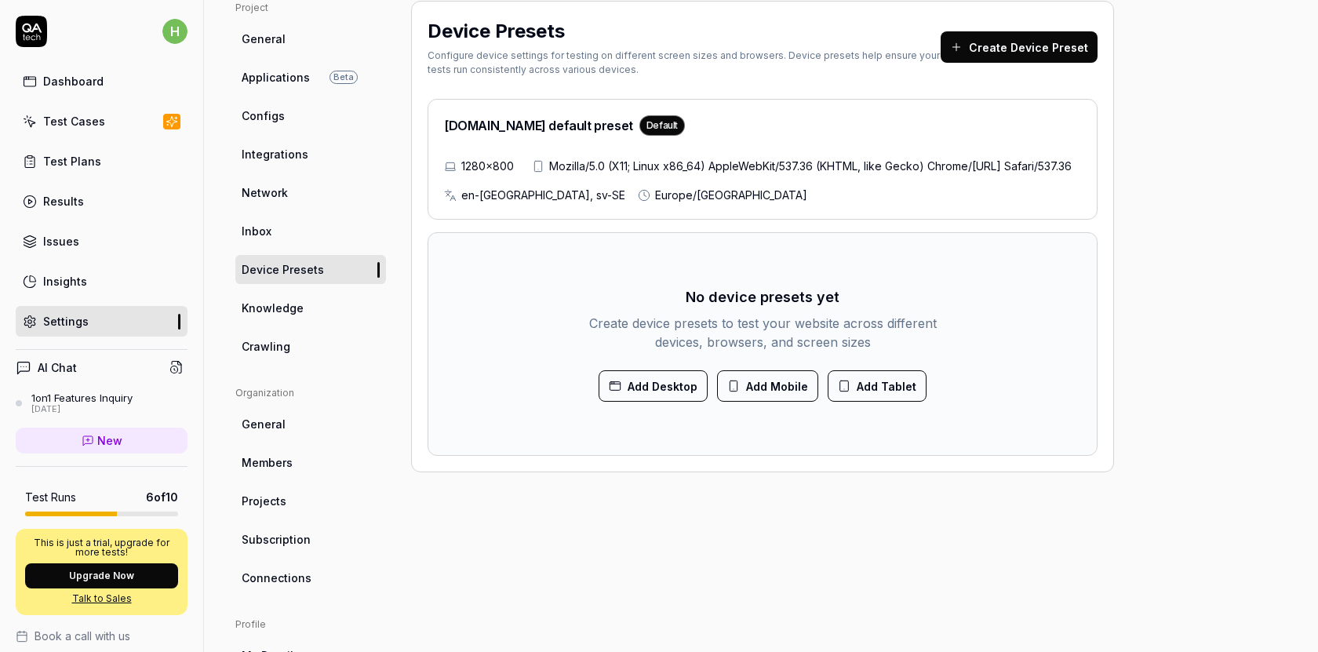
click at [286, 423] on link "General" at bounding box center [310, 424] width 151 height 29
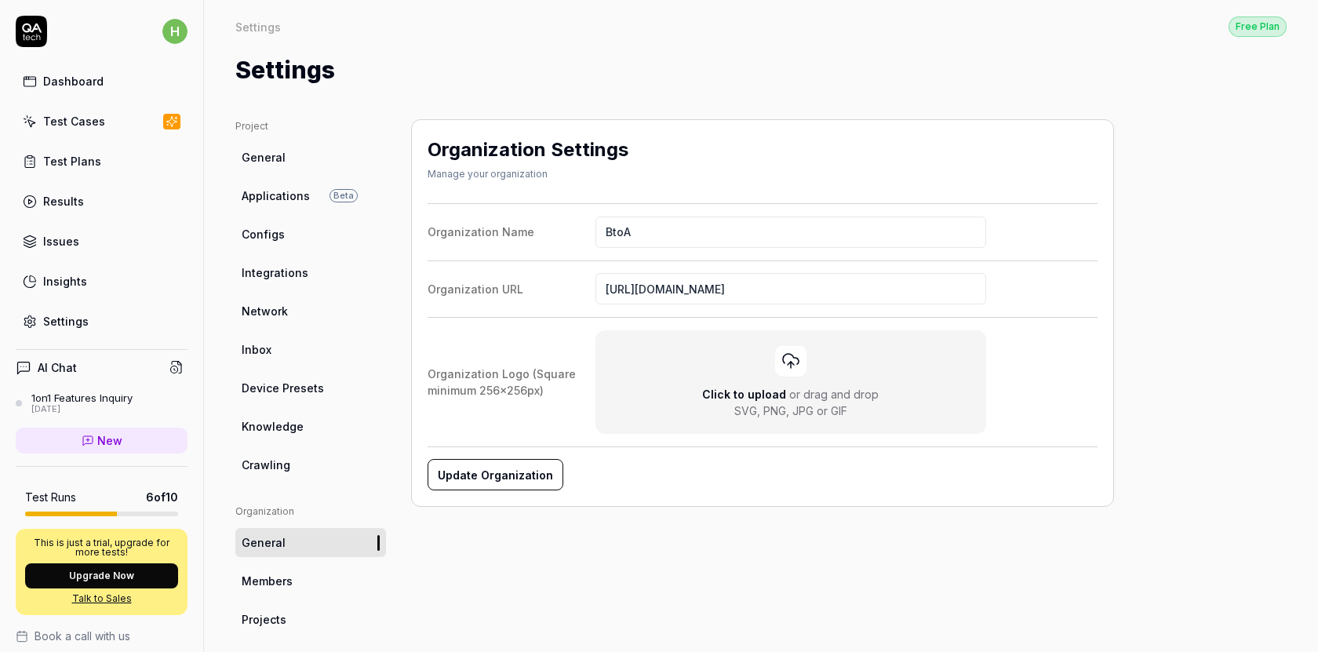
click at [297, 458] on link "Crawling" at bounding box center [310, 464] width 151 height 29
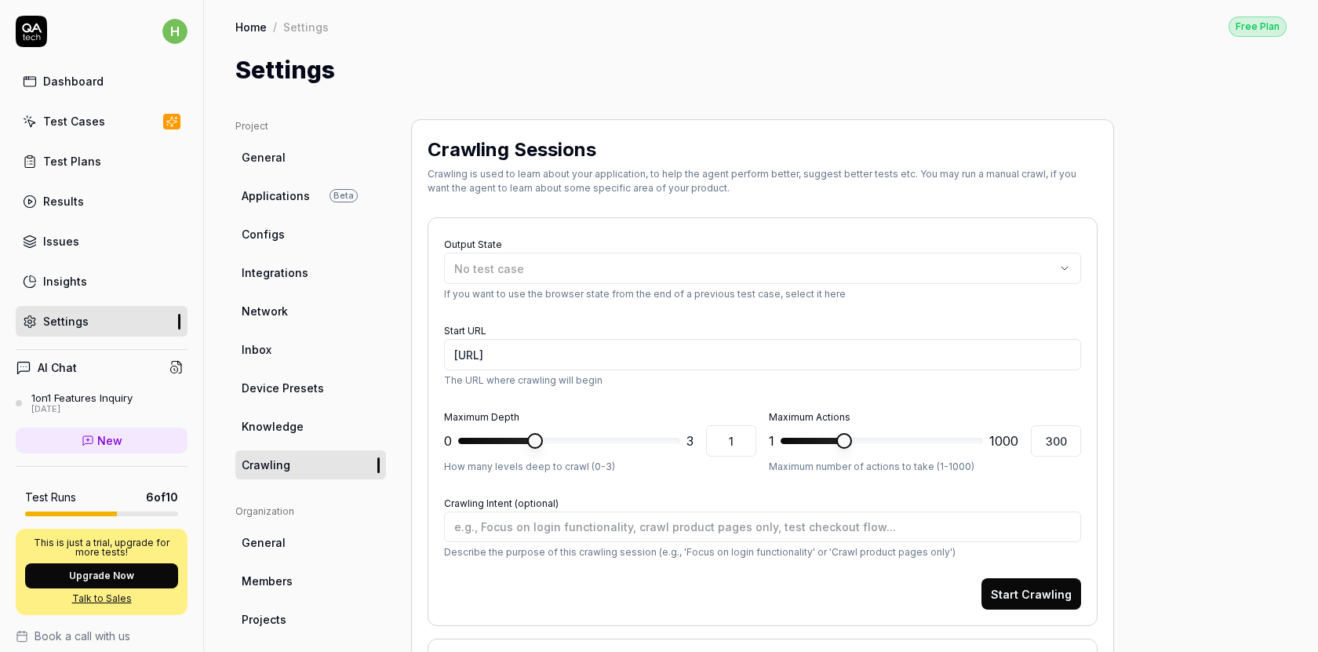
click at [294, 572] on link "Members" at bounding box center [310, 581] width 151 height 29
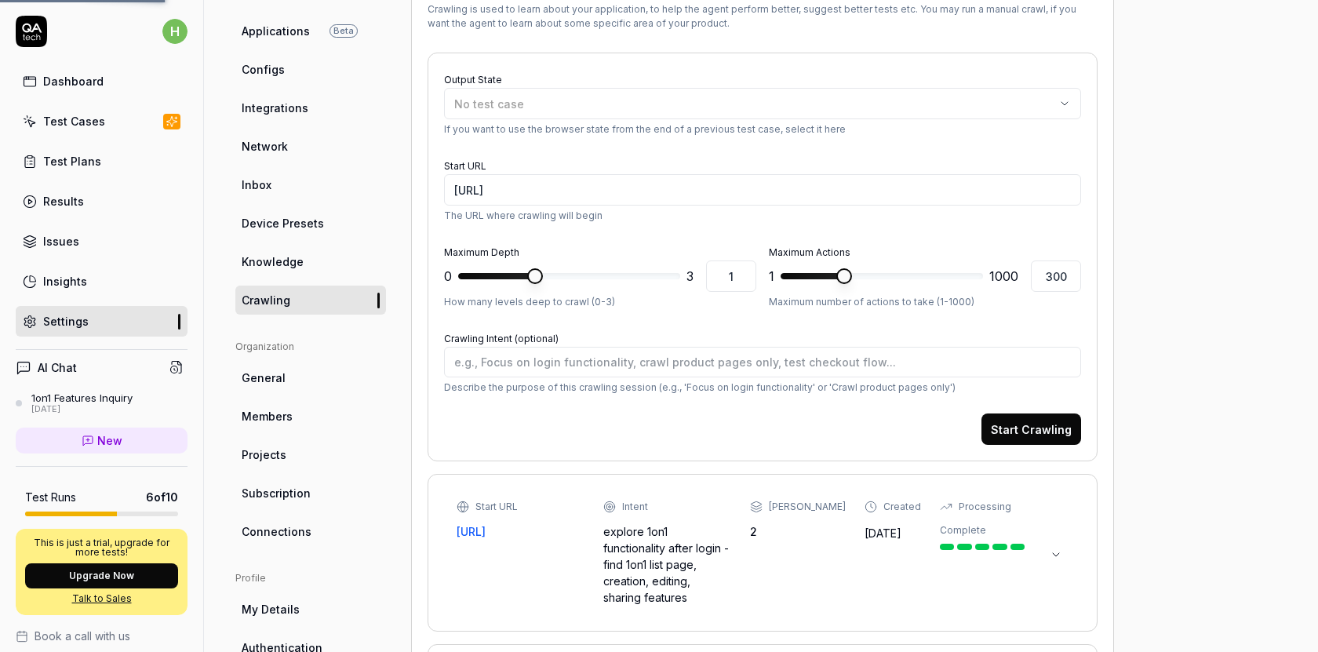
scroll to position [178, 0]
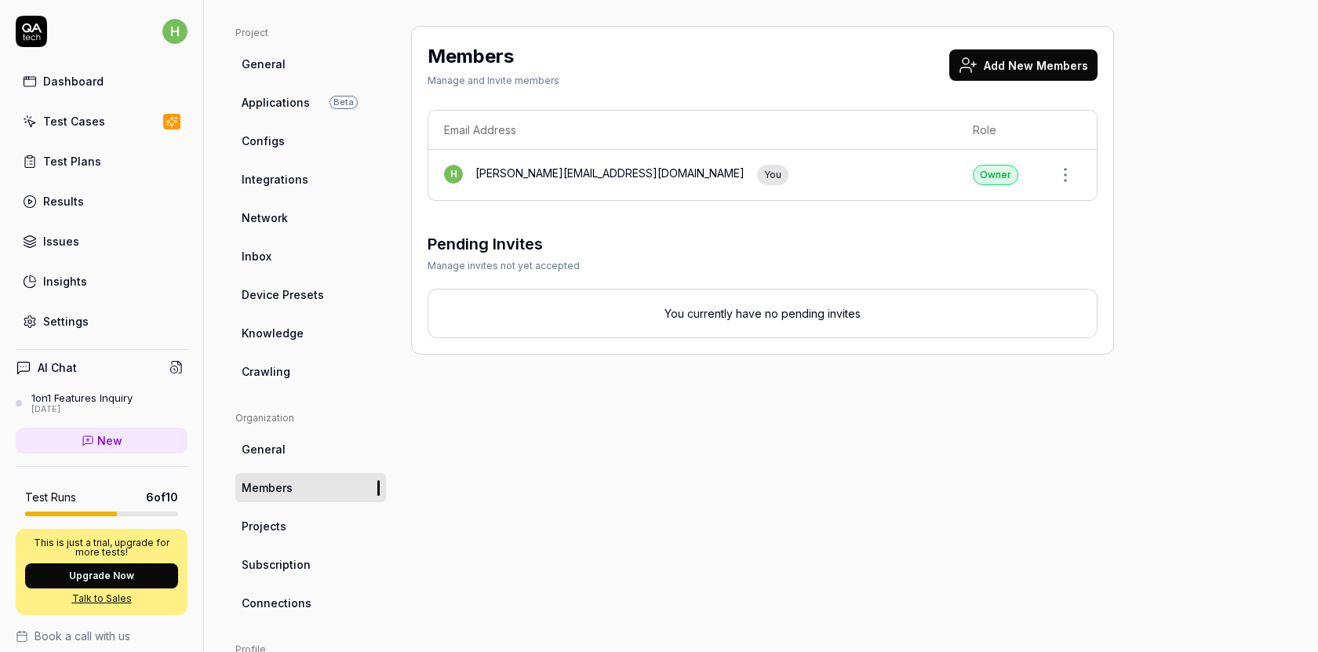
scroll to position [118, 0]
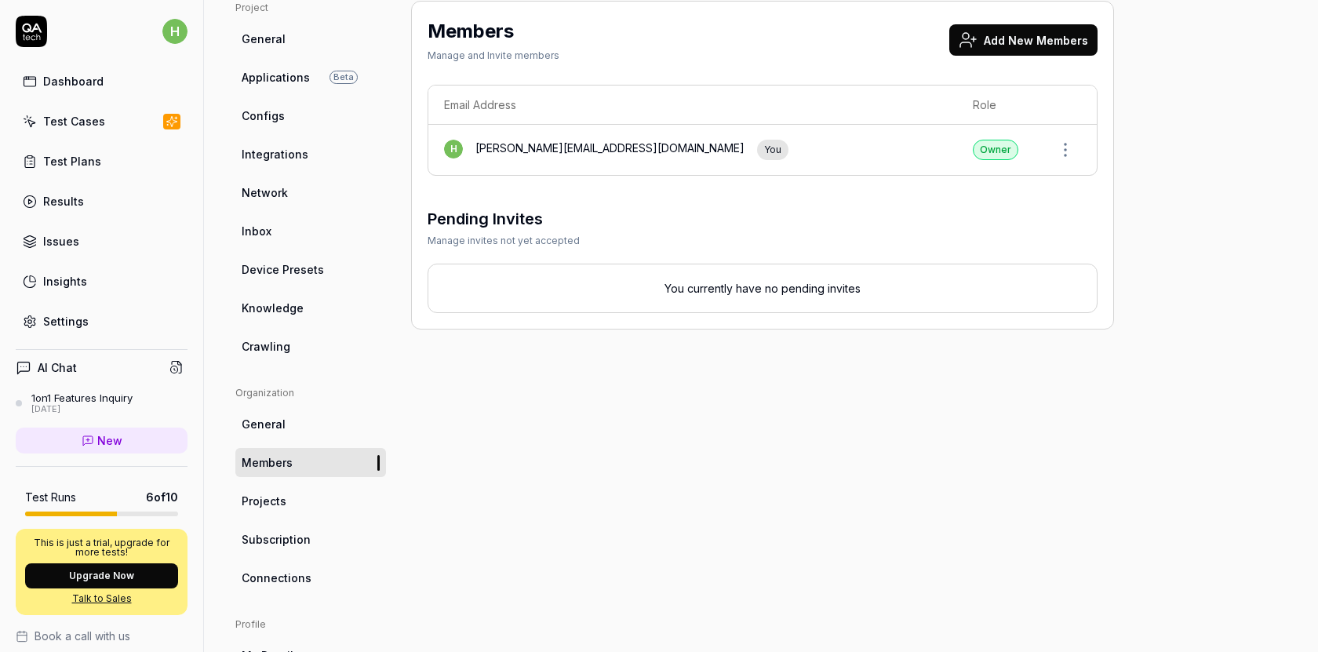
click at [304, 506] on link "Projects" at bounding box center [310, 501] width 151 height 29
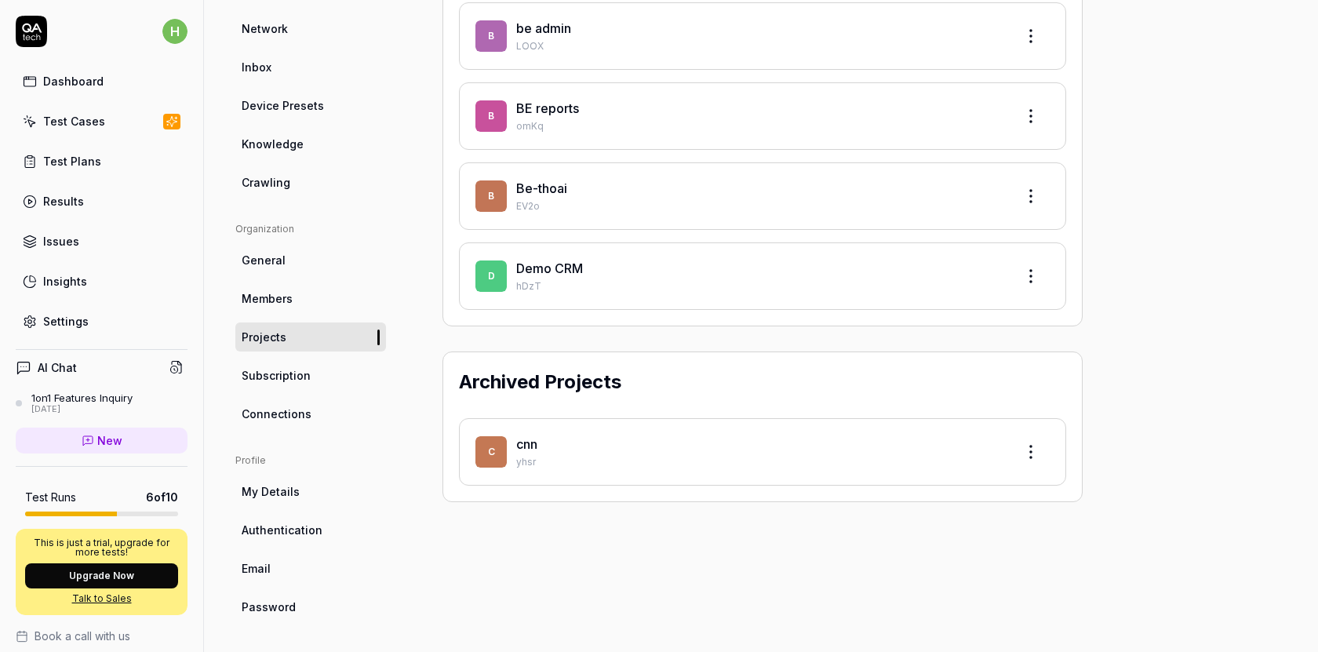
scroll to position [250, 0]
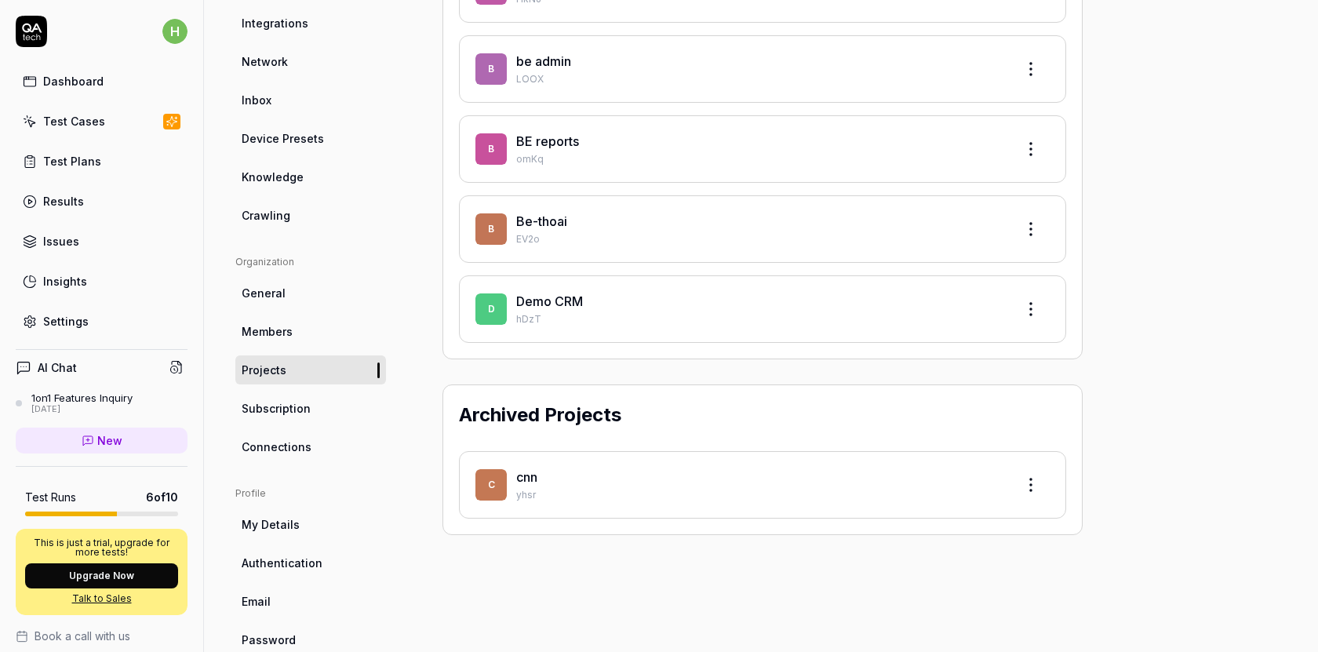
click at [302, 422] on ul "Organization General Members Projects Subscription Connections" at bounding box center [310, 358] width 151 height 206
click at [310, 414] on link "Subscription" at bounding box center [310, 408] width 151 height 29
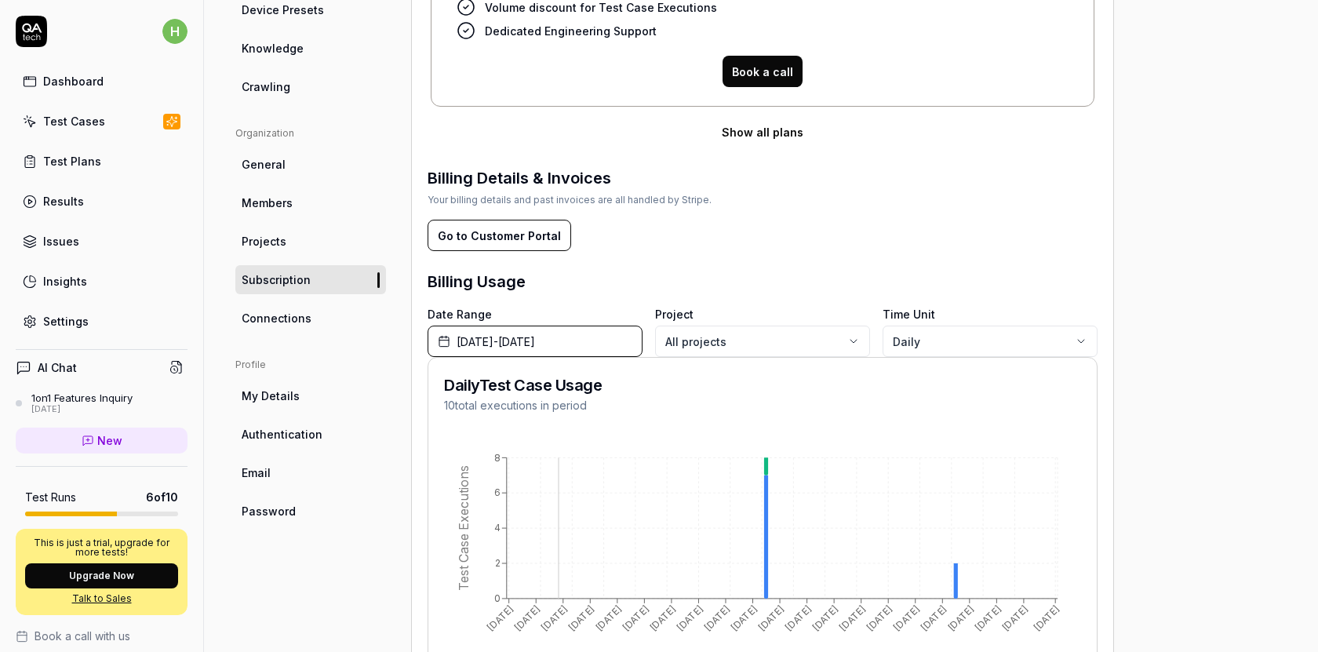
scroll to position [500, 0]
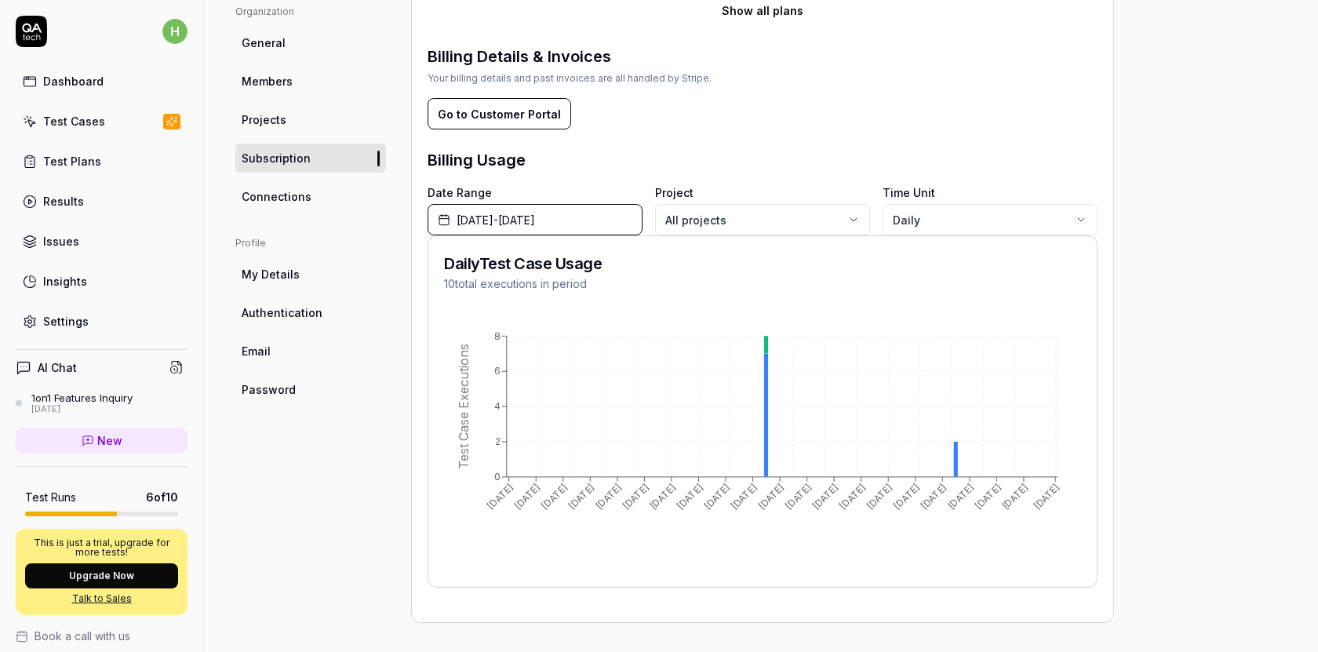
click at [301, 197] on span "Connections" at bounding box center [277, 196] width 70 height 16
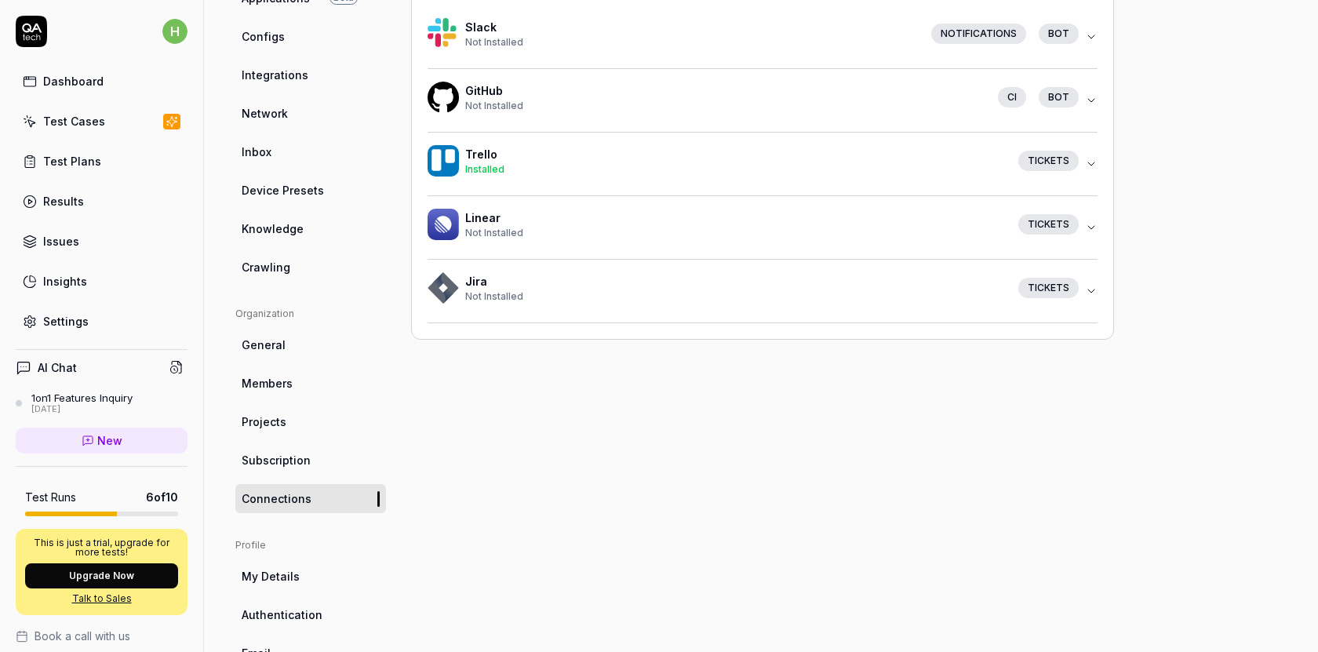
scroll to position [282, 0]
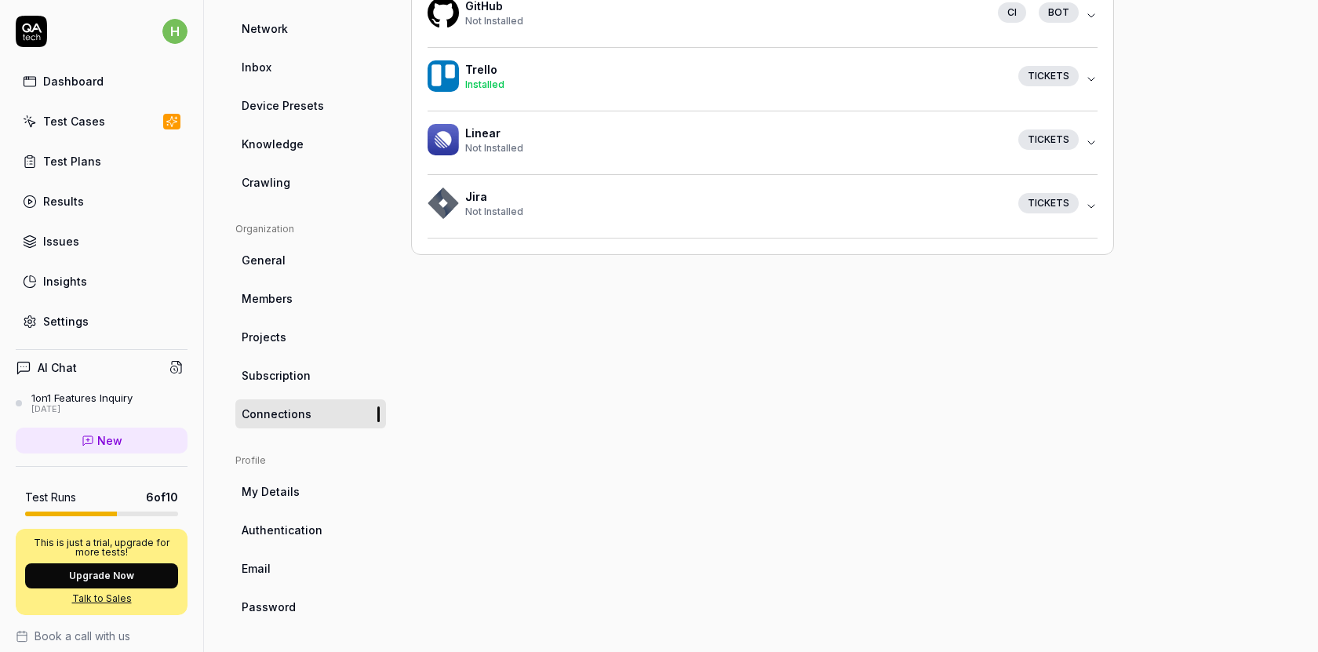
click at [276, 498] on span "My Details" at bounding box center [271, 491] width 58 height 16
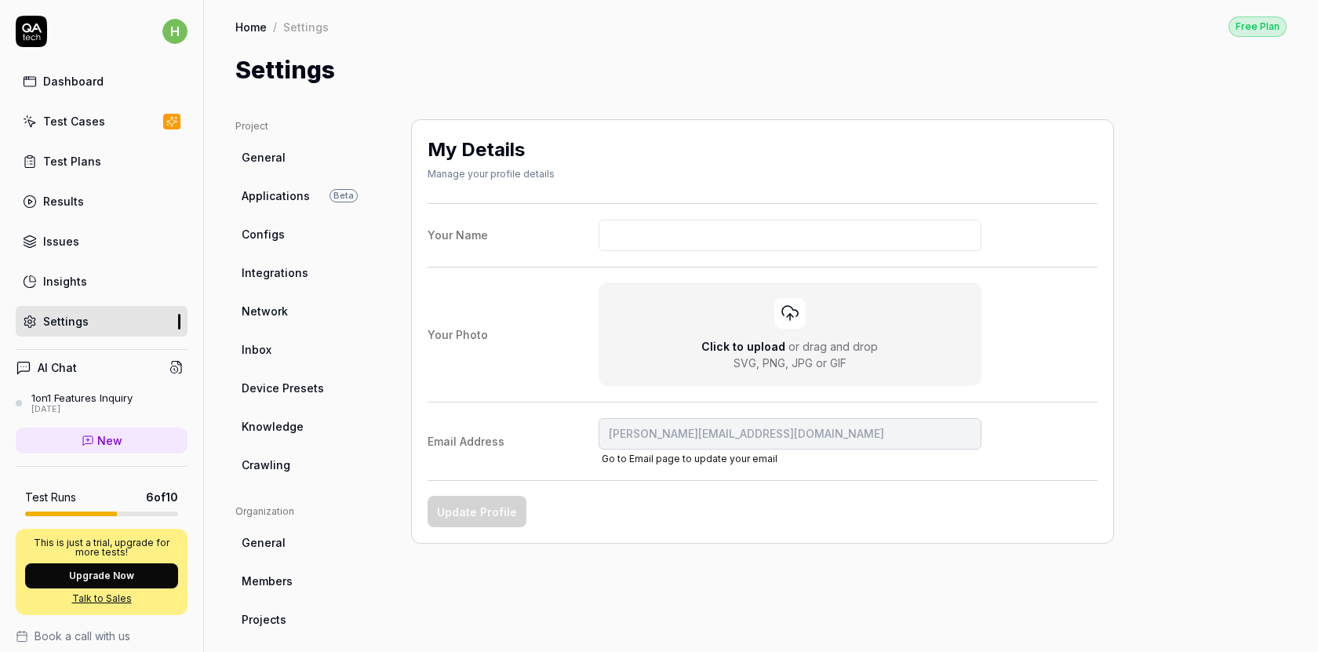
click at [288, 321] on link "Network" at bounding box center [310, 311] width 151 height 29
click at [289, 360] on link "Inbox" at bounding box center [310, 349] width 151 height 29
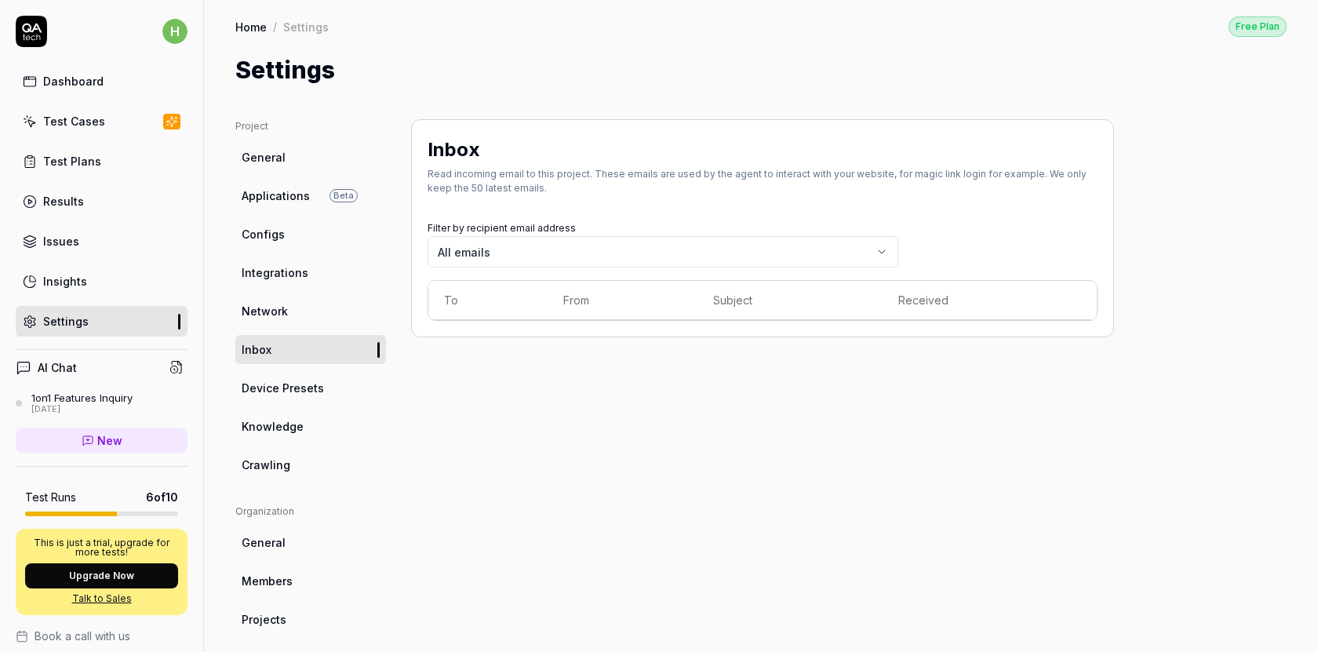
click at [288, 403] on ul "Project General Applications Beta Configs Integrations Network Inbox Device Pre…" at bounding box center [310, 299] width 151 height 360
click at [301, 391] on span "Device Presets" at bounding box center [283, 388] width 82 height 16
click at [288, 420] on span "Knowledge" at bounding box center [273, 426] width 62 height 16
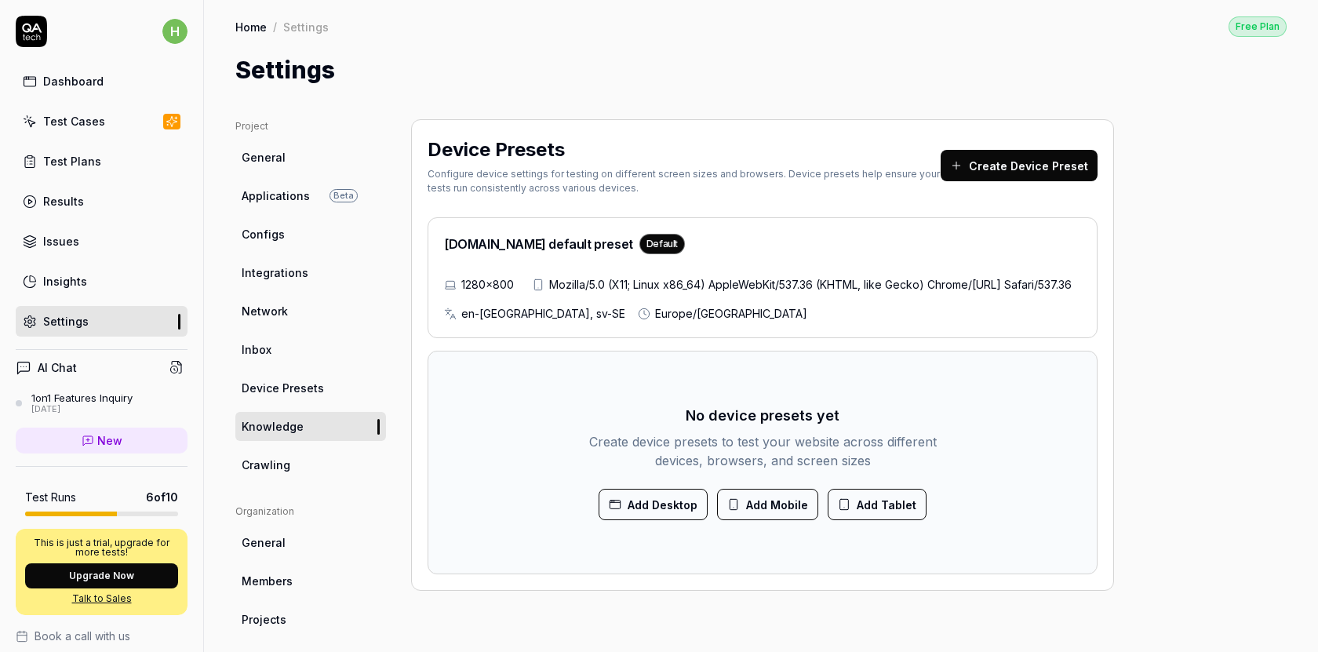
click at [282, 551] on link "General" at bounding box center [310, 542] width 151 height 29
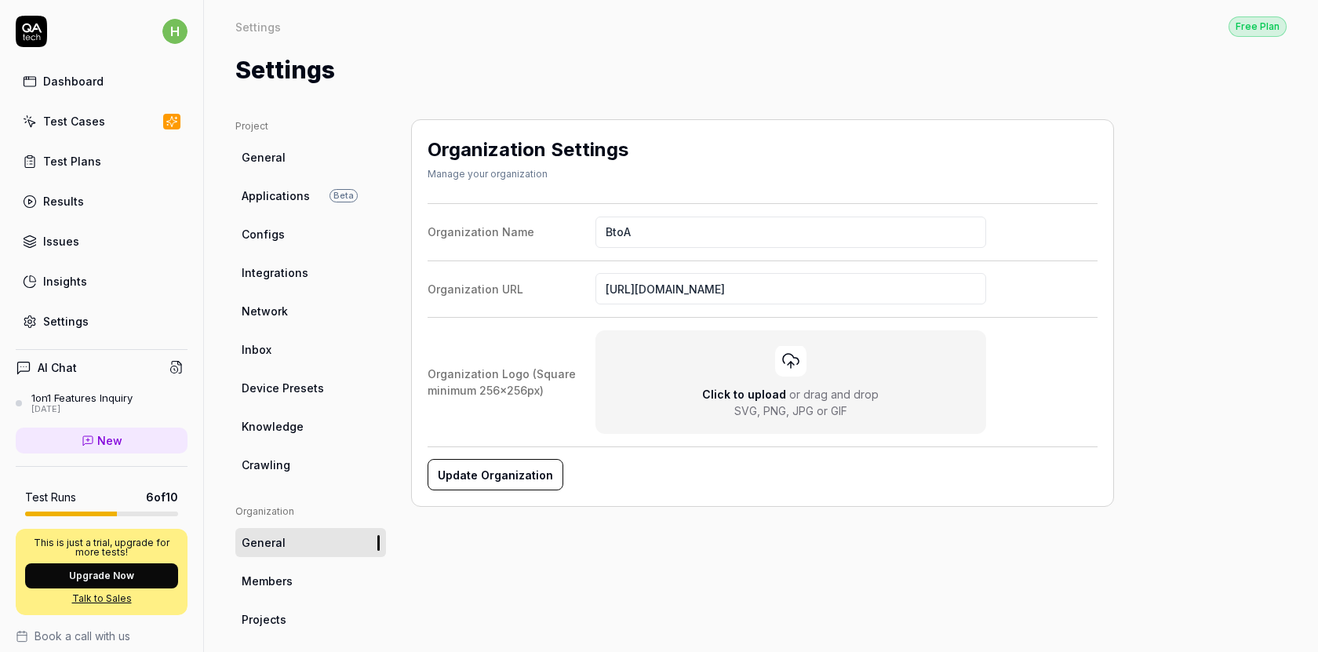
click at [279, 574] on span "Members" at bounding box center [267, 581] width 51 height 16
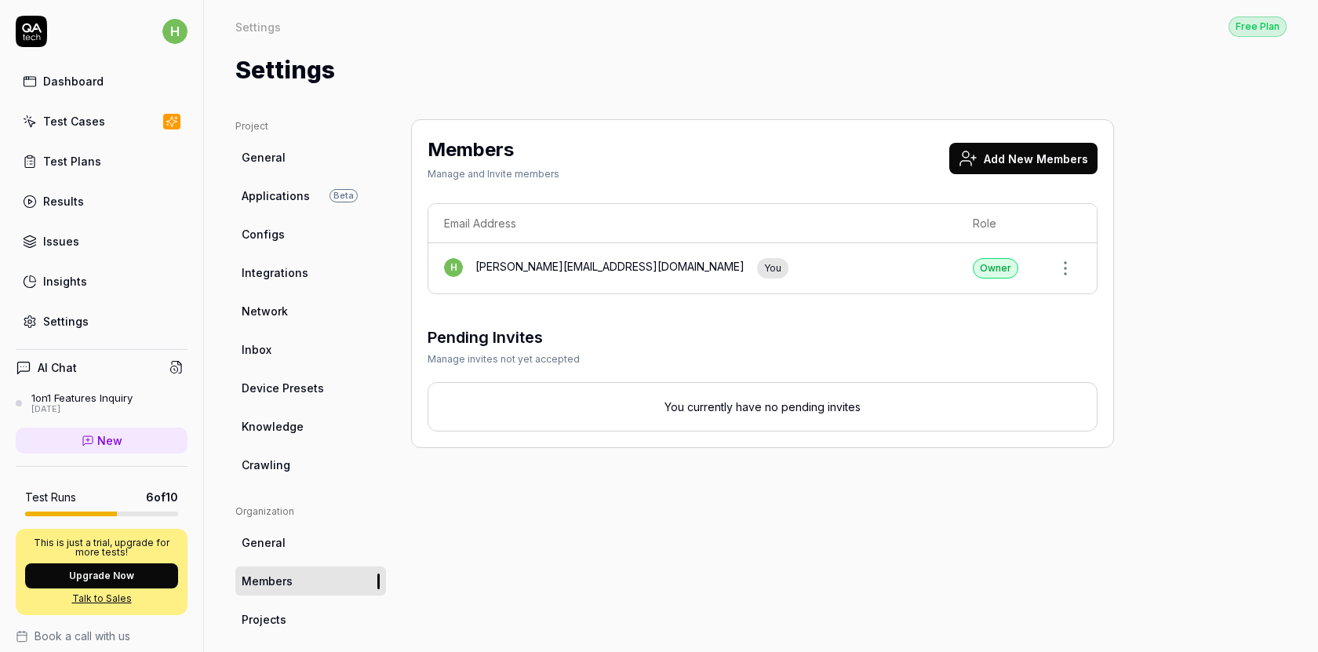
click at [108, 315] on link "Settings" at bounding box center [102, 321] width 172 height 31
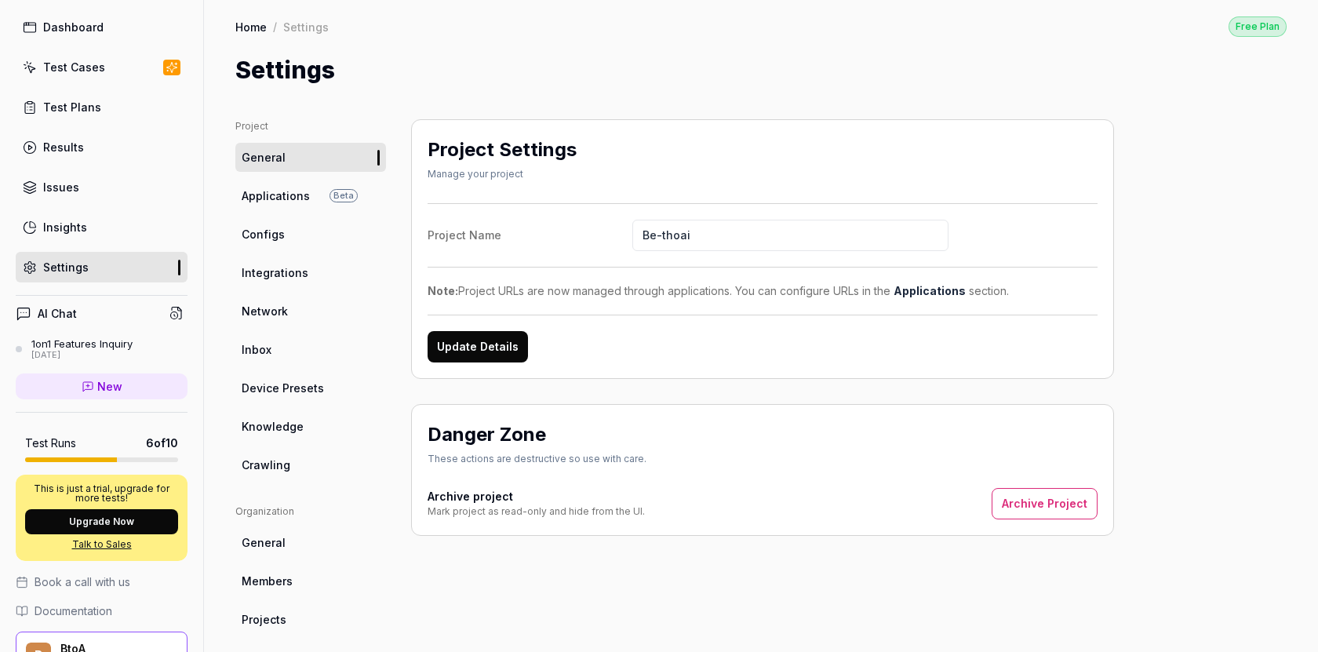
scroll to position [141, 0]
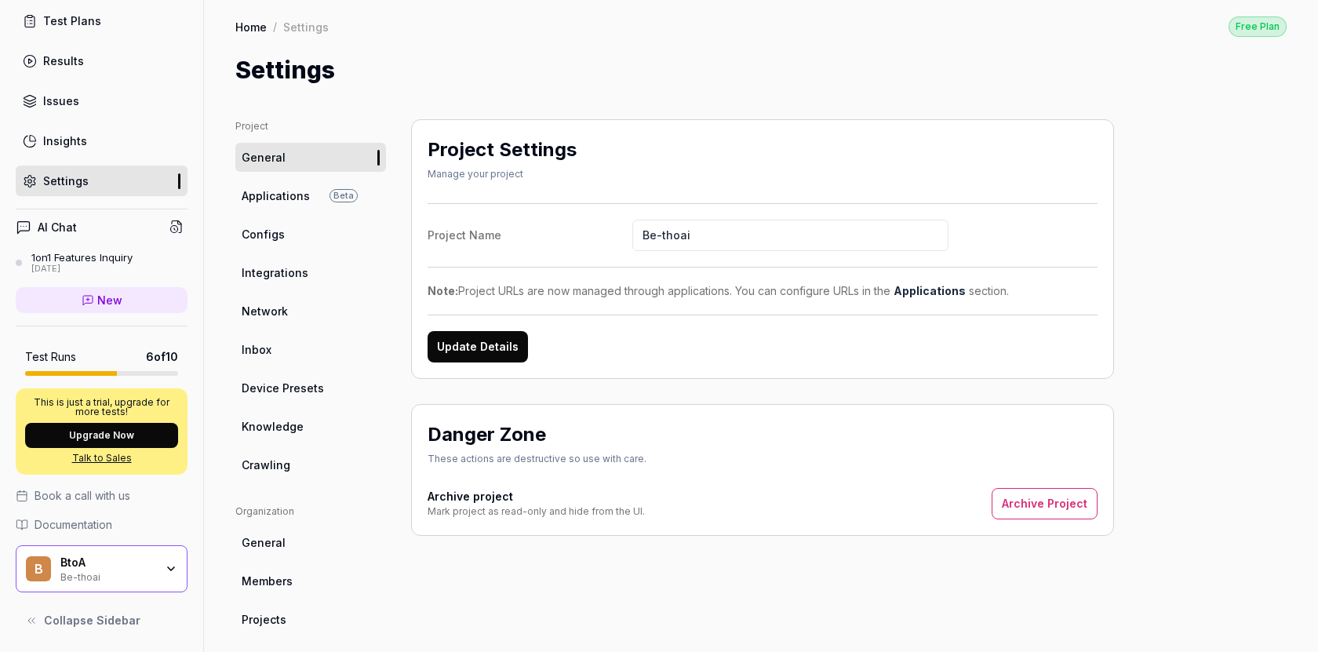
click at [111, 523] on span "Documentation" at bounding box center [74, 524] width 78 height 16
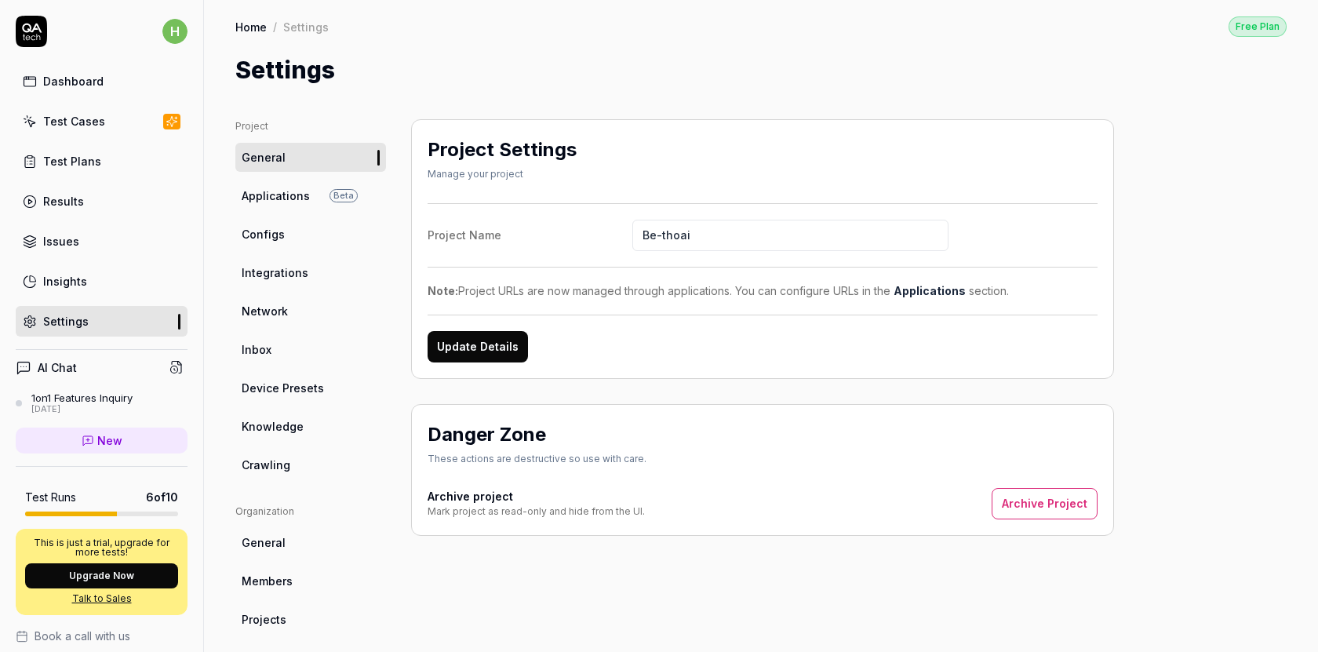
click at [101, 128] on link "Test Cases" at bounding box center [102, 121] width 172 height 31
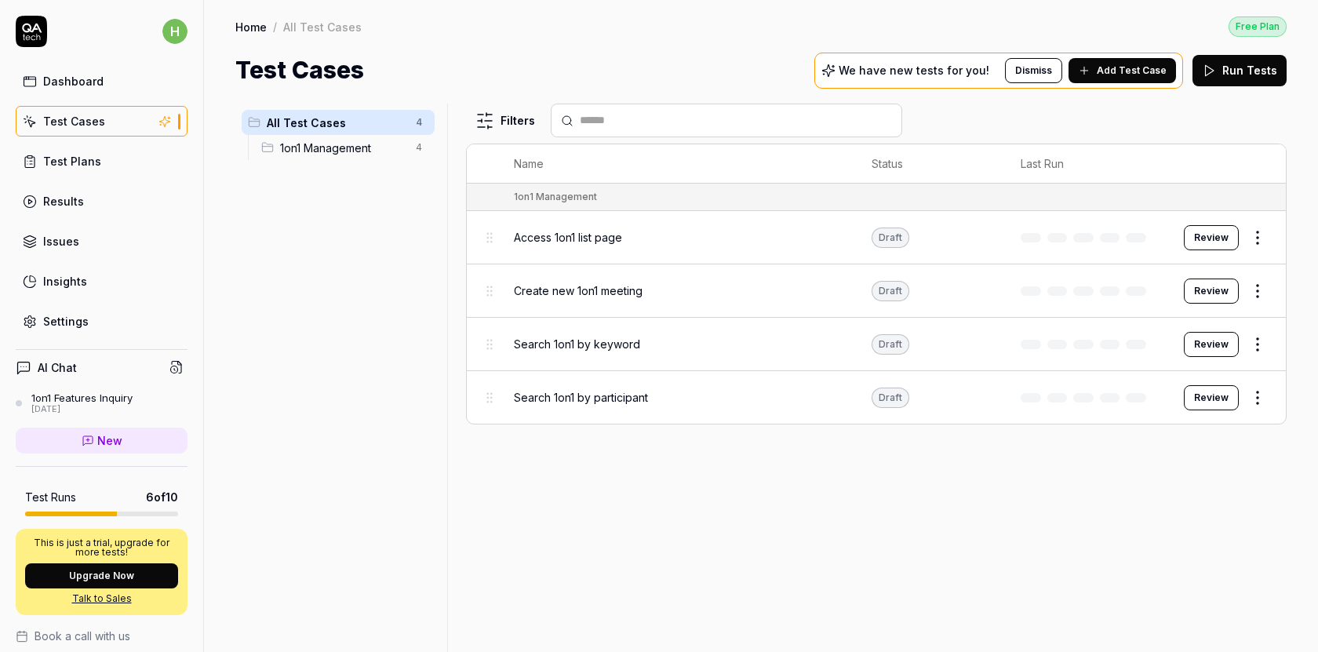
click at [1120, 78] on button "Add Test Case" at bounding box center [1123, 70] width 108 height 25
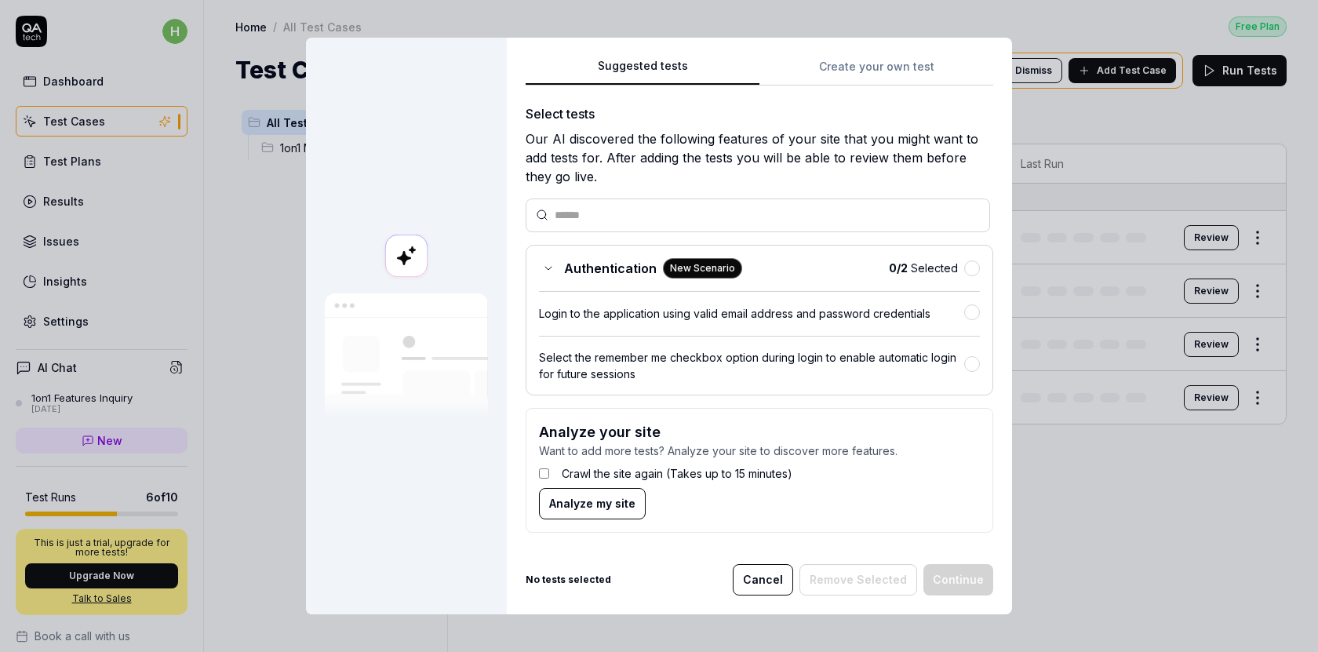
click at [538, 467] on form "Analyze your site Want to add more tests? Analyze your site to discover more fe…" at bounding box center [760, 470] width 468 height 125
click at [975, 276] on div "Authentication New Scenario 0 / 2 Selected" at bounding box center [759, 268] width 441 height 20
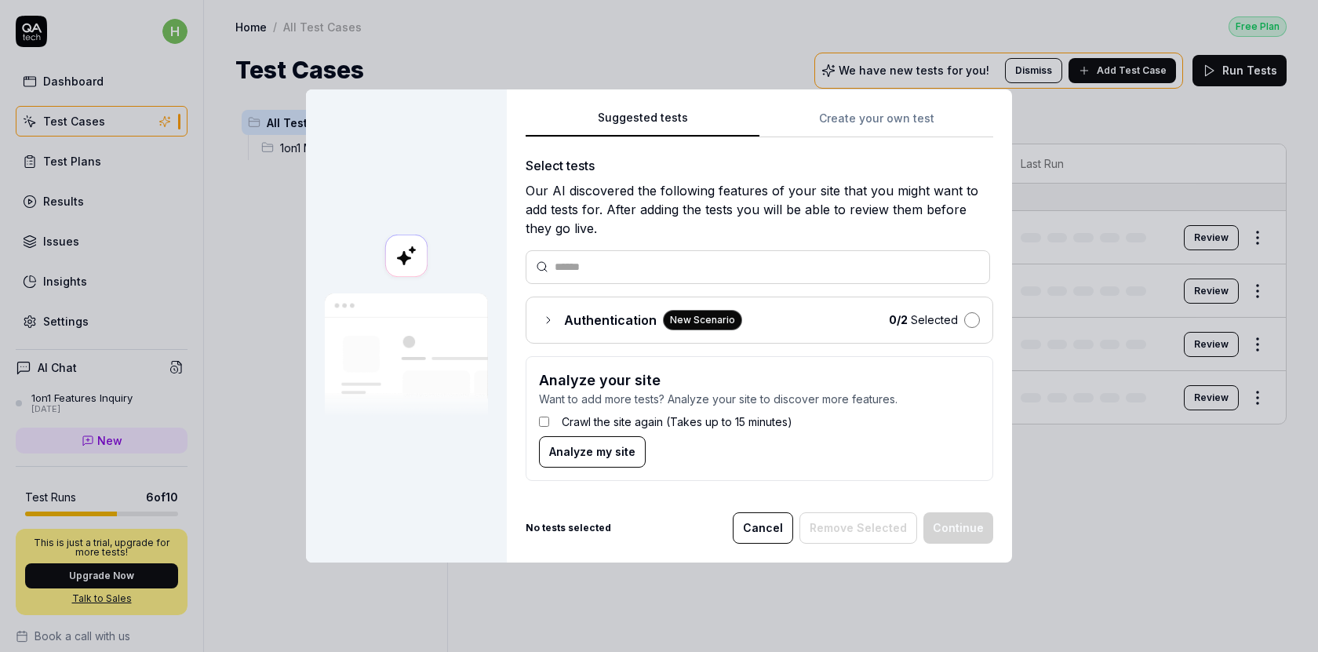
click at [964, 321] on button "button" at bounding box center [972, 320] width 16 height 16
click at [961, 525] on button "Continue" at bounding box center [959, 527] width 70 height 31
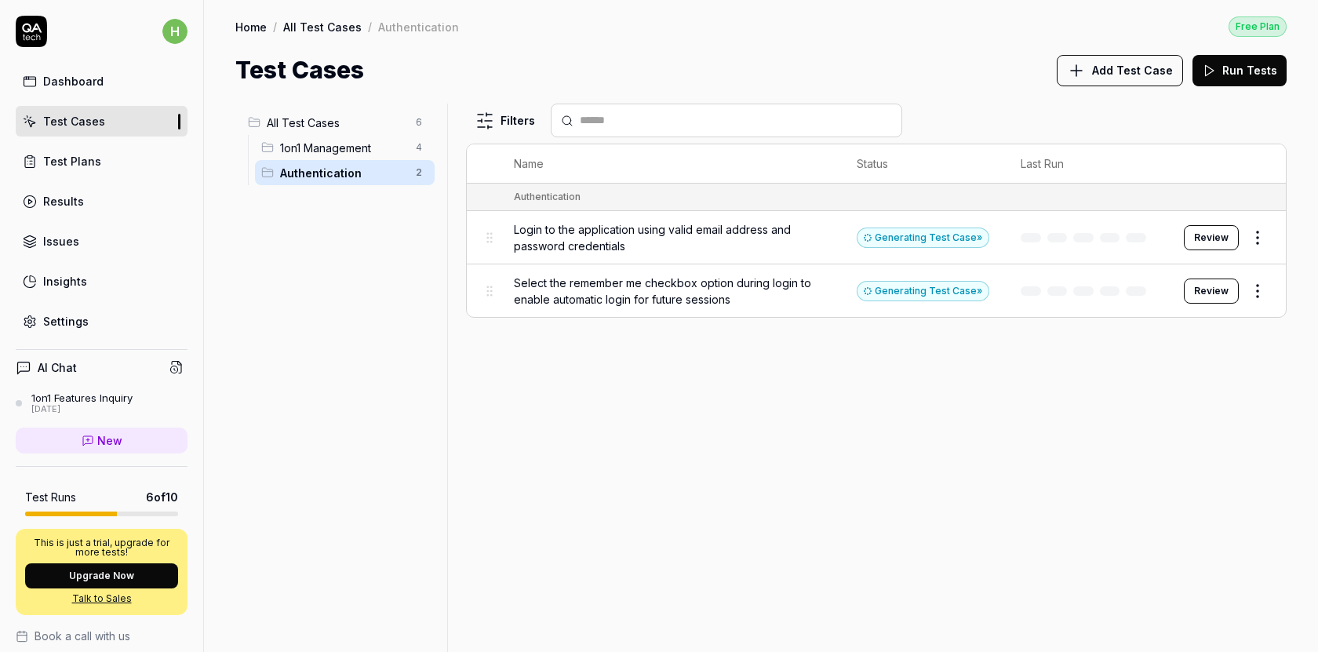
click at [711, 239] on span "Login to the application using valid email address and password credentials" at bounding box center [670, 237] width 312 height 33
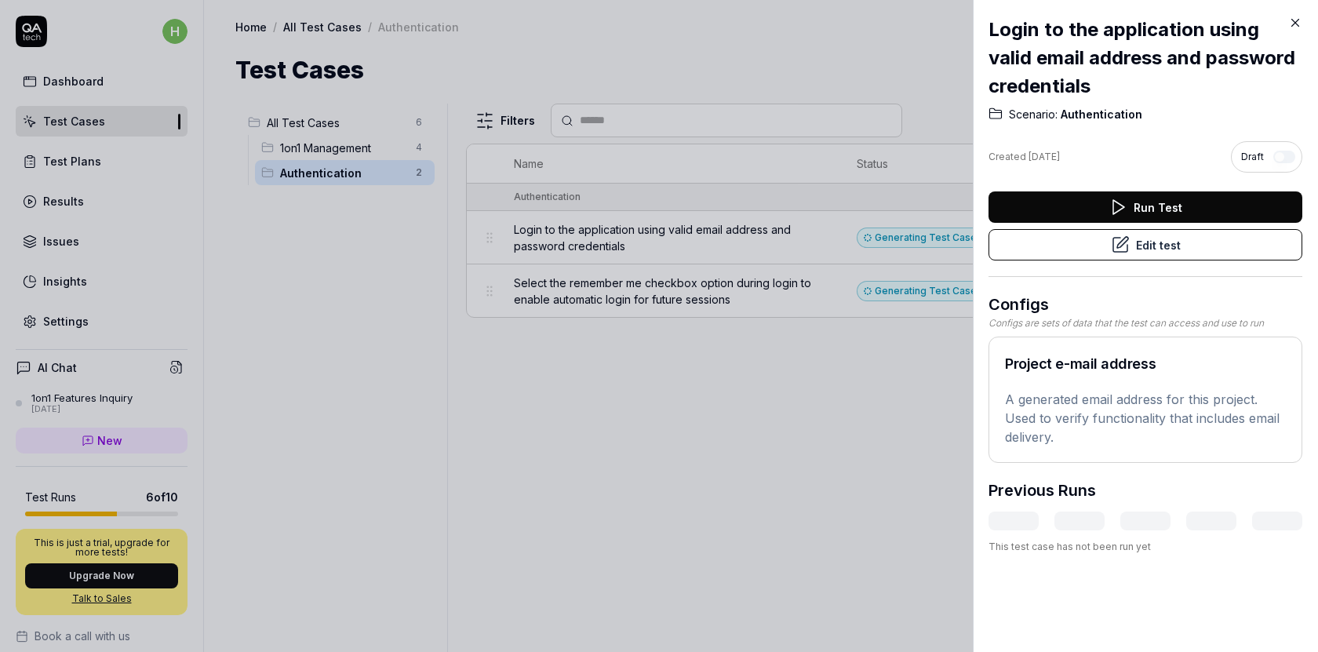
click at [1114, 242] on icon at bounding box center [1120, 245] width 14 height 14
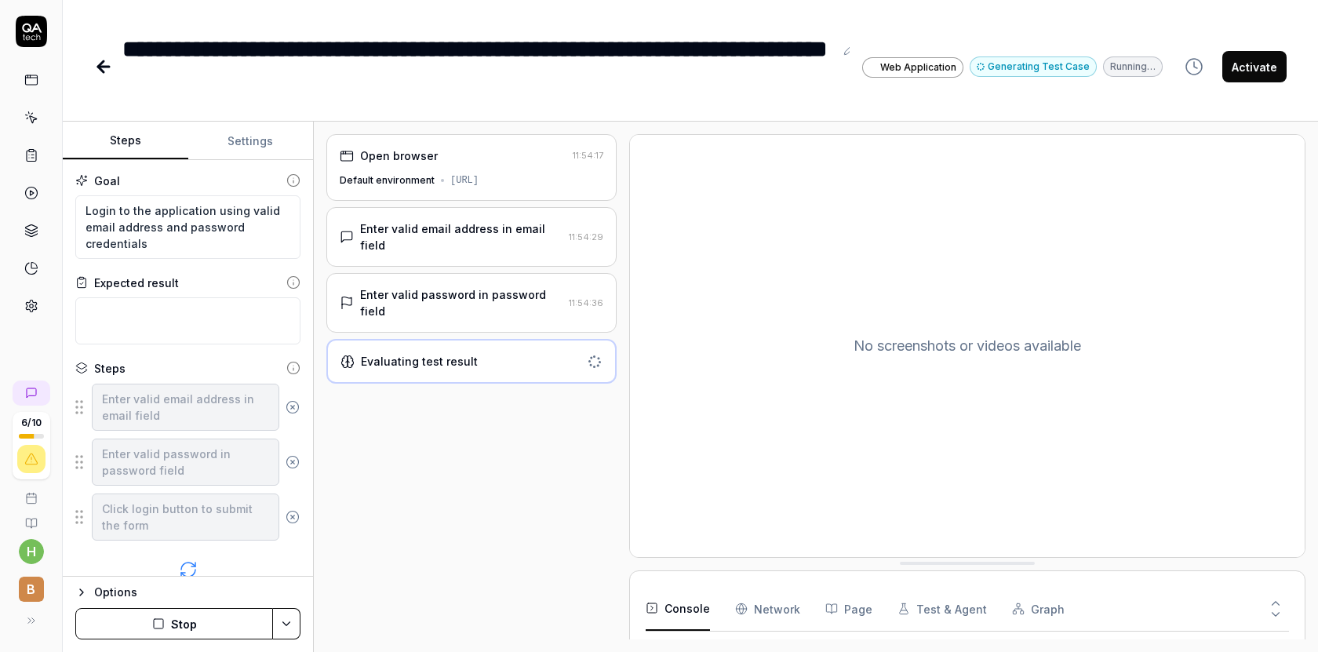
scroll to position [101, 0]
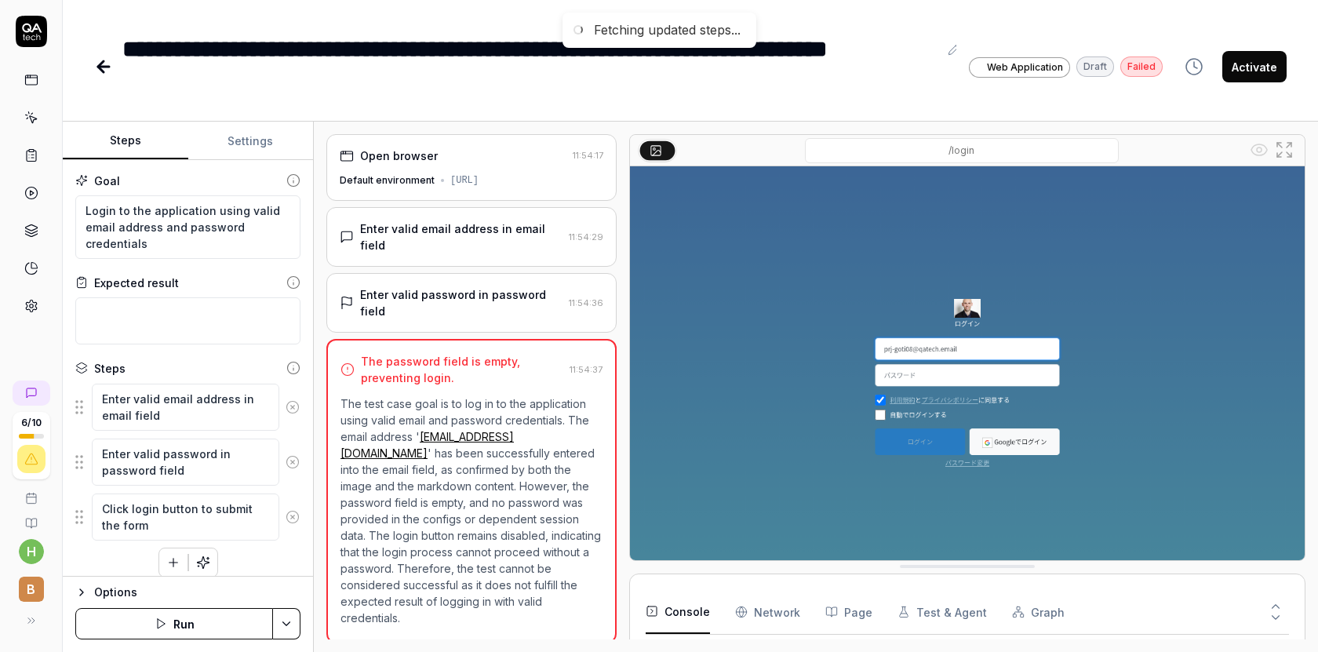
type textarea "*"
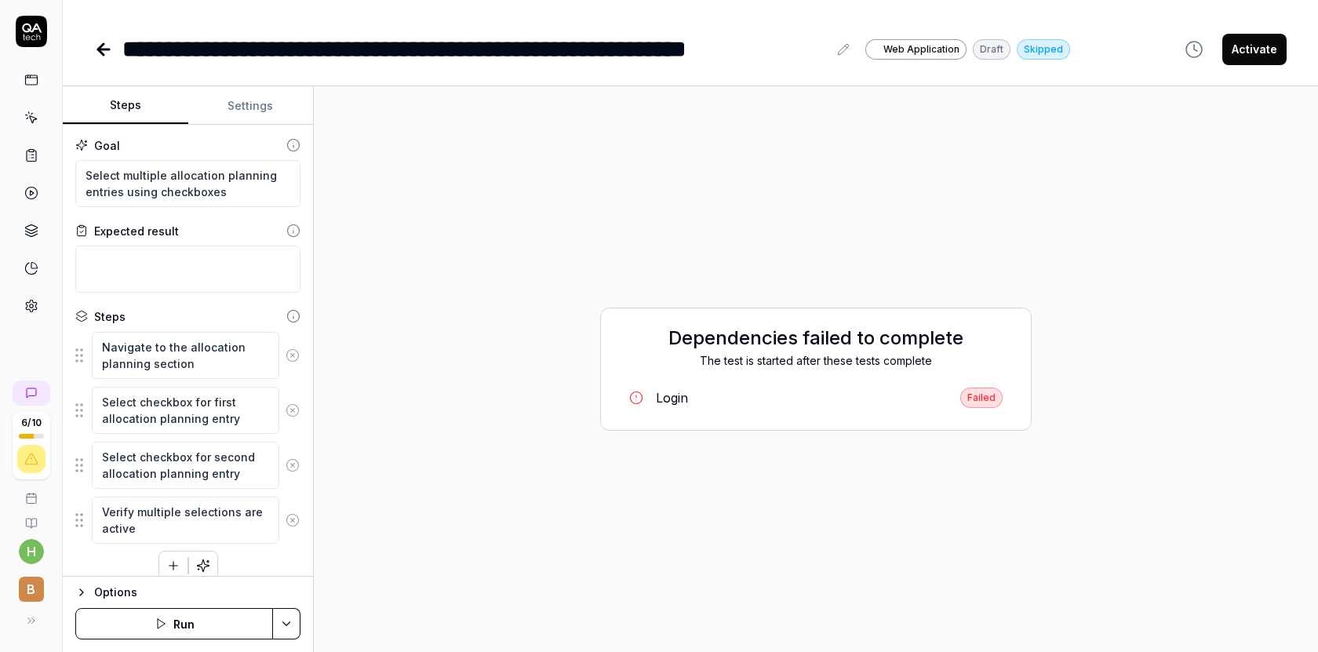
type textarea "*"
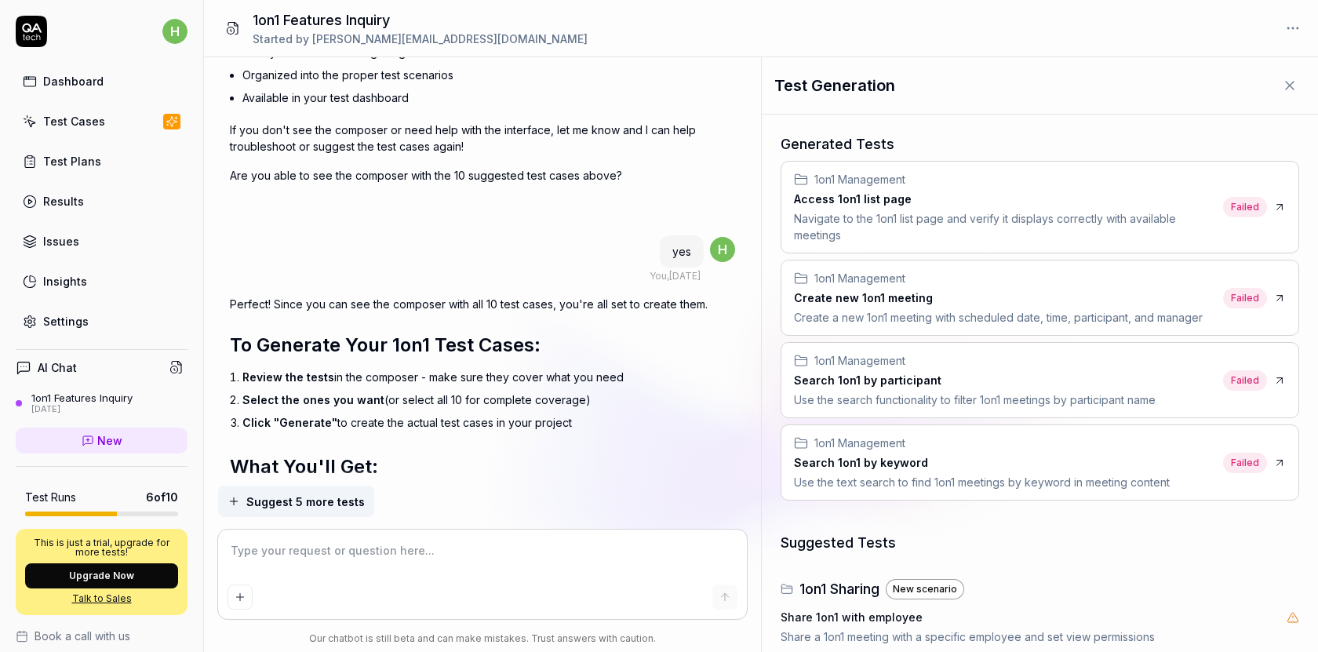
scroll to position [3500, 0]
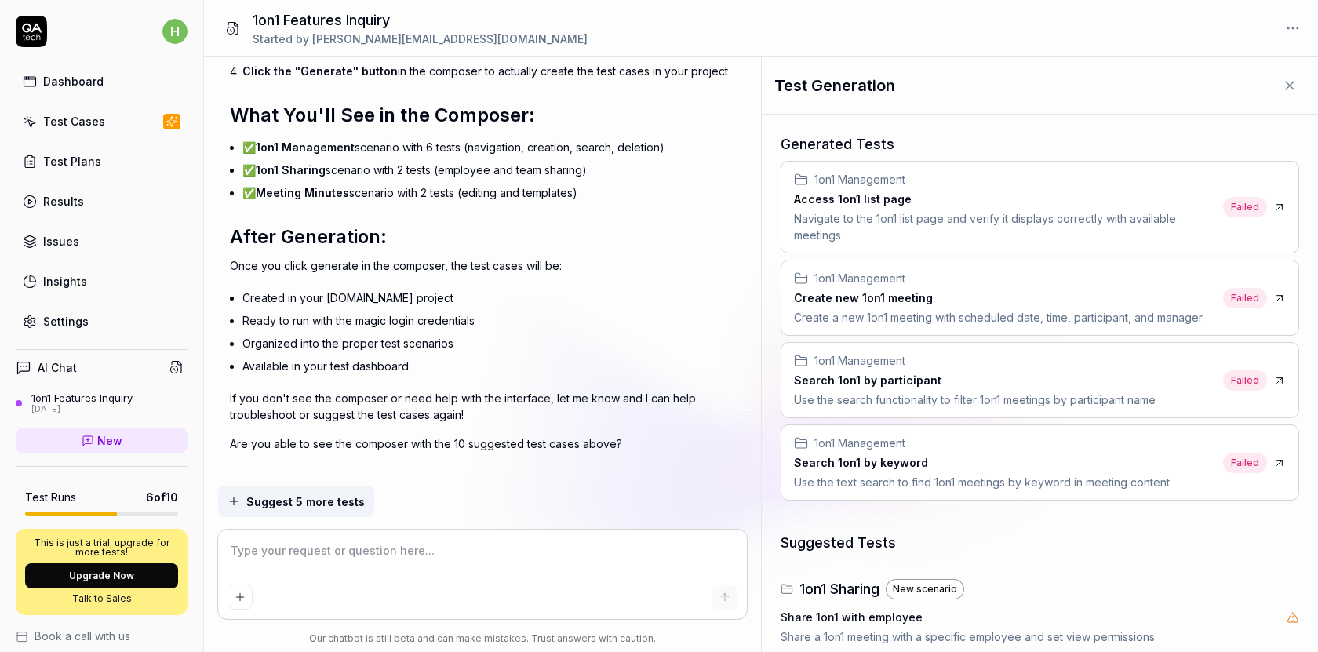
type textarea "*"
